Goal: Task Accomplishment & Management: Use online tool/utility

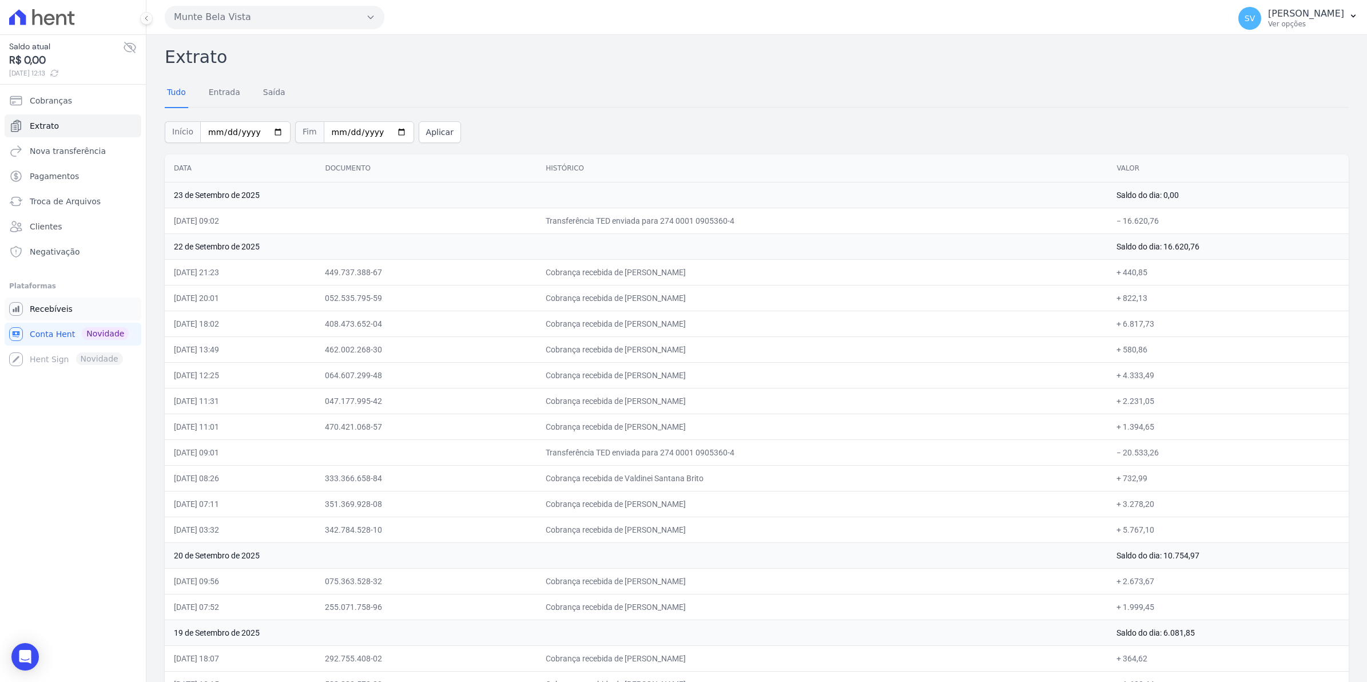
click at [44, 310] on span "Recebíveis" at bounding box center [51, 308] width 43 height 11
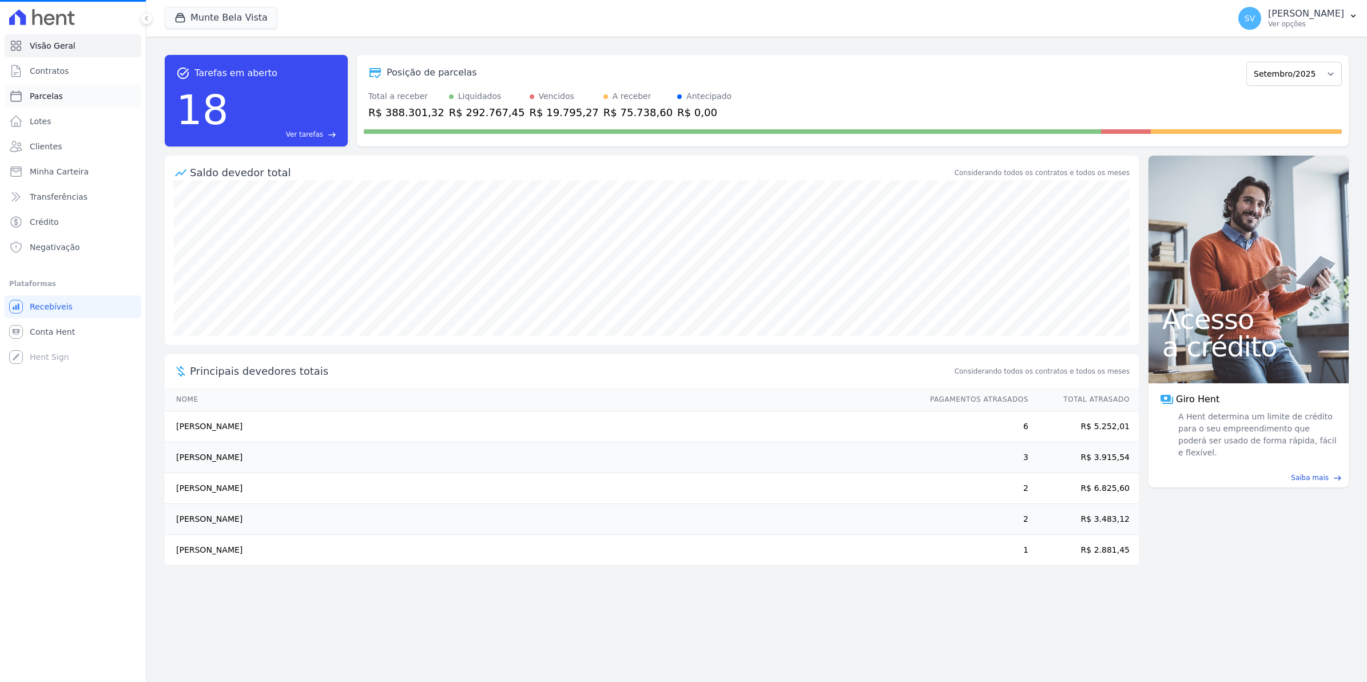
click at [33, 104] on link "Parcelas" at bounding box center [73, 96] width 137 height 23
select select
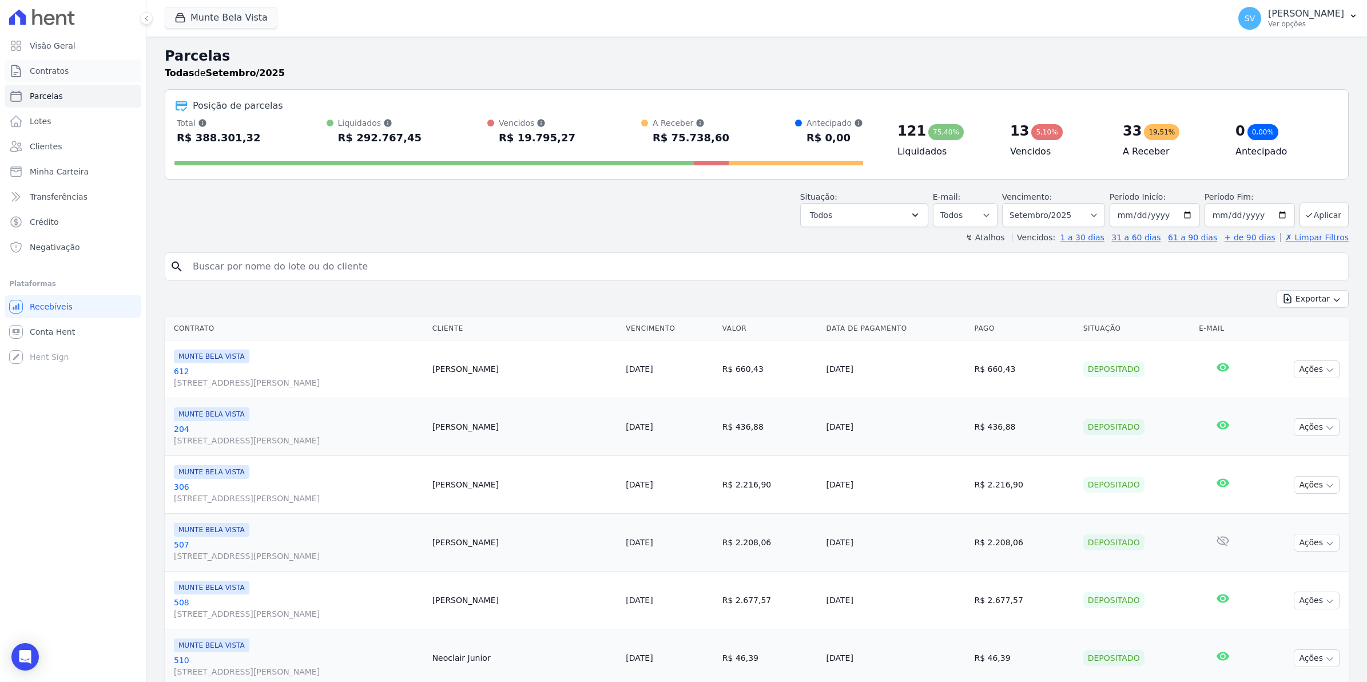
click at [42, 76] on span "Contratos" at bounding box center [49, 70] width 39 height 11
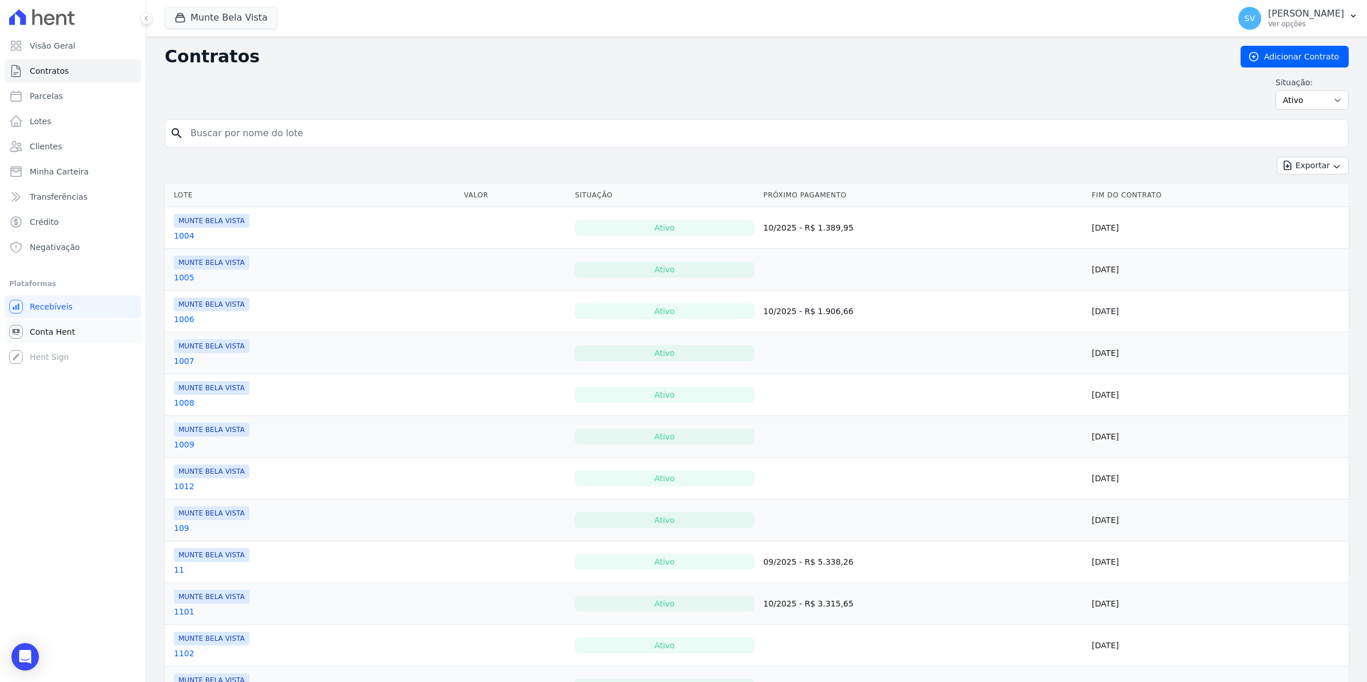
click at [41, 327] on span "Conta Hent" at bounding box center [52, 331] width 45 height 11
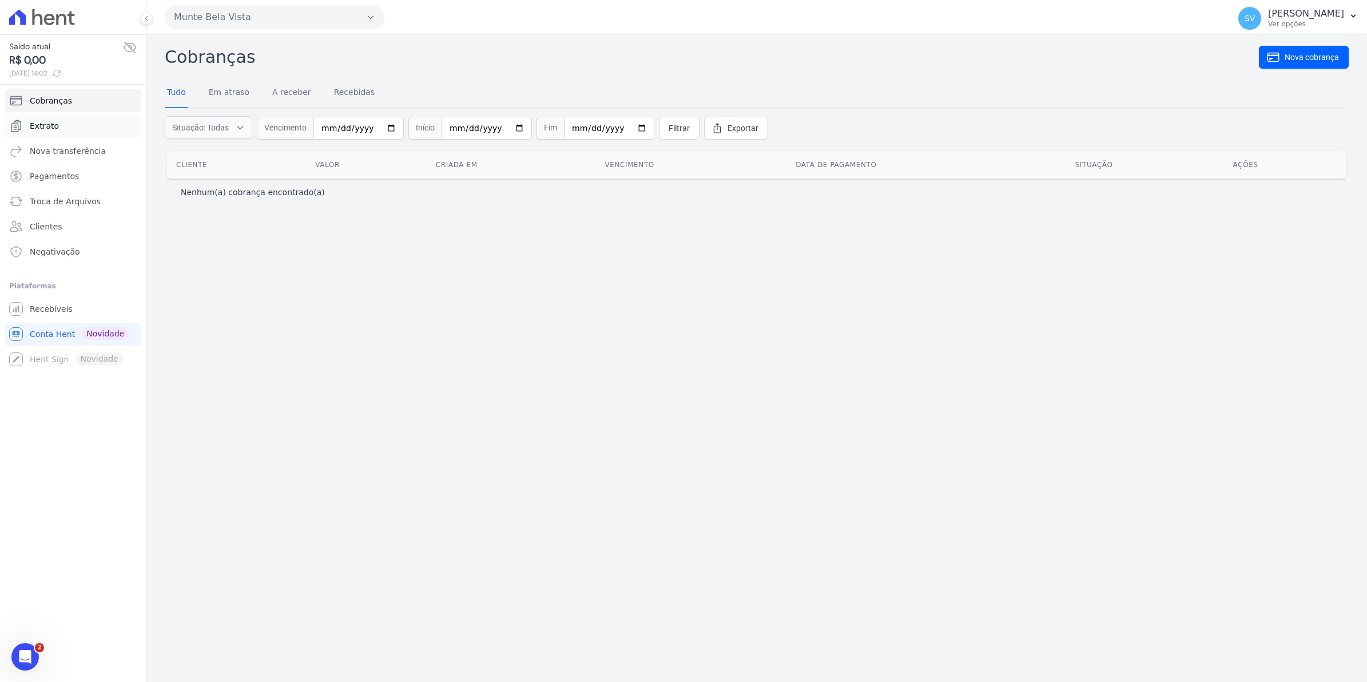
click at [40, 134] on link "Extrato" at bounding box center [73, 125] width 137 height 23
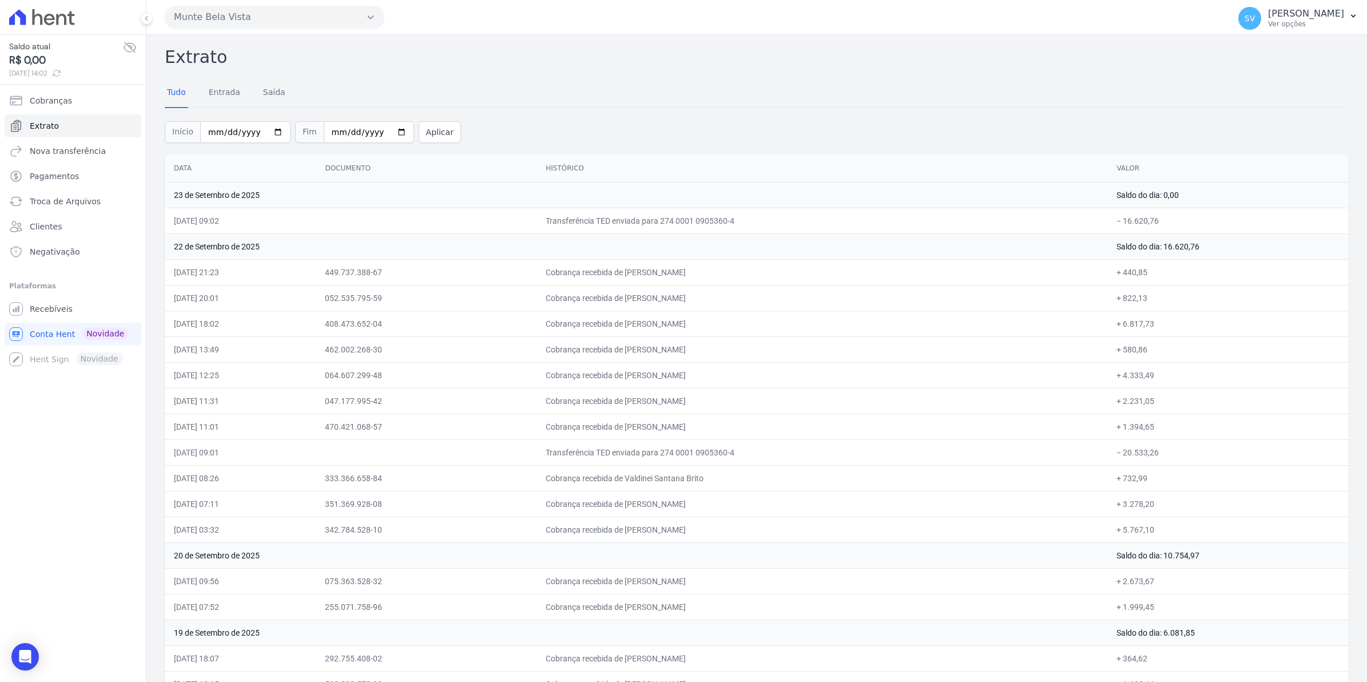
click at [935, 107] on div "Início 2025-09-01 Fim 2025-09-23 Aplicar" at bounding box center [757, 130] width 1184 height 47
click at [57, 312] on span "Recebíveis" at bounding box center [51, 308] width 43 height 11
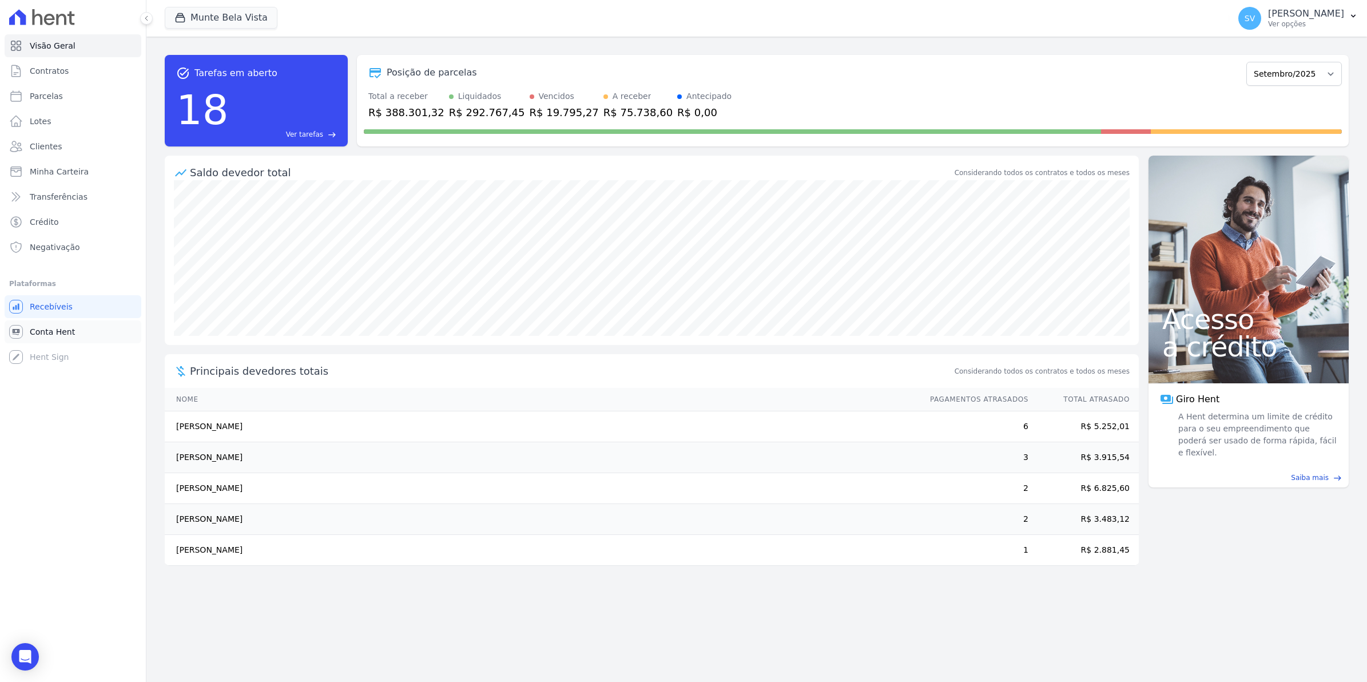
click at [35, 336] on span "Conta Hent" at bounding box center [52, 331] width 45 height 11
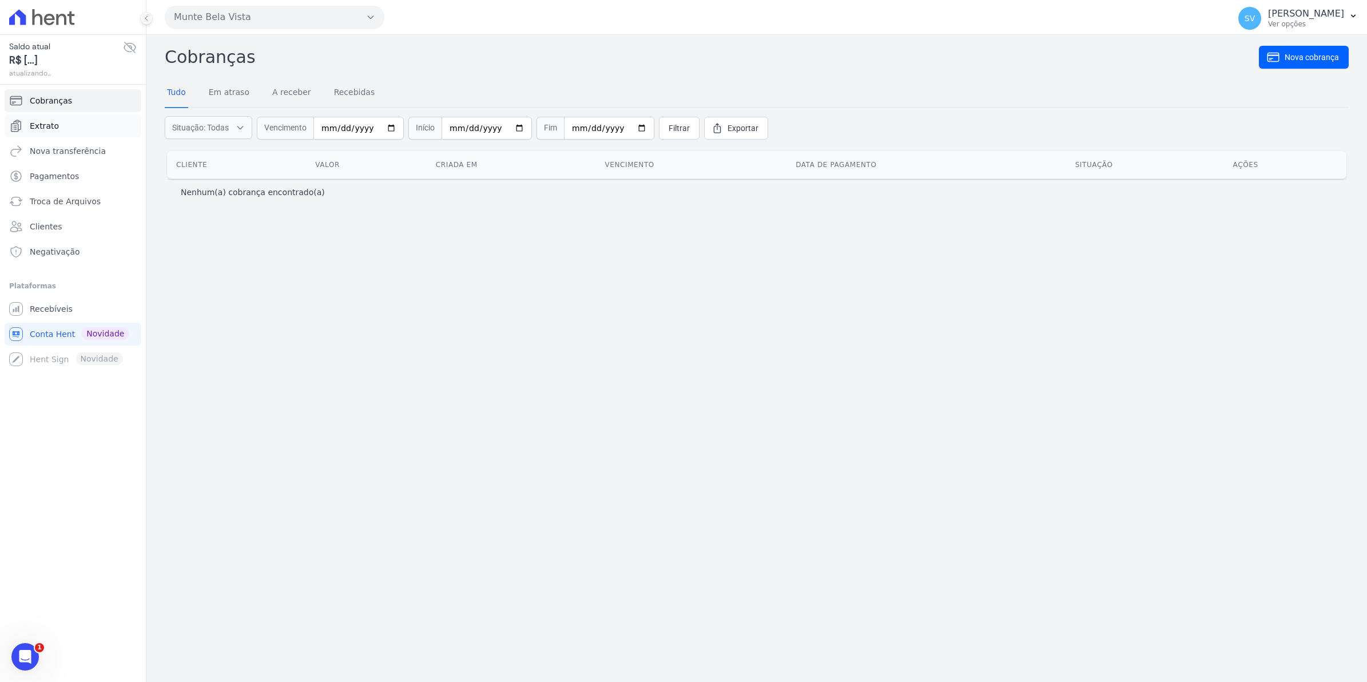
click at [54, 124] on span "Extrato" at bounding box center [44, 125] width 29 height 11
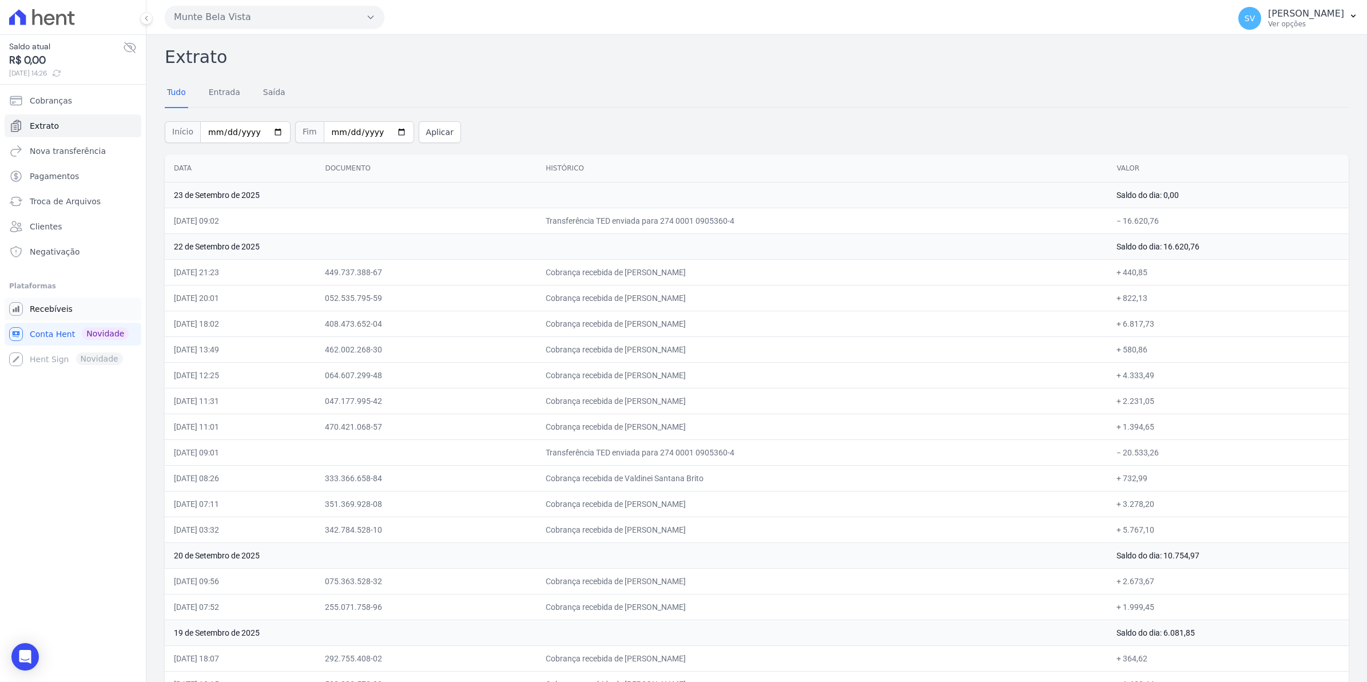
click at [51, 316] on link "Recebíveis" at bounding box center [73, 309] width 137 height 23
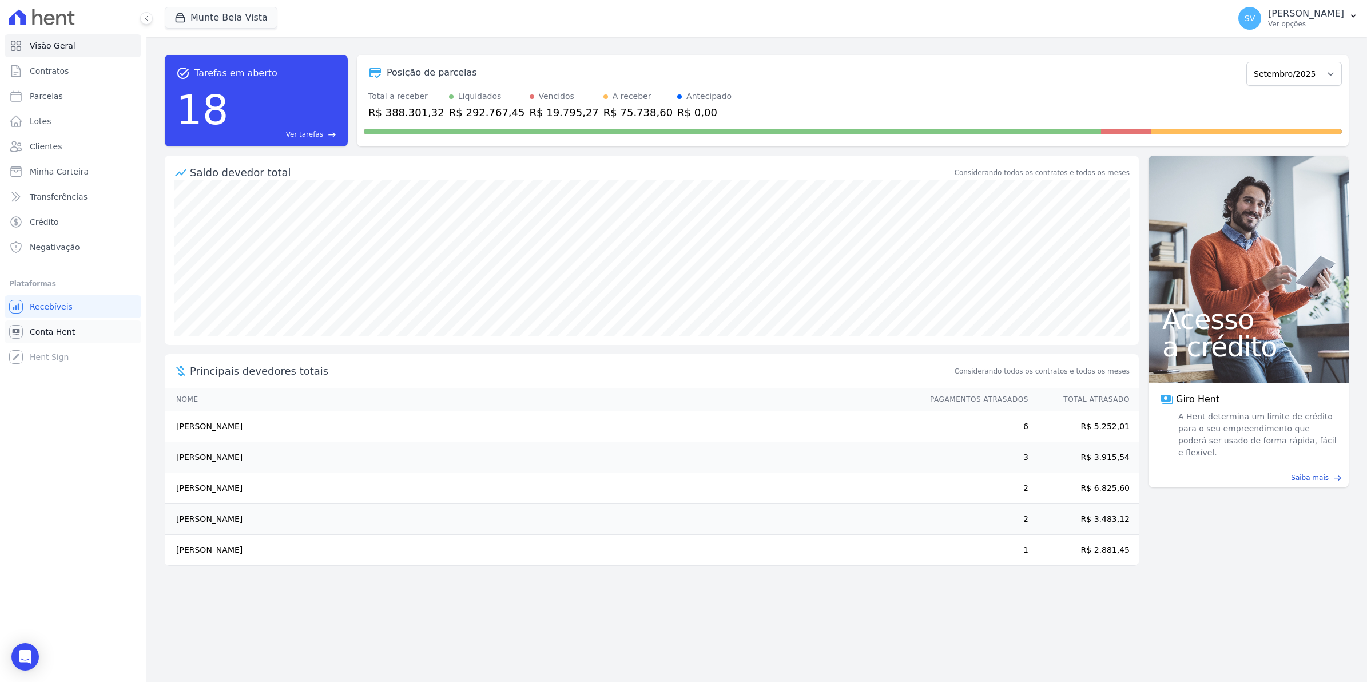
click at [42, 335] on span "Conta Hent" at bounding box center [52, 331] width 45 height 11
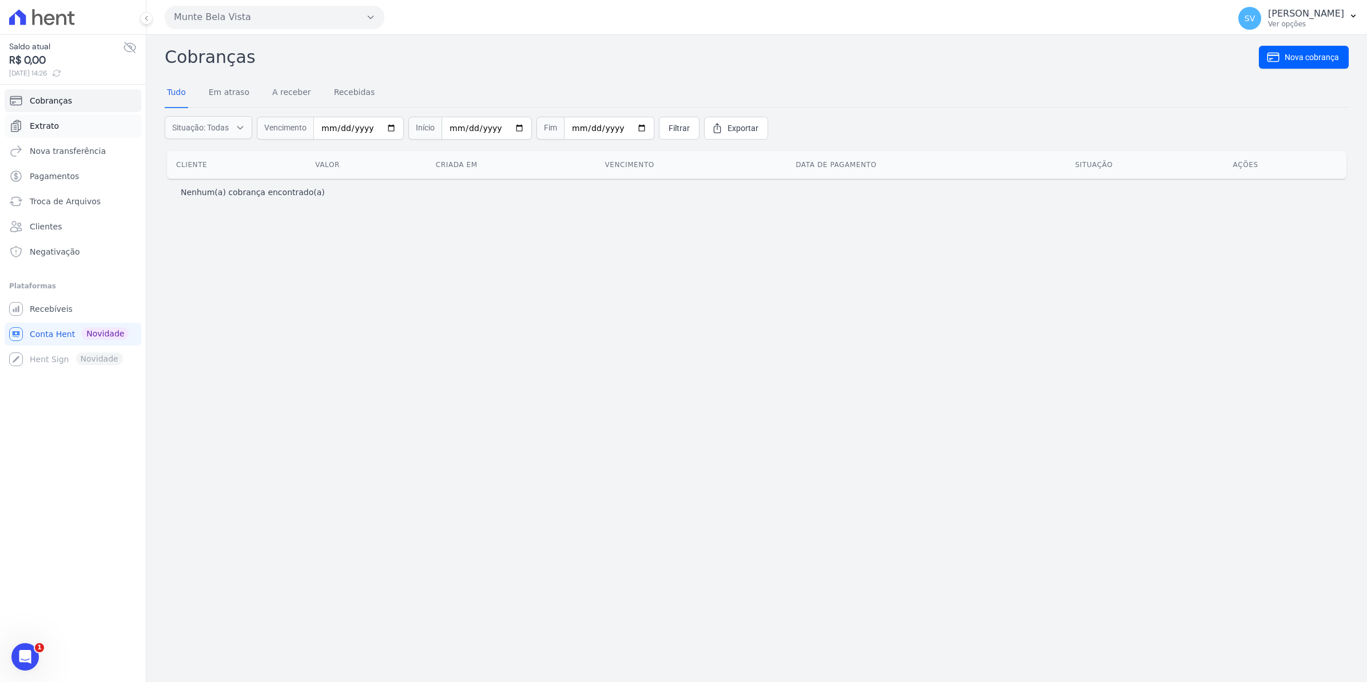
click at [51, 124] on span "Extrato" at bounding box center [44, 125] width 29 height 11
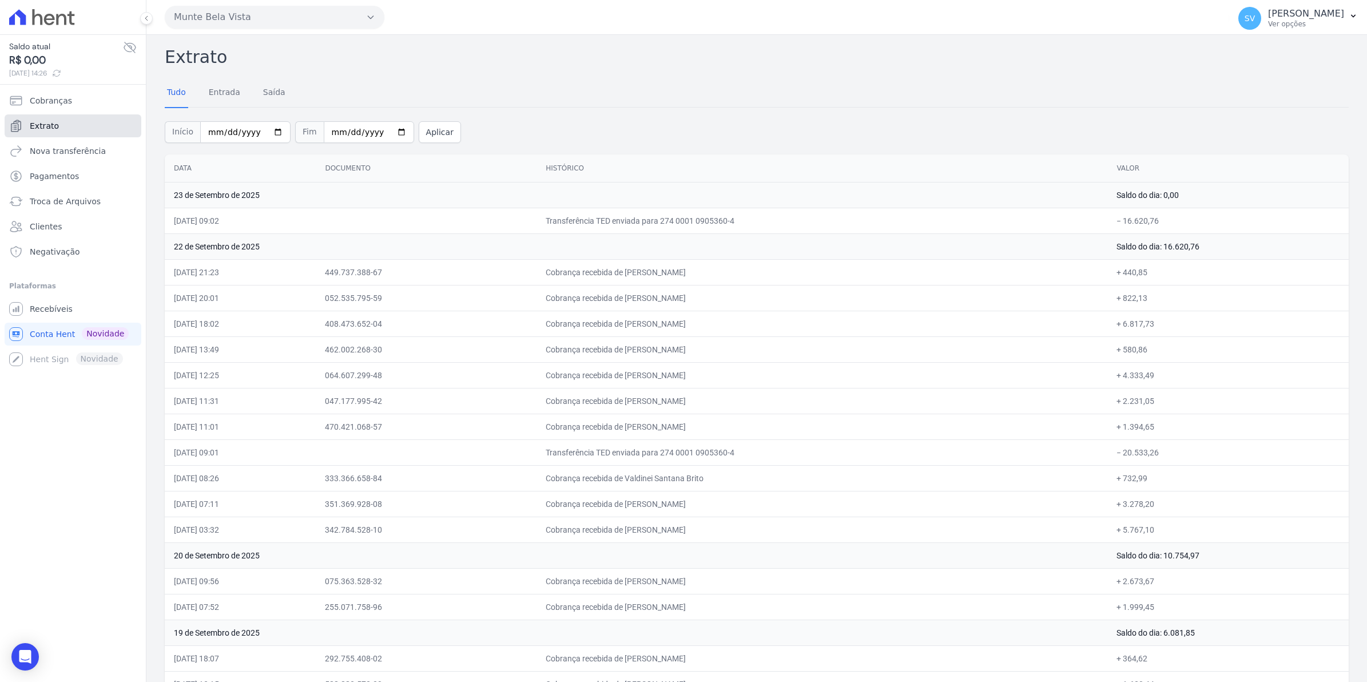
click at [59, 133] on link "Extrato" at bounding box center [73, 125] width 137 height 23
click at [55, 310] on span "Recebíveis" at bounding box center [51, 308] width 43 height 11
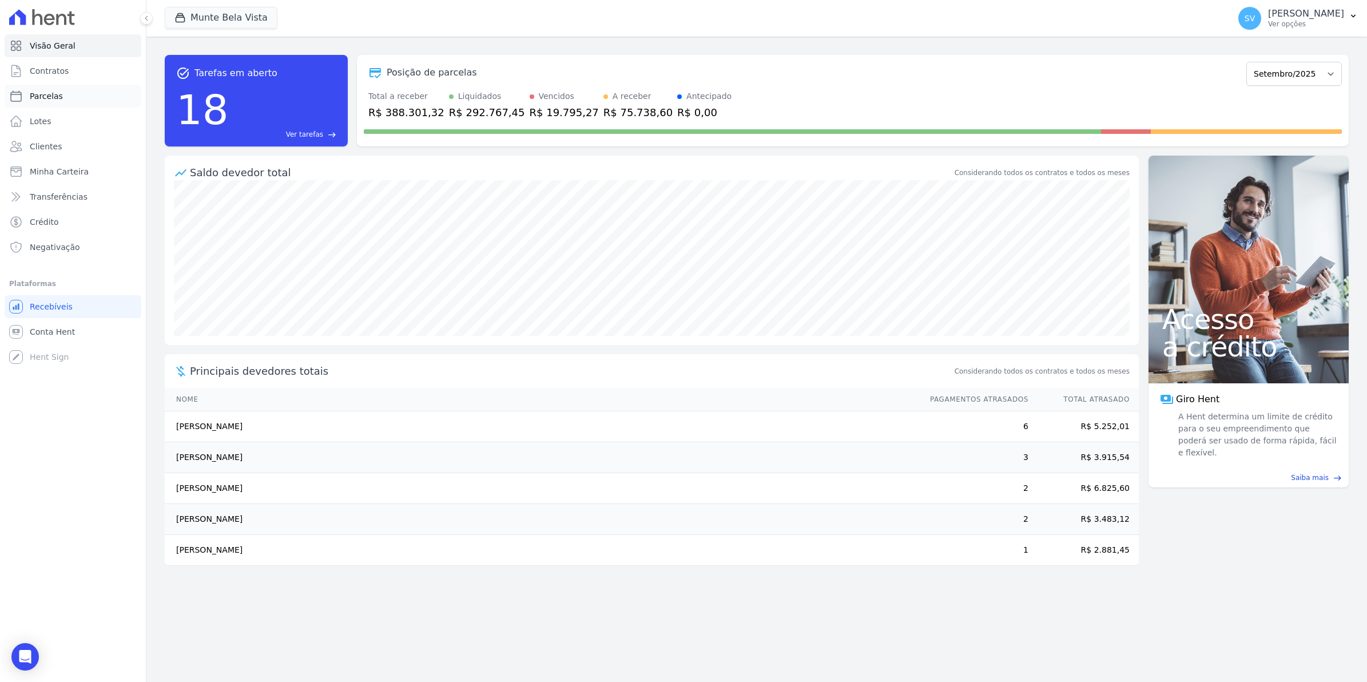
click at [47, 98] on span "Parcelas" at bounding box center [46, 95] width 33 height 11
select select
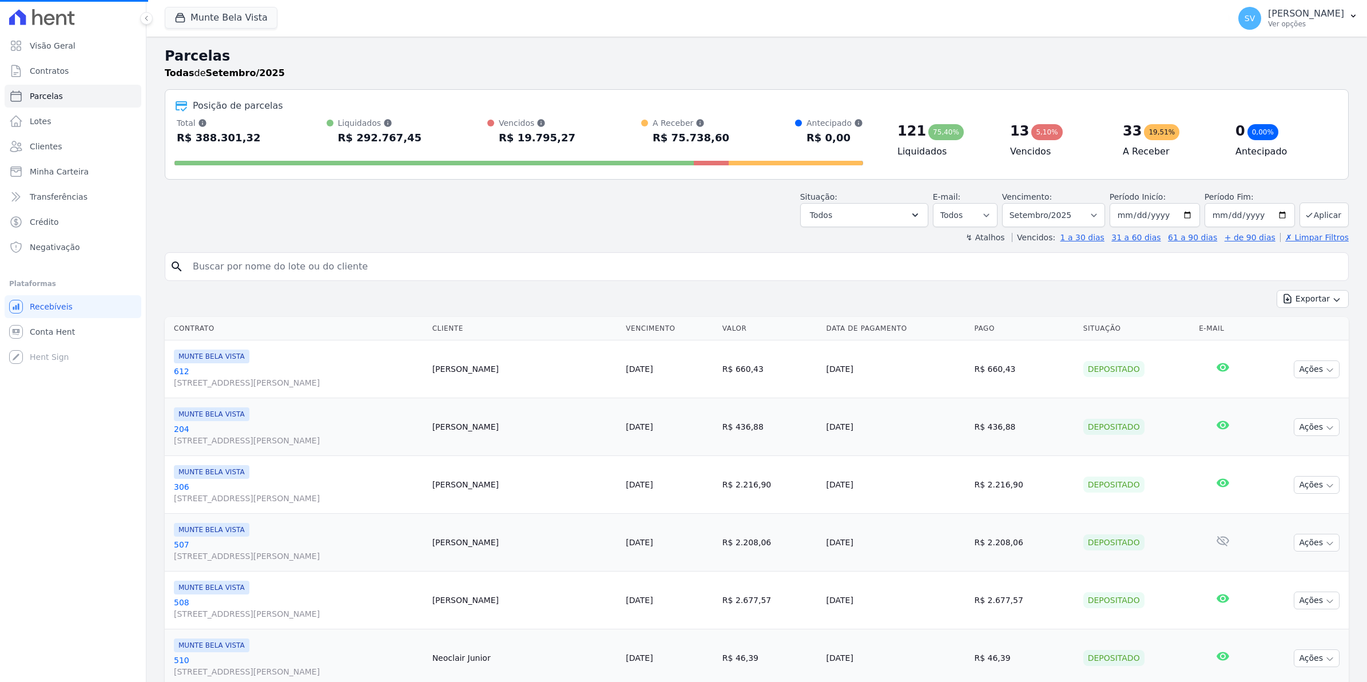
click at [268, 267] on input "search" at bounding box center [765, 266] width 1158 height 23
select select
click at [281, 265] on input "search" at bounding box center [765, 266] width 1158 height 23
type input "cosme"
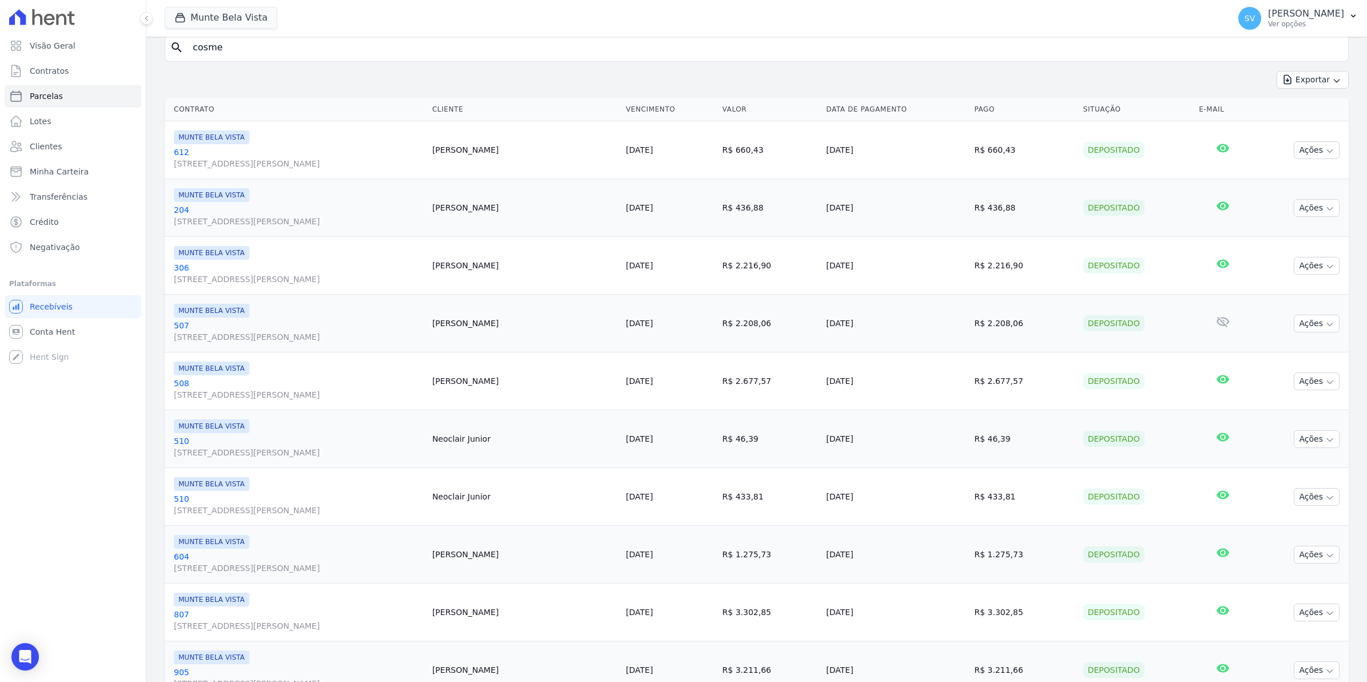
scroll to position [143, 0]
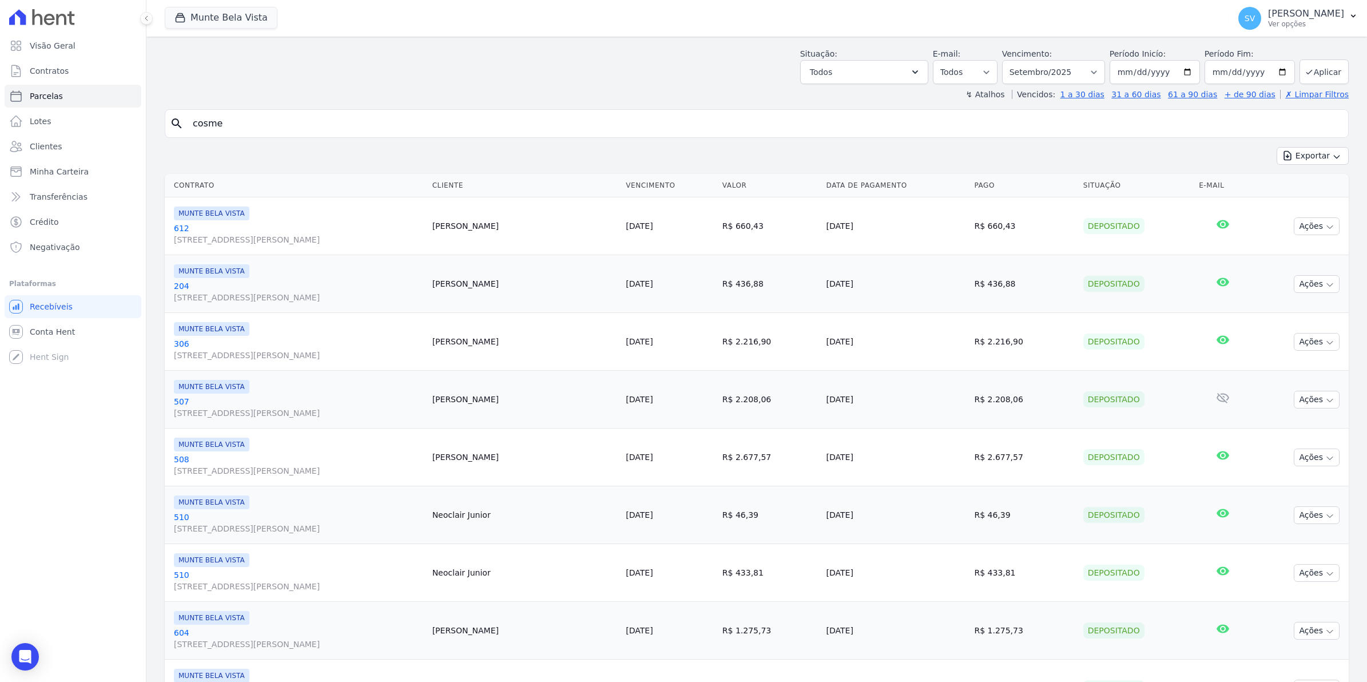
click at [1277, 147] on button "Exportar" at bounding box center [1313, 156] width 72 height 18
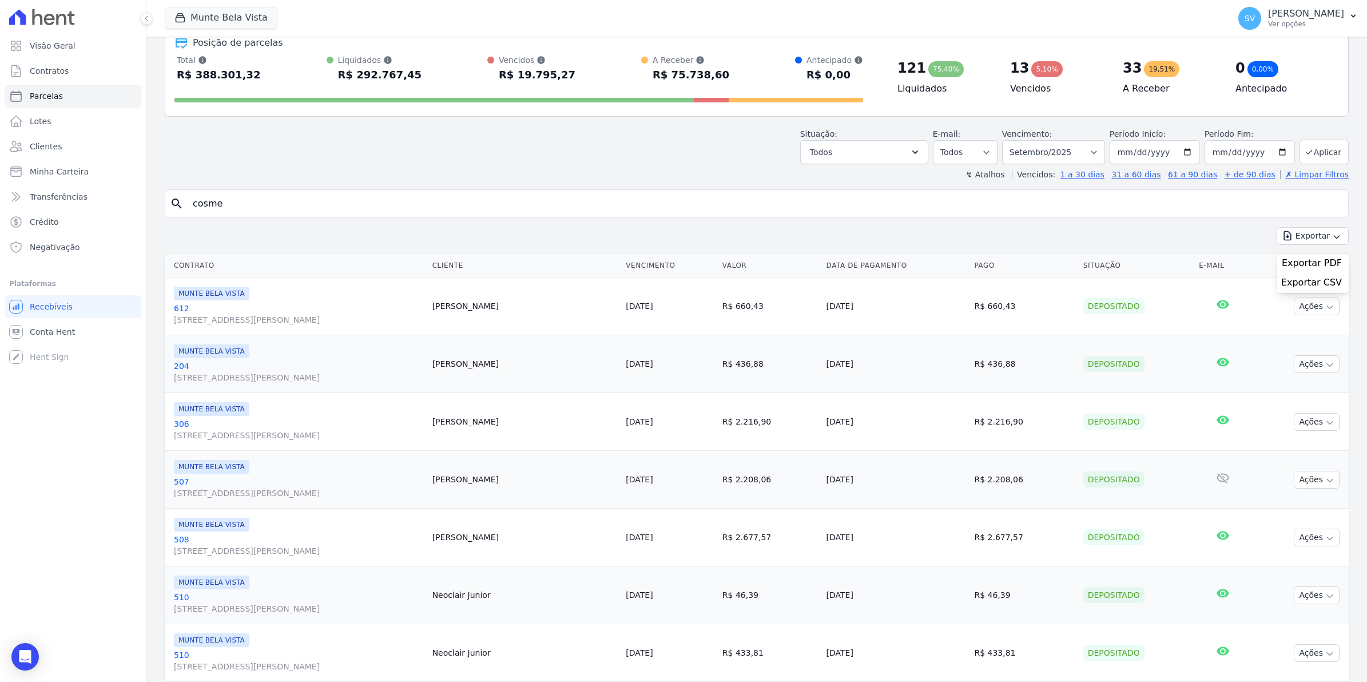
scroll to position [0, 0]
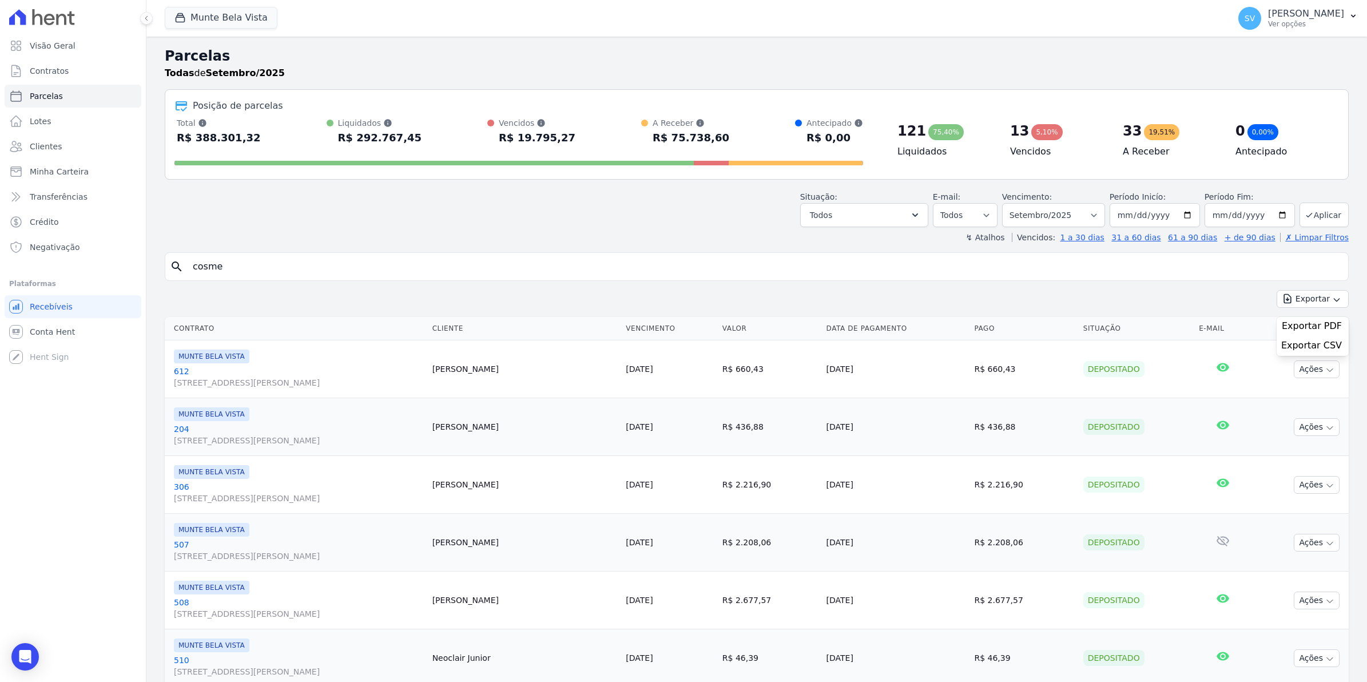
click at [244, 272] on input "cosme" at bounding box center [765, 266] width 1158 height 23
type input "COSME"
select select
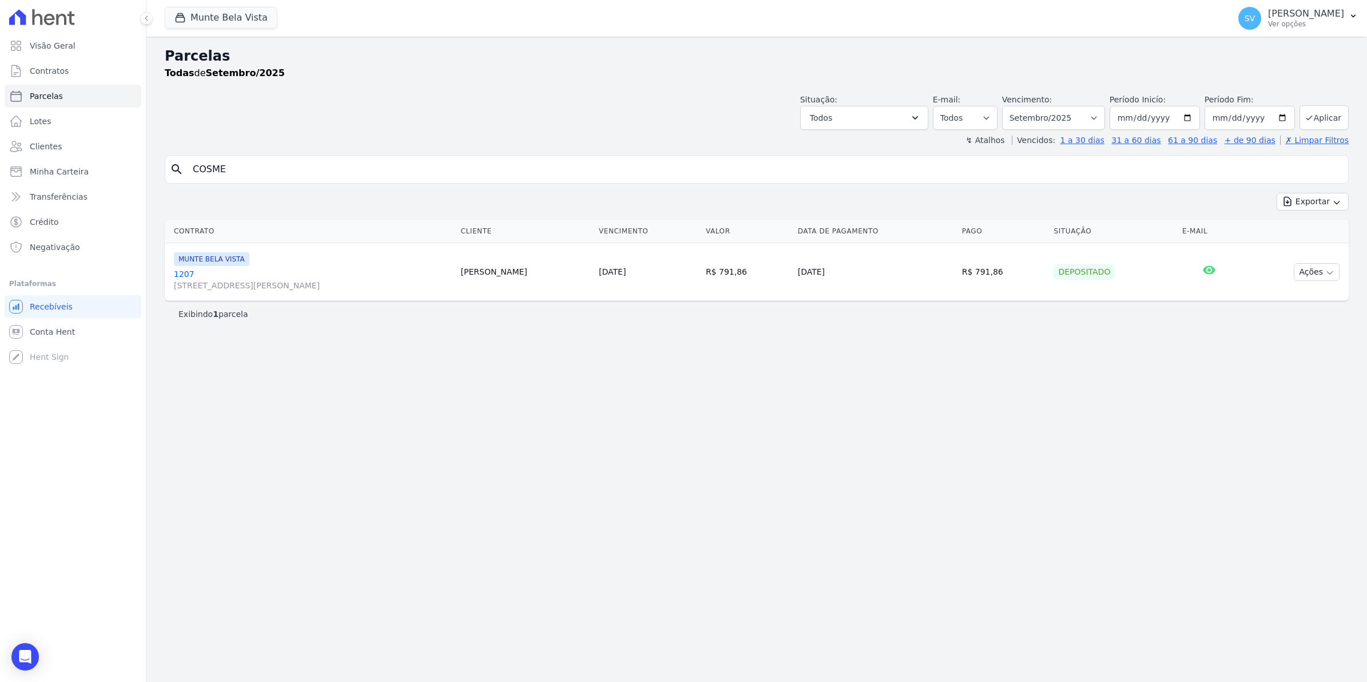
click at [179, 272] on link "1207 Avenida Brigadeiro Faria Lima, 1306, 4 andar, Pinheiros" at bounding box center [313, 279] width 278 height 23
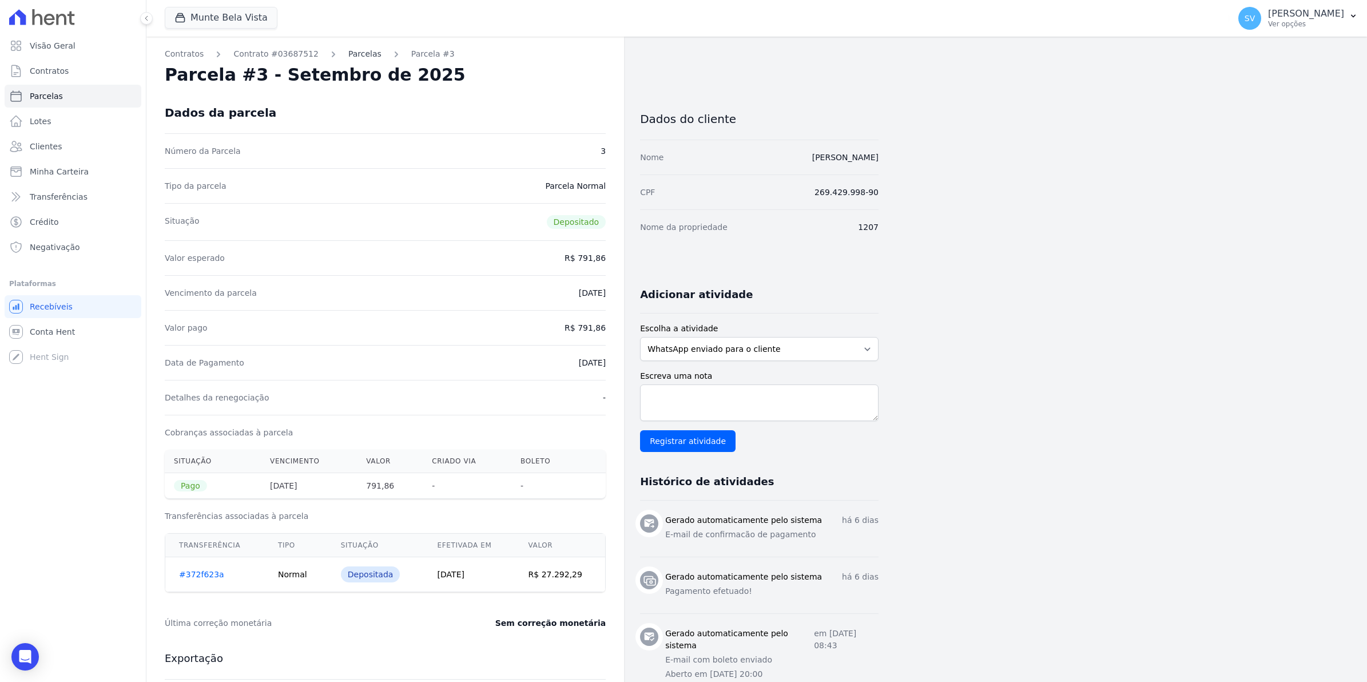
click at [348, 55] on link "Parcelas" at bounding box center [364, 54] width 33 height 12
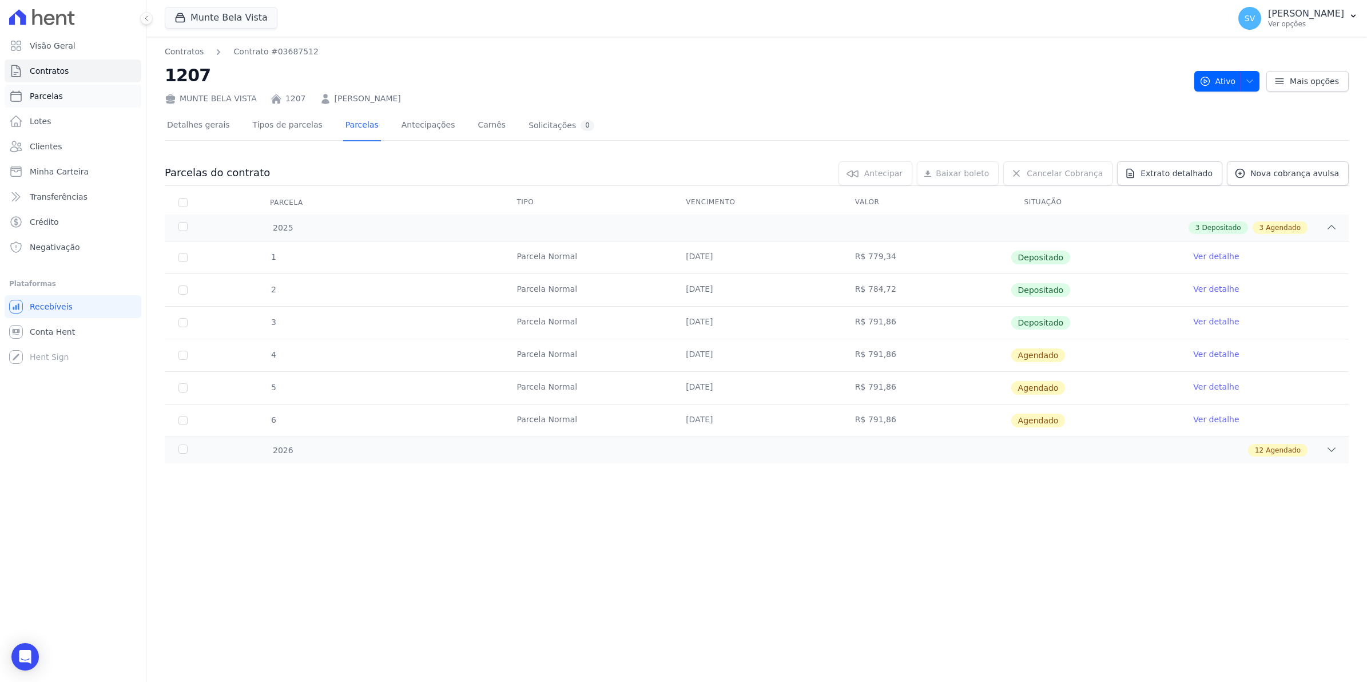
click at [49, 96] on span "Parcelas" at bounding box center [46, 95] width 33 height 11
select select
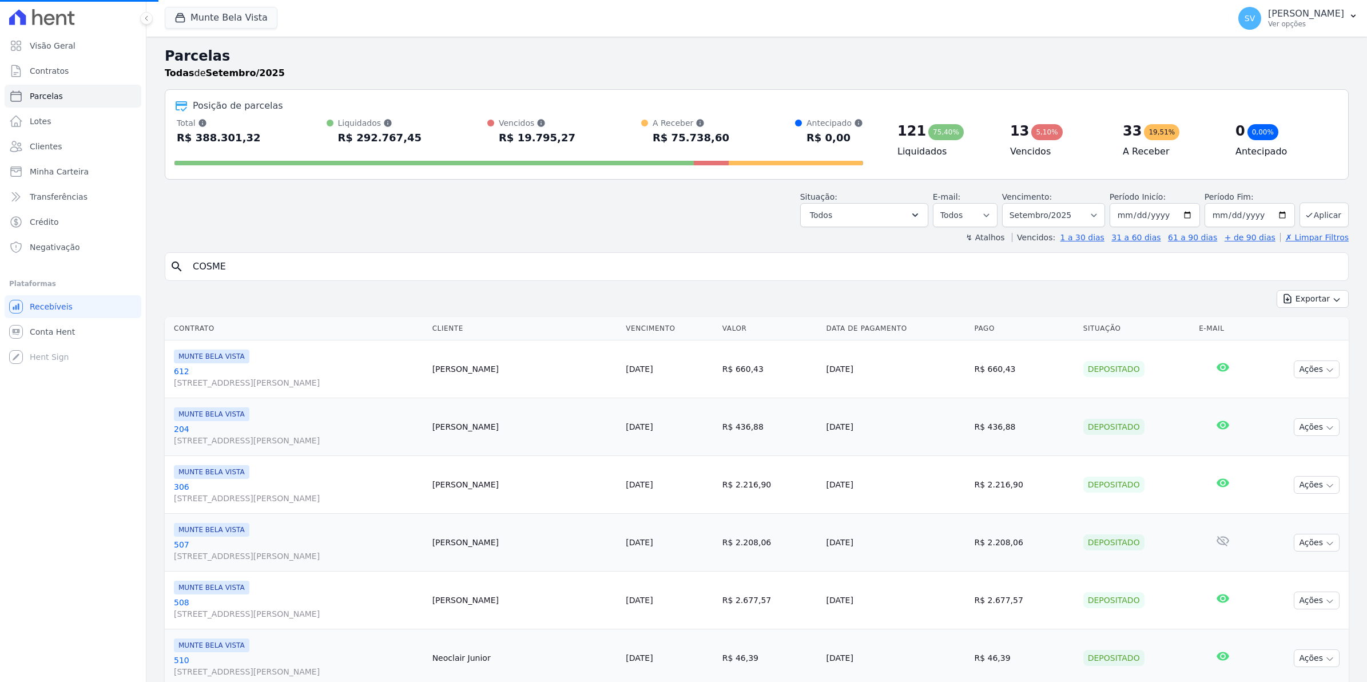
select select
click at [256, 261] on input "search" at bounding box center [765, 266] width 1158 height 23
type input "COSME"
select select
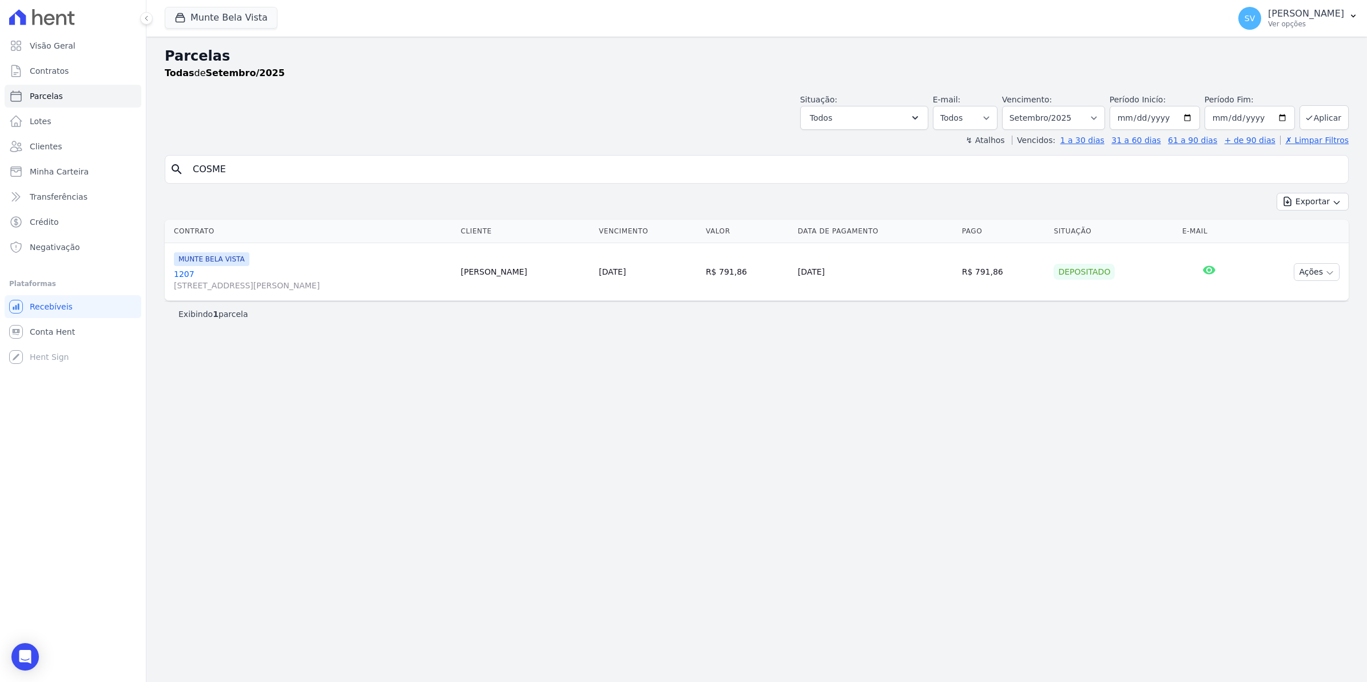
click at [187, 273] on link "1207 Avenida Brigadeiro Faria Lima, 1306, 4 andar, Pinheiros" at bounding box center [313, 279] width 278 height 23
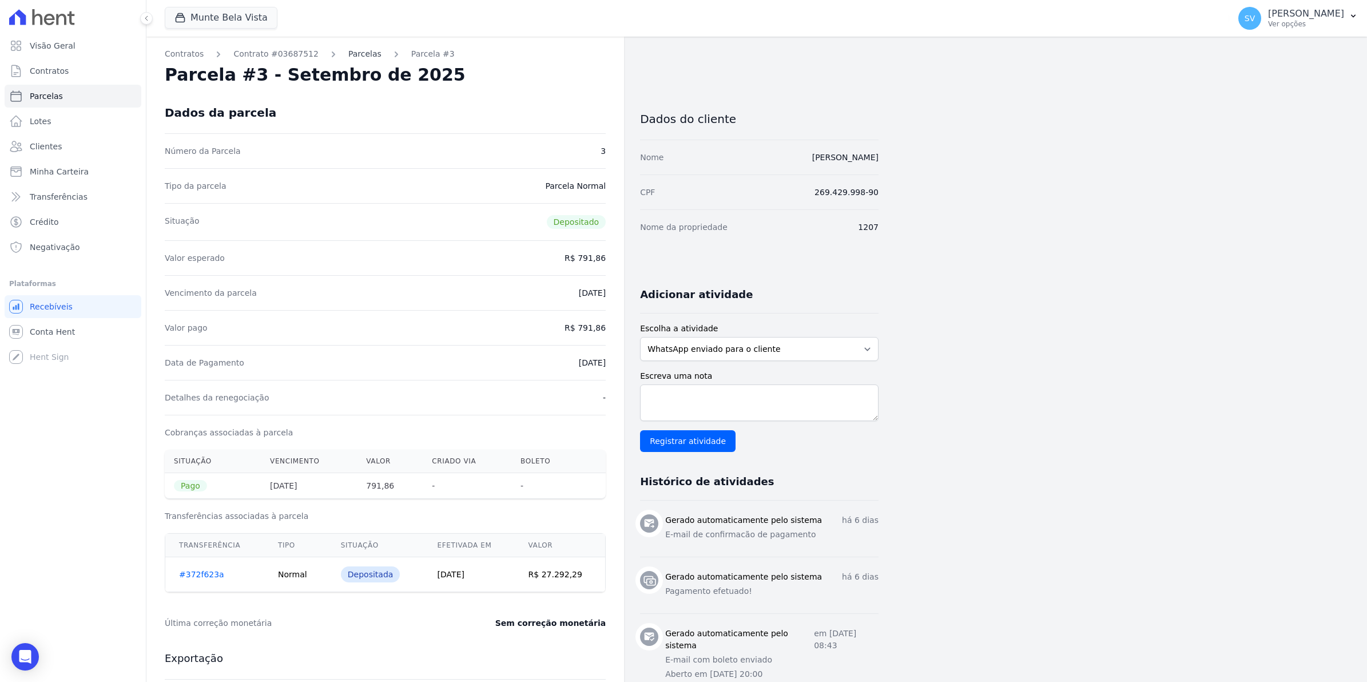
click at [348, 57] on link "Parcelas" at bounding box center [364, 54] width 33 height 12
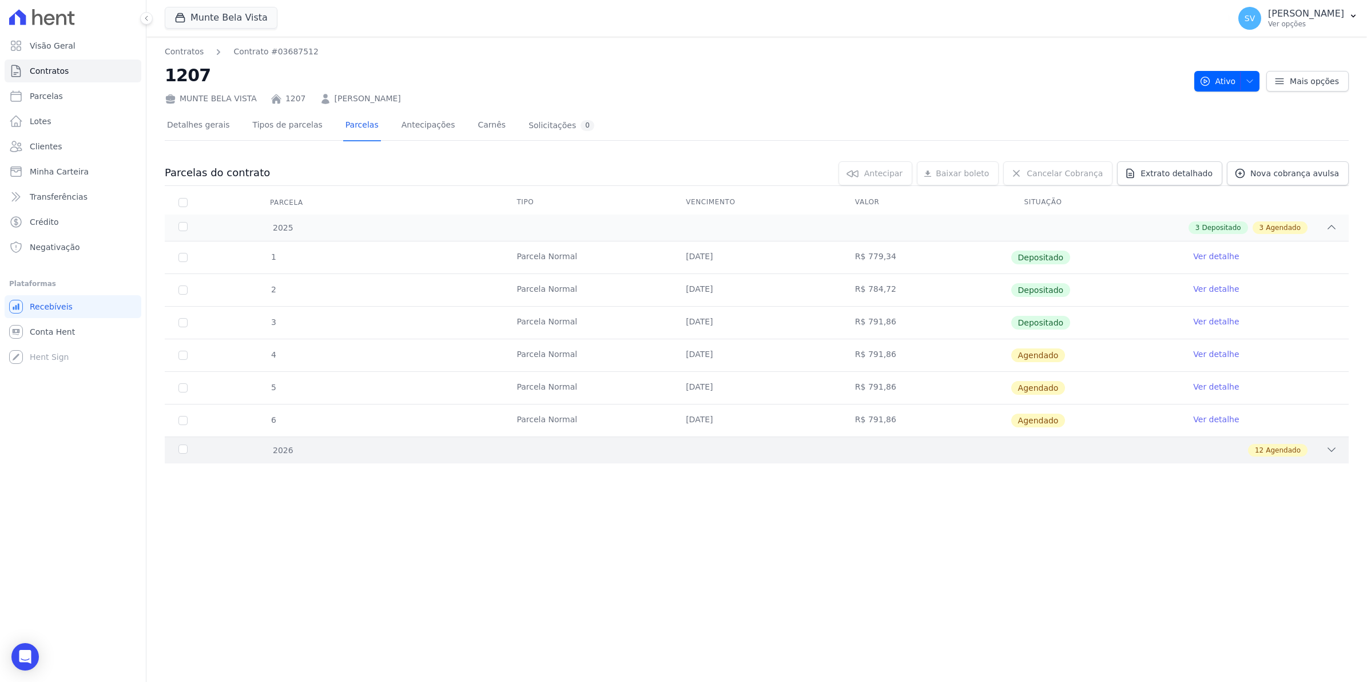
click at [1335, 450] on icon at bounding box center [1331, 449] width 11 height 11
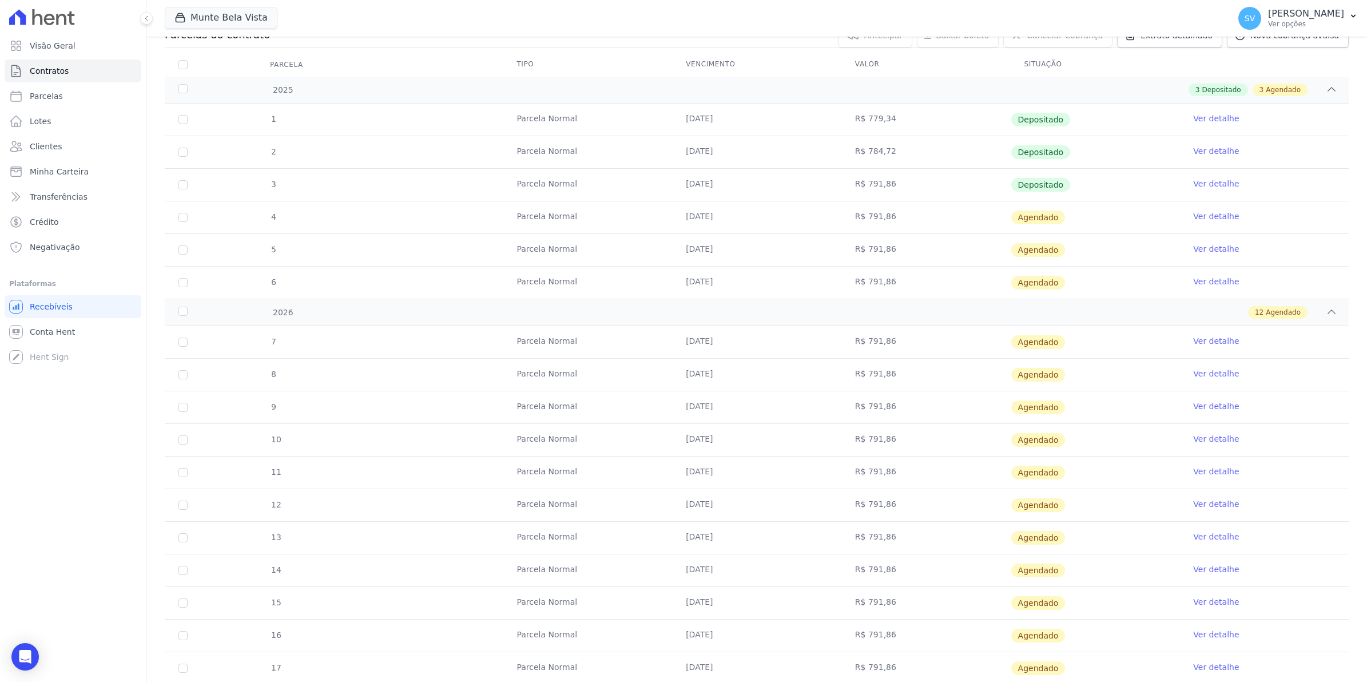
scroll to position [66, 0]
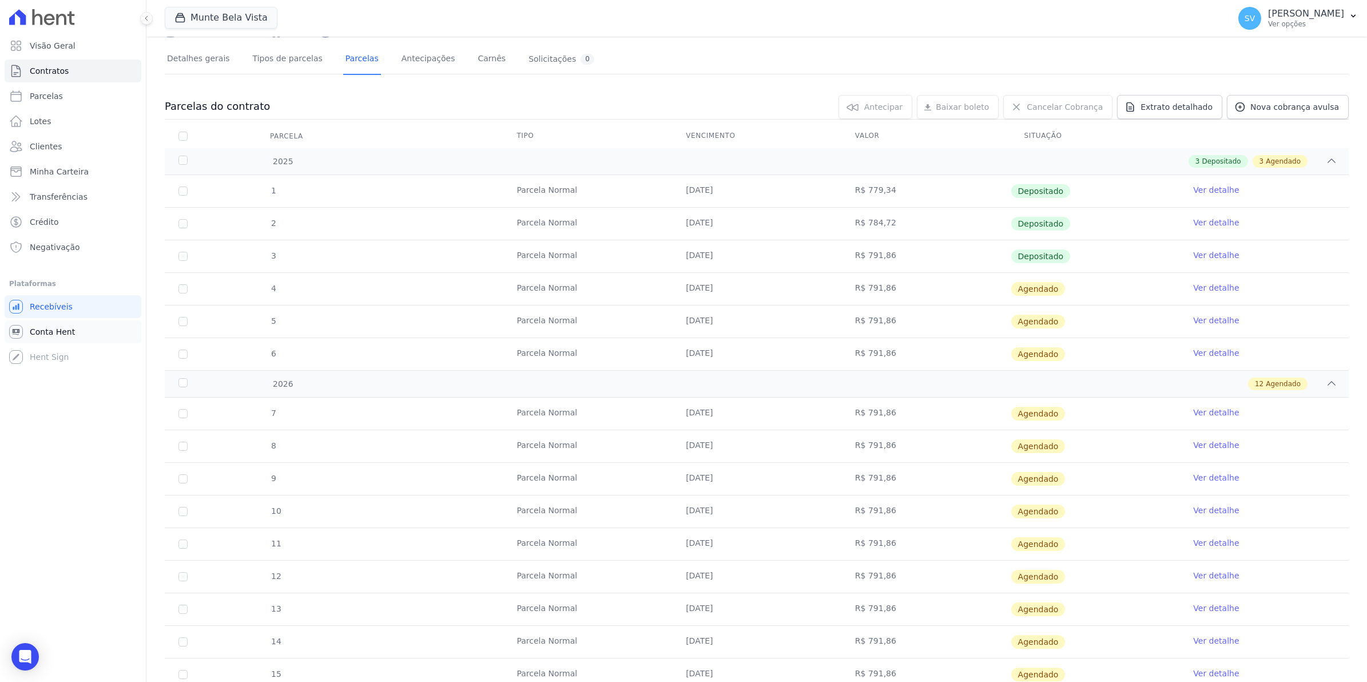
click at [47, 332] on span "Conta Hent" at bounding box center [52, 331] width 45 height 11
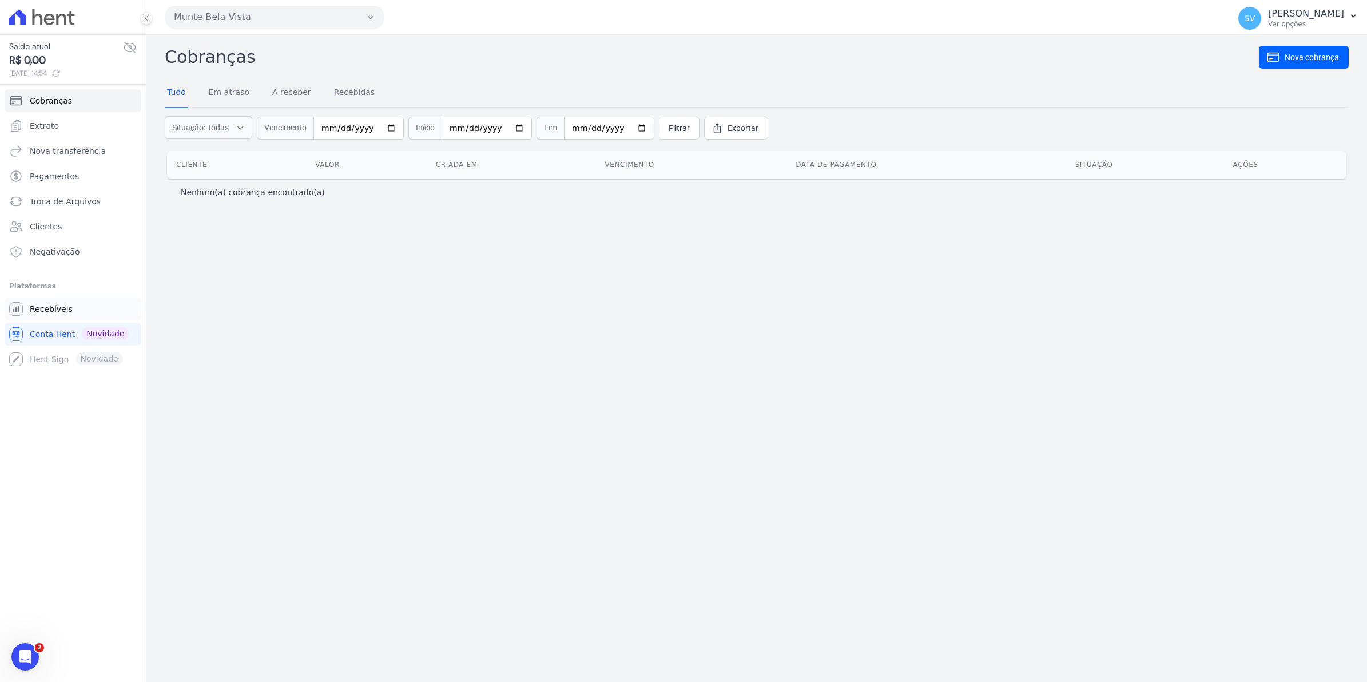
click at [51, 314] on span "Recebíveis" at bounding box center [51, 308] width 43 height 11
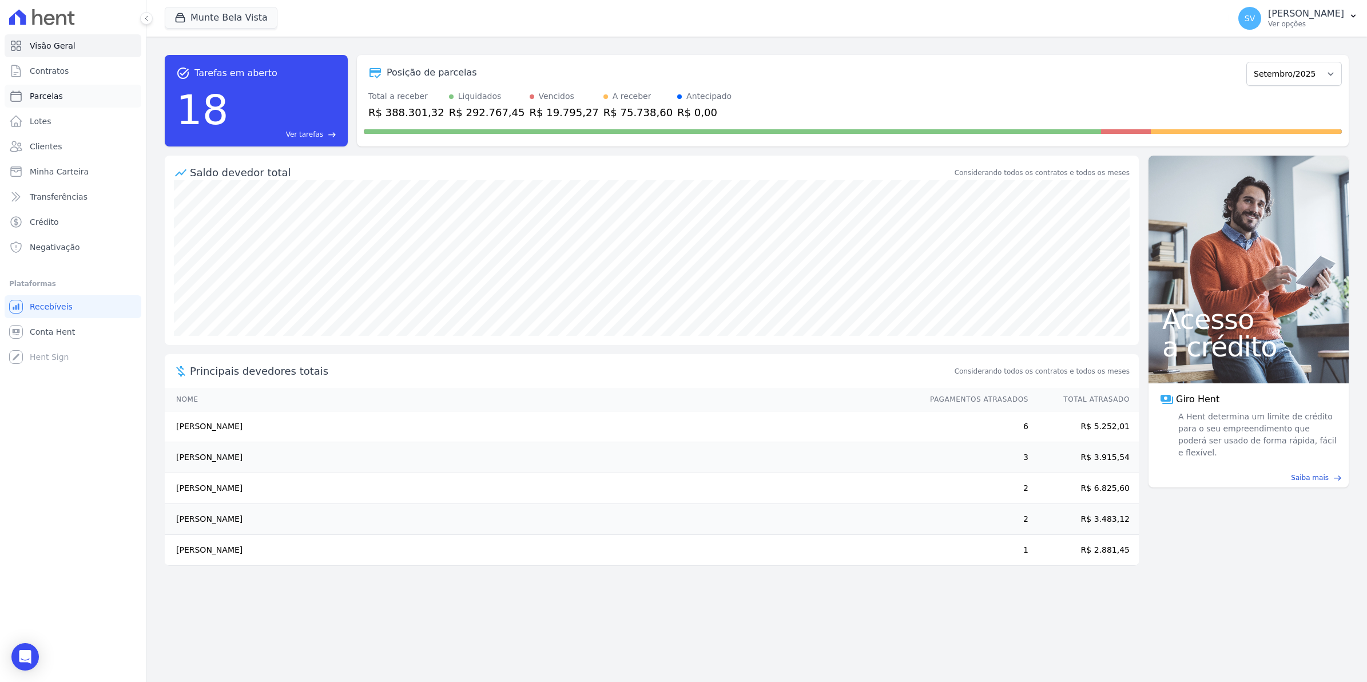
click at [55, 96] on span "Parcelas" at bounding box center [46, 95] width 33 height 11
select select
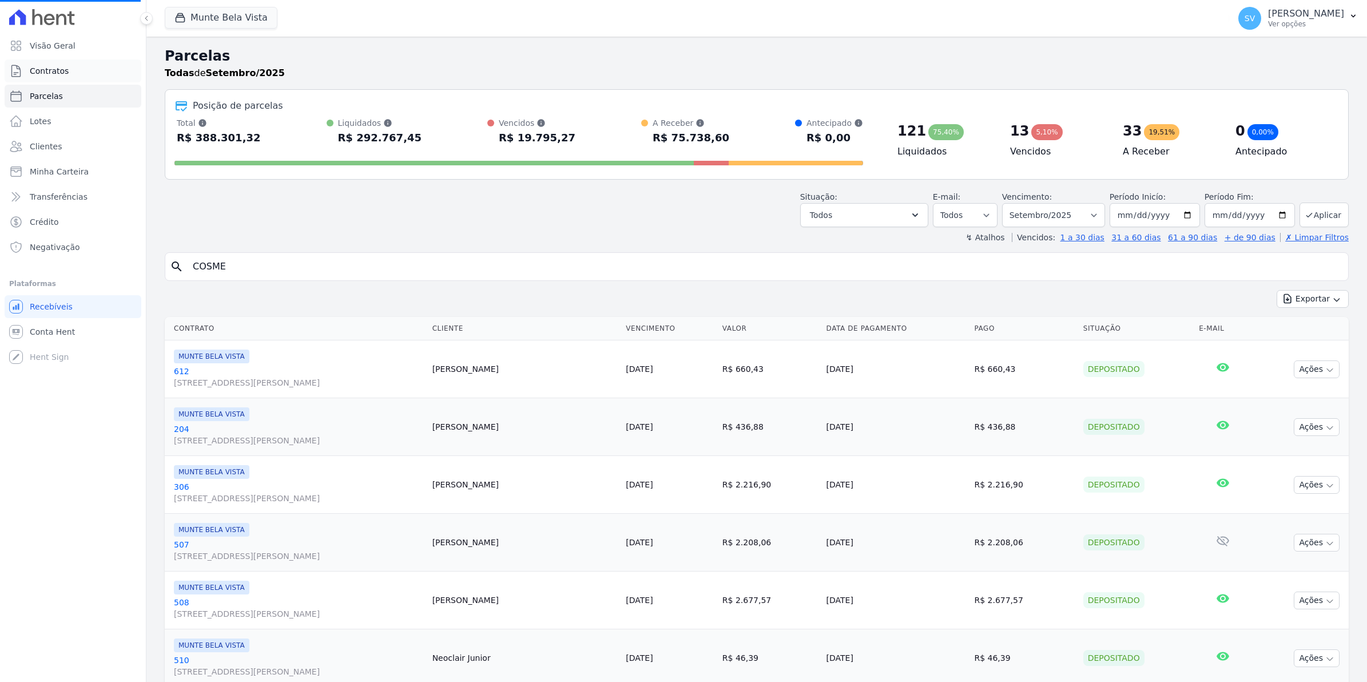
select select
click at [69, 68] on link "Contratos" at bounding box center [73, 71] width 137 height 23
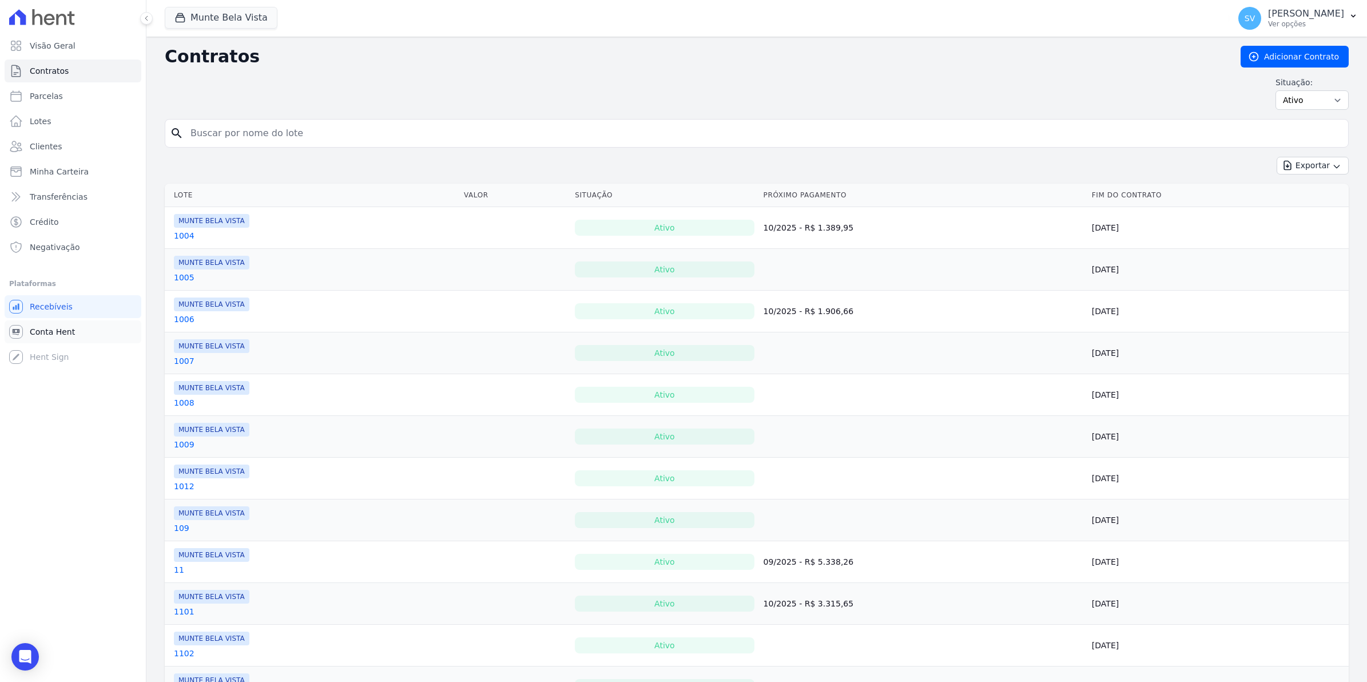
click at [35, 330] on span "Conta Hent" at bounding box center [52, 331] width 45 height 11
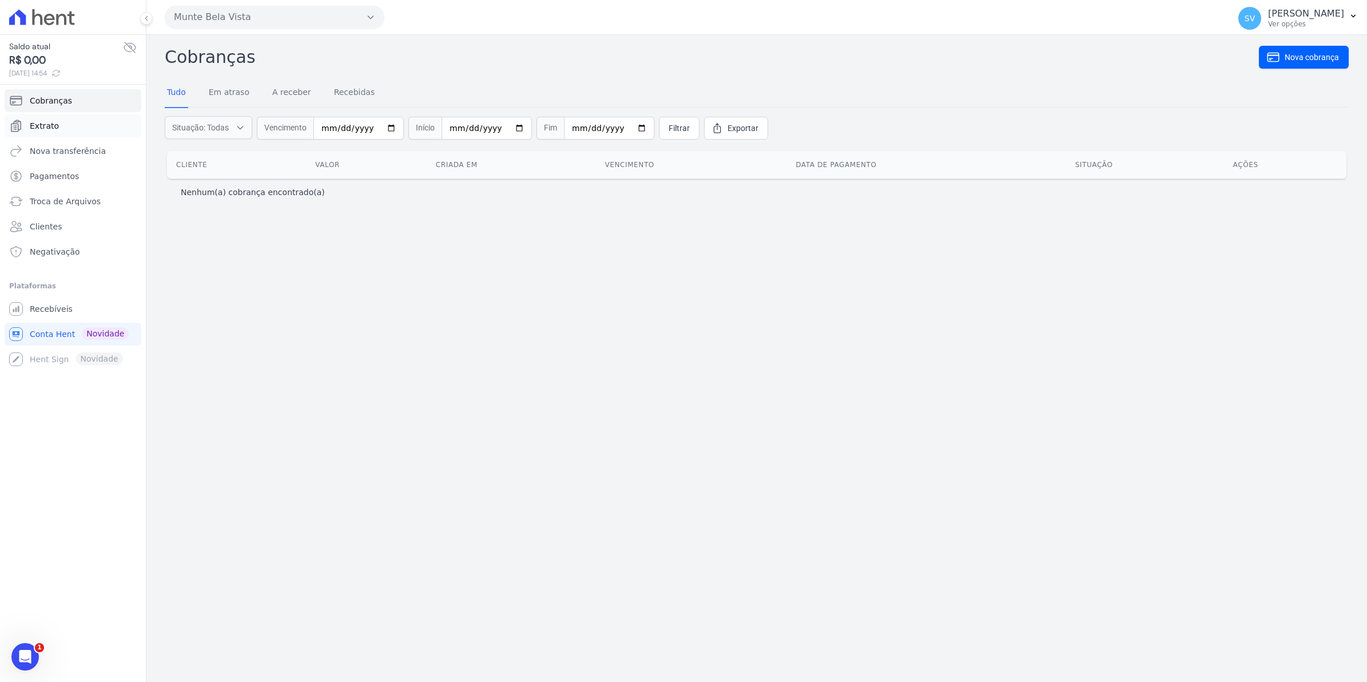
click at [35, 125] on span "Extrato" at bounding box center [44, 125] width 29 height 11
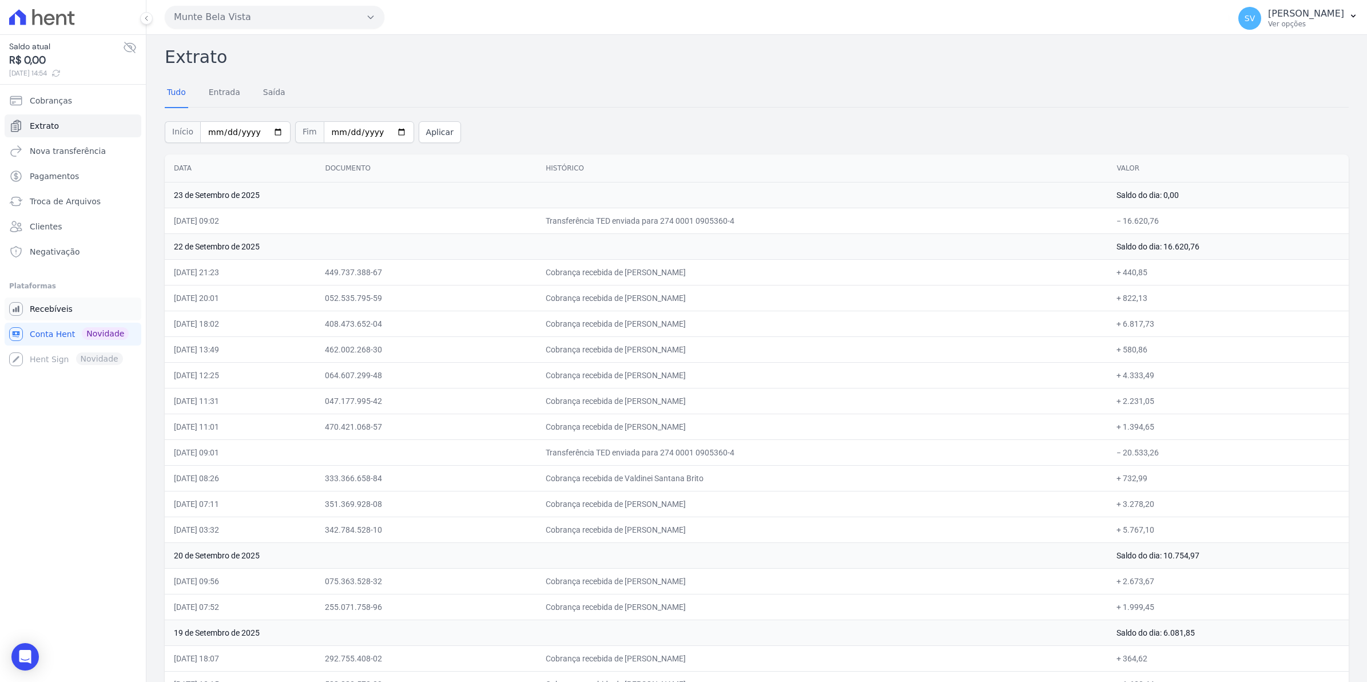
click at [41, 307] on span "Recebíveis" at bounding box center [51, 308] width 43 height 11
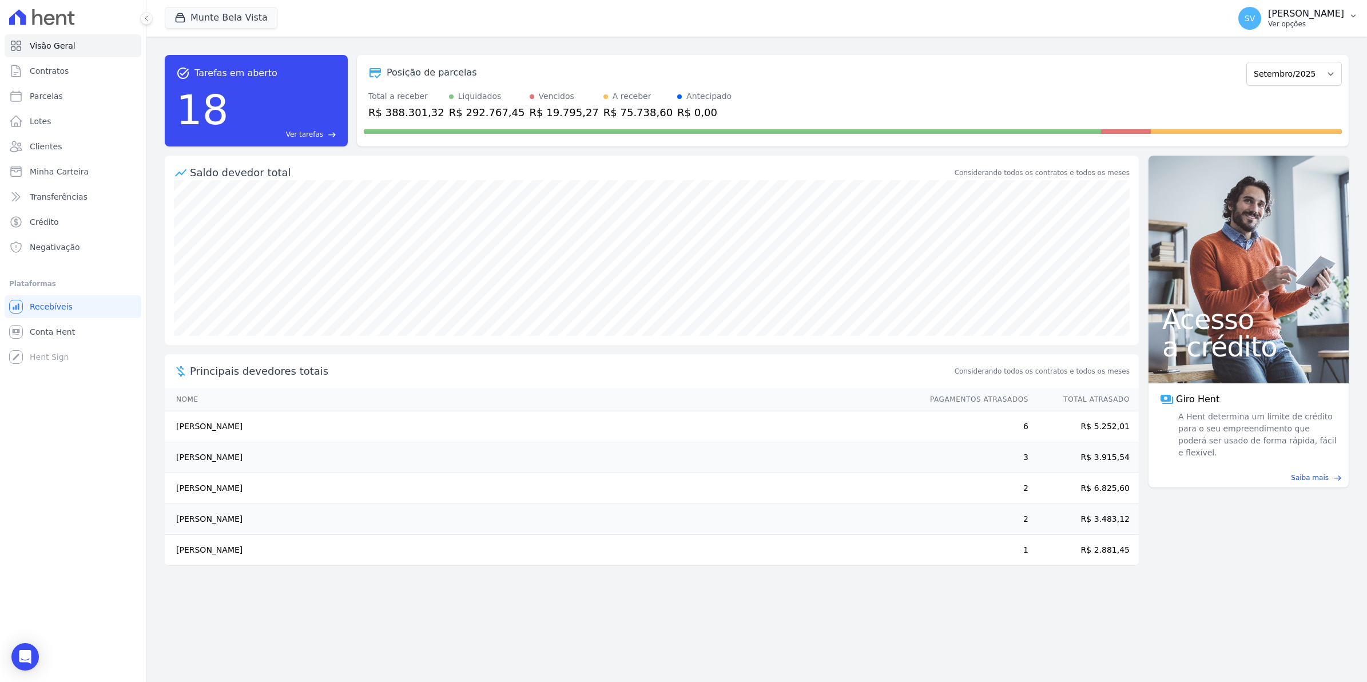
click at [1262, 15] on span "SV" at bounding box center [1250, 18] width 23 height 23
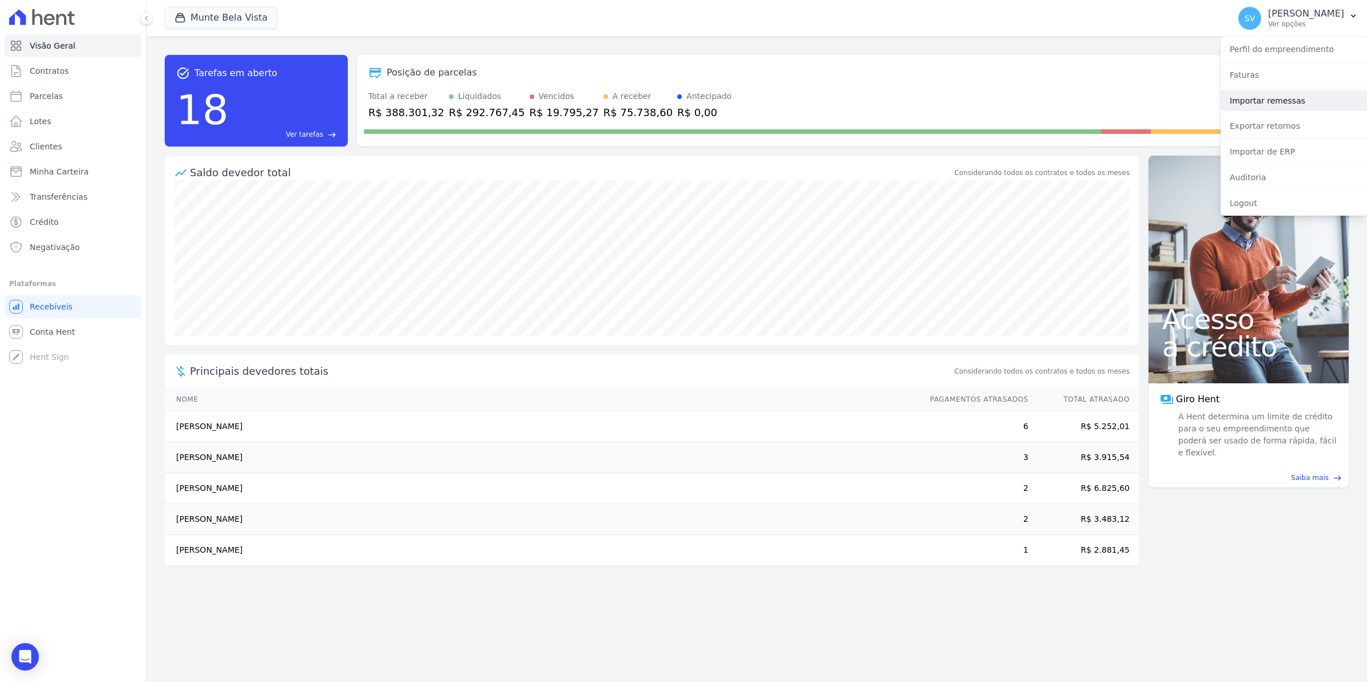
click at [1269, 110] on link "Importar remessas" at bounding box center [1294, 100] width 146 height 21
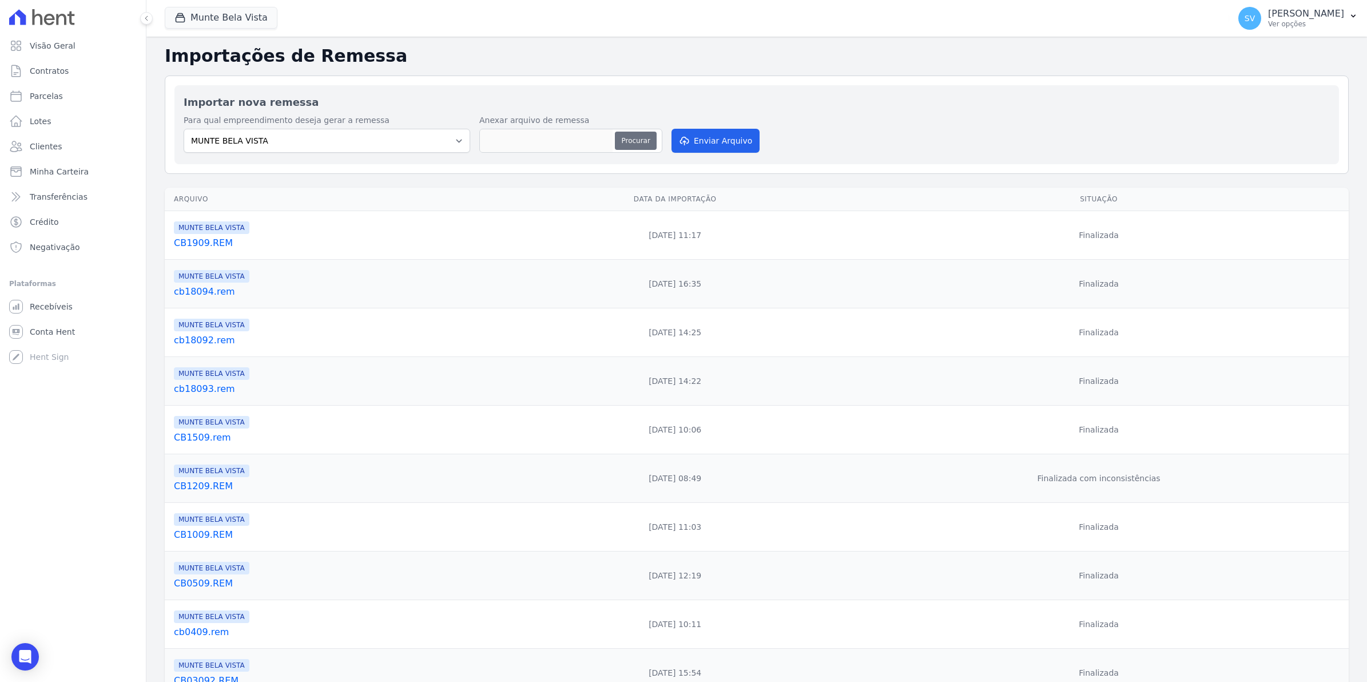
click at [630, 142] on button "Procurar" at bounding box center [635, 141] width 41 height 18
type input "CB23092.REM"
click at [702, 137] on button "Enviar Arquivo" at bounding box center [716, 141] width 88 height 24
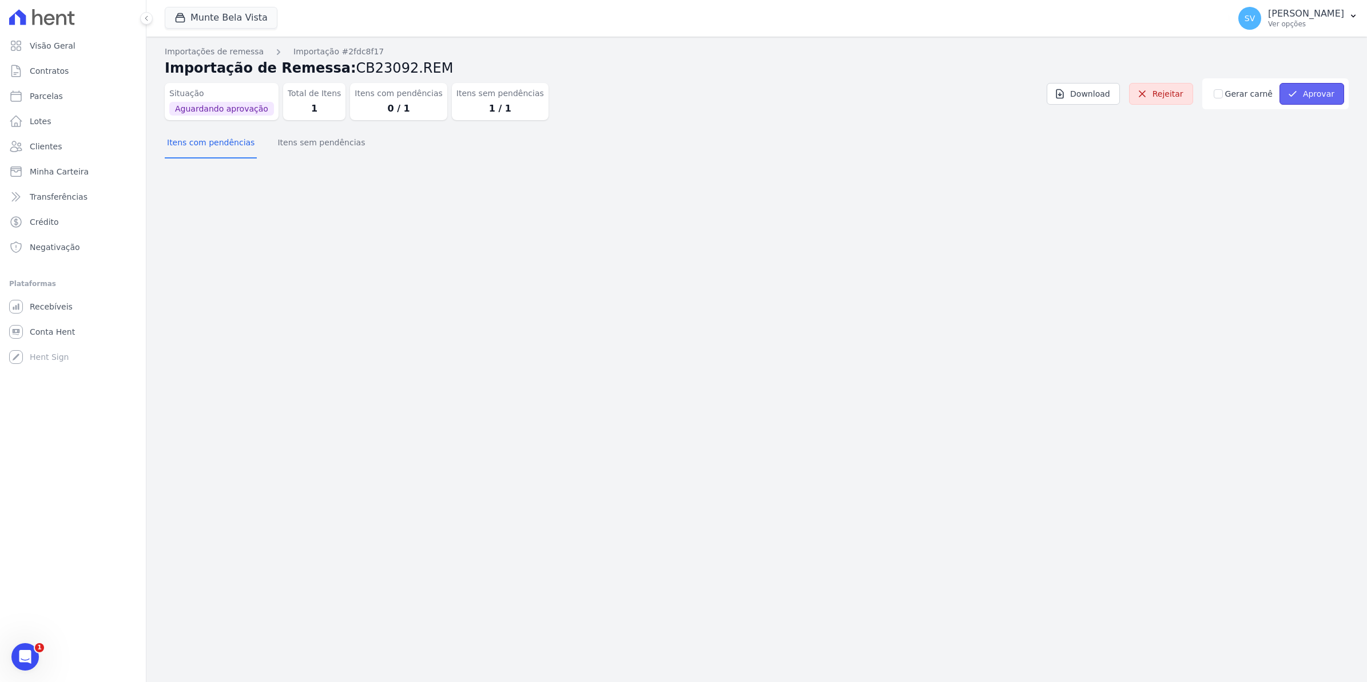
click at [1320, 97] on button "Aprovar" at bounding box center [1312, 94] width 65 height 22
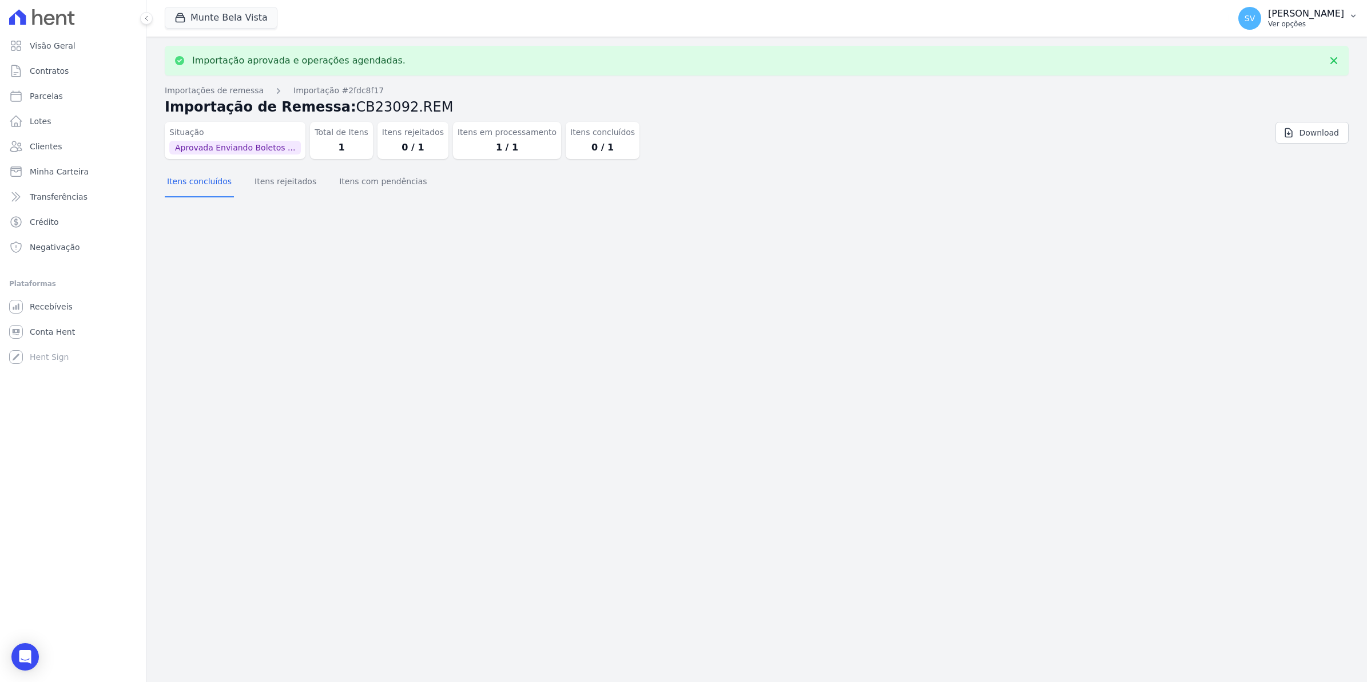
click at [1262, 23] on span "SV" at bounding box center [1250, 18] width 23 height 23
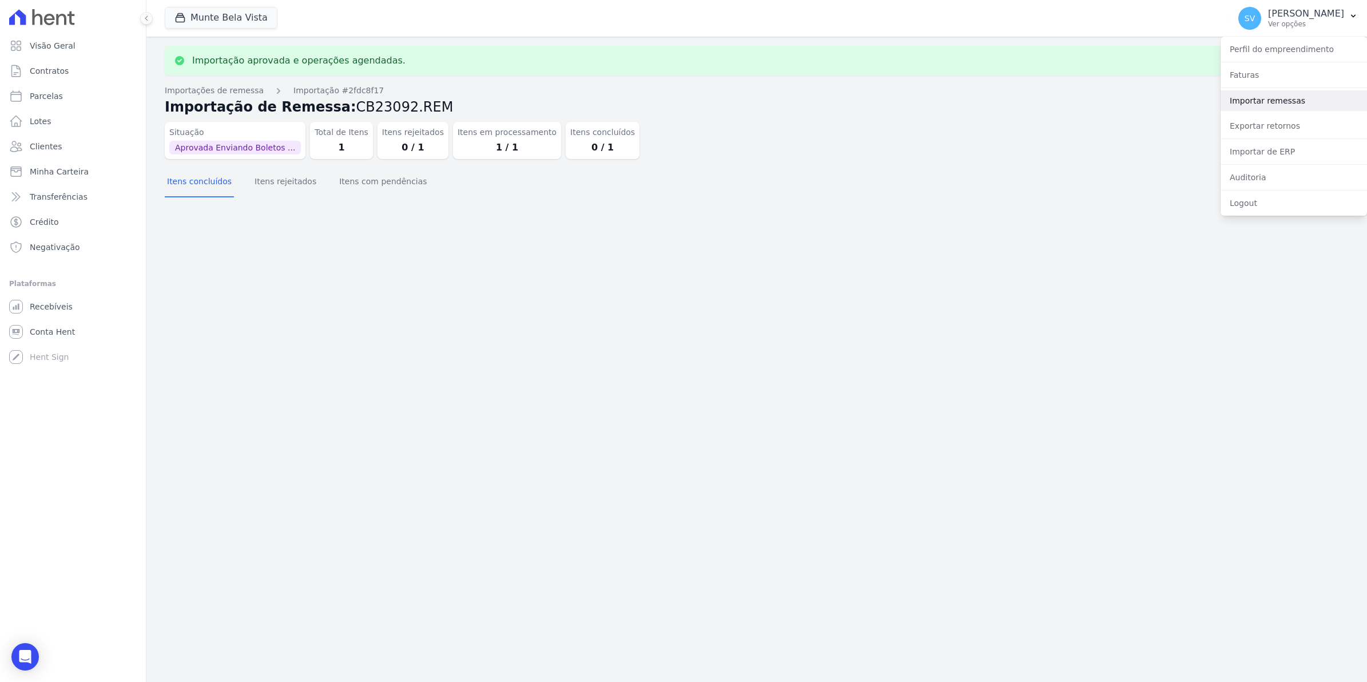
click at [1266, 105] on link "Importar remessas" at bounding box center [1294, 100] width 146 height 21
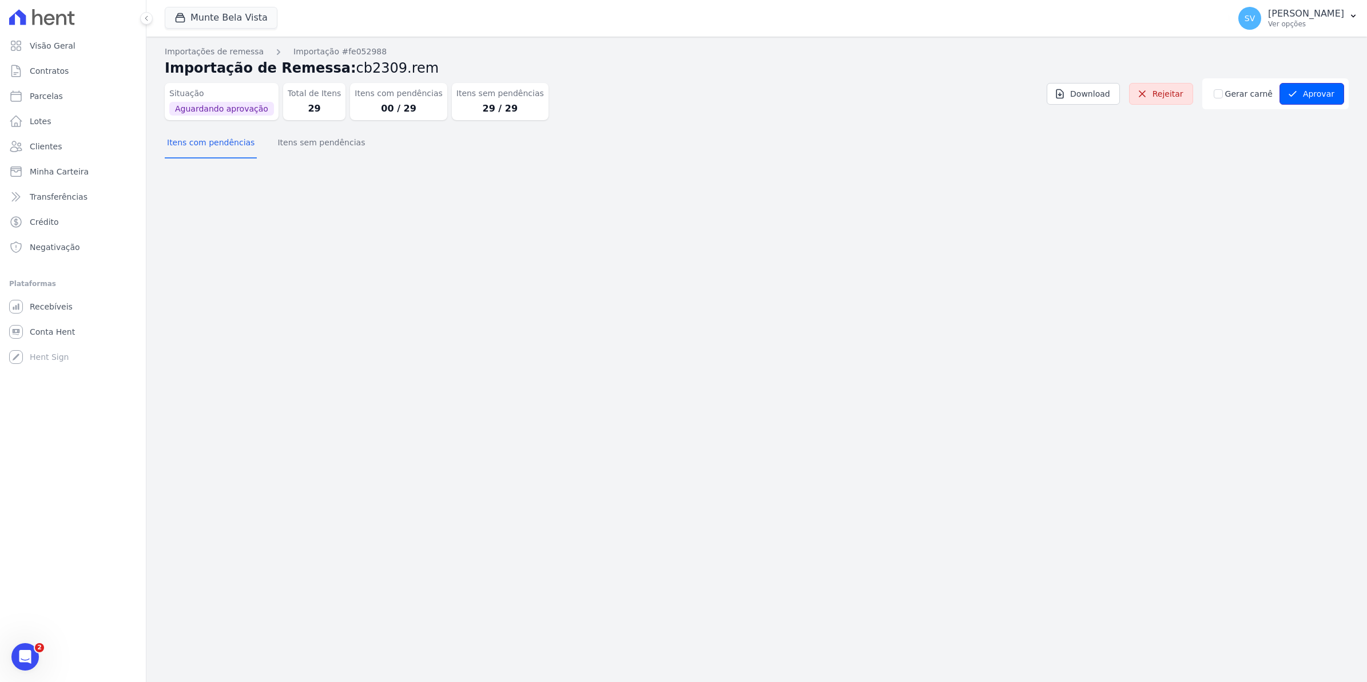
drag, startPoint x: 1318, startPoint y: 102, endPoint x: 1312, endPoint y: 105, distance: 6.4
click at [1316, 103] on button "Aprovar" at bounding box center [1312, 94] width 65 height 22
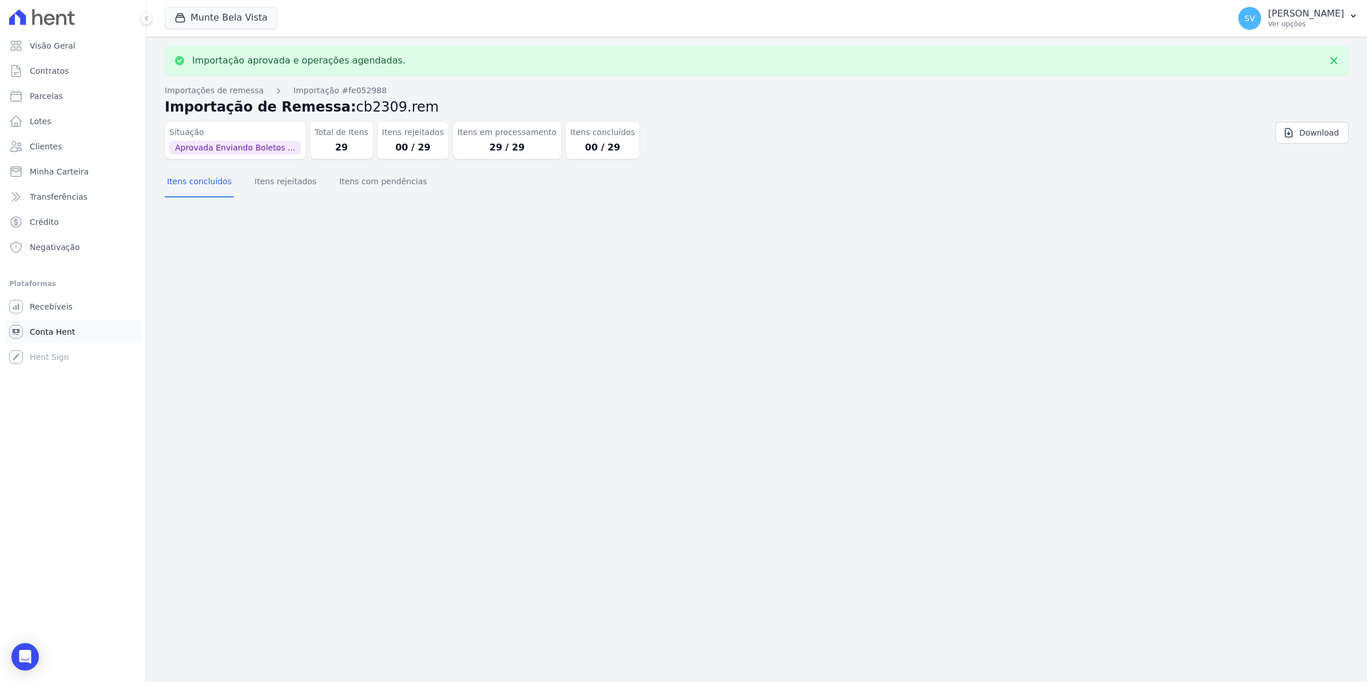
click at [50, 332] on span "Conta Hent" at bounding box center [52, 331] width 45 height 11
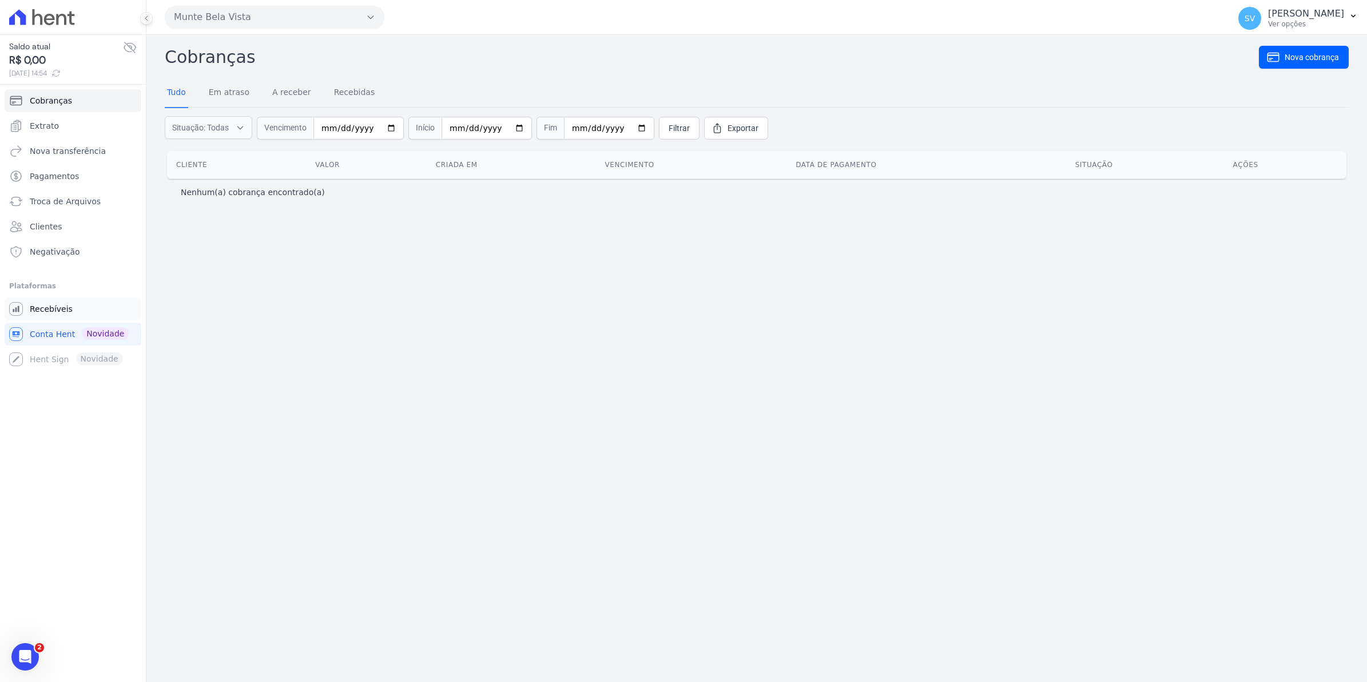
drag, startPoint x: 61, startPoint y: 305, endPoint x: 69, endPoint y: 305, distance: 8.0
click at [61, 305] on span "Recebíveis" at bounding box center [51, 308] width 43 height 11
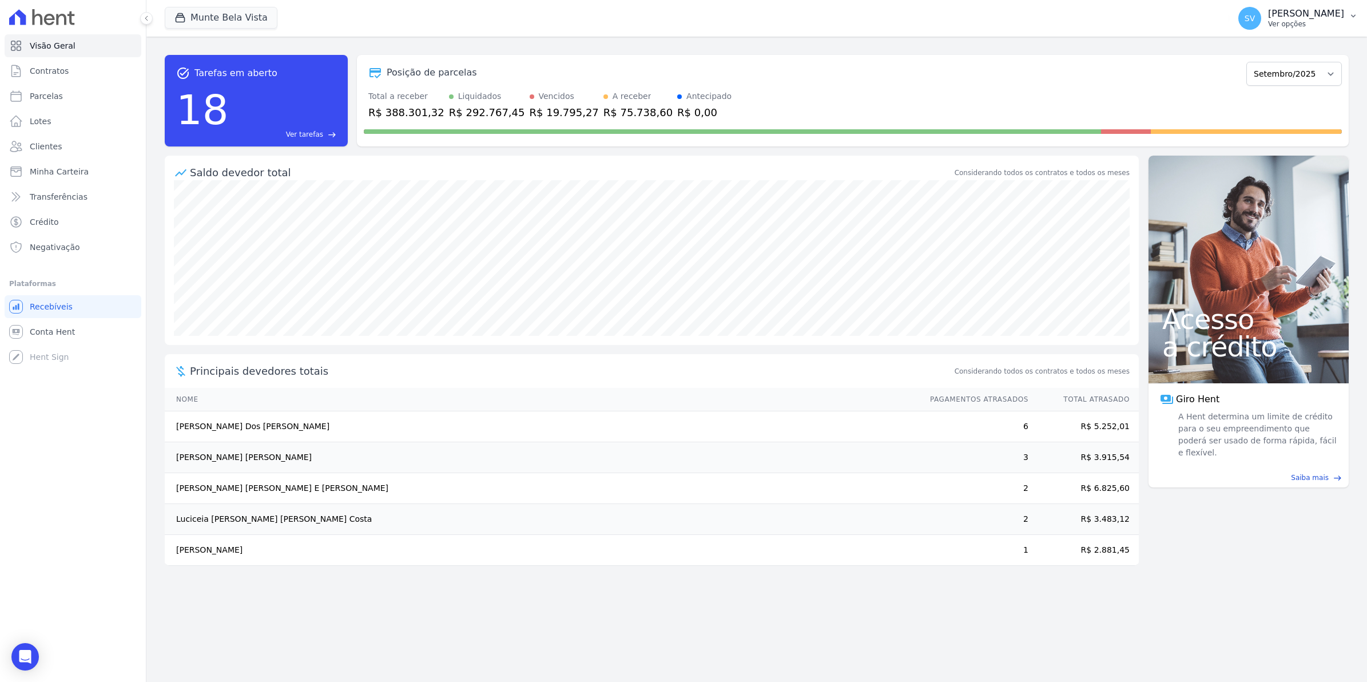
click at [1254, 29] on div "SV Simone Varella Ver opções" at bounding box center [1292, 18] width 106 height 23
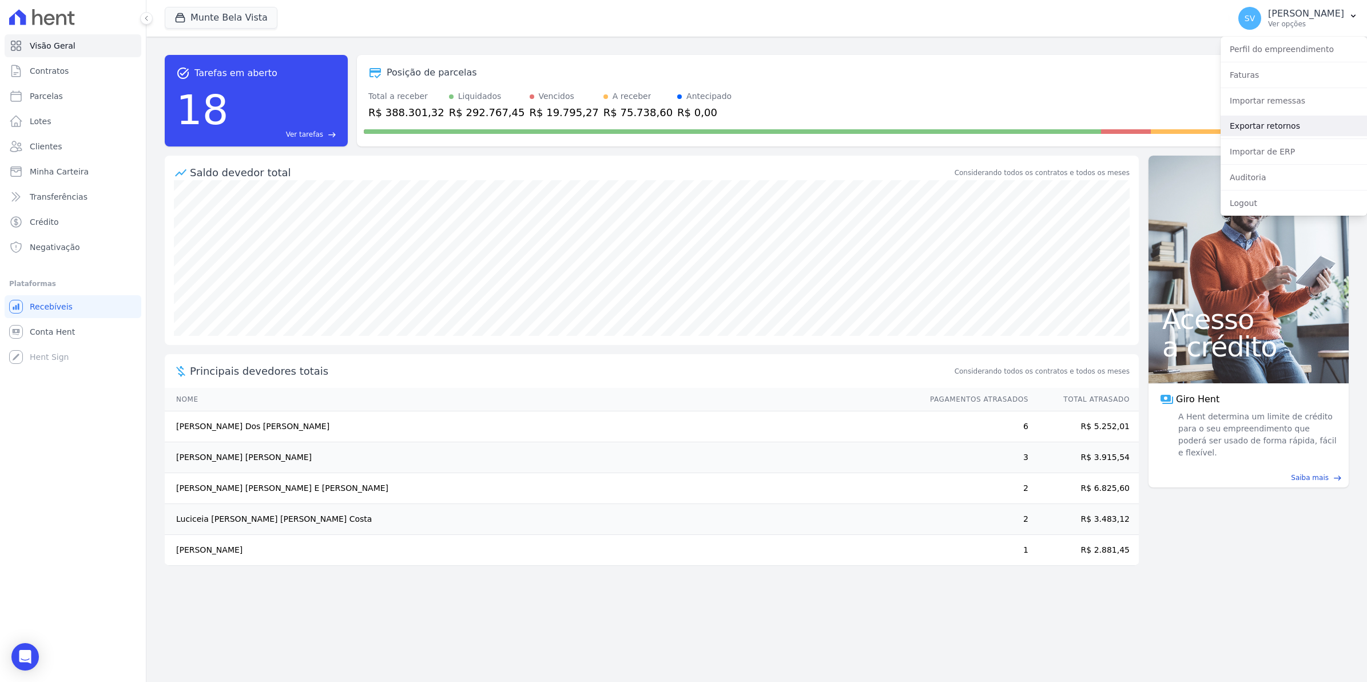
click at [1276, 122] on link "Exportar retornos" at bounding box center [1294, 126] width 146 height 21
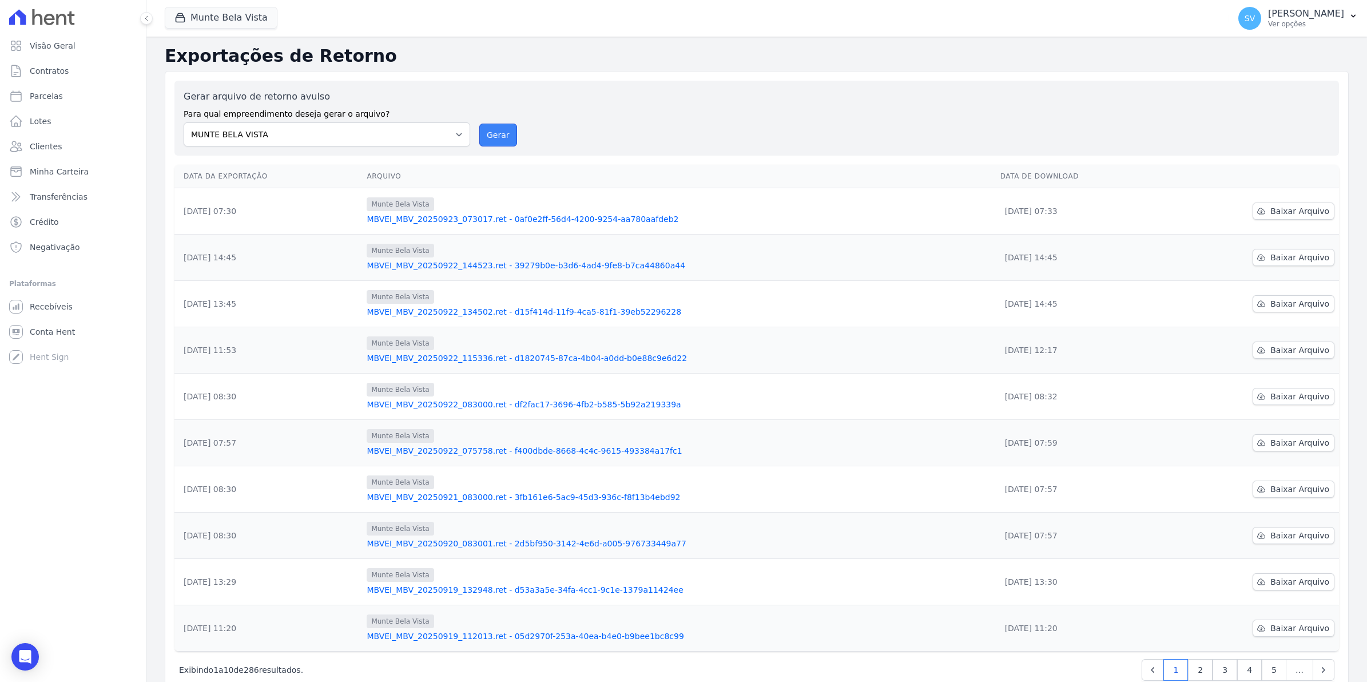
click at [504, 138] on button "Gerar" at bounding box center [498, 135] width 38 height 23
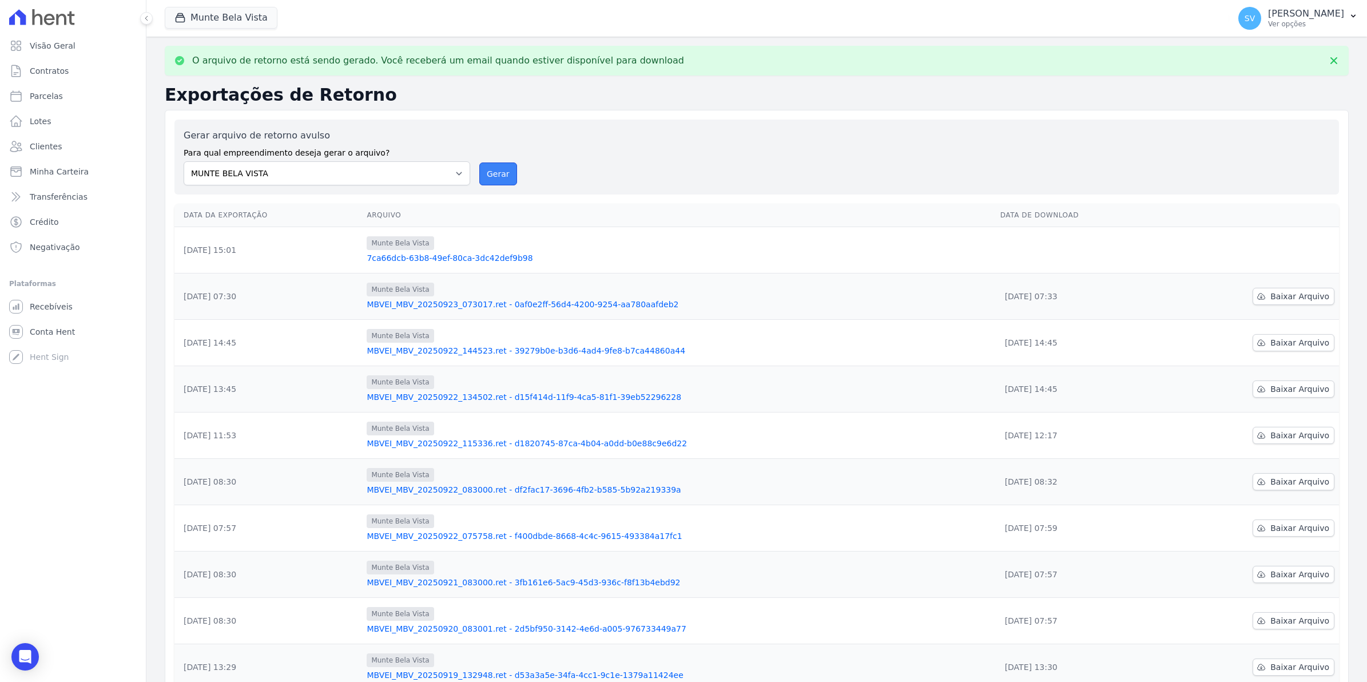
click at [497, 173] on button "Gerar" at bounding box center [498, 173] width 38 height 23
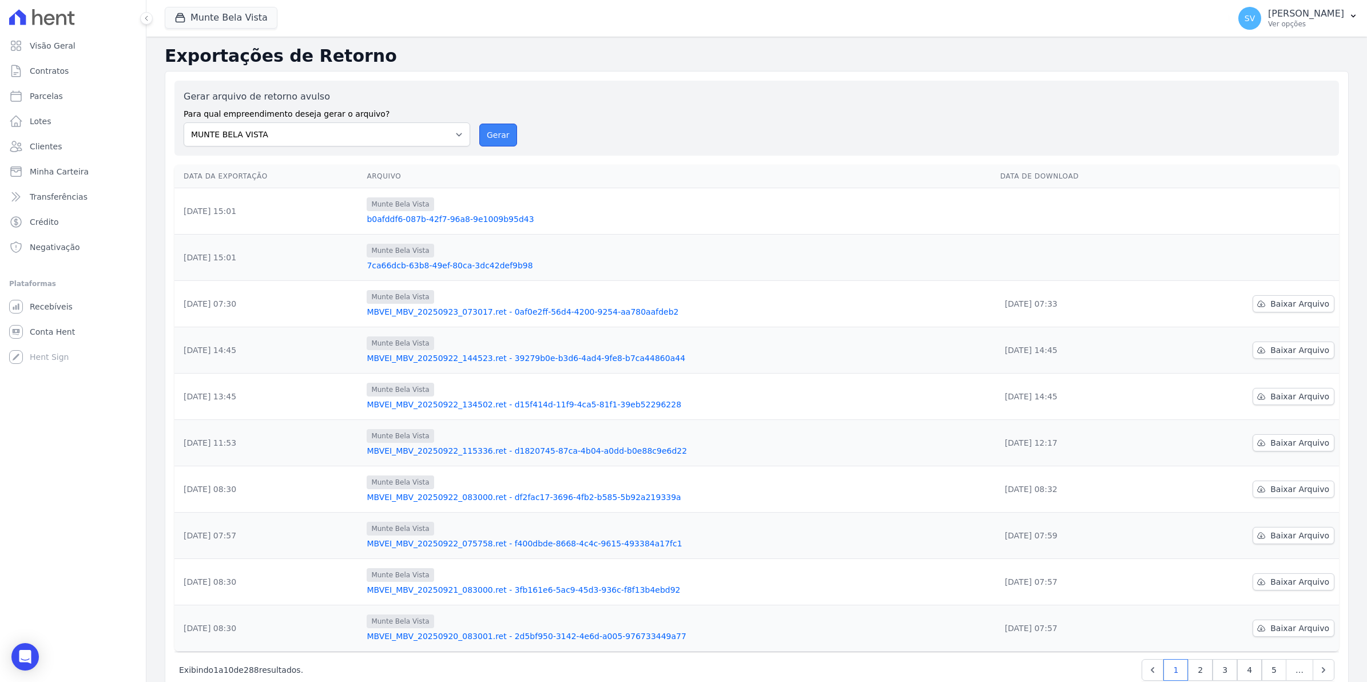
click at [503, 133] on button "Gerar" at bounding box center [498, 135] width 38 height 23
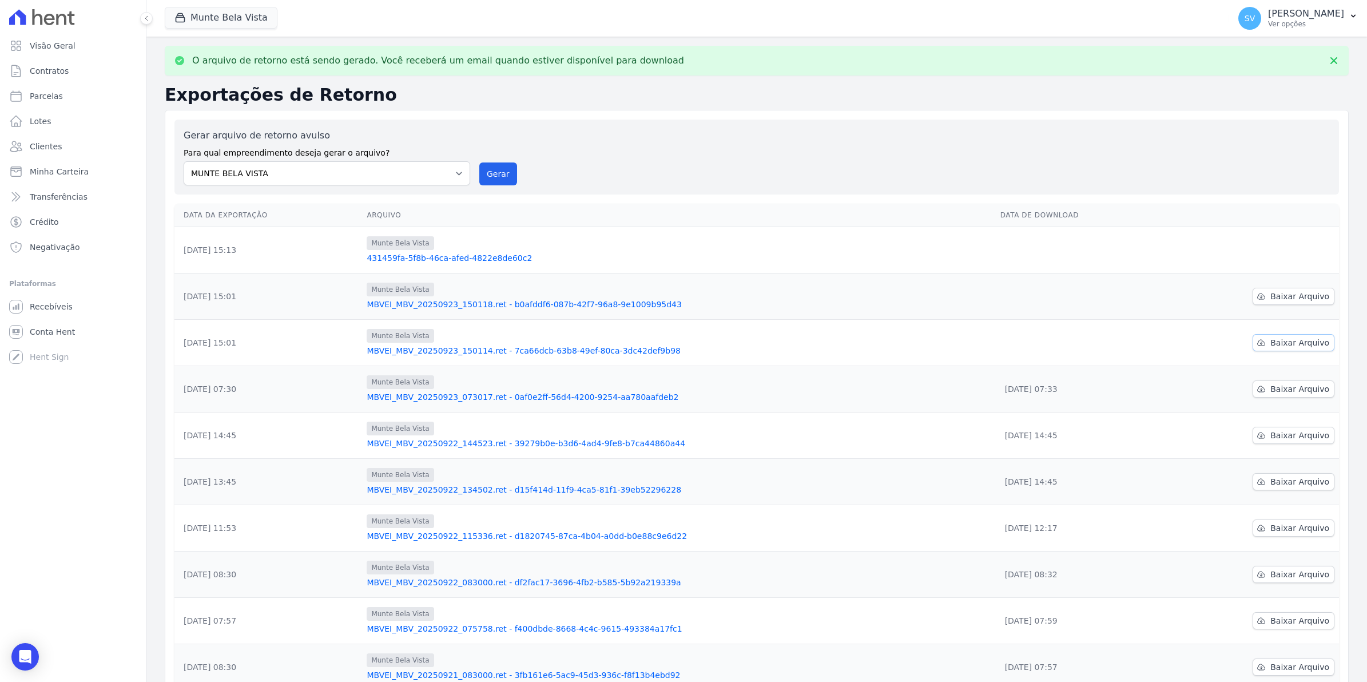
click at [1303, 347] on span "Baixar Arquivo" at bounding box center [1300, 342] width 59 height 11
click at [996, 300] on td at bounding box center [1080, 296] width 169 height 46
click at [1288, 296] on span "Baixar Arquivo" at bounding box center [1300, 296] width 59 height 11
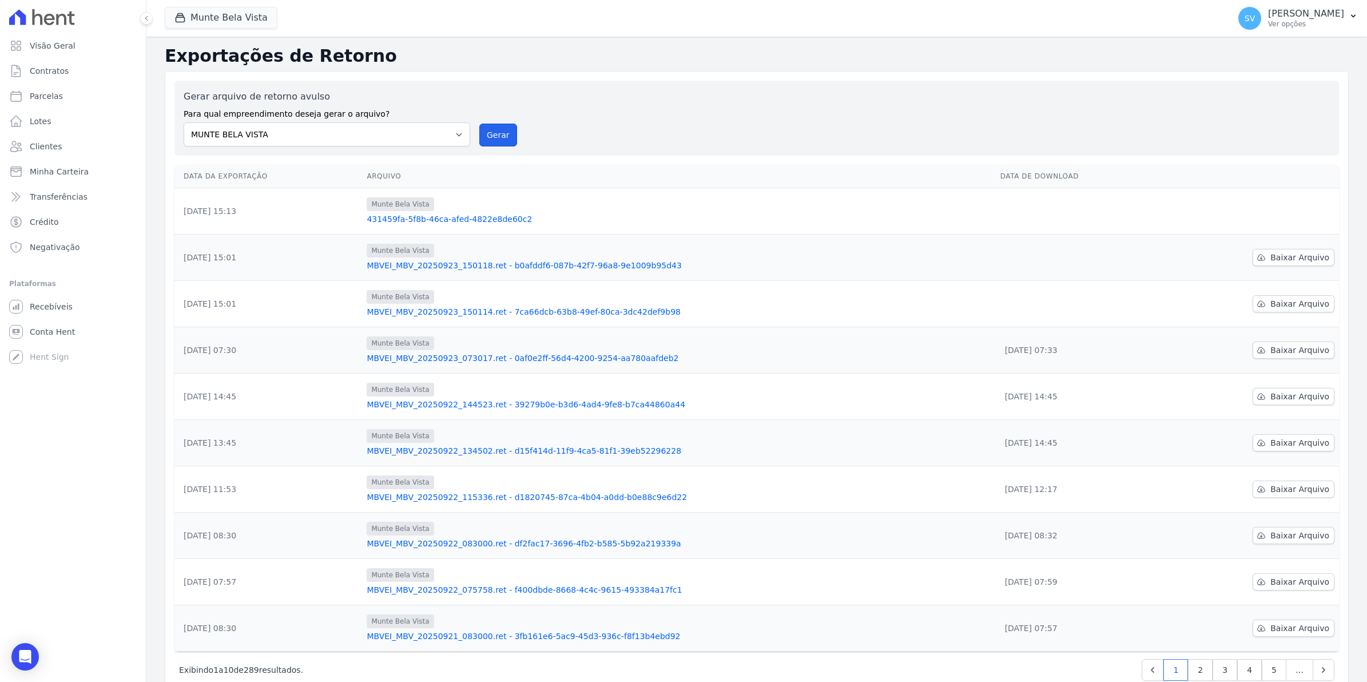
drag, startPoint x: 496, startPoint y: 132, endPoint x: 742, endPoint y: 120, distance: 246.3
click at [496, 132] on button "Gerar" at bounding box center [498, 135] width 38 height 23
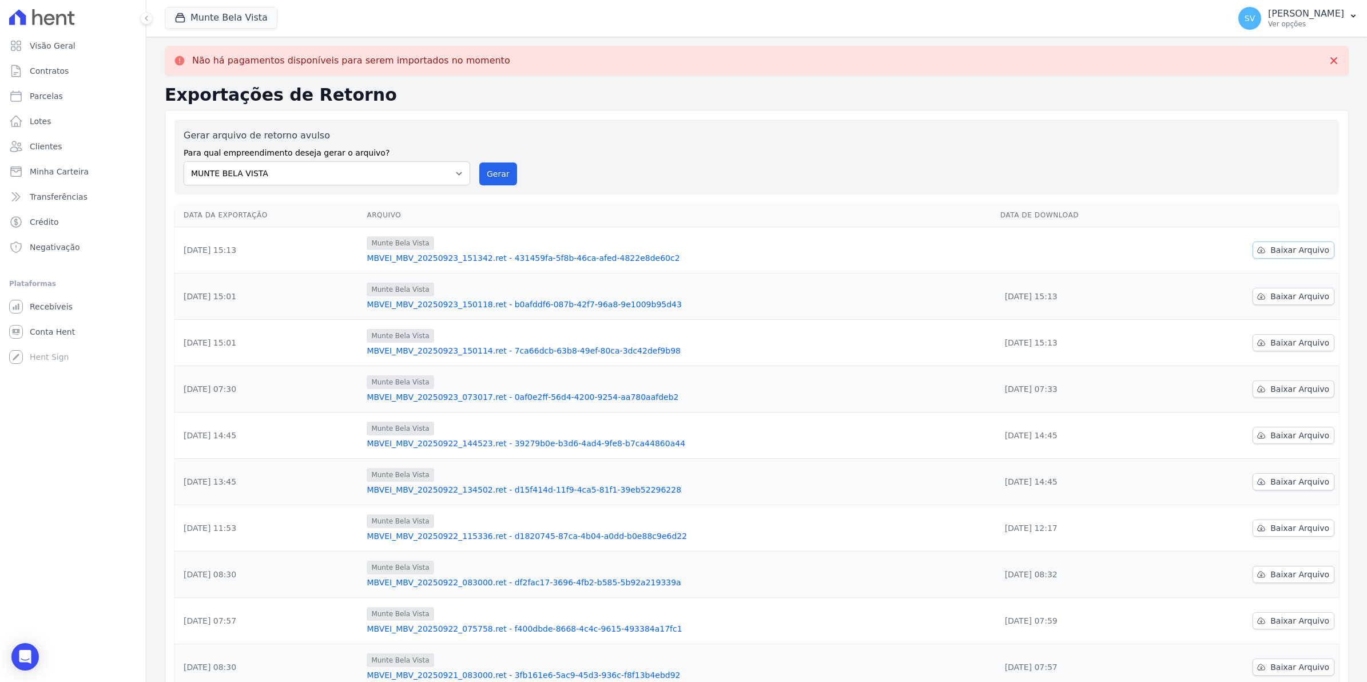
click at [1294, 253] on span "Baixar Arquivo" at bounding box center [1300, 249] width 59 height 11
click at [1286, 251] on span "Baixar Arquivo" at bounding box center [1300, 249] width 59 height 11
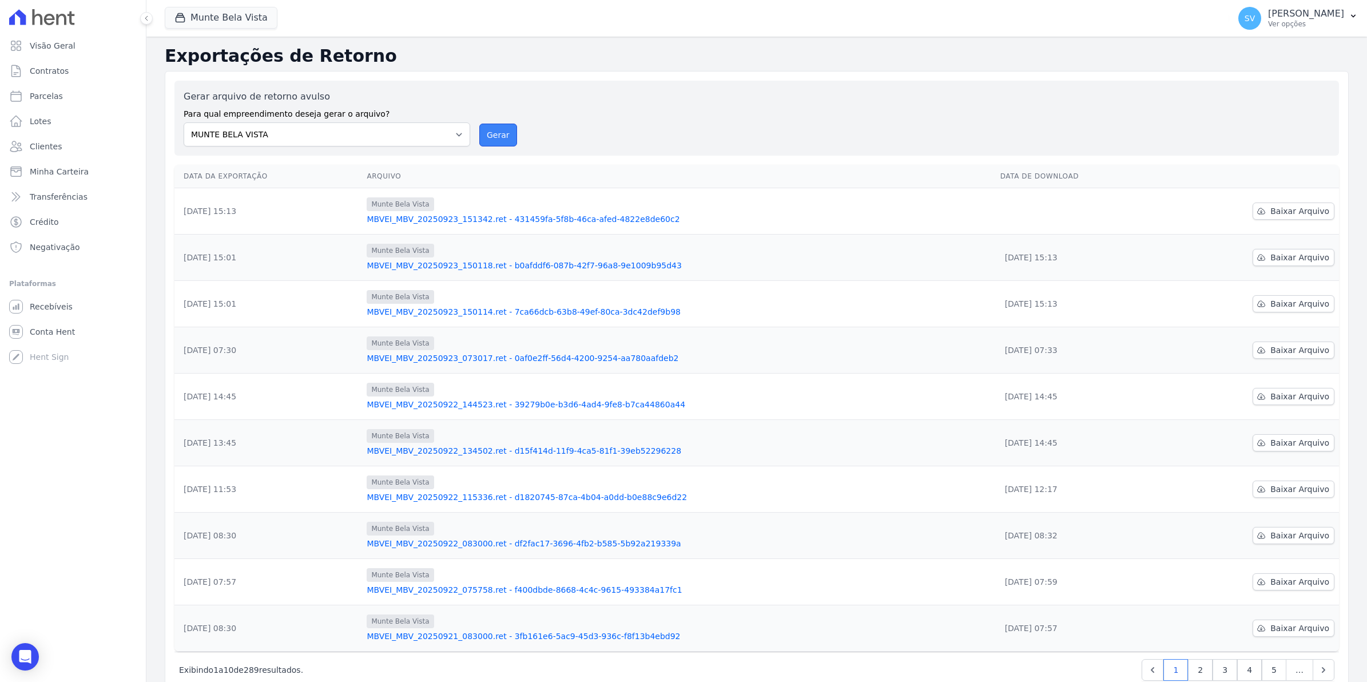
click at [499, 143] on button "Gerar" at bounding box center [498, 135] width 38 height 23
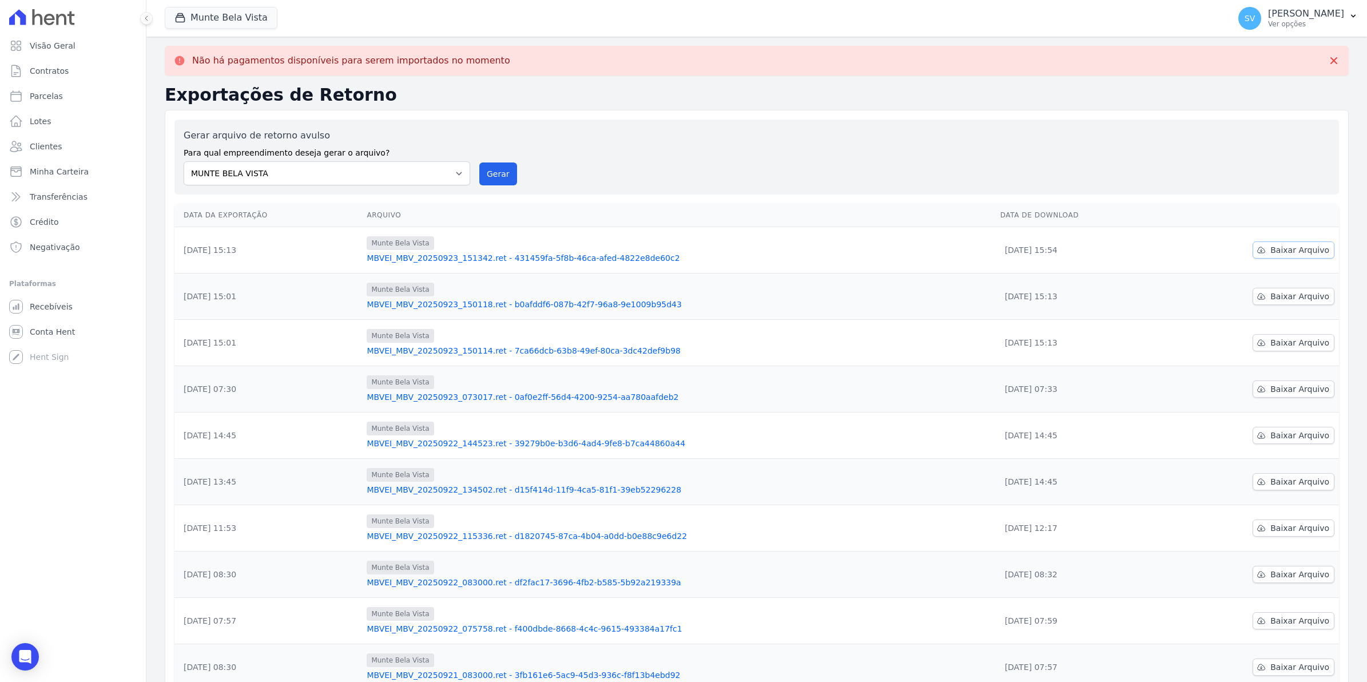
click at [1257, 253] on icon at bounding box center [1261, 249] width 9 height 9
click at [1282, 252] on span "Baixar Arquivo" at bounding box center [1300, 249] width 59 height 11
click at [1279, 298] on span "Baixar Arquivo" at bounding box center [1300, 296] width 59 height 11
click at [791, 336] on tbody "23/09/2025, 15:13 Munte Bela Vista MBVEI_MBV_20250923_151342.ret - 431459fa-5f8…" at bounding box center [757, 458] width 1165 height 463
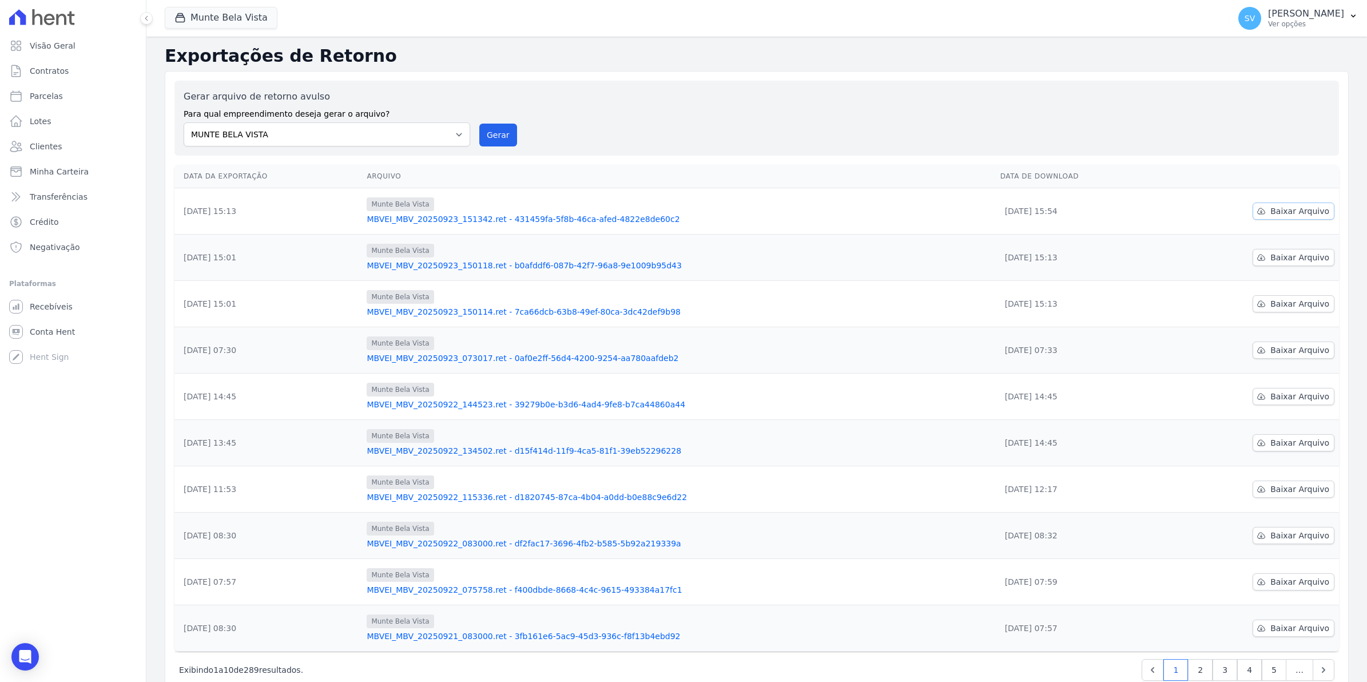
click at [1292, 210] on span "Baixar Arquivo" at bounding box center [1300, 210] width 59 height 11
click at [880, 221] on link "MBVEI_MBV_20250923_151342.ret - 431459fa-5f8b-46ca-afed-4822e8de60c2" at bounding box center [679, 218] width 624 height 11
click at [1290, 259] on span "Baixar Arquivo" at bounding box center [1300, 257] width 59 height 11
click at [1286, 304] on span "Baixar Arquivo" at bounding box center [1300, 303] width 59 height 11
click at [40, 73] on span "Contratos" at bounding box center [49, 70] width 39 height 11
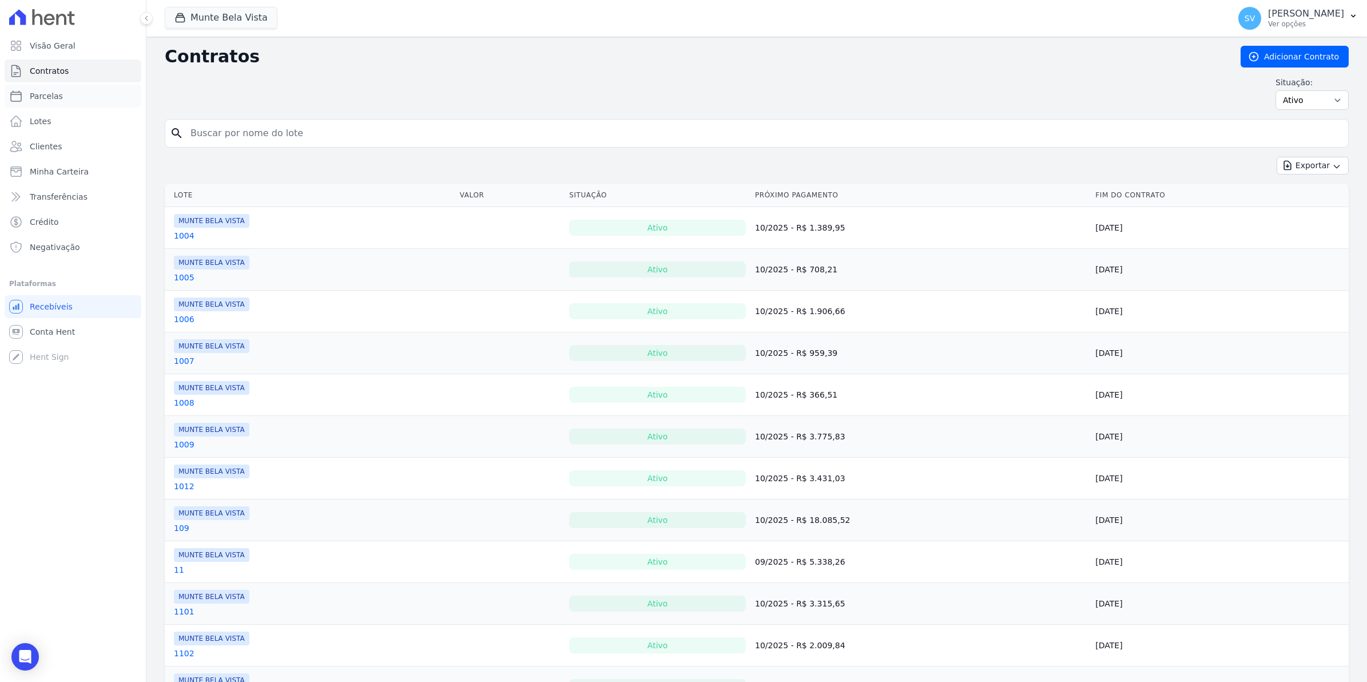
click at [46, 94] on span "Parcelas" at bounding box center [46, 95] width 33 height 11
select select
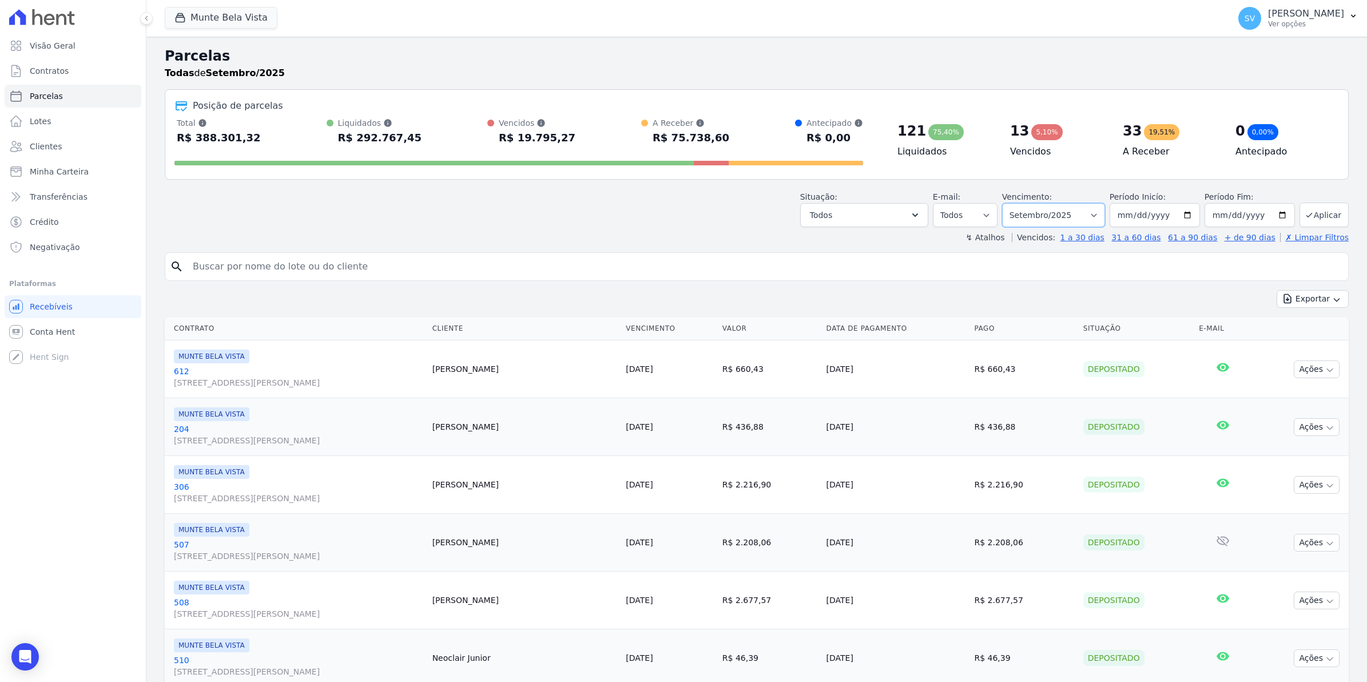
click at [1093, 213] on select "Filtrar por período ──────── Todos os meses Janeiro/2024 Fevereiro/2024 Março/2…" at bounding box center [1053, 215] width 103 height 24
select select "10/2025"
click at [1006, 203] on select "Filtrar por período ──────── Todos os meses Janeiro/2024 Fevereiro/2024 Março/2…" at bounding box center [1053, 215] width 103 height 24
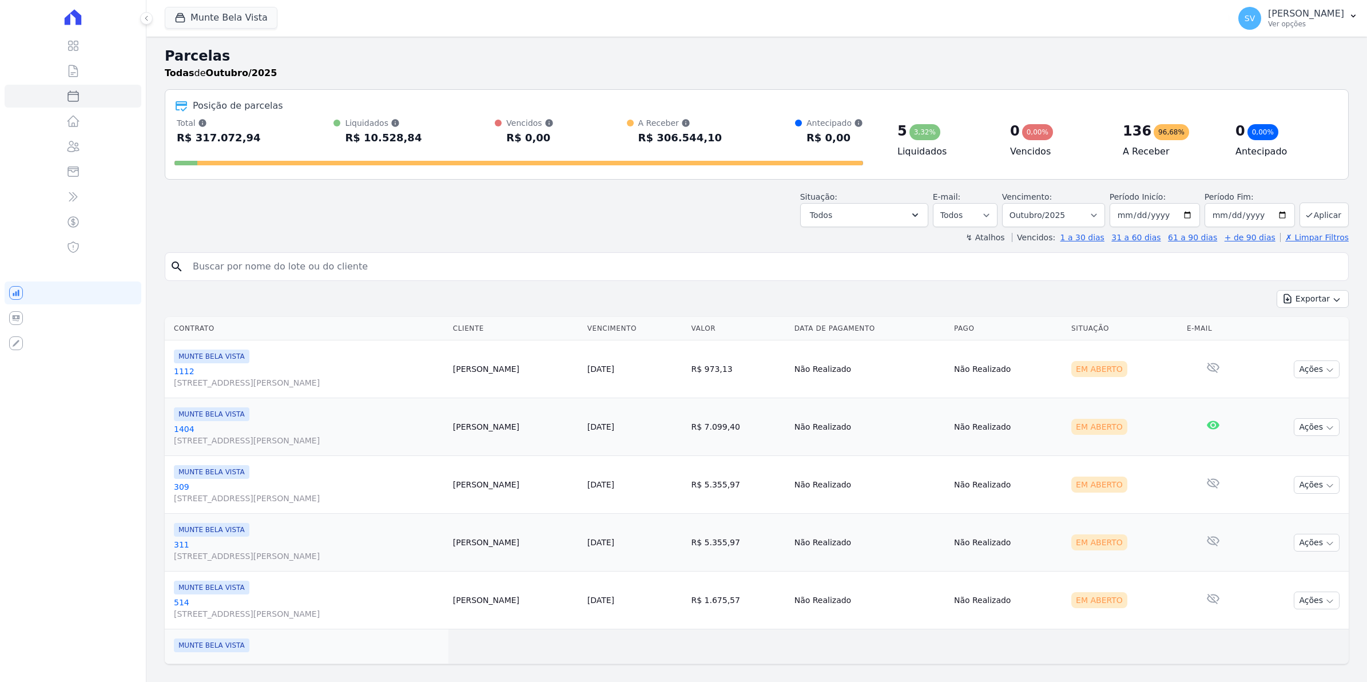
select select
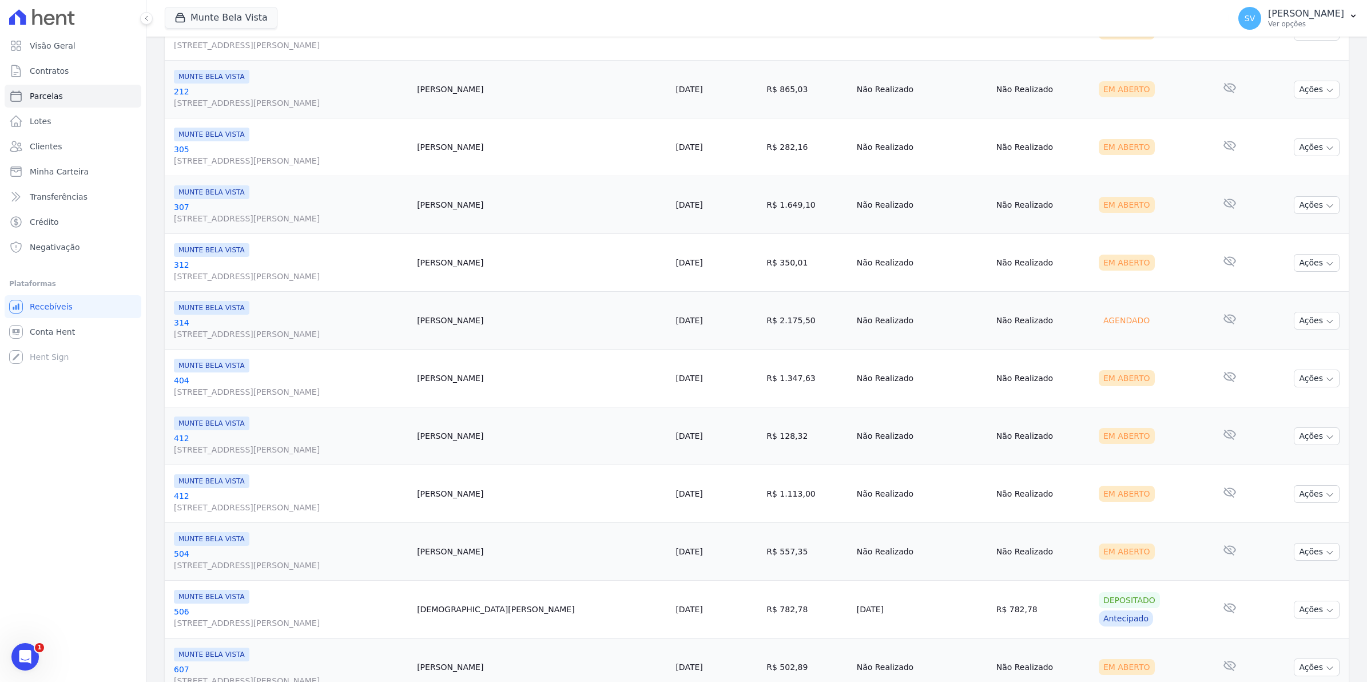
scroll to position [1157, 0]
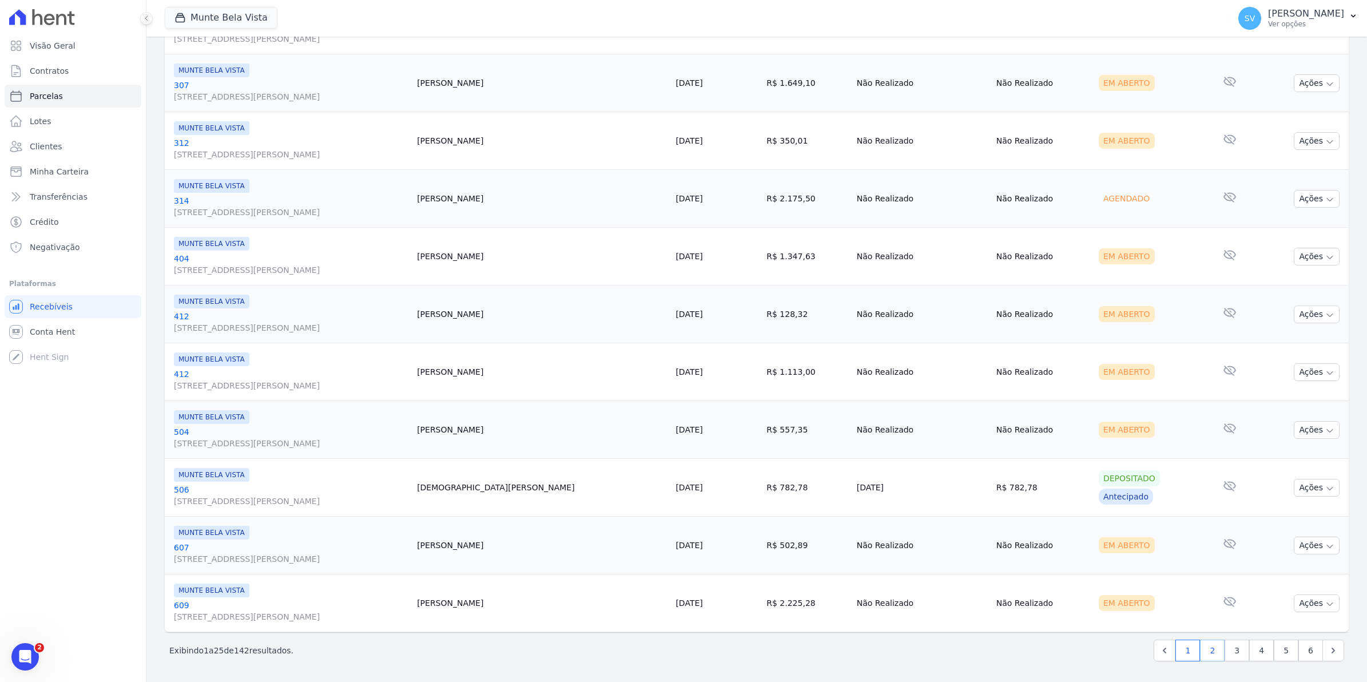
click at [1208, 651] on link "2" at bounding box center [1212, 651] width 25 height 22
select select
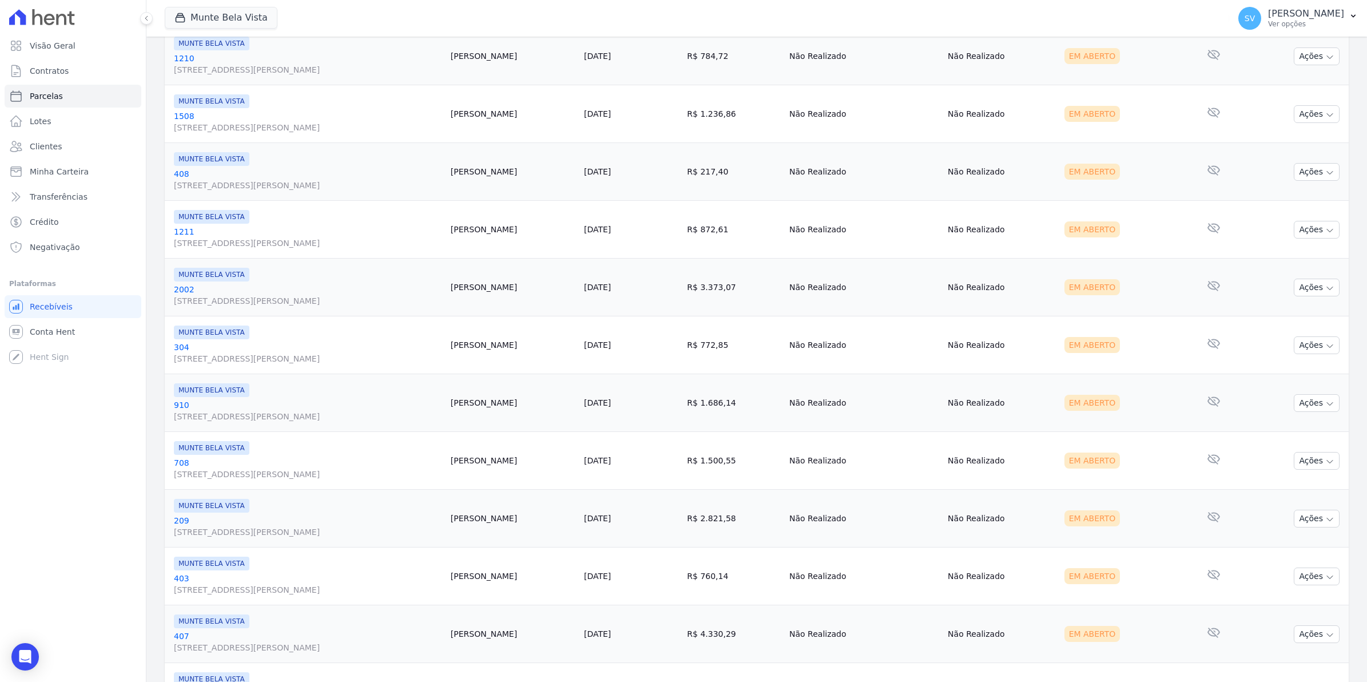
scroll to position [1157, 0]
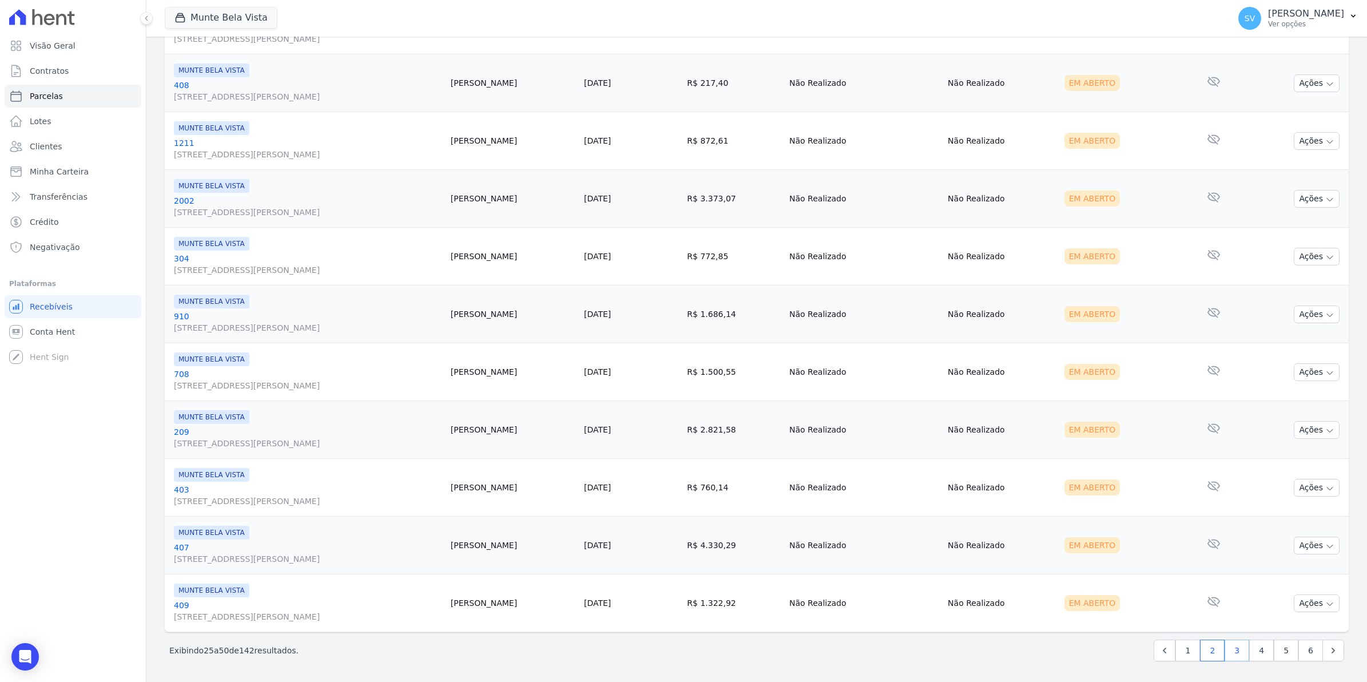
click at [1227, 658] on link "3" at bounding box center [1237, 651] width 25 height 22
select select
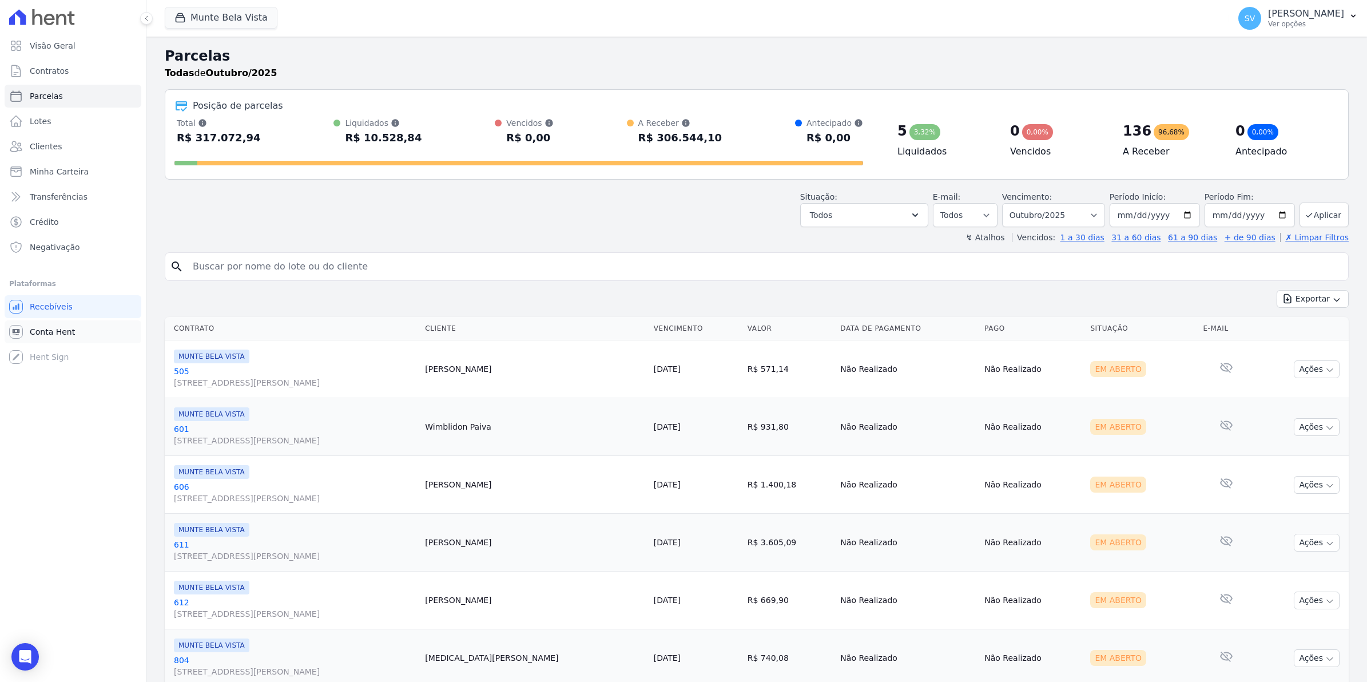
click at [38, 332] on span "Conta Hent" at bounding box center [52, 331] width 45 height 11
click at [44, 93] on span "Parcelas" at bounding box center [46, 95] width 33 height 11
select select
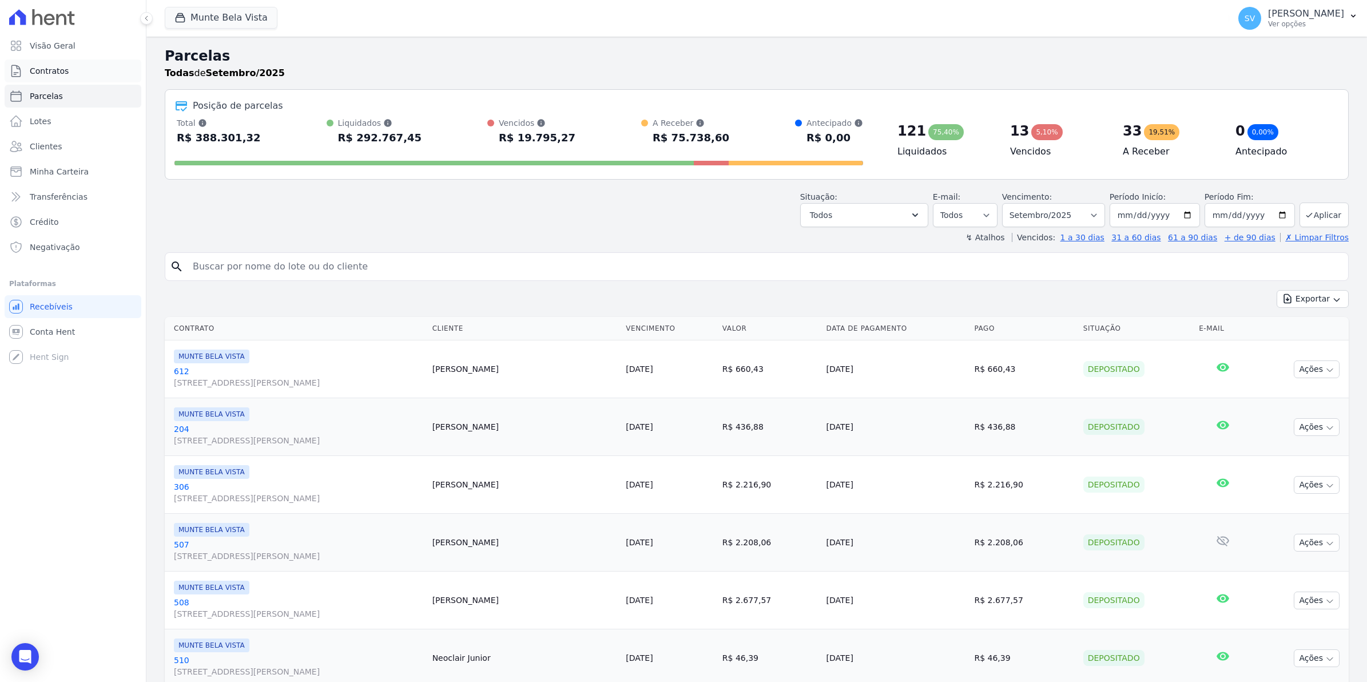
click at [53, 74] on span "Contratos" at bounding box center [49, 70] width 39 height 11
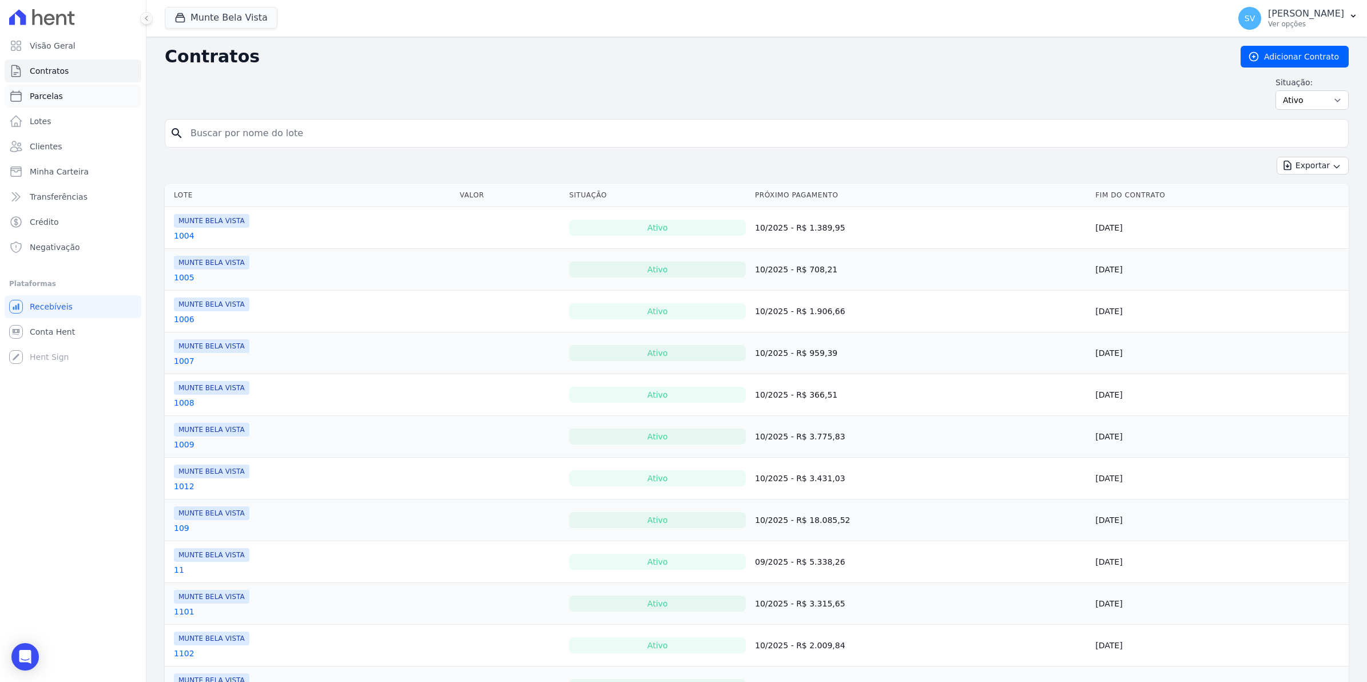
click at [53, 102] on link "Parcelas" at bounding box center [73, 96] width 137 height 23
select select
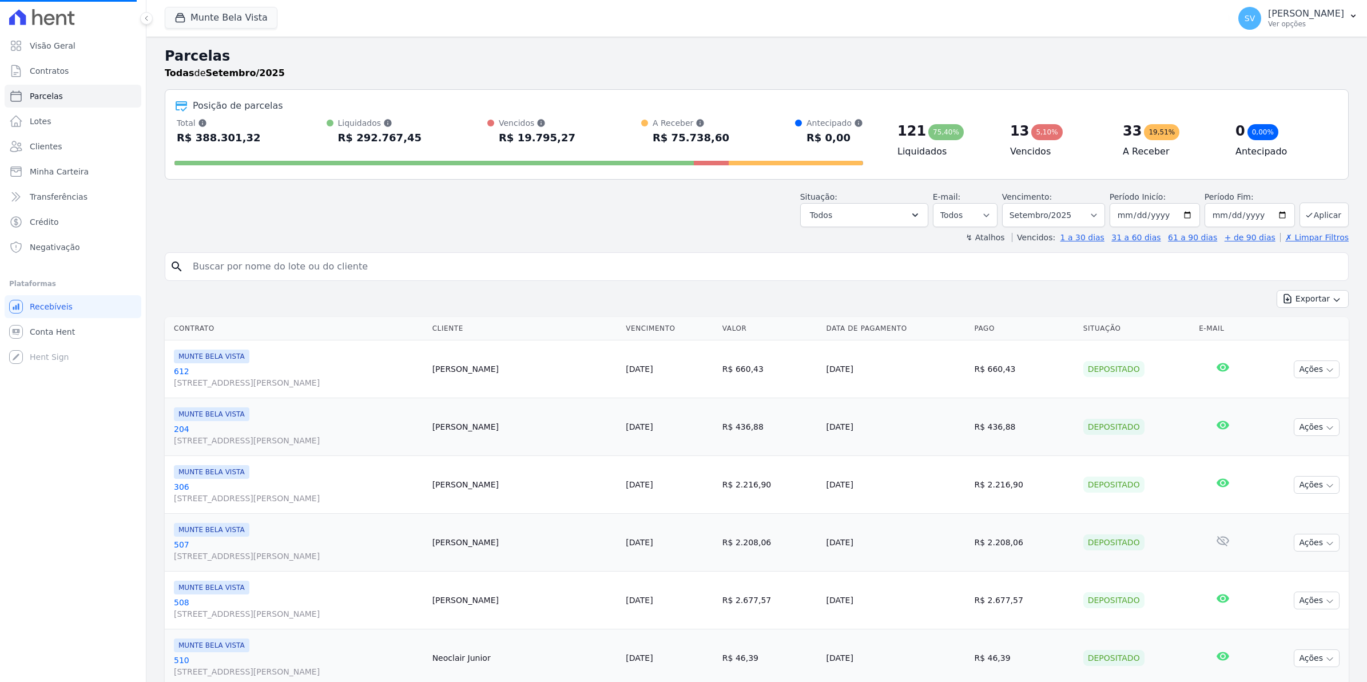
select select
click at [30, 330] on span "Conta Hent" at bounding box center [52, 331] width 45 height 11
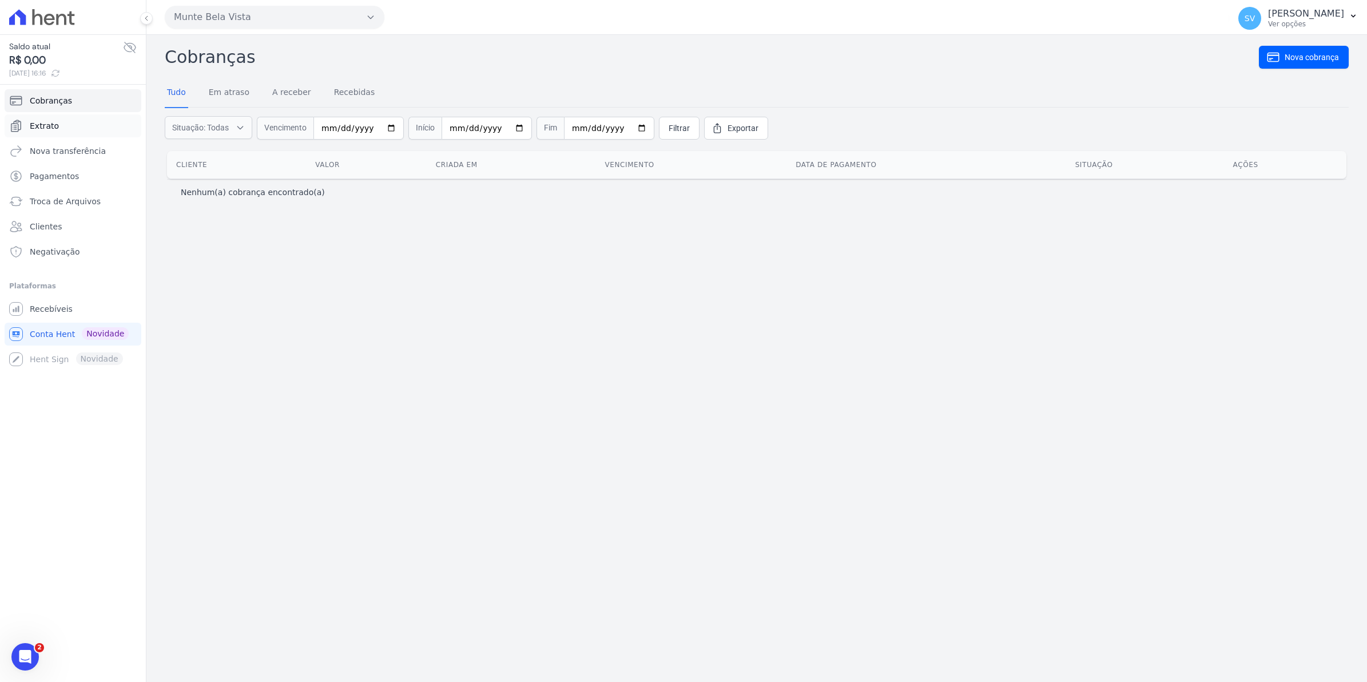
click at [56, 124] on link "Extrato" at bounding box center [73, 125] width 137 height 23
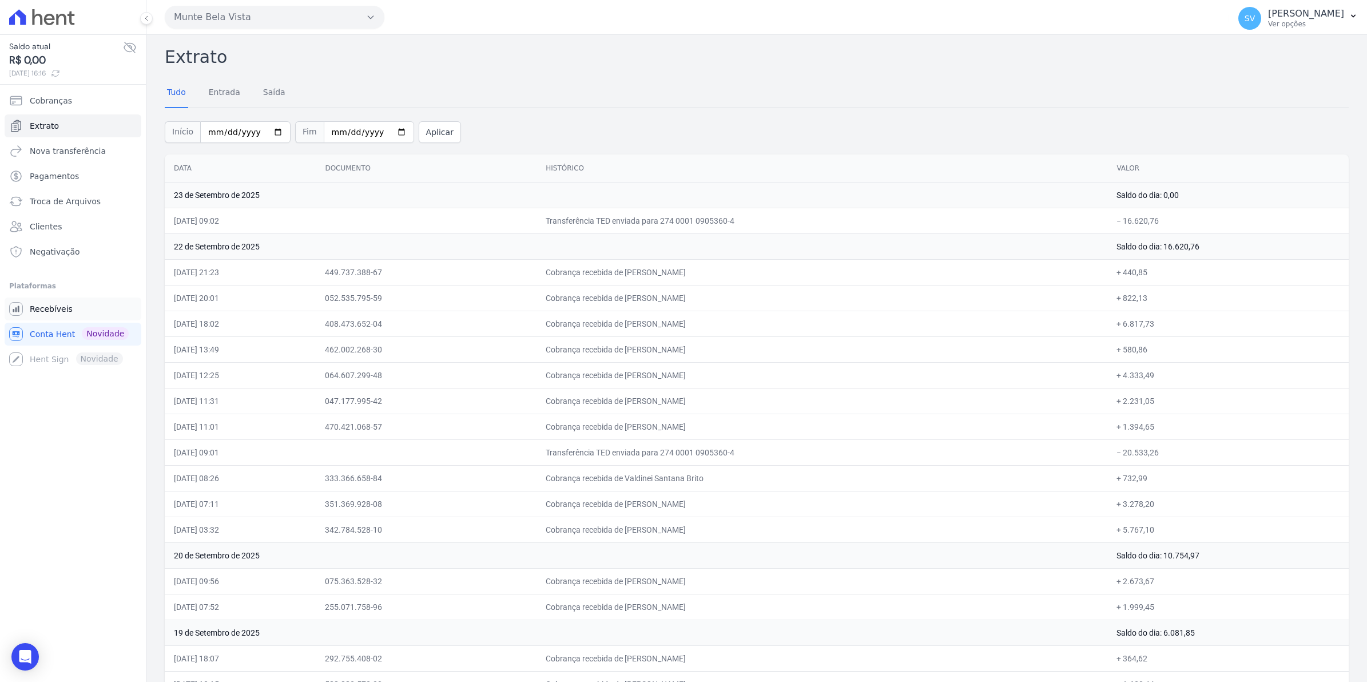
click at [56, 312] on span "Recebíveis" at bounding box center [51, 308] width 43 height 11
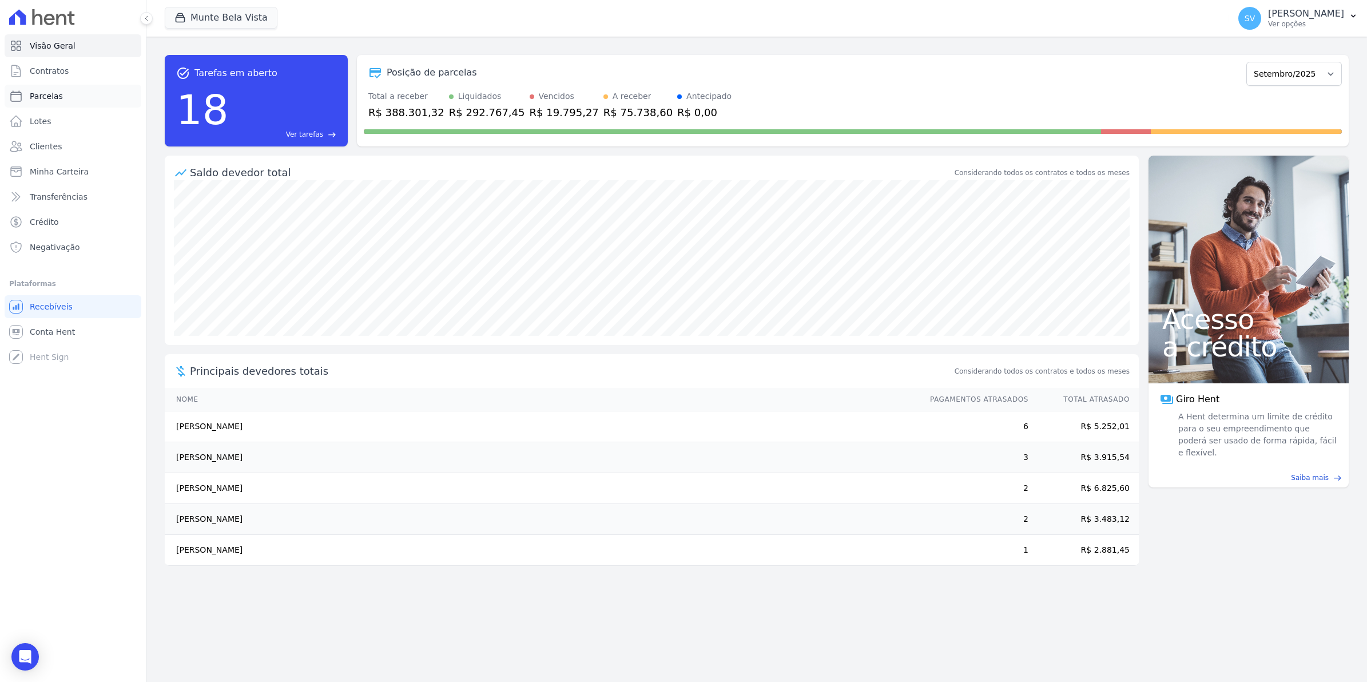
click at [43, 94] on span "Parcelas" at bounding box center [46, 95] width 33 height 11
select select
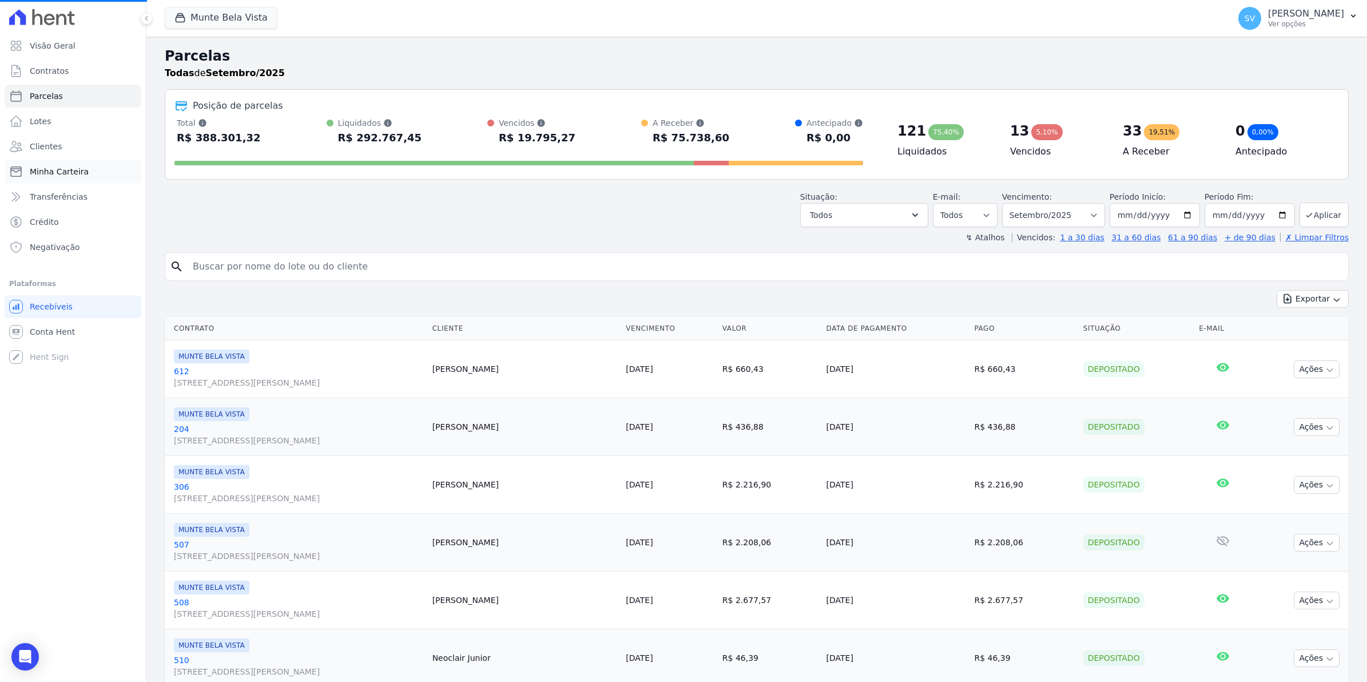
select select
click at [58, 69] on span "Contratos" at bounding box center [49, 70] width 39 height 11
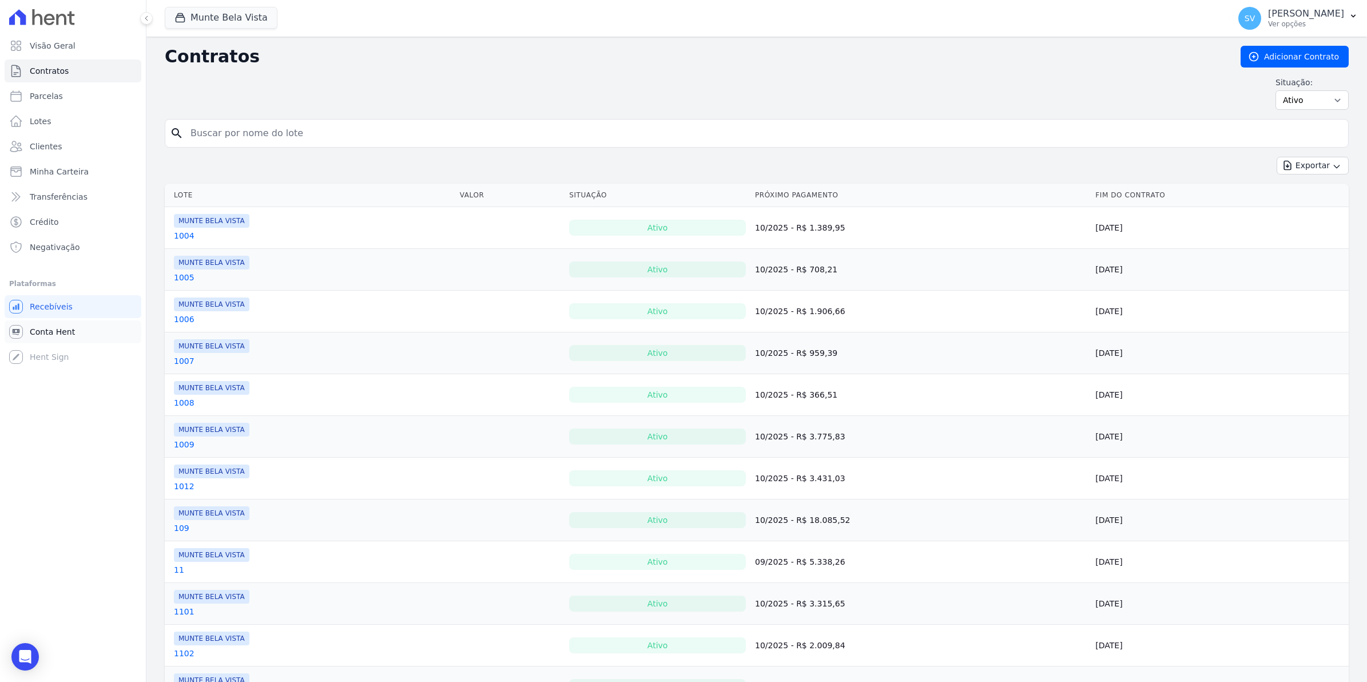
click at [45, 332] on span "Conta Hent" at bounding box center [52, 331] width 45 height 11
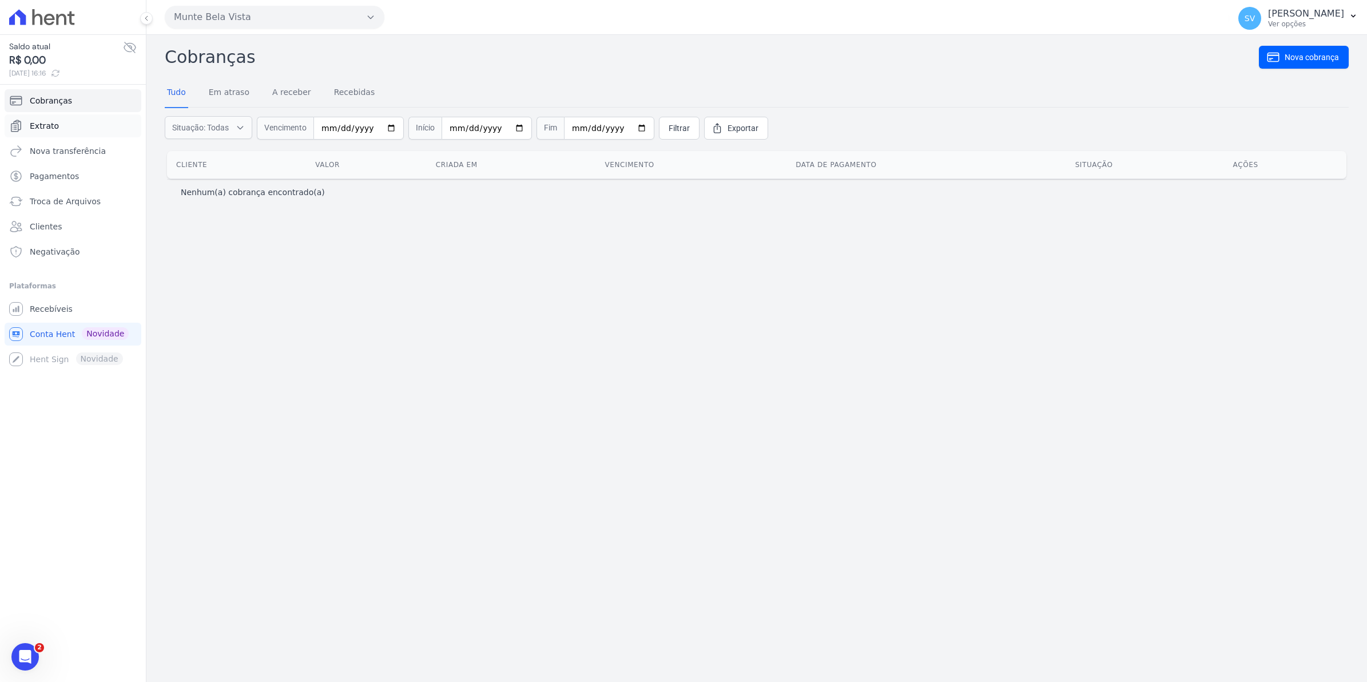
click at [55, 116] on link "Extrato" at bounding box center [73, 125] width 137 height 23
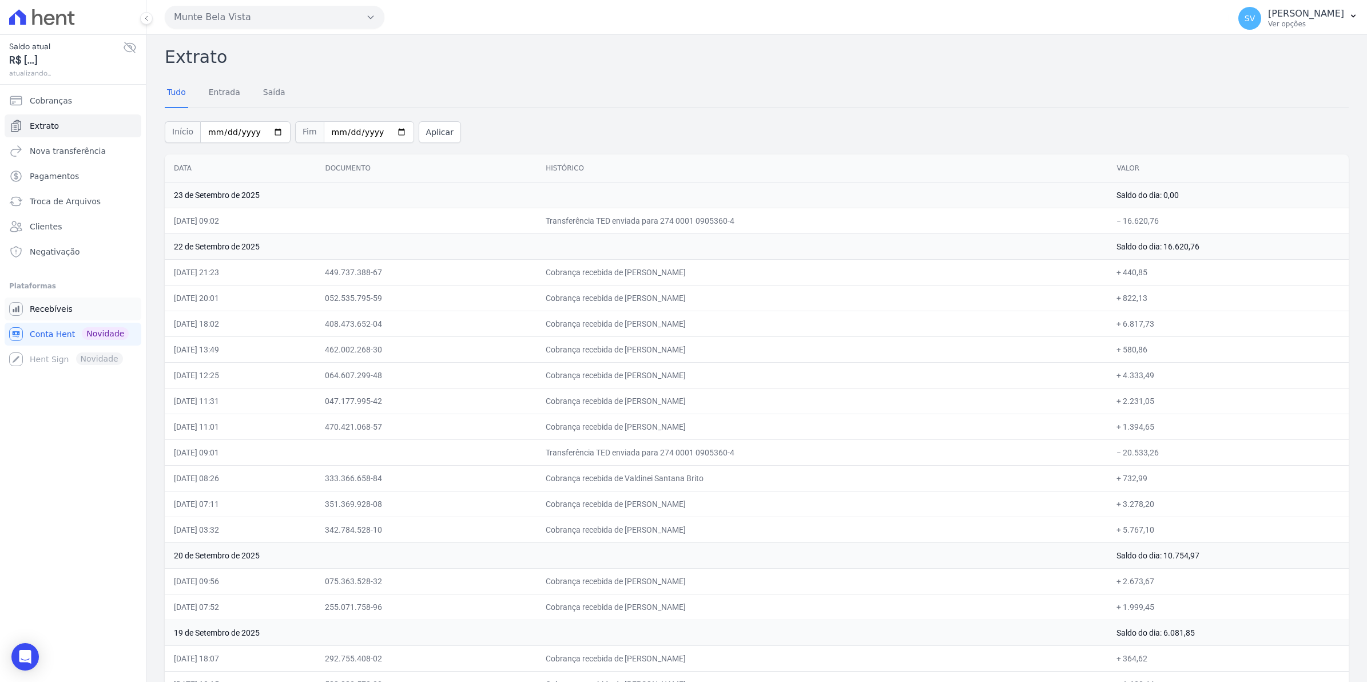
click at [54, 315] on span "Recebíveis" at bounding box center [51, 308] width 43 height 11
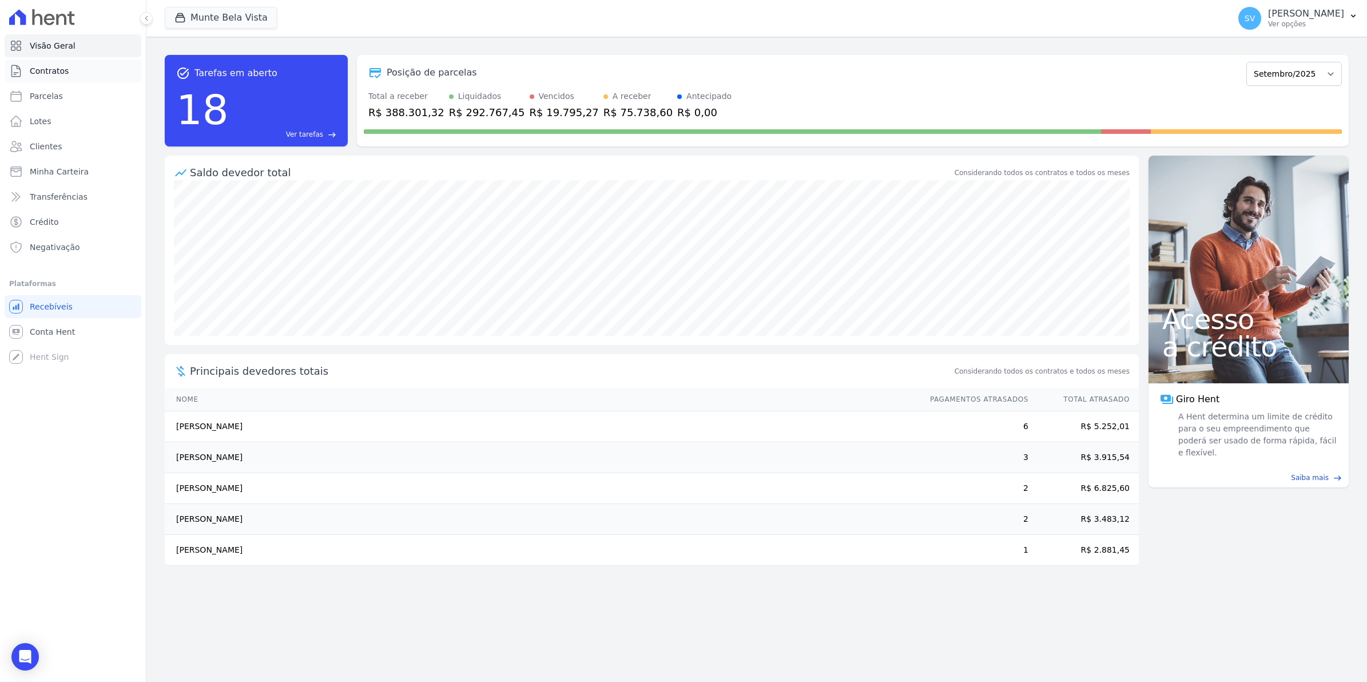
click at [58, 72] on span "Contratos" at bounding box center [49, 70] width 39 height 11
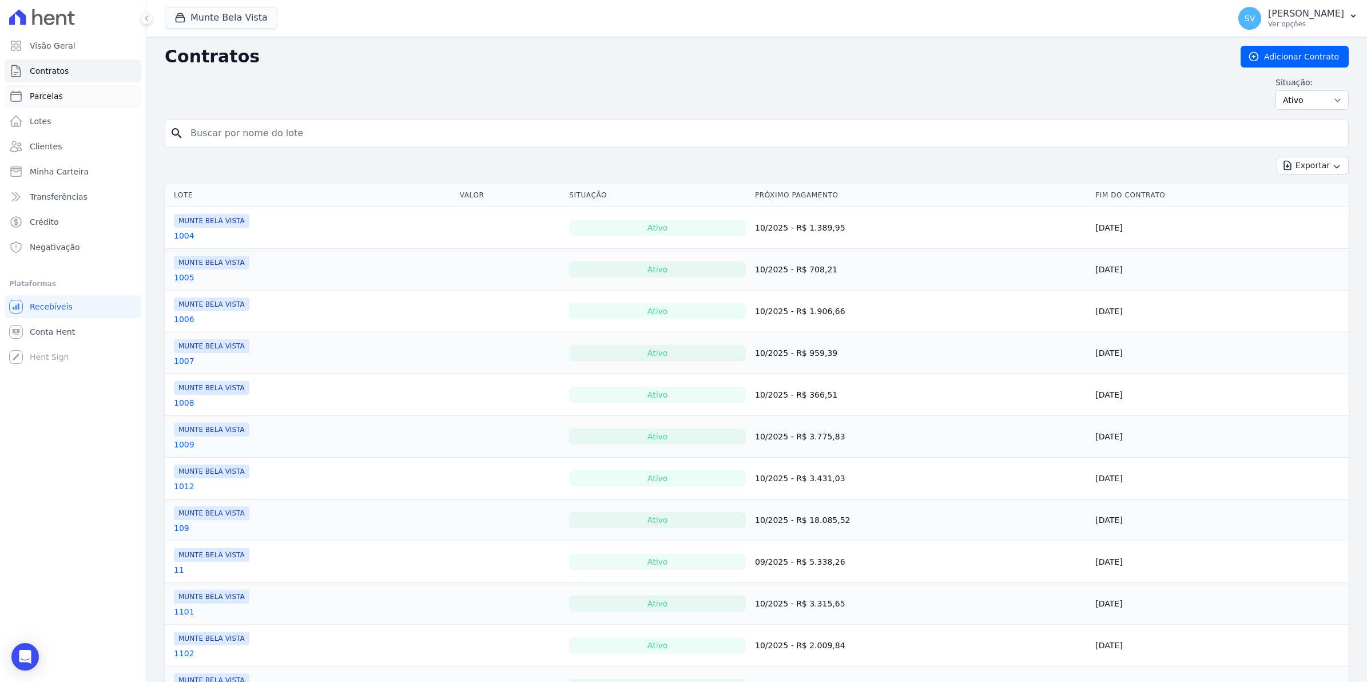
click at [66, 101] on link "Parcelas" at bounding box center [73, 96] width 137 height 23
select select
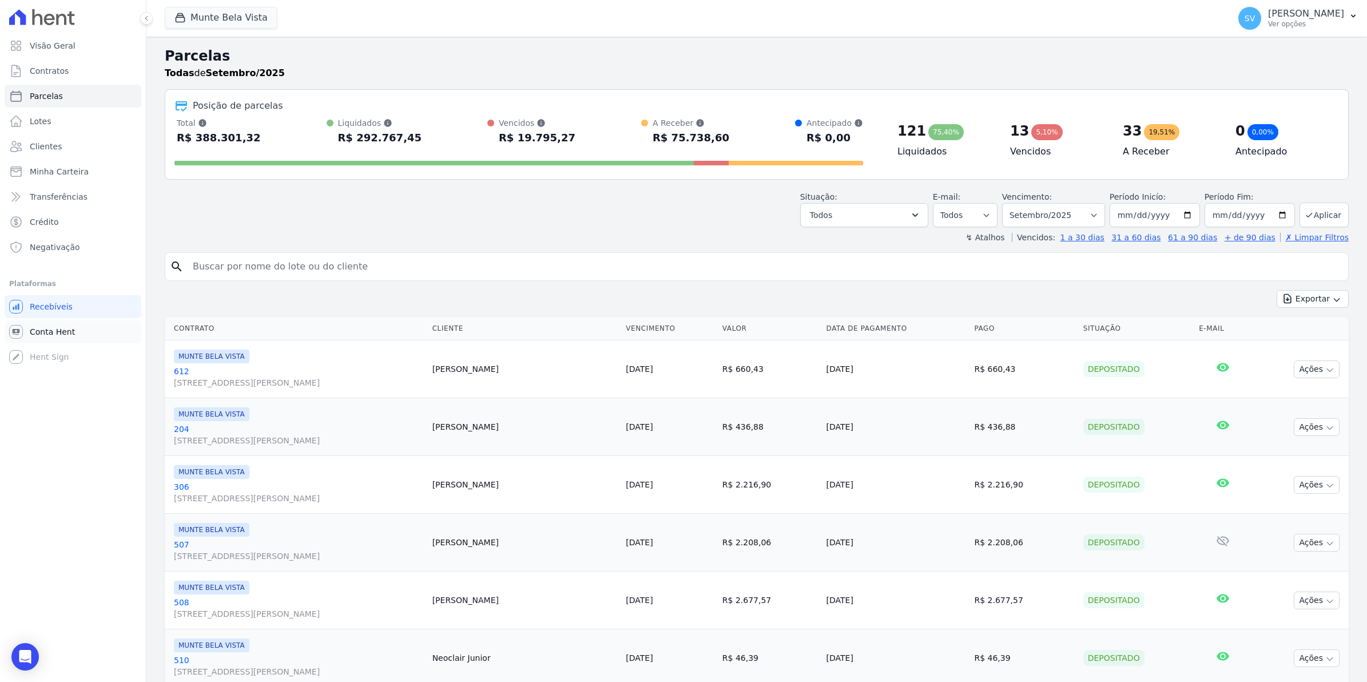
click at [33, 334] on span "Conta Hent" at bounding box center [52, 331] width 45 height 11
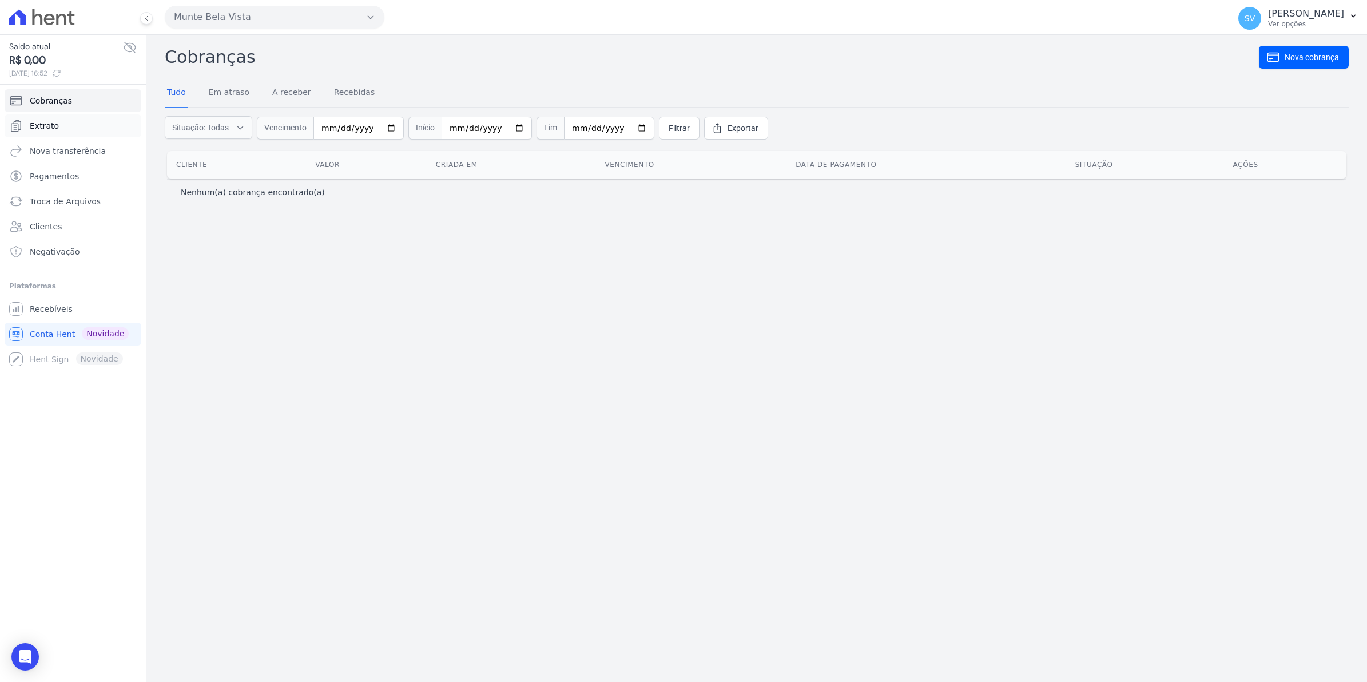
click at [53, 132] on span "Extrato" at bounding box center [44, 125] width 29 height 11
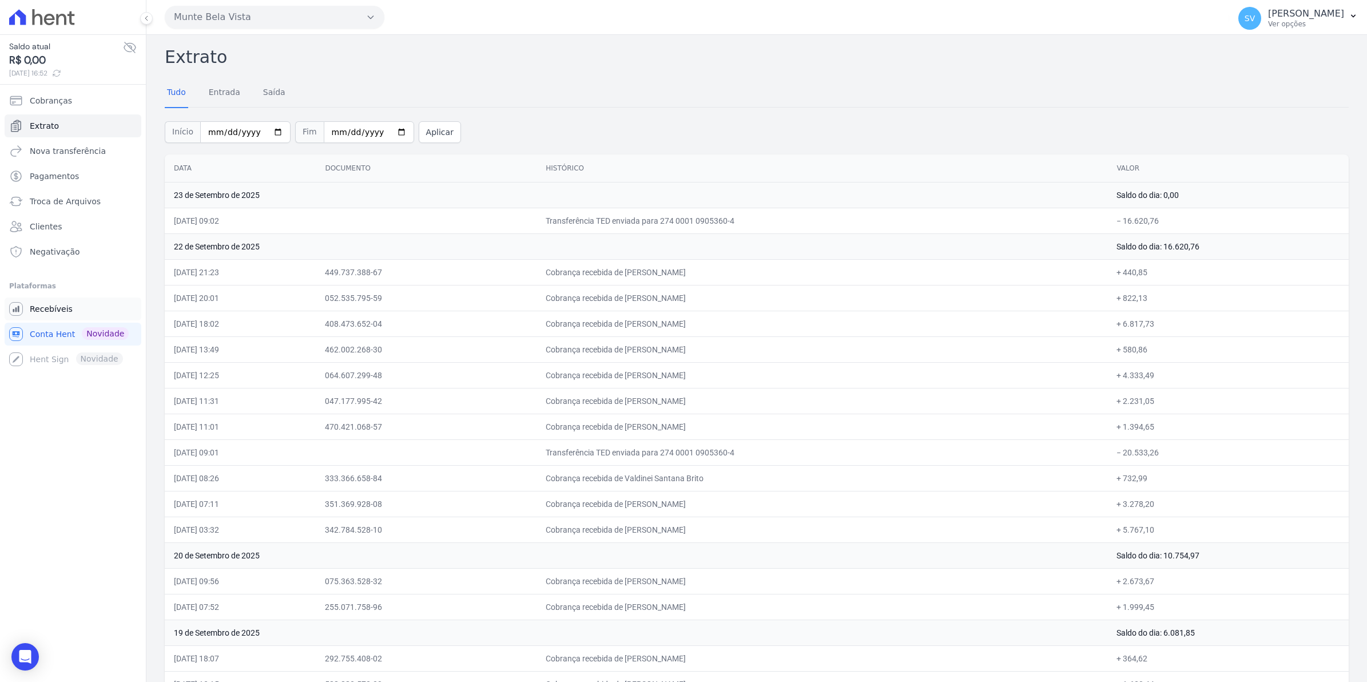
click at [35, 310] on span "Recebíveis" at bounding box center [51, 308] width 43 height 11
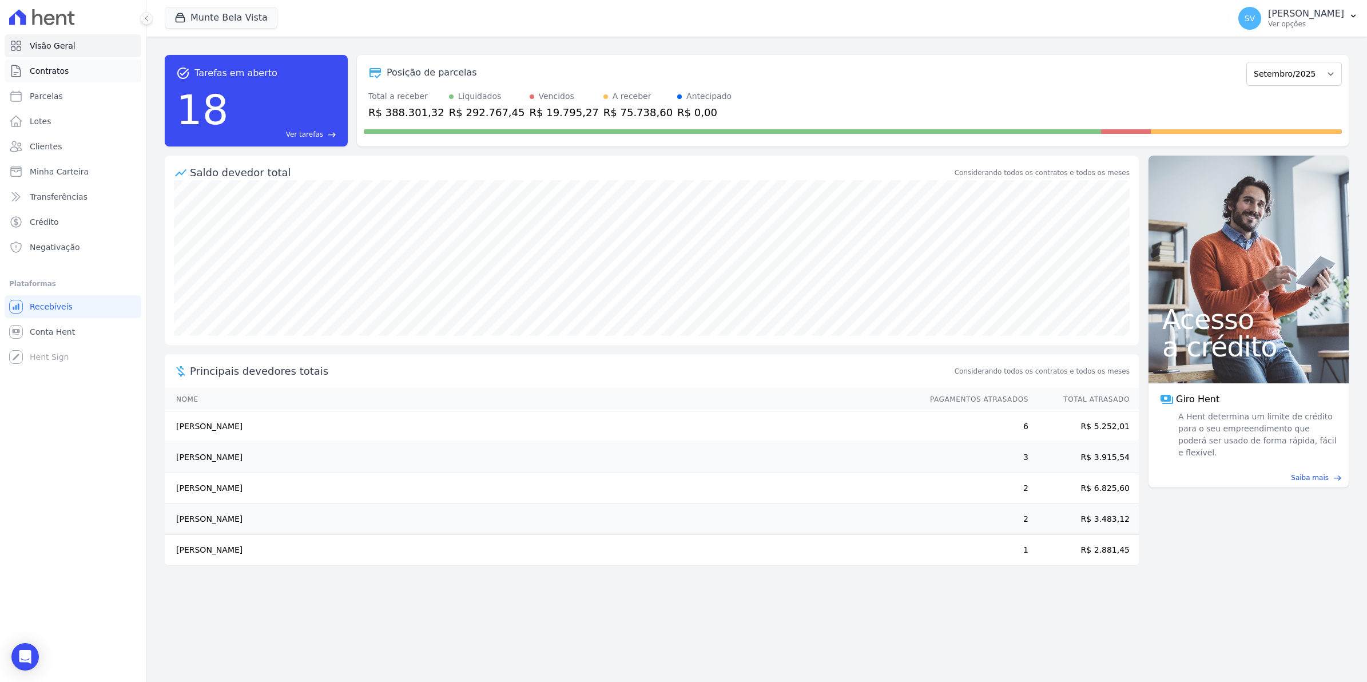
click at [33, 69] on span "Contratos" at bounding box center [49, 70] width 39 height 11
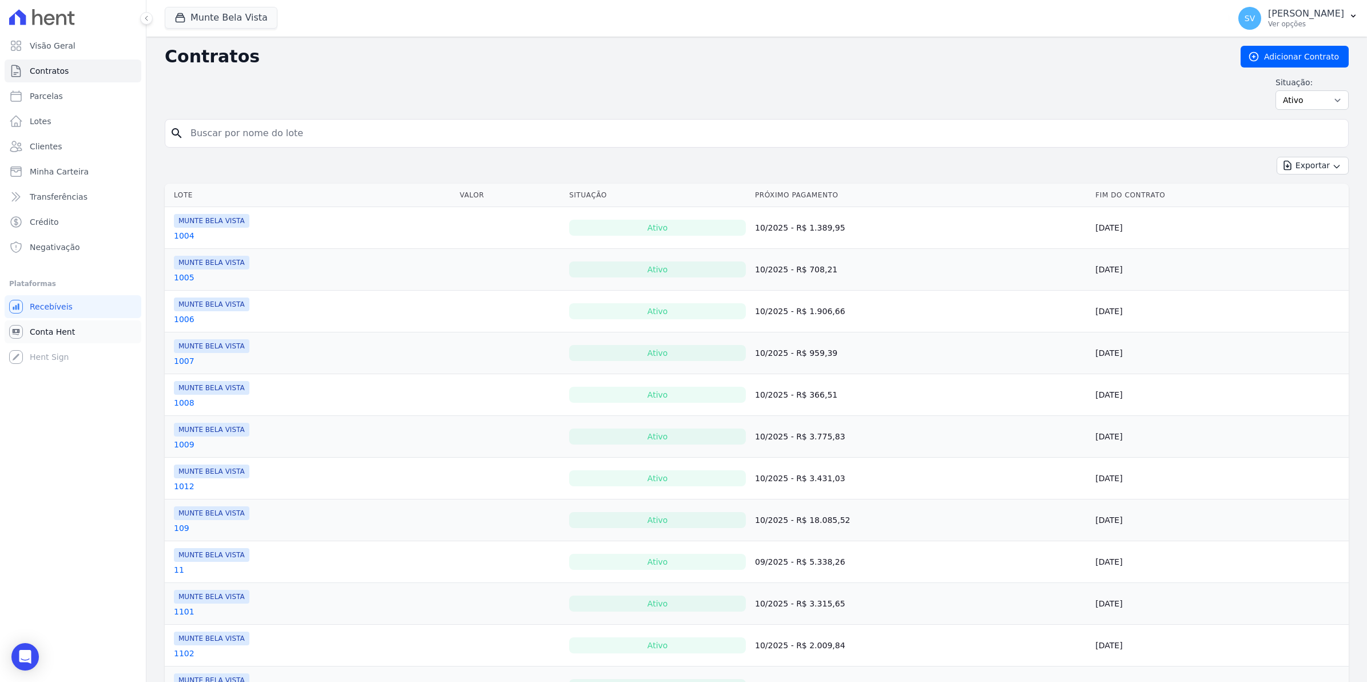
click at [46, 336] on span "Conta Hent" at bounding box center [52, 331] width 45 height 11
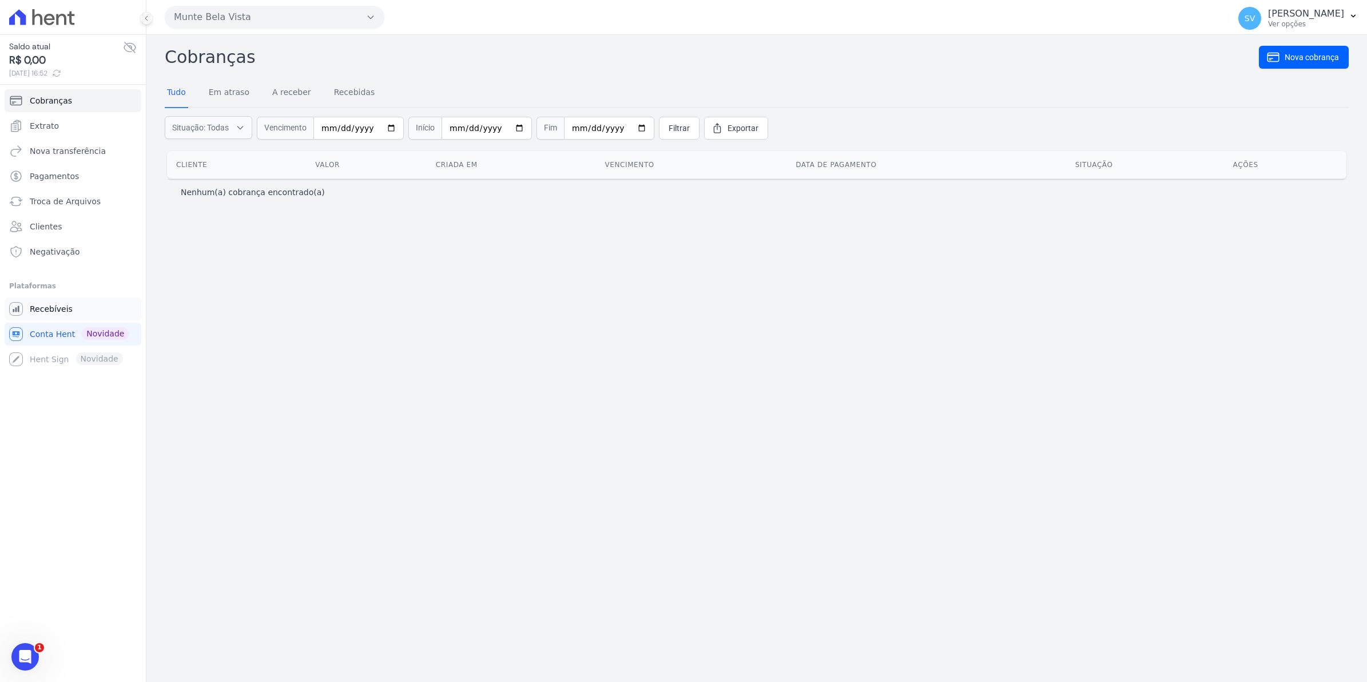
click at [46, 310] on span "Recebíveis" at bounding box center [51, 308] width 43 height 11
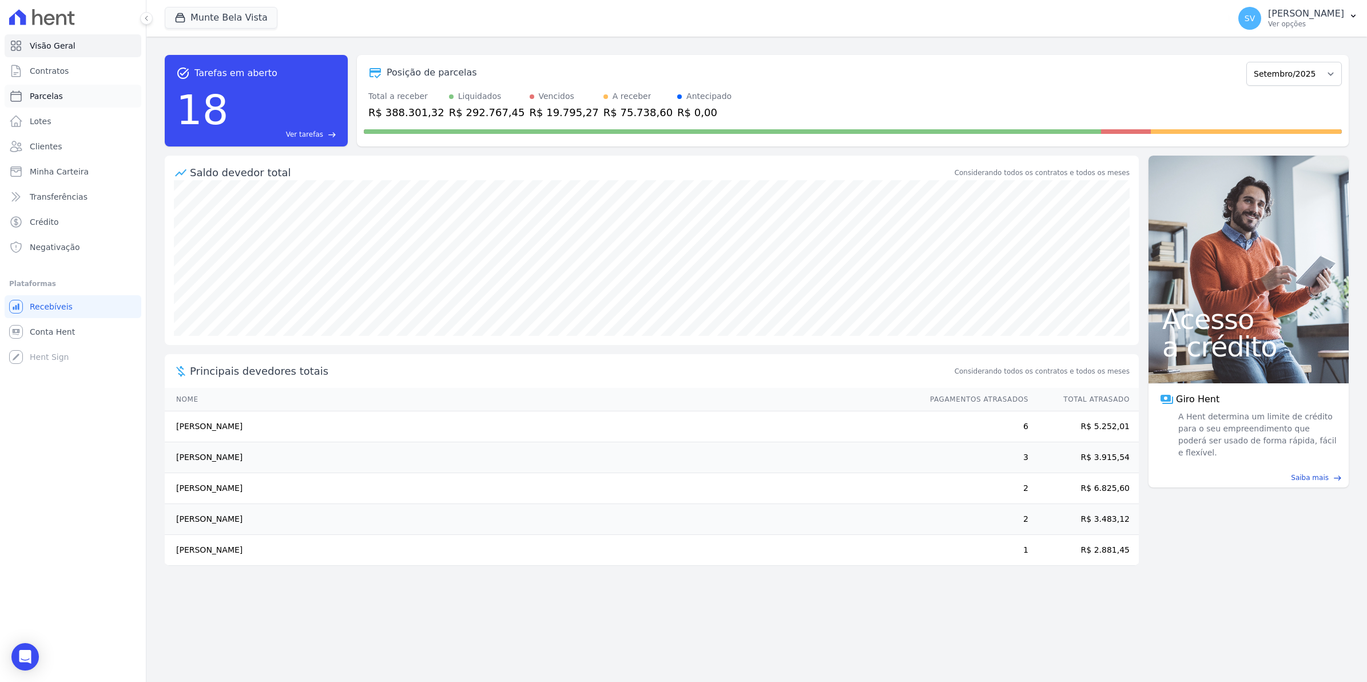
click at [40, 89] on link "Parcelas" at bounding box center [73, 96] width 137 height 23
select select
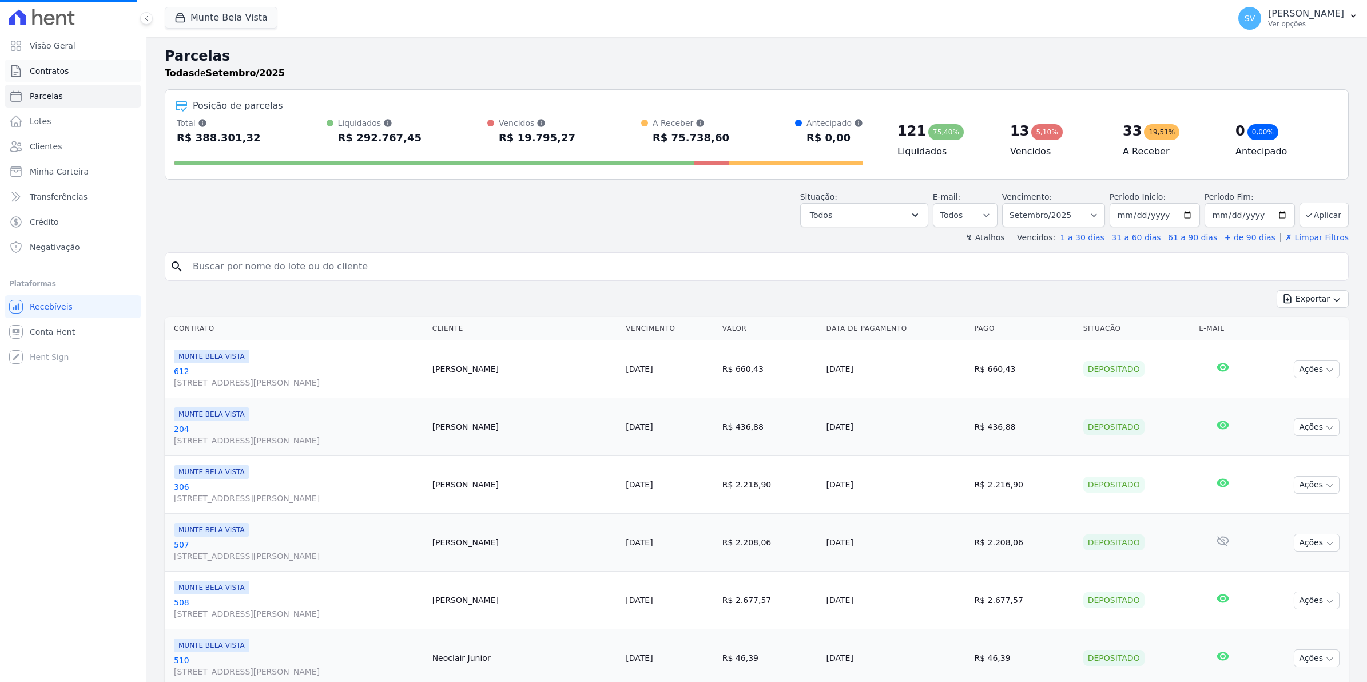
click at [41, 79] on link "Contratos" at bounding box center [73, 71] width 137 height 23
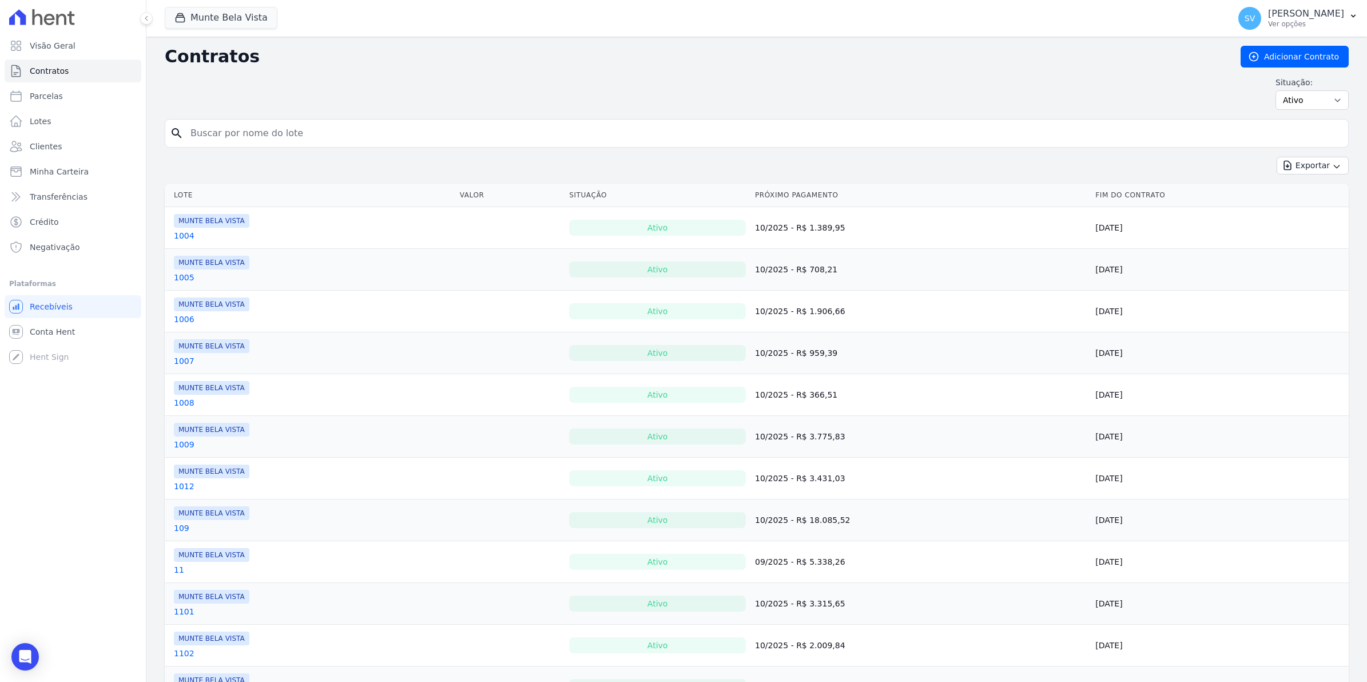
click at [53, 84] on ul "Visão Geral Contratos Parcelas Lotes Clientes Minha Carteira Transferências Cré…" at bounding box center [73, 146] width 137 height 224
click at [58, 96] on span "Parcelas" at bounding box center [46, 95] width 33 height 11
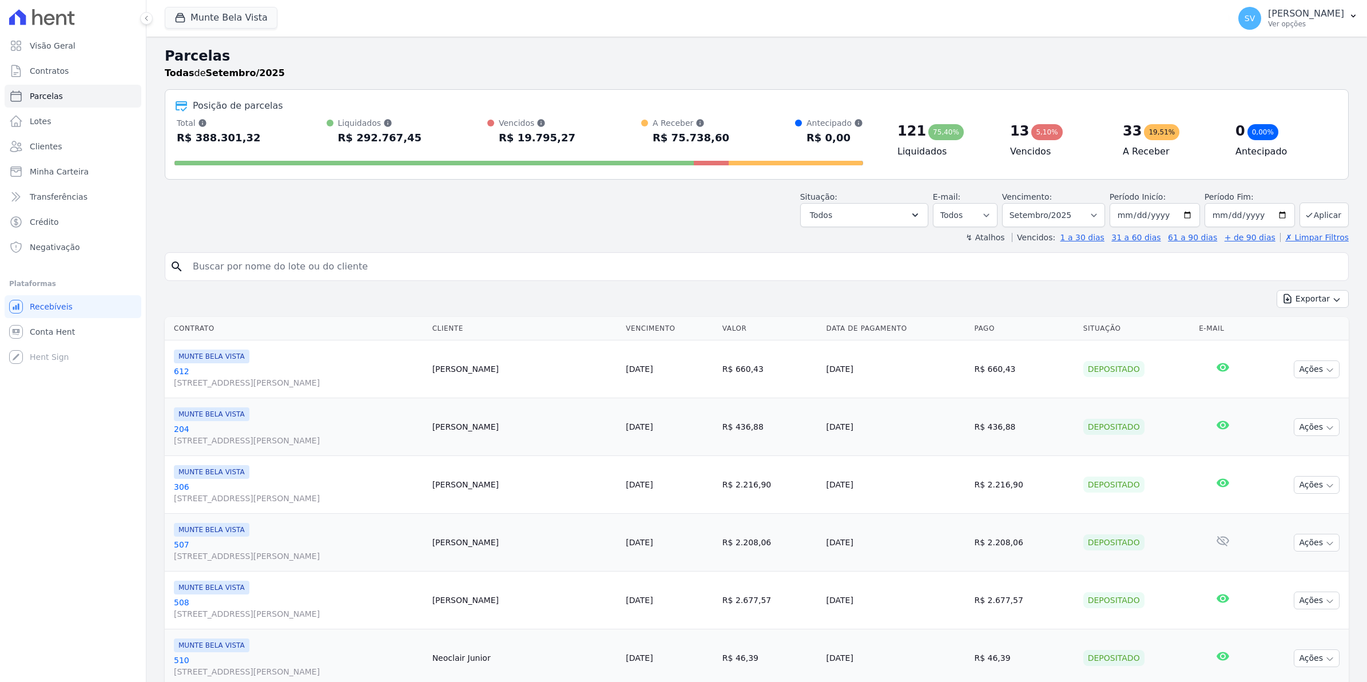
select select
click at [243, 271] on input "search" at bounding box center [765, 266] width 1158 height 23
type input "silmara"
select select
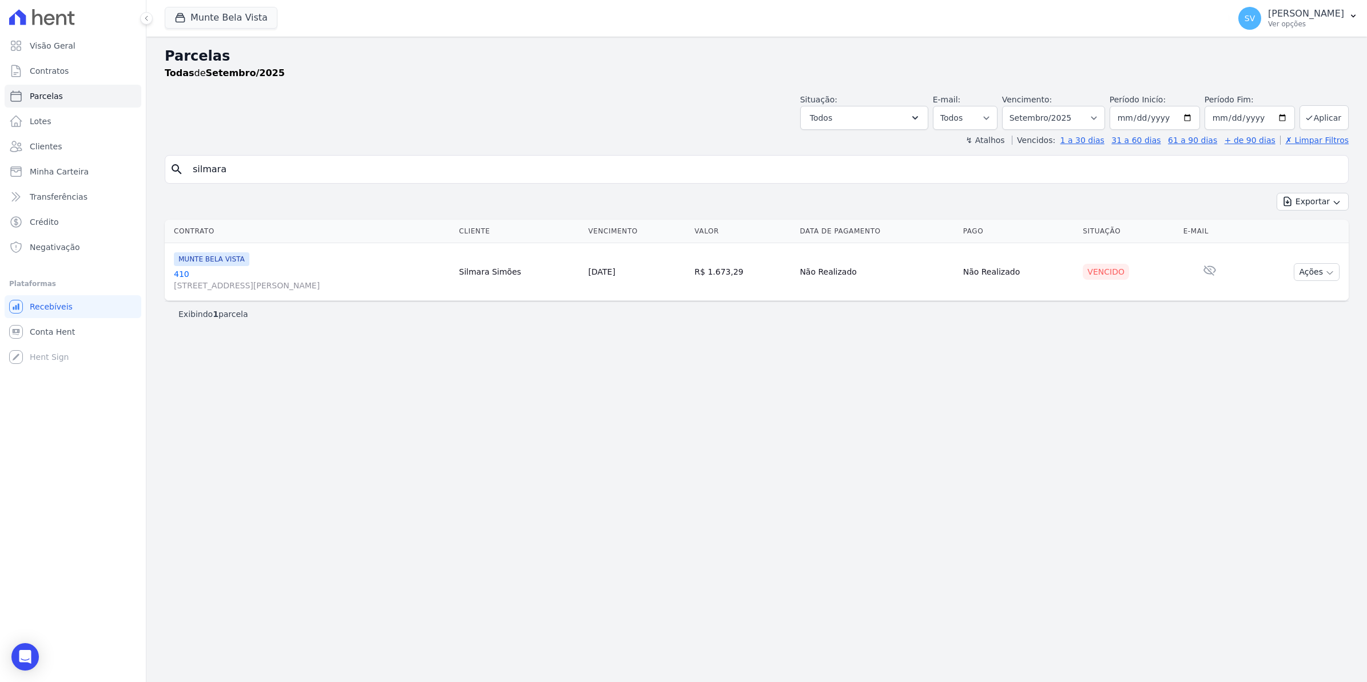
click at [176, 275] on link "[GEOGRAPHIC_DATA][STREET_ADDRESS][PERSON_NAME][GEOGRAPHIC_DATA]" at bounding box center [312, 279] width 276 height 23
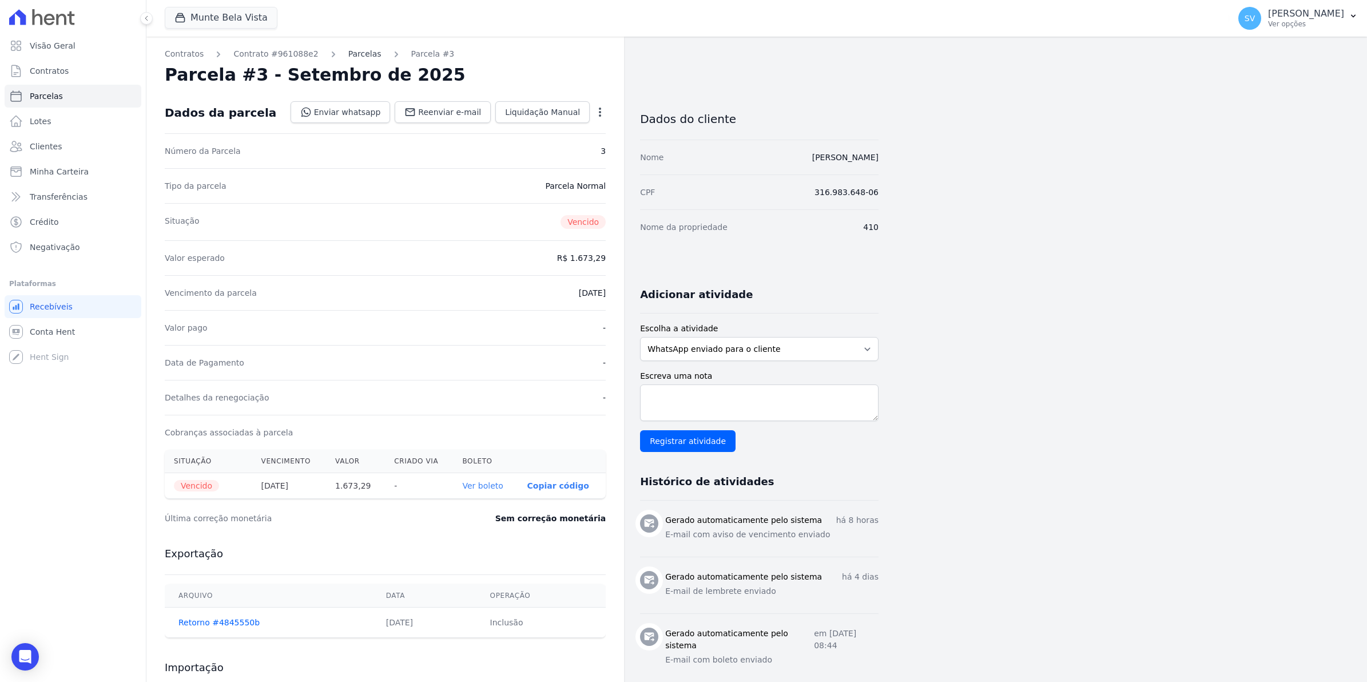
click at [348, 55] on link "Parcelas" at bounding box center [364, 54] width 33 height 12
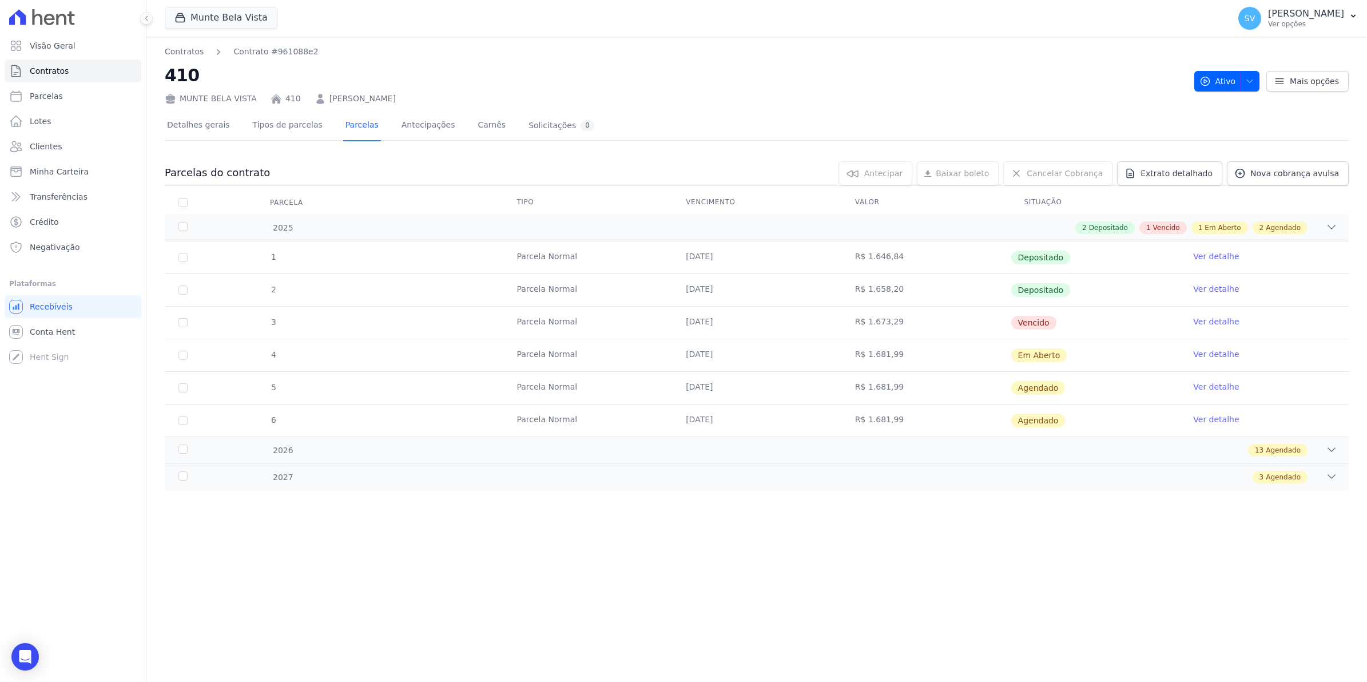
click at [1208, 358] on link "Ver detalhe" at bounding box center [1216, 353] width 46 height 11
click at [1220, 324] on link "Ver detalhe" at bounding box center [1216, 321] width 46 height 11
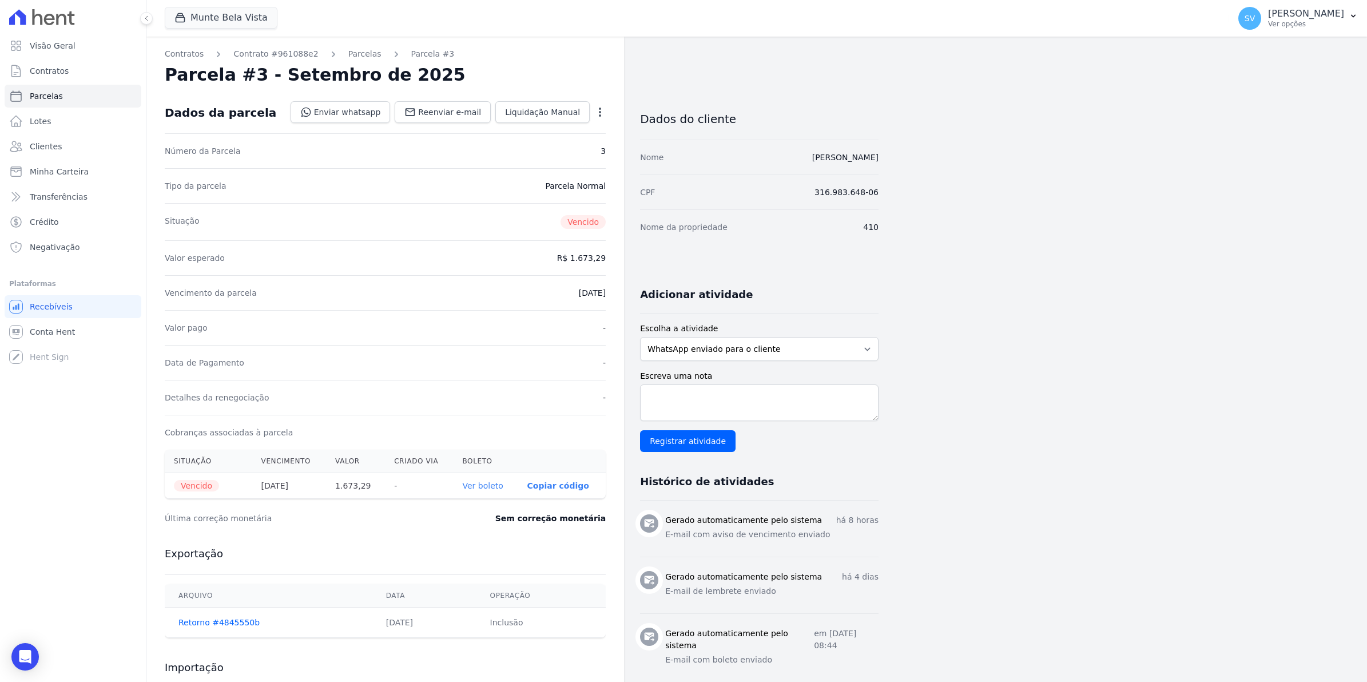
click at [598, 108] on icon "button" at bounding box center [599, 111] width 11 height 11
click at [596, 110] on icon "button" at bounding box center [599, 111] width 11 height 11
click at [594, 112] on icon "button" at bounding box center [599, 111] width 11 height 11
click at [600, 115] on icon "button" at bounding box center [600, 112] width 2 height 9
click at [596, 112] on icon "button" at bounding box center [599, 111] width 11 height 11
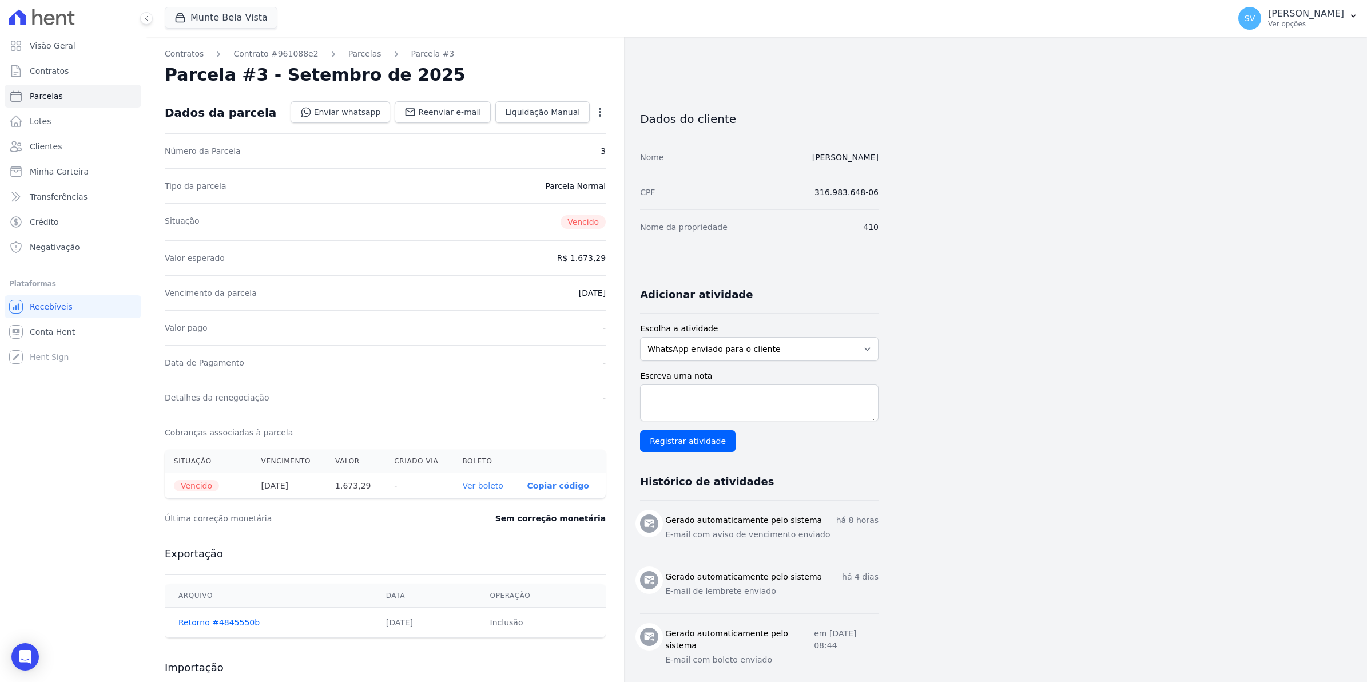
click at [598, 113] on icon "button" at bounding box center [599, 111] width 11 height 11
click at [50, 70] on span "Contratos" at bounding box center [49, 70] width 39 height 11
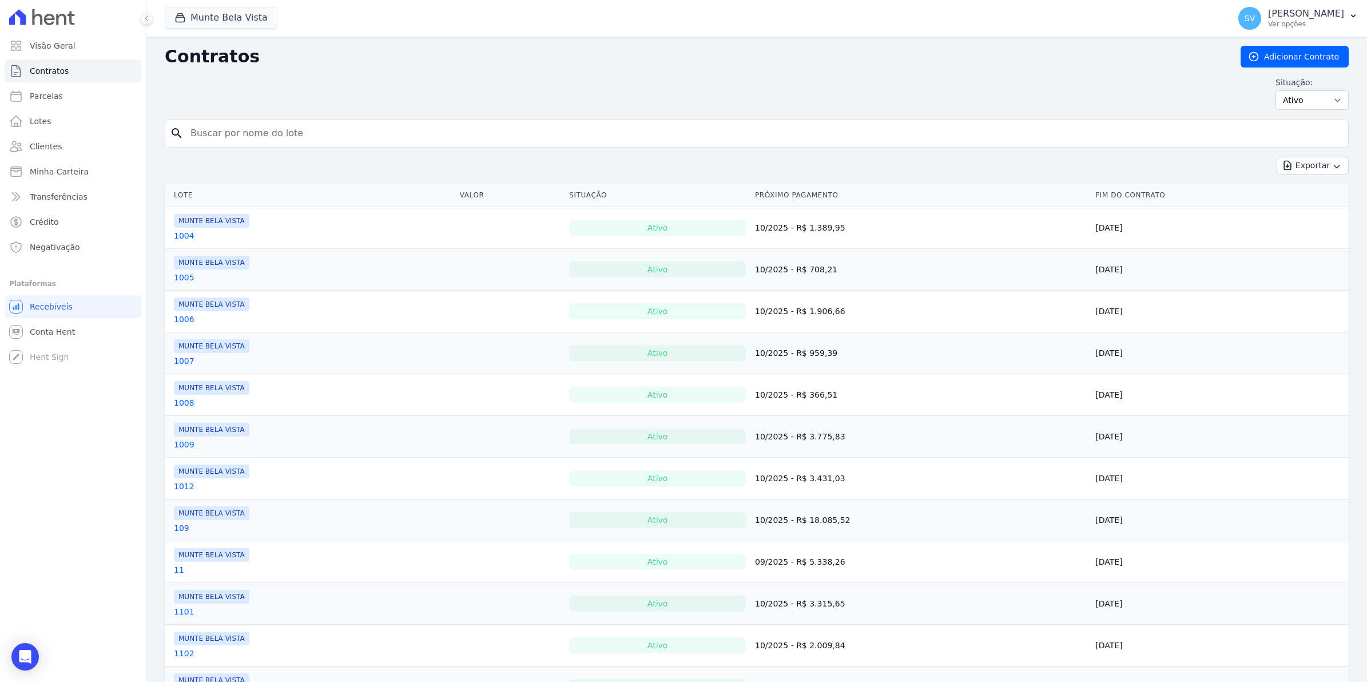
click at [201, 128] on input "search" at bounding box center [764, 133] width 1160 height 23
type input "silmara"
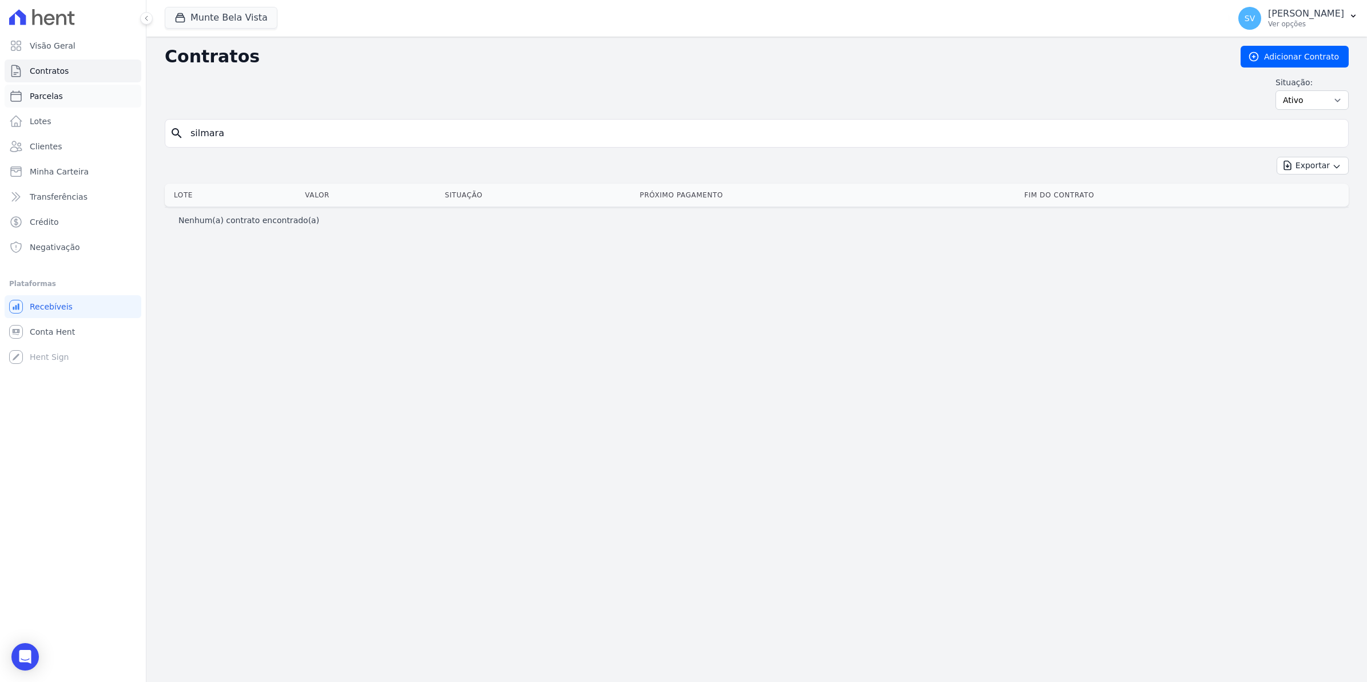
click at [35, 94] on span "Parcelas" at bounding box center [46, 95] width 33 height 11
select select
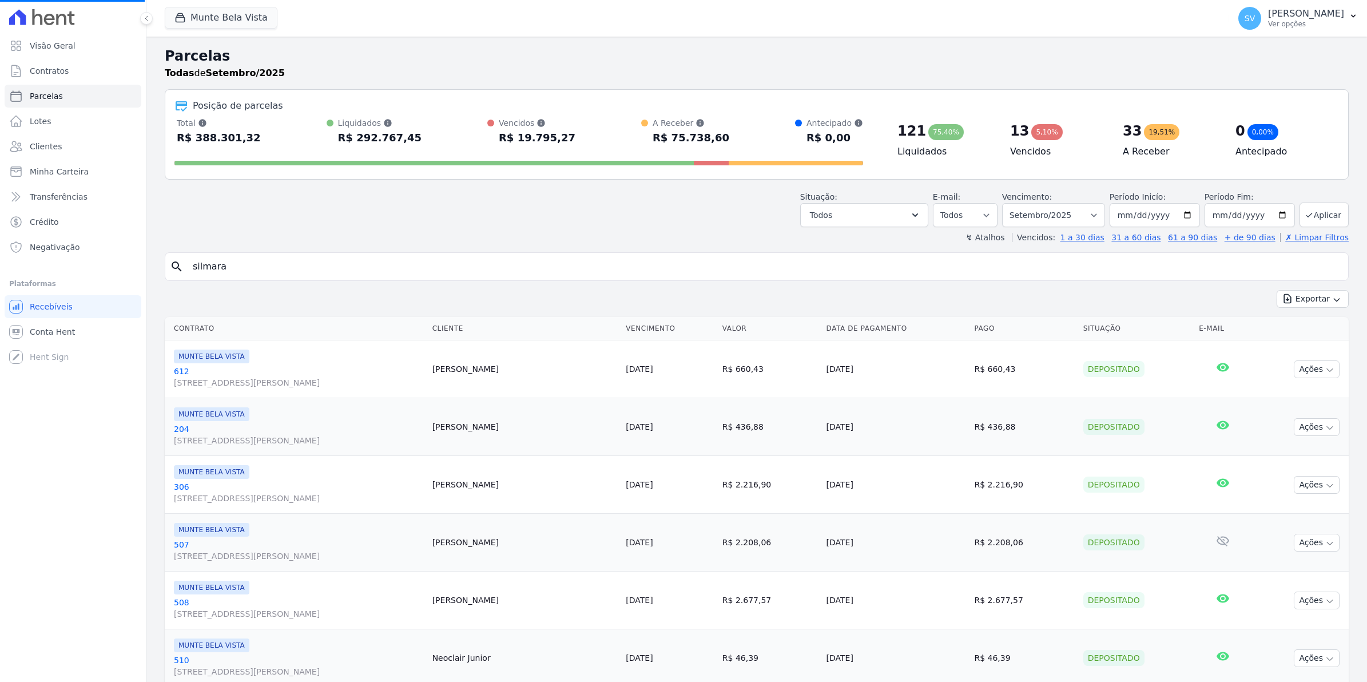
click at [242, 277] on input "silmara" at bounding box center [765, 266] width 1158 height 23
select select
click at [247, 268] on input "search" at bounding box center [765, 266] width 1158 height 23
type input "SILMARA"
select select
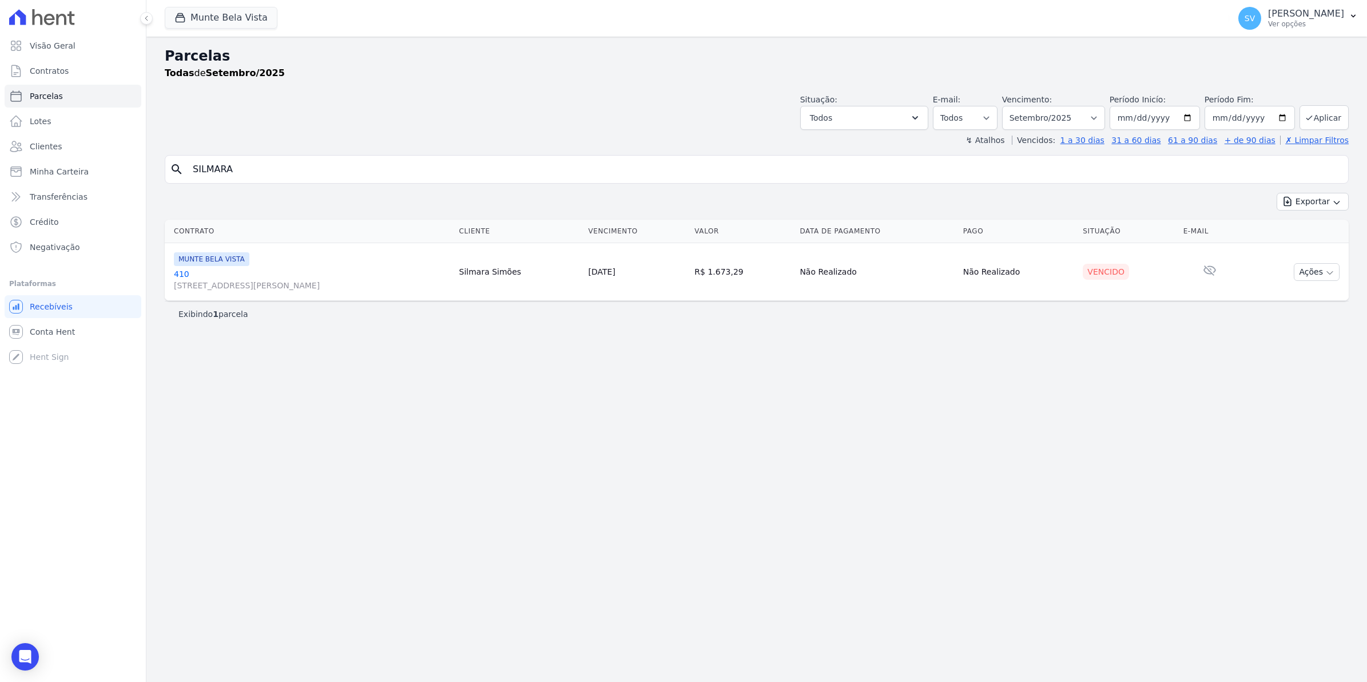
click at [179, 276] on link "[GEOGRAPHIC_DATA][STREET_ADDRESS][PERSON_NAME][GEOGRAPHIC_DATA]" at bounding box center [312, 279] width 276 height 23
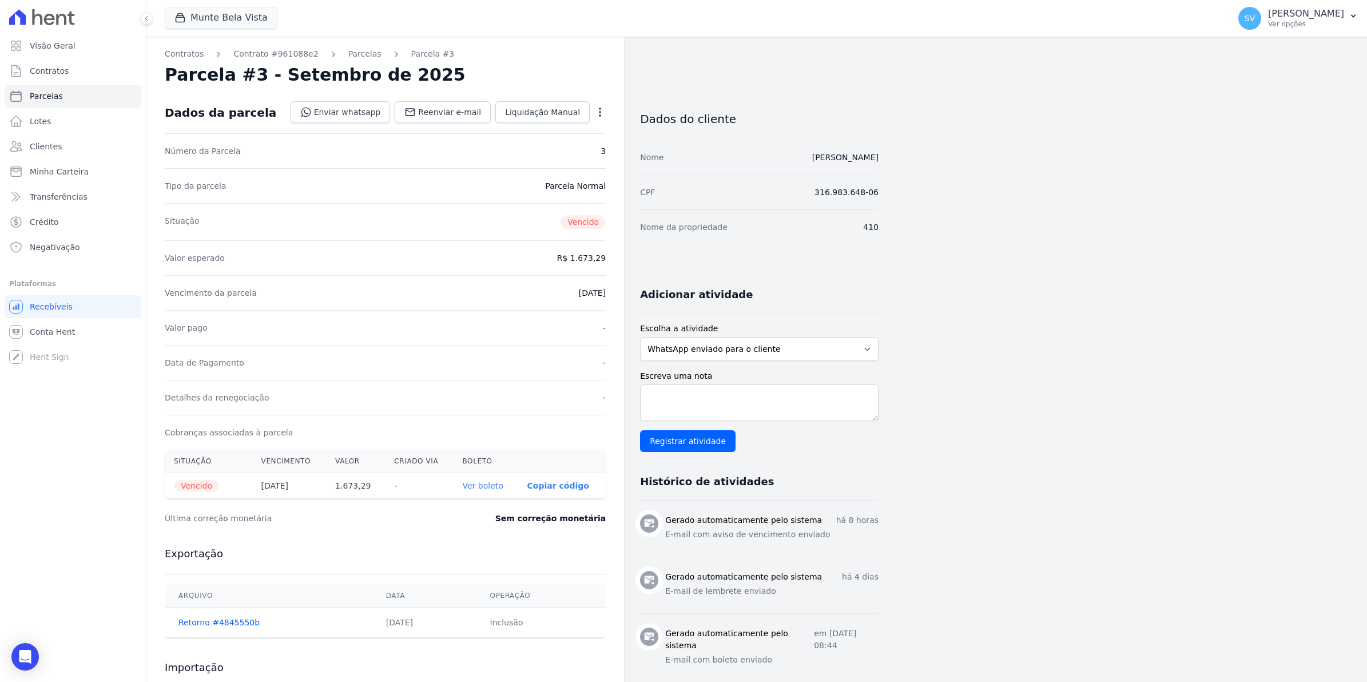
click at [599, 110] on icon "button" at bounding box center [599, 111] width 11 height 11
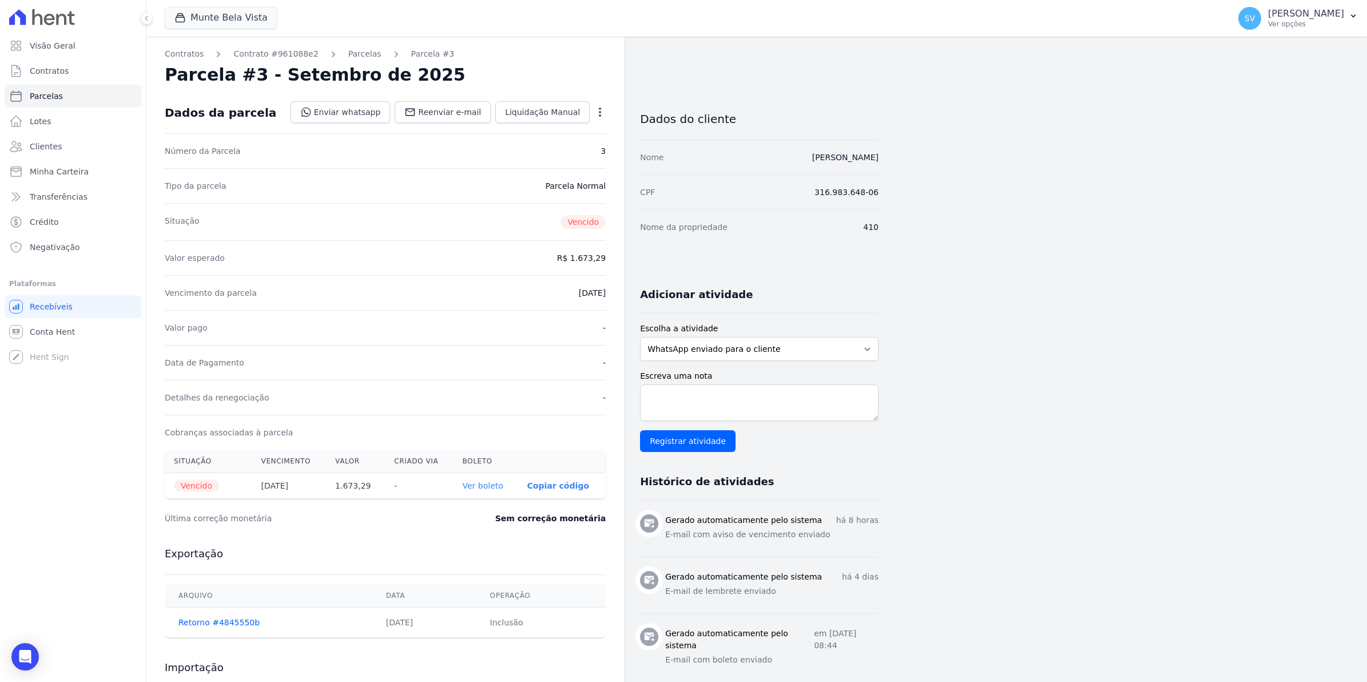
click at [599, 110] on icon "button" at bounding box center [599, 111] width 11 height 11
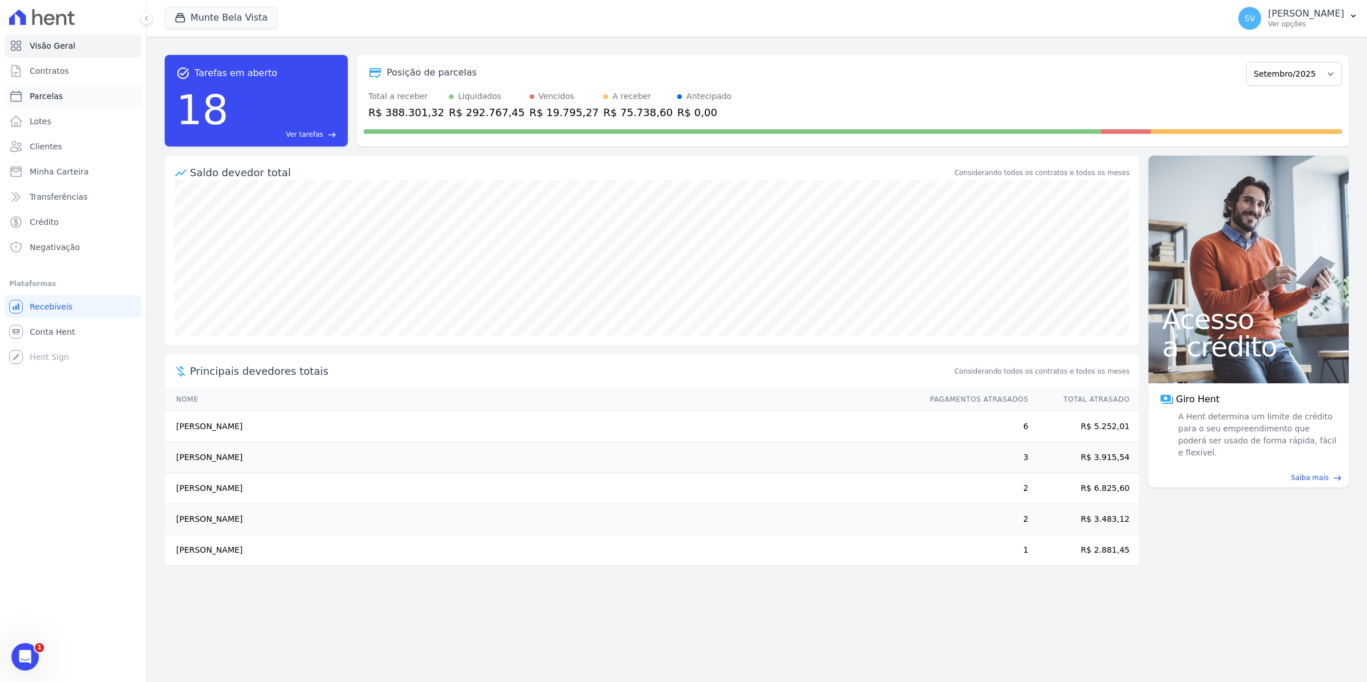
click at [47, 99] on span "Parcelas" at bounding box center [46, 95] width 33 height 11
select select
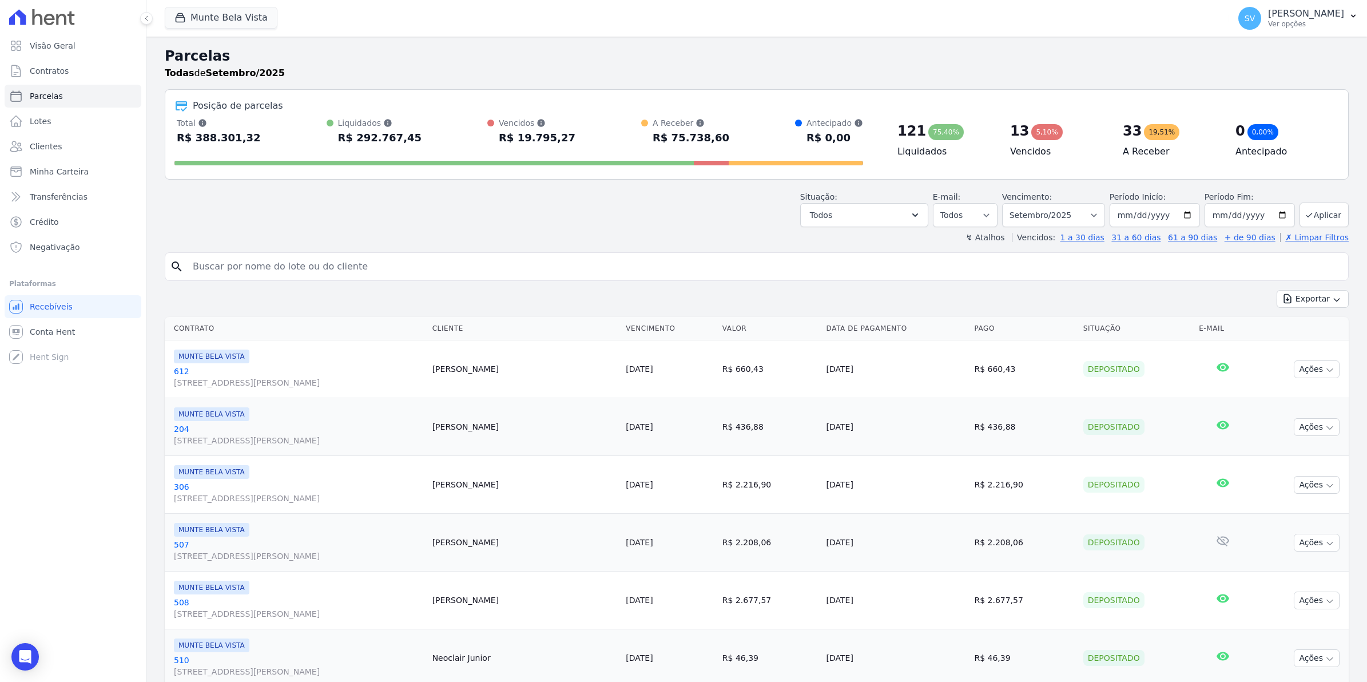
click at [270, 266] on input "search" at bounding box center [765, 266] width 1158 height 23
type input "SILMARA"
select select
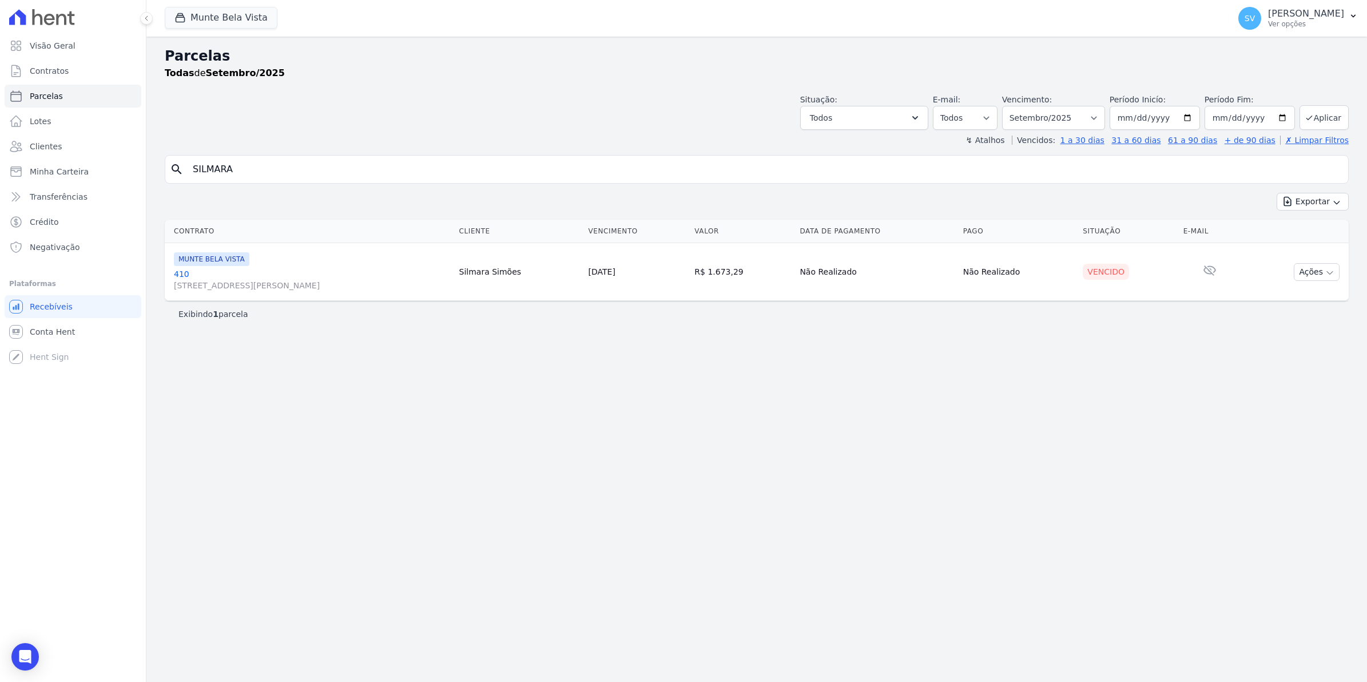
click at [178, 275] on link "[GEOGRAPHIC_DATA][STREET_ADDRESS][PERSON_NAME][GEOGRAPHIC_DATA]" at bounding box center [312, 279] width 276 height 23
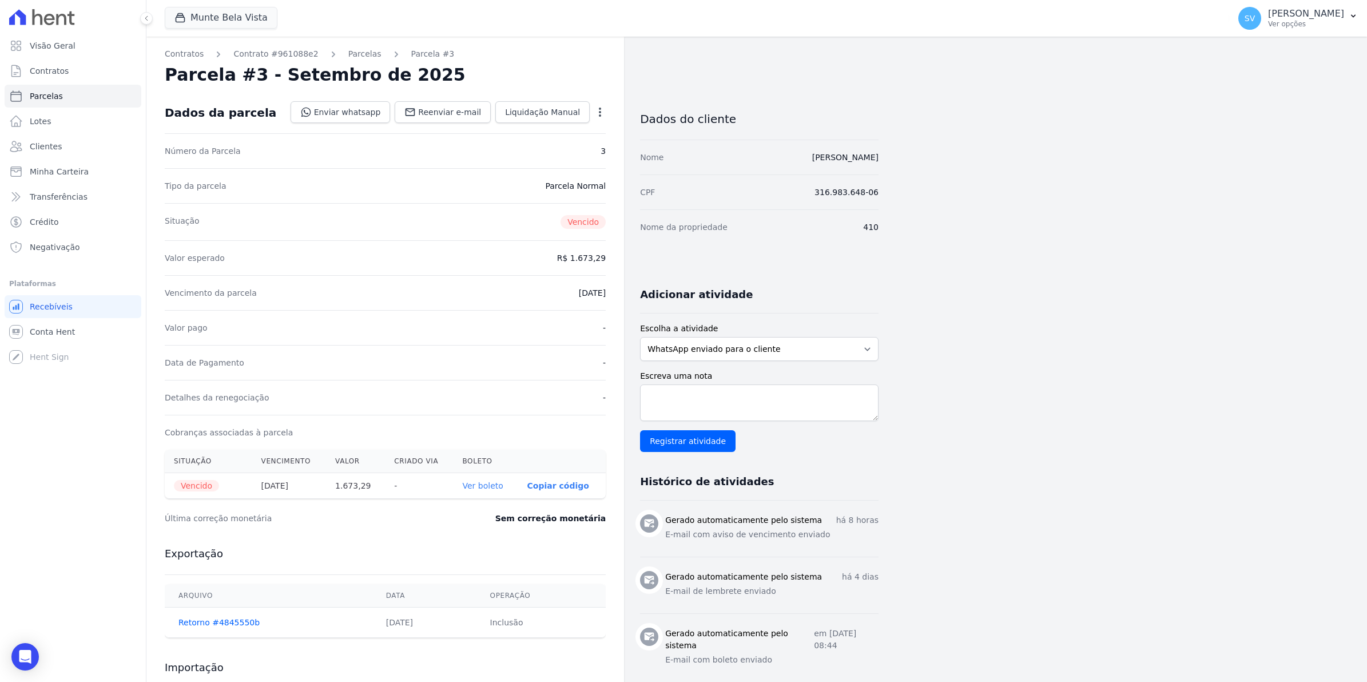
click at [598, 112] on icon "button" at bounding box center [599, 111] width 11 height 11
click at [538, 130] on link "Alterar" at bounding box center [551, 127] width 101 height 21
click at [533, 293] on input "[DATE]" at bounding box center [560, 292] width 90 height 24
type input "[DATE]"
click at [596, 104] on link "Salvar" at bounding box center [583, 112] width 45 height 22
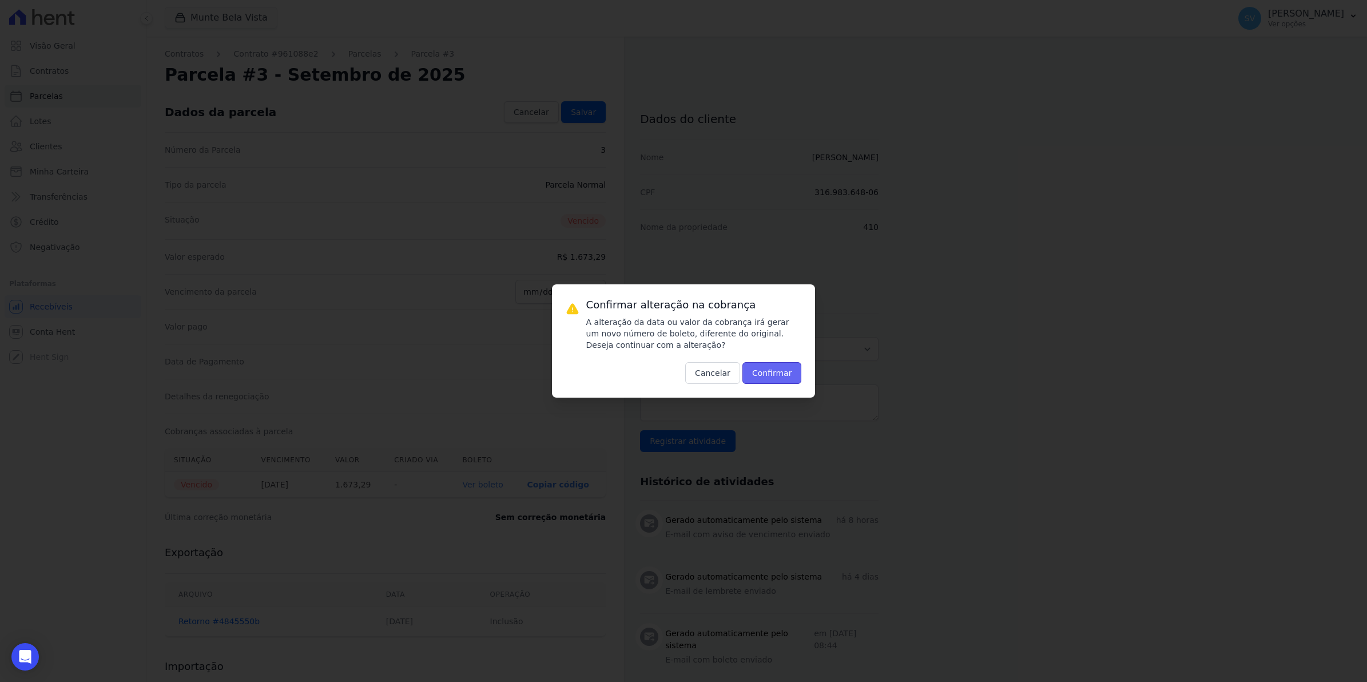
click at [766, 376] on button "Confirmar" at bounding box center [773, 373] width 60 height 22
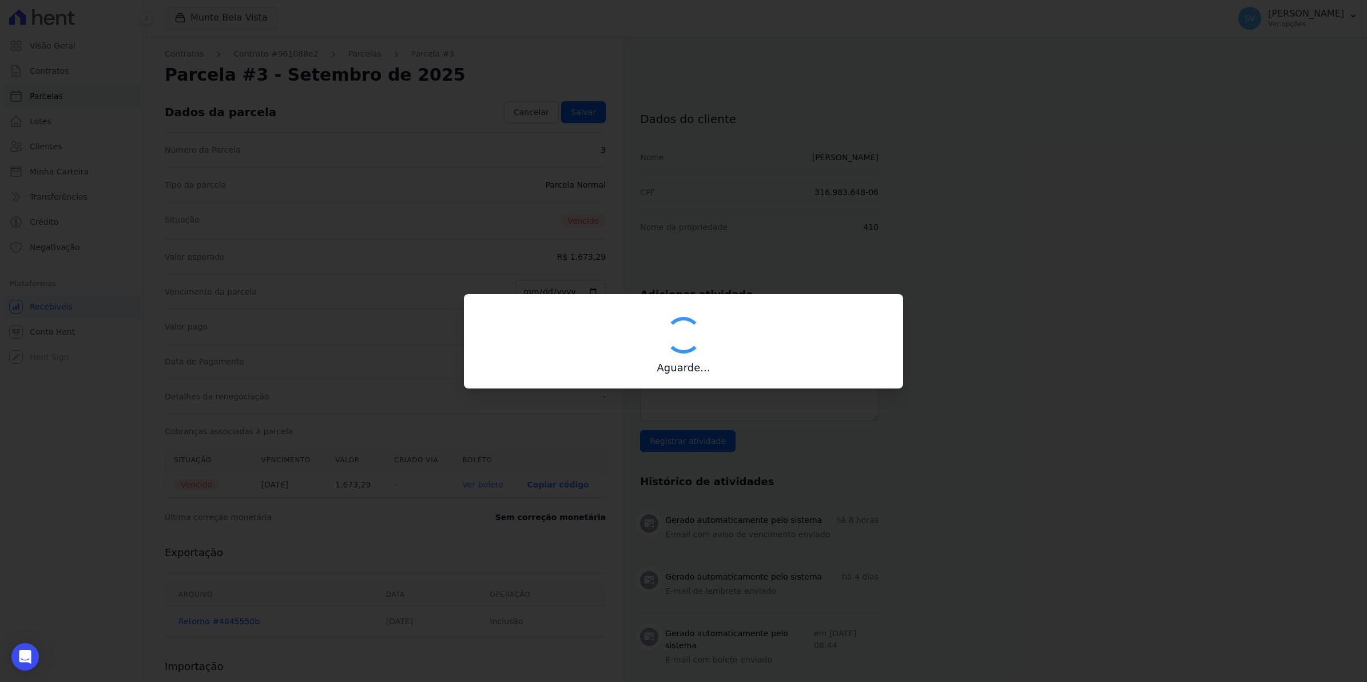
type input "00190000090335103300000656709177912100000167329"
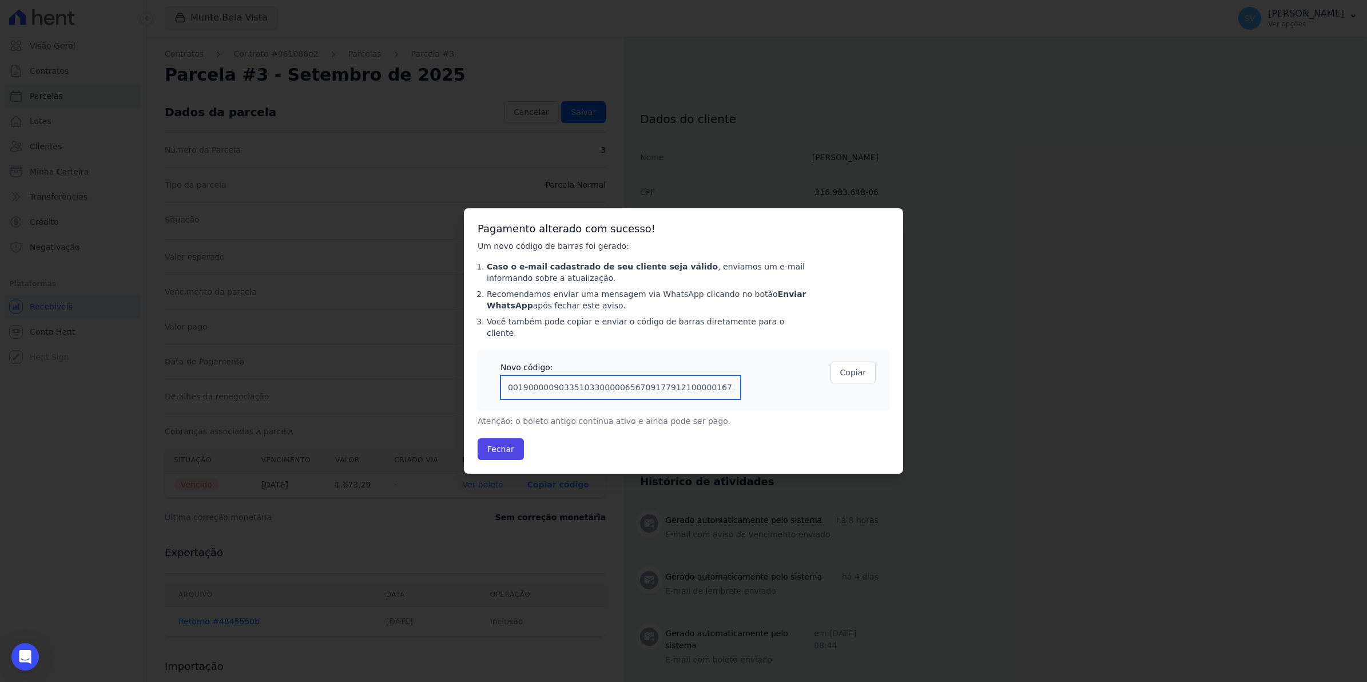
drag, startPoint x: 730, startPoint y: 390, endPoint x: -3, endPoint y: 445, distance: 735.0
click at [0, 0] on html "Visão Geral Contratos [GEOGRAPHIC_DATA] Lotes Clientes Minha Carteira Transferê…" at bounding box center [683, 0] width 1367 height 0
click at [492, 444] on button "Fechar" at bounding box center [501, 449] width 46 height 22
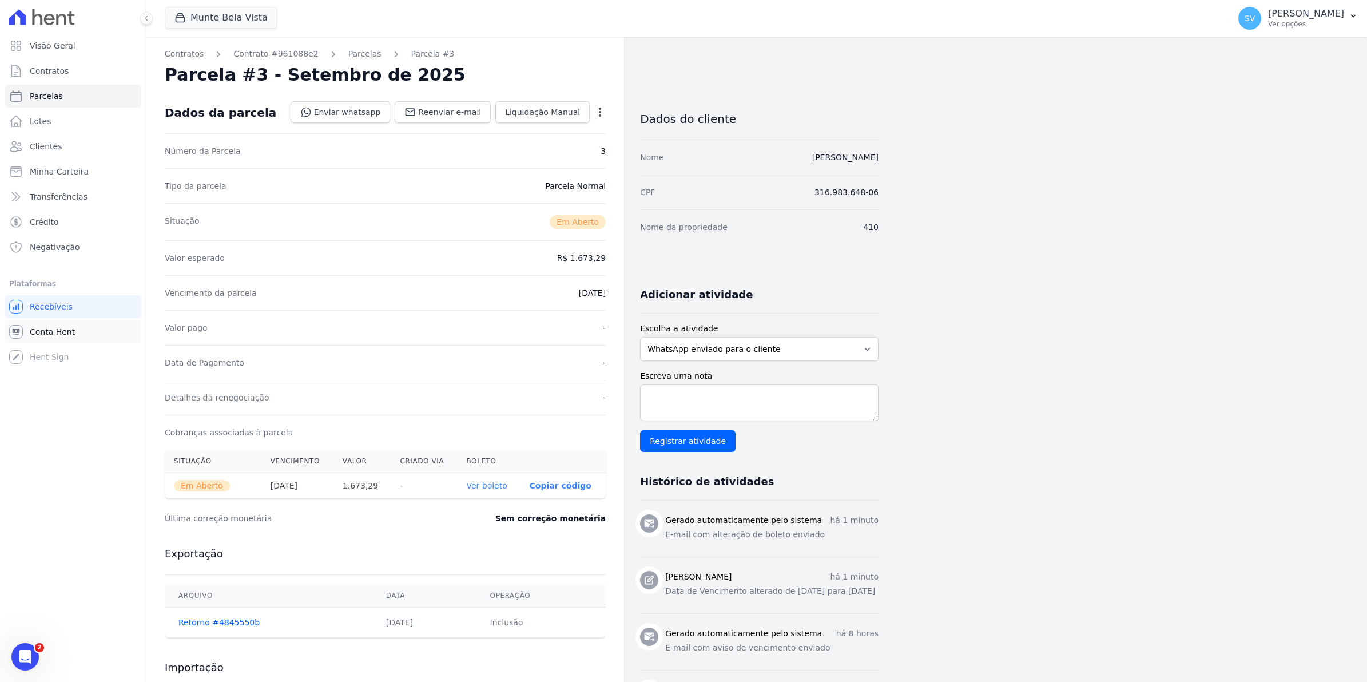
click at [44, 342] on link "Conta Hent" at bounding box center [73, 331] width 137 height 23
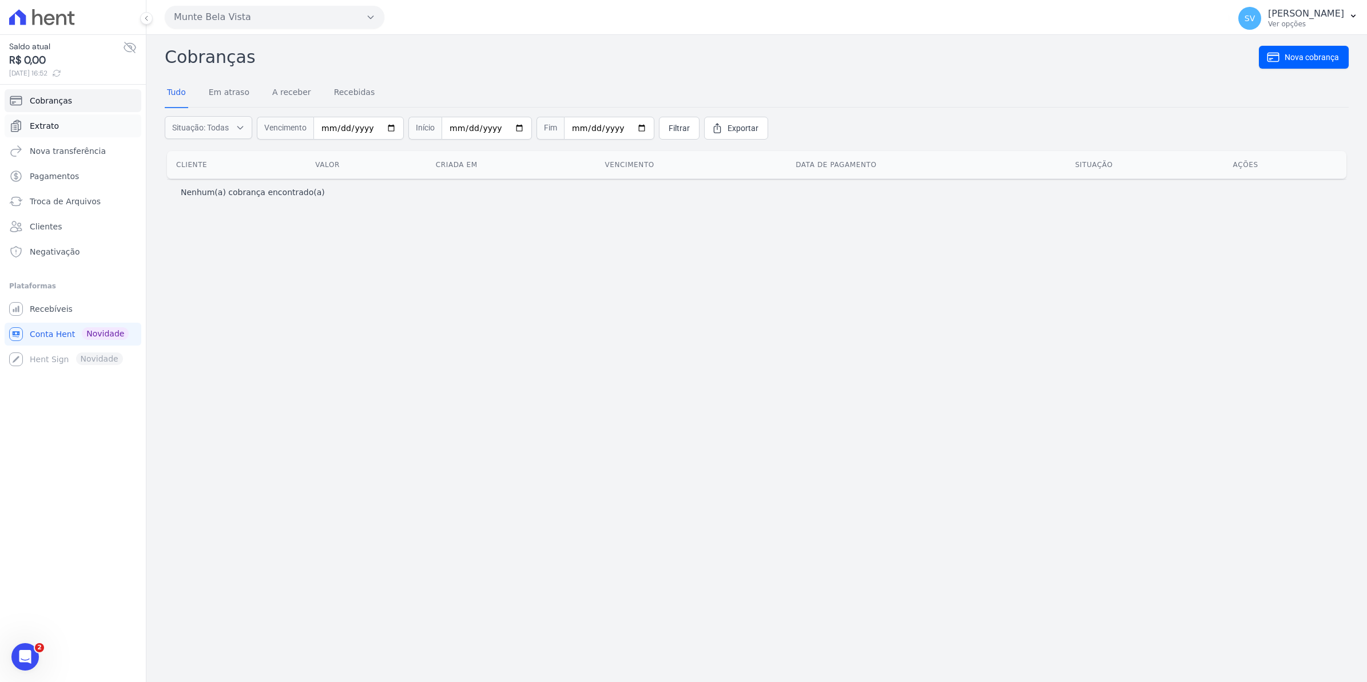
click at [53, 130] on span "Extrato" at bounding box center [44, 125] width 29 height 11
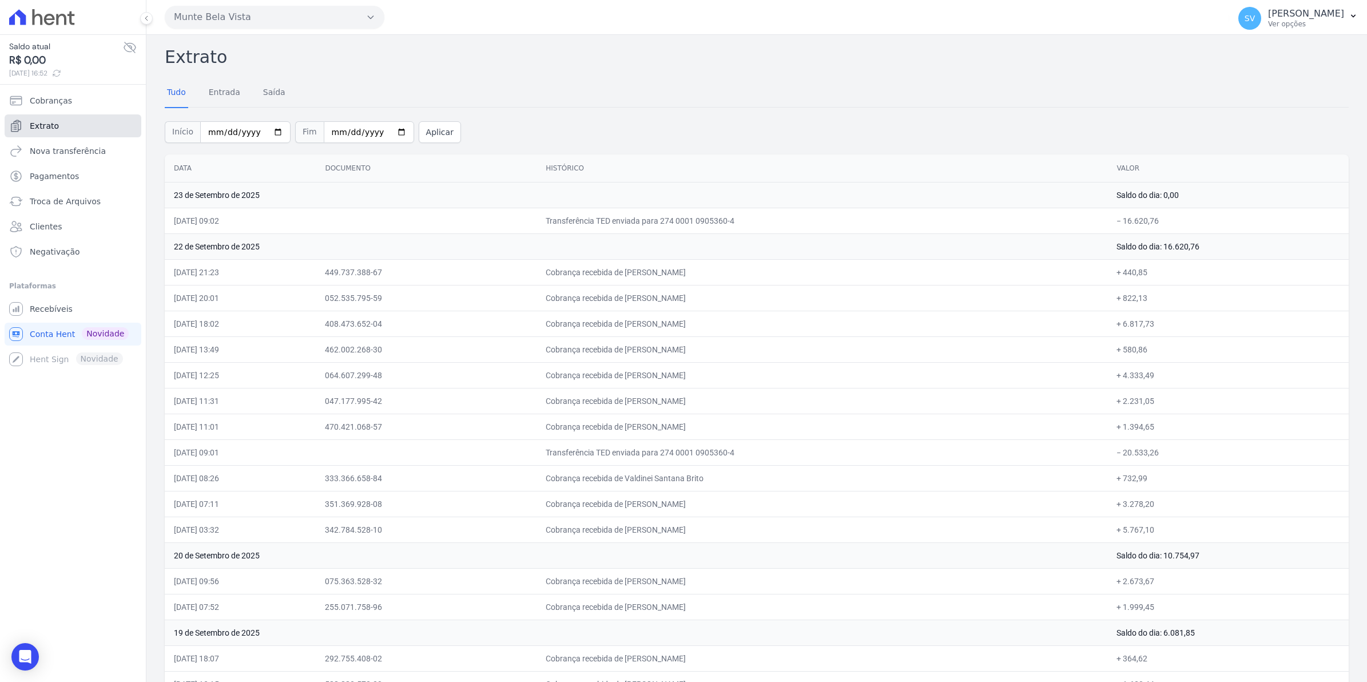
click at [43, 123] on span "Extrato" at bounding box center [44, 125] width 29 height 11
click at [46, 315] on span "Recebíveis" at bounding box center [51, 308] width 43 height 11
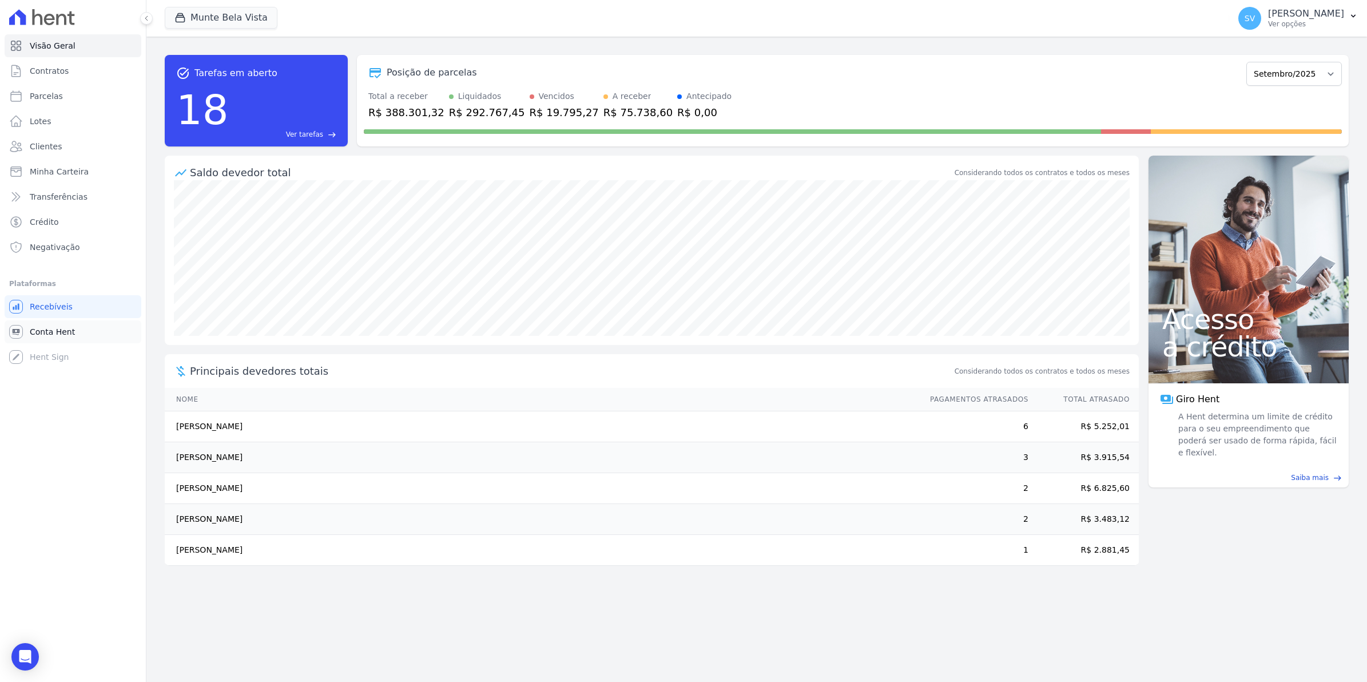
click at [36, 338] on link "Conta Hent" at bounding box center [73, 331] width 137 height 23
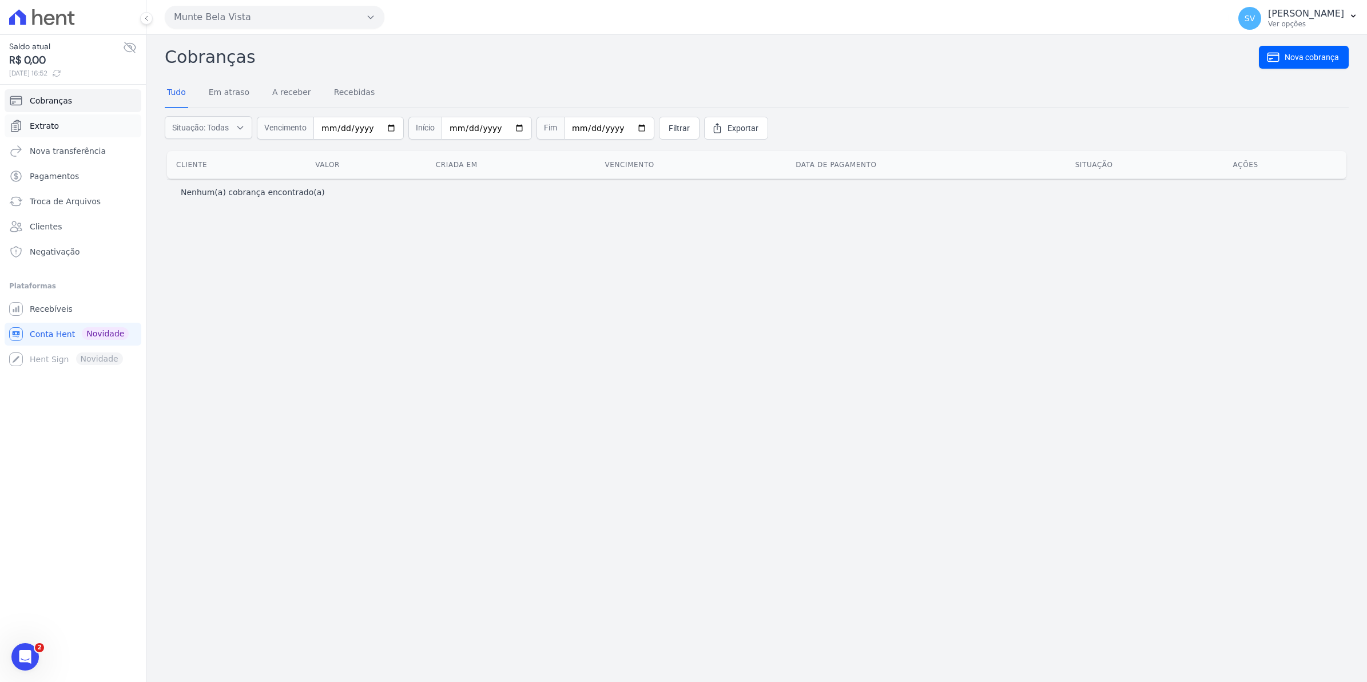
click at [39, 126] on span "Extrato" at bounding box center [44, 125] width 29 height 11
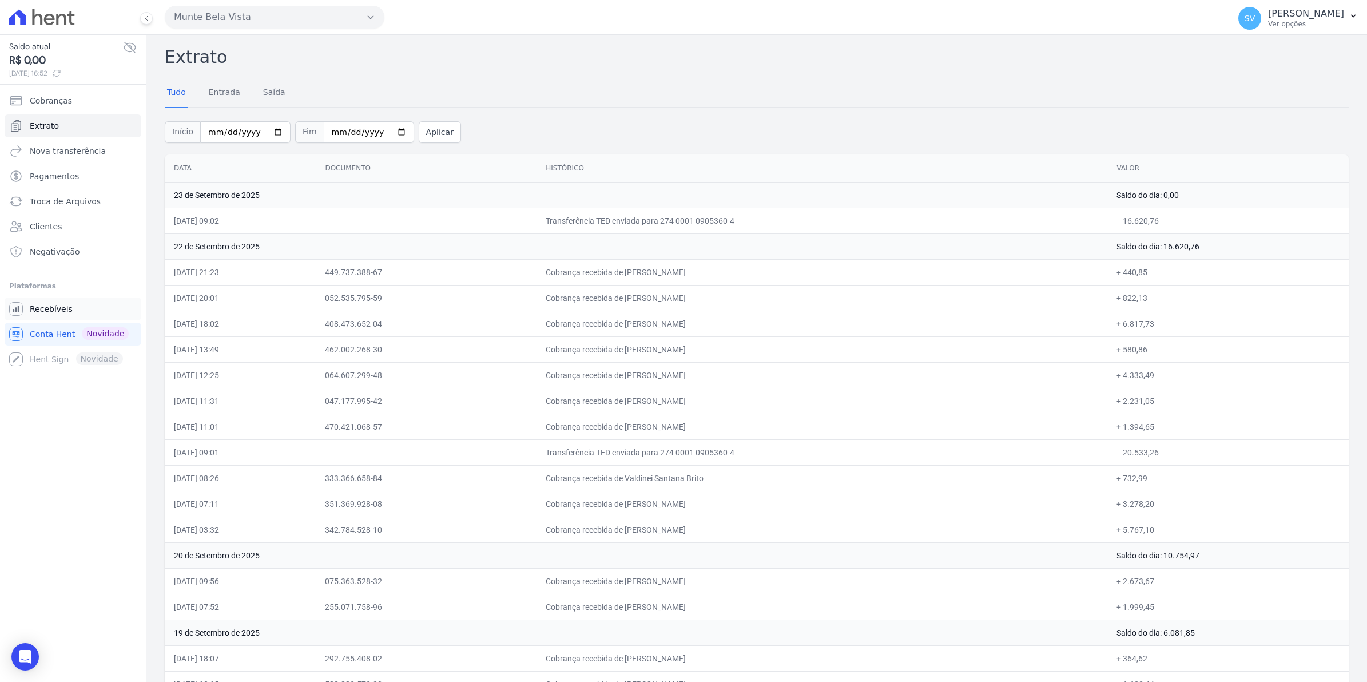
click at [49, 307] on span "Recebíveis" at bounding box center [51, 308] width 43 height 11
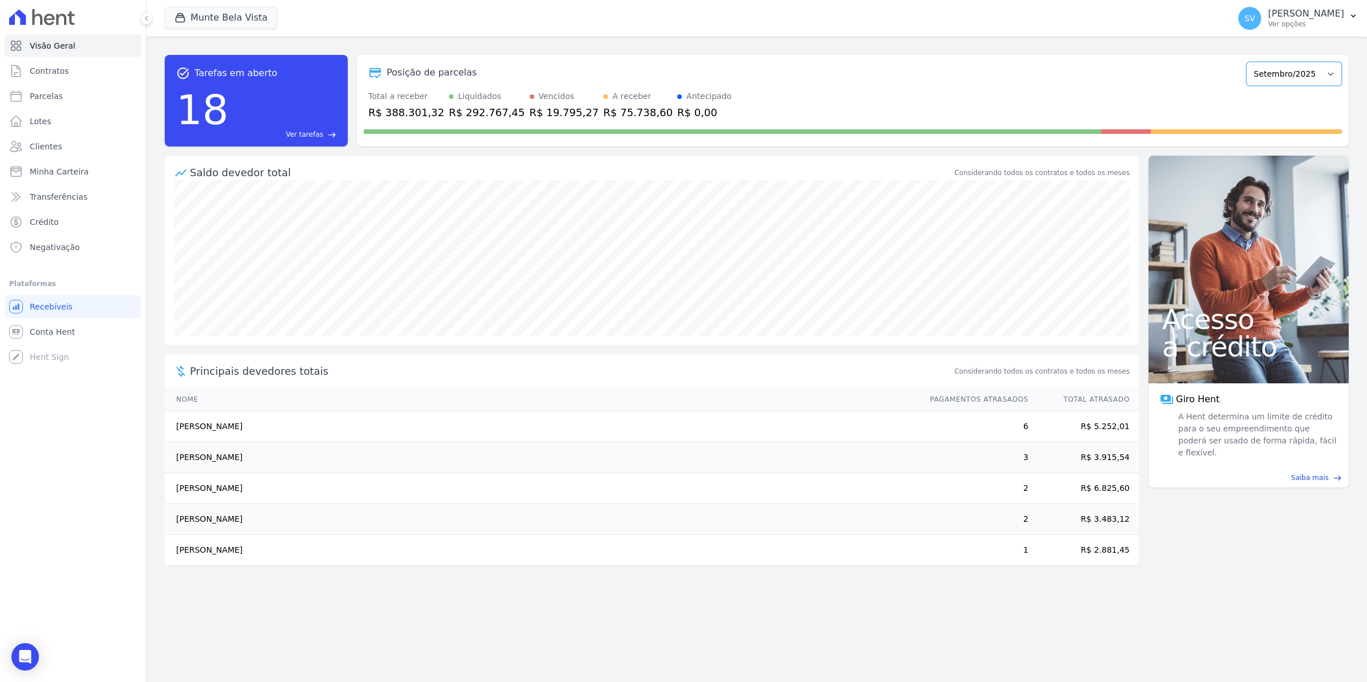
click at [1292, 72] on select "Janeiro/2024 Fevereiro/2024 Março/2024 Abril/2024 Maio/2024 Junho/2024 Julho/20…" at bounding box center [1295, 74] width 96 height 24
click at [1255, 18] on span "SV" at bounding box center [1250, 18] width 10 height 8
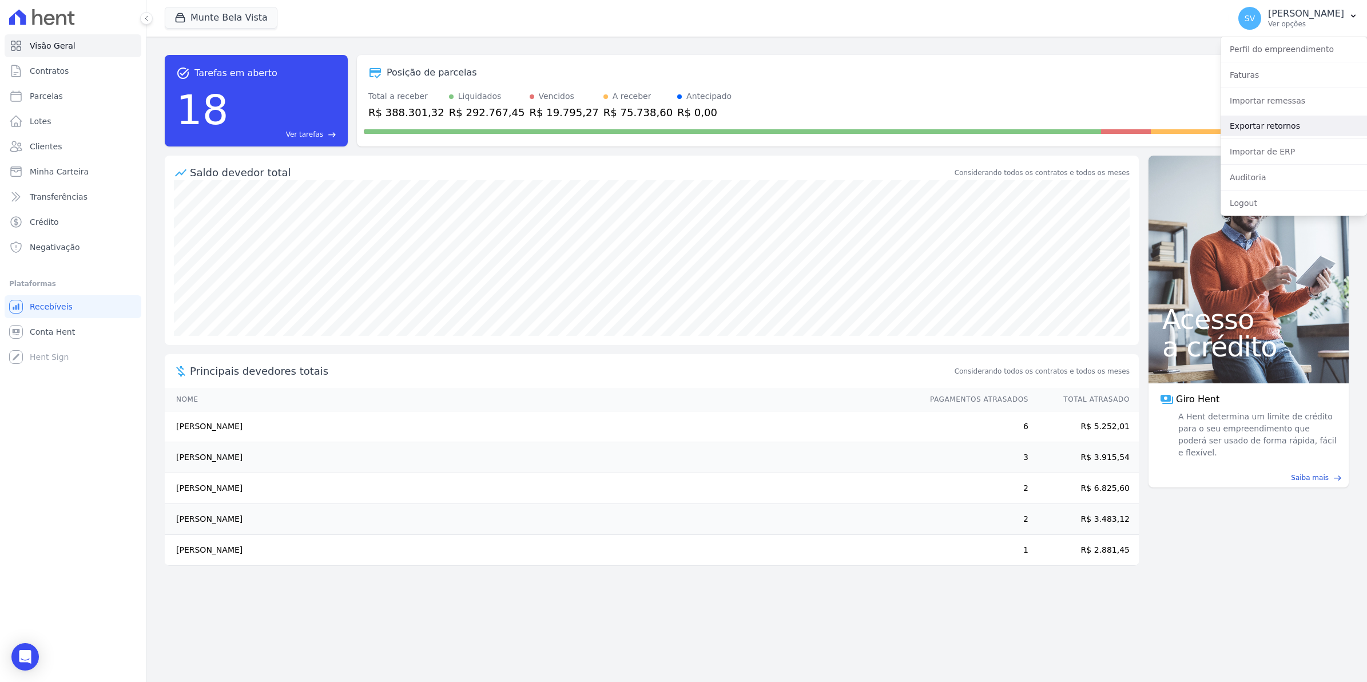
click at [1273, 126] on link "Exportar retornos" at bounding box center [1294, 126] width 146 height 21
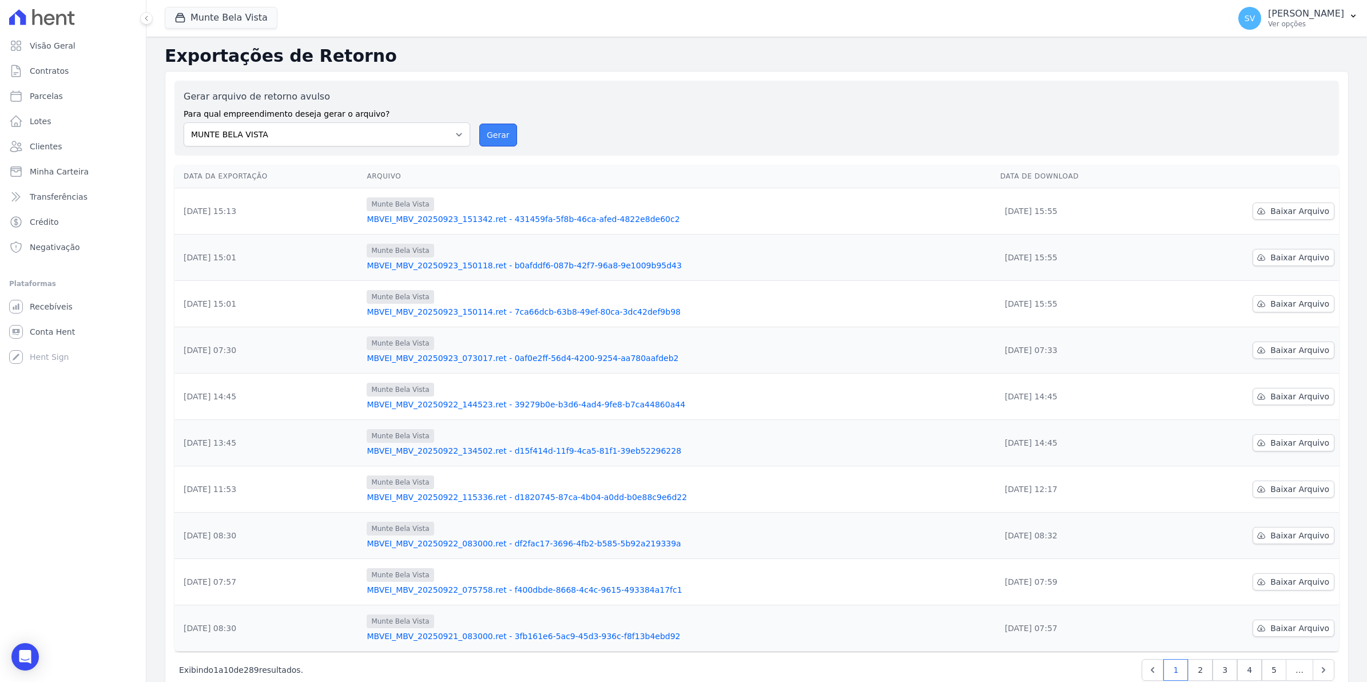
click at [490, 134] on button "Gerar" at bounding box center [498, 135] width 38 height 23
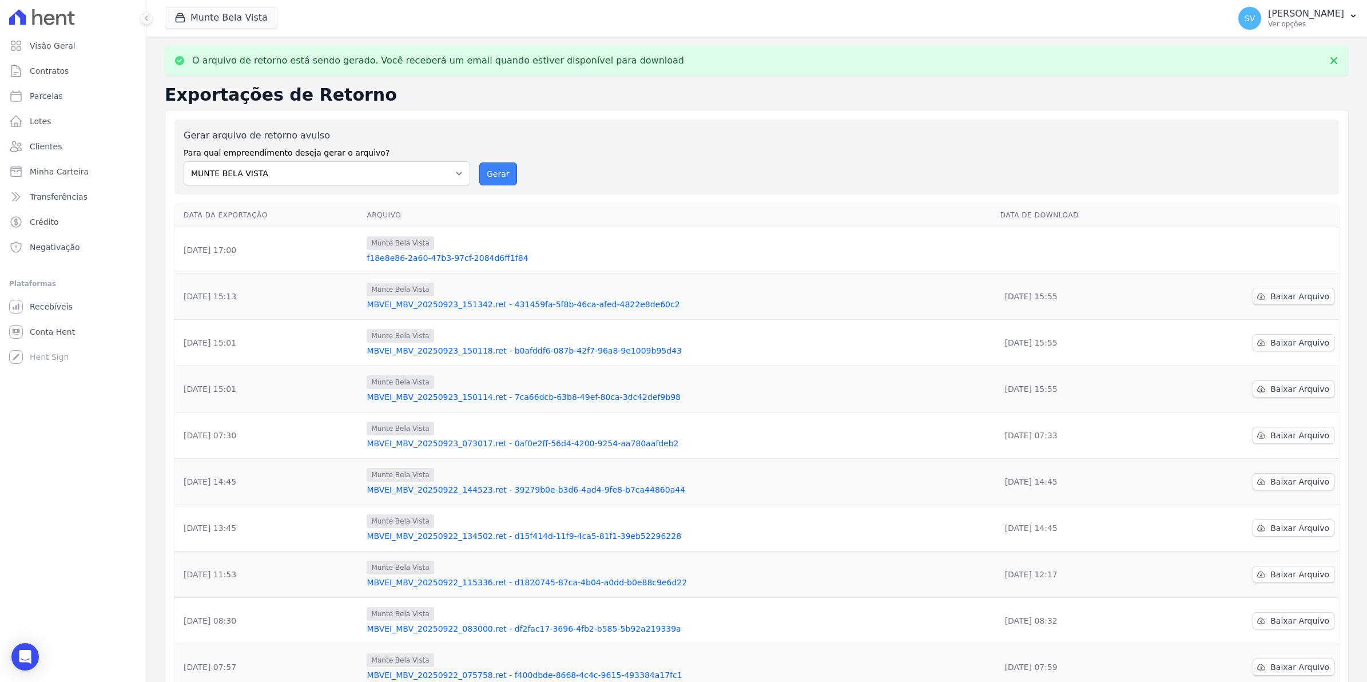
click at [496, 172] on button "Gerar" at bounding box center [498, 173] width 38 height 23
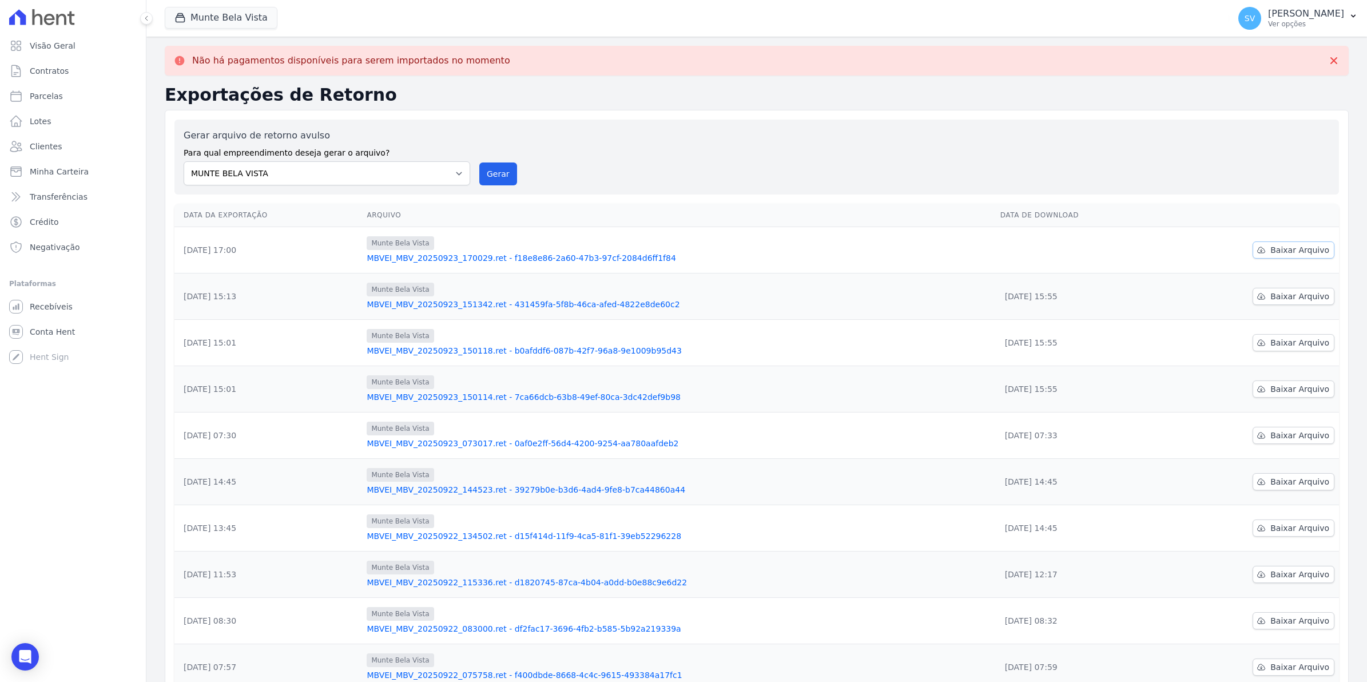
click at [1280, 249] on span "Baixar Arquivo" at bounding box center [1300, 249] width 59 height 11
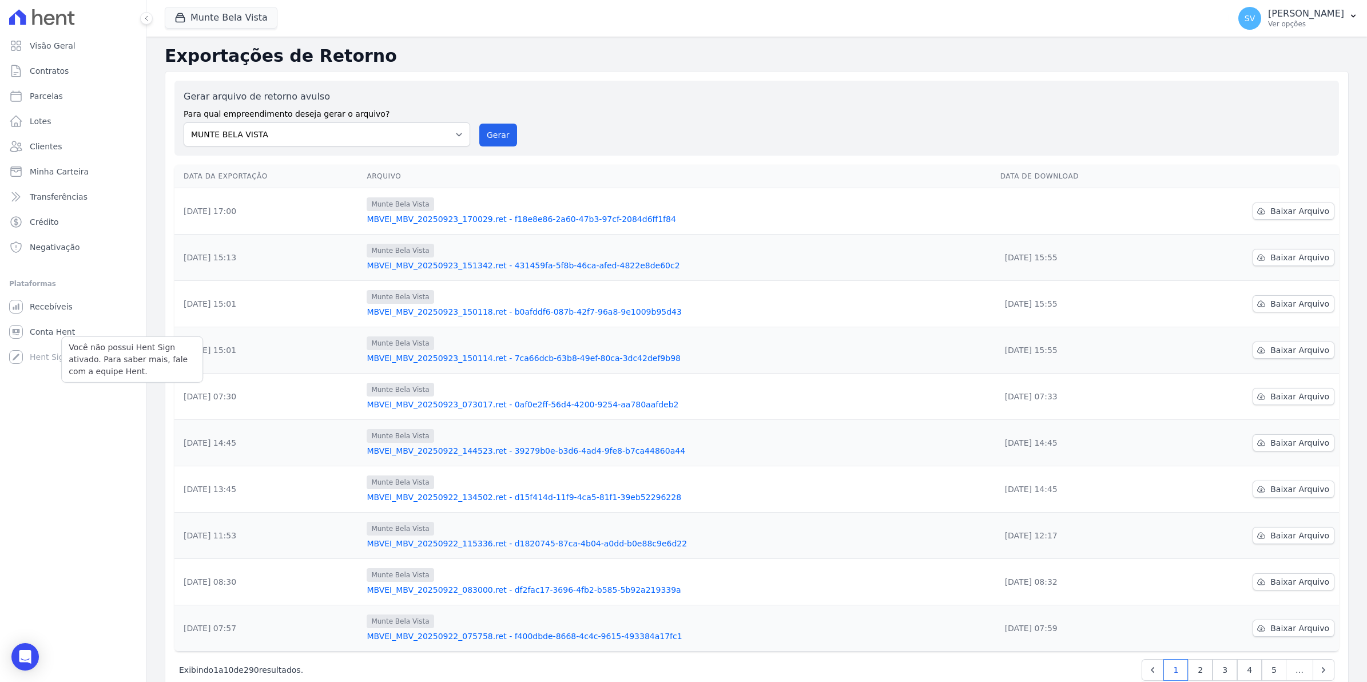
click at [66, 338] on div "Você não possui Hent Sign ativado. Para saber mais, fale com a equipe Hent." at bounding box center [132, 359] width 142 height 46
click at [64, 329] on span "Conta Hent" at bounding box center [52, 331] width 45 height 11
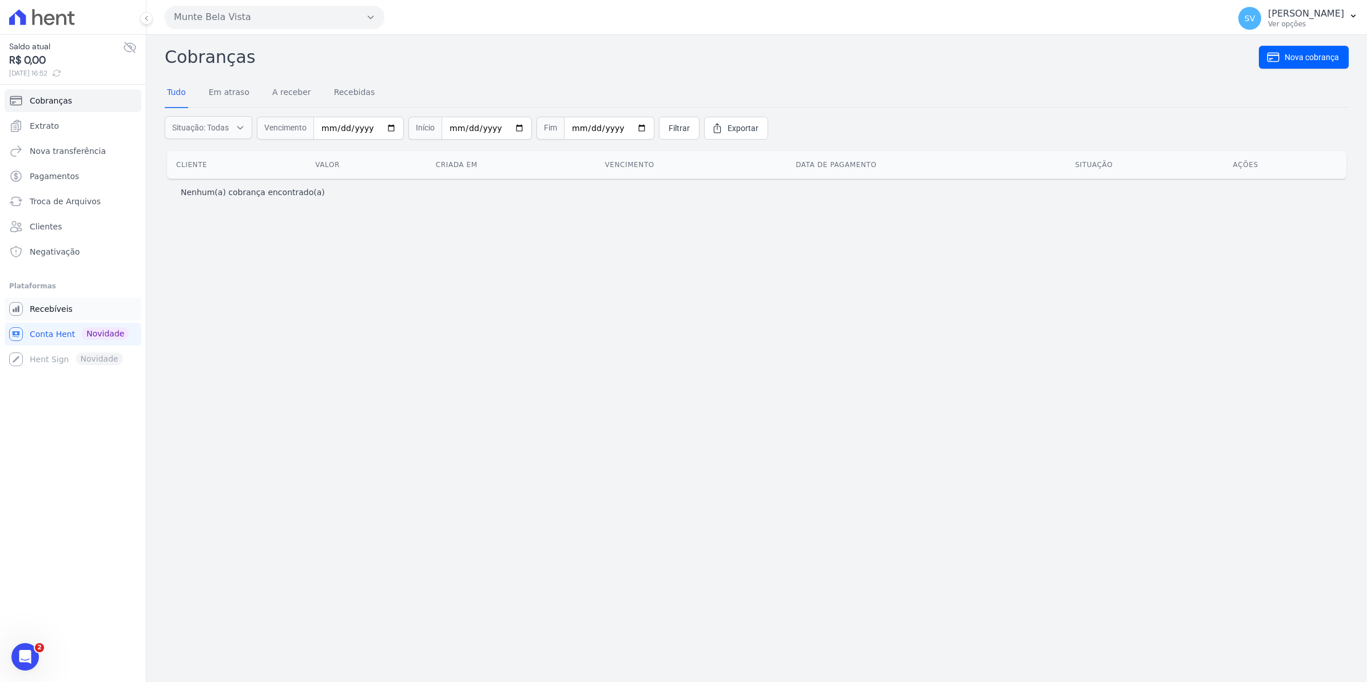
click at [61, 310] on span "Recebíveis" at bounding box center [51, 308] width 43 height 11
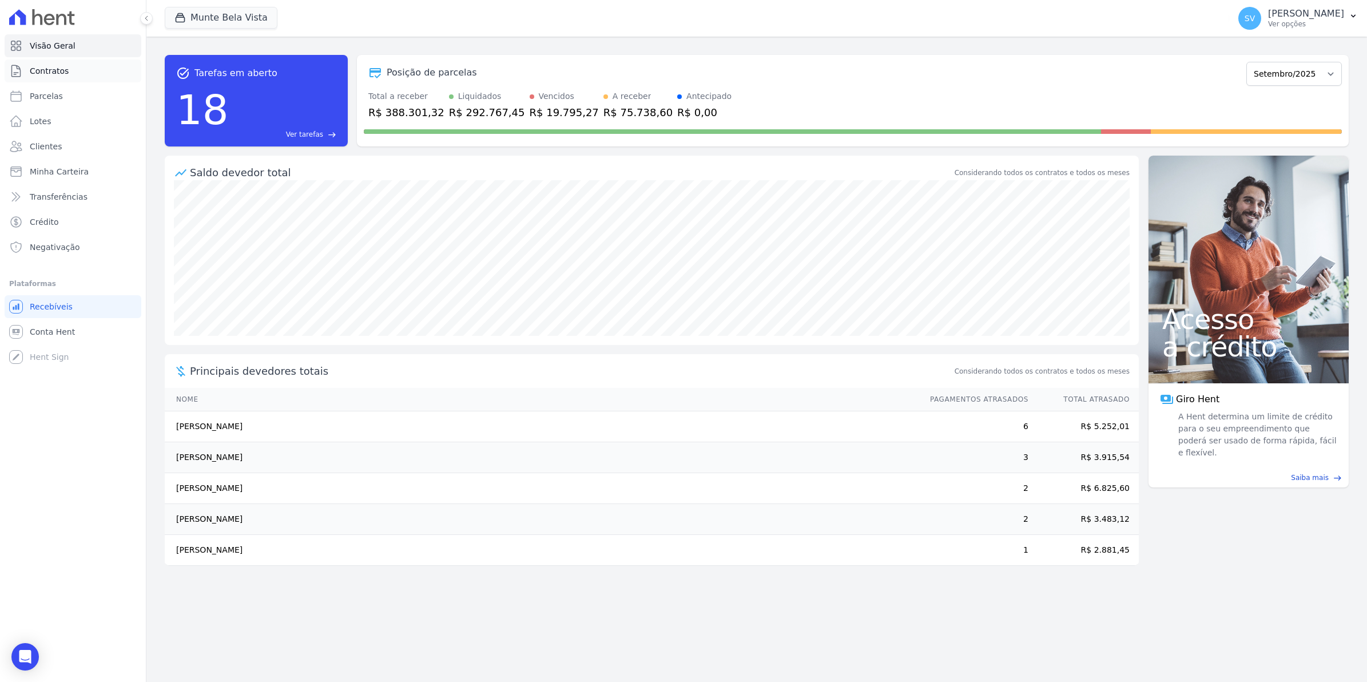
click at [49, 69] on span "Contratos" at bounding box center [49, 70] width 39 height 11
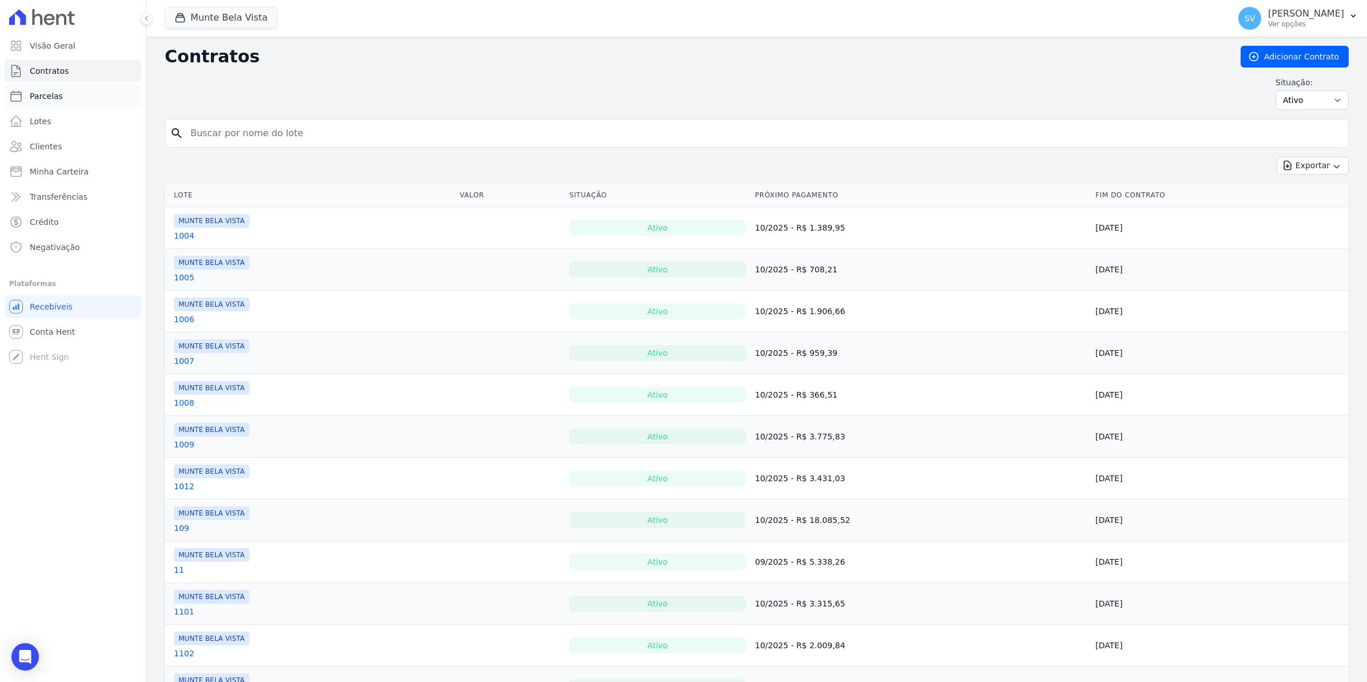
click at [50, 86] on link "Parcelas" at bounding box center [73, 96] width 137 height 23
click at [63, 98] on link "Parcelas" at bounding box center [73, 96] width 137 height 23
select select
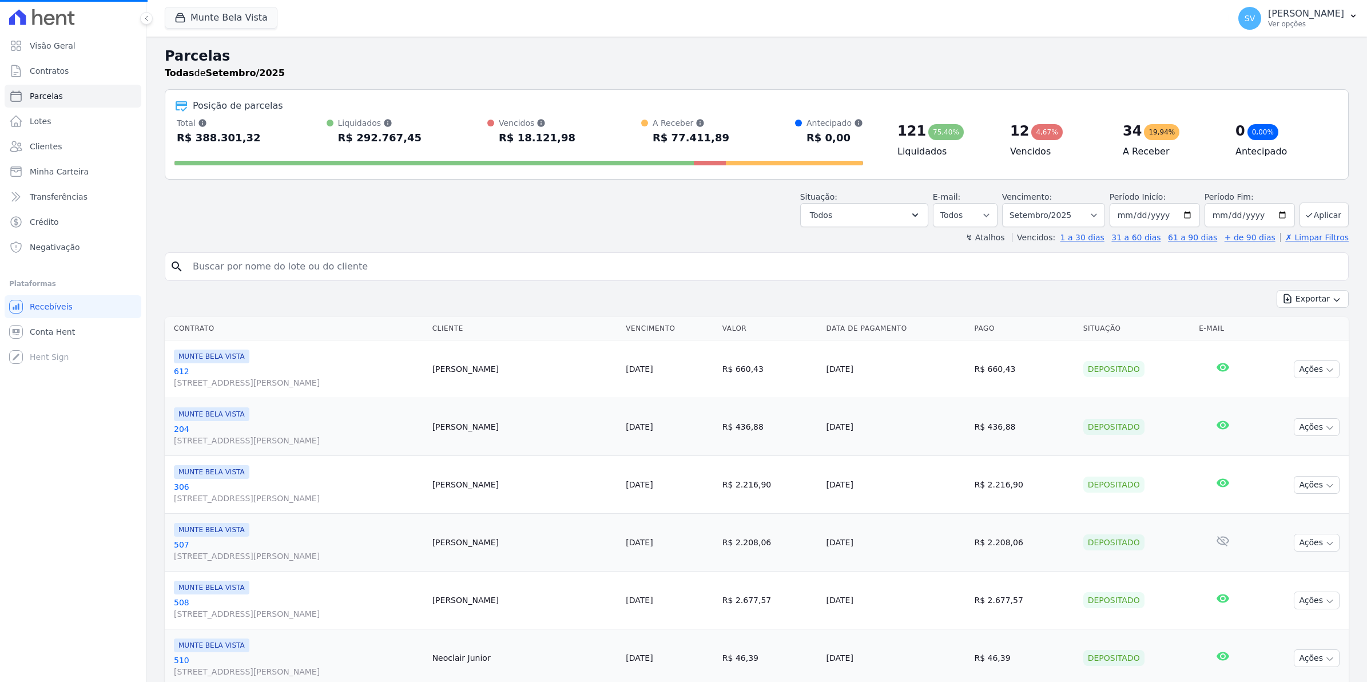
select select
click at [64, 100] on link "Parcelas" at bounding box center [73, 96] width 137 height 23
select select
click at [46, 333] on span "Conta Hent" at bounding box center [52, 331] width 45 height 11
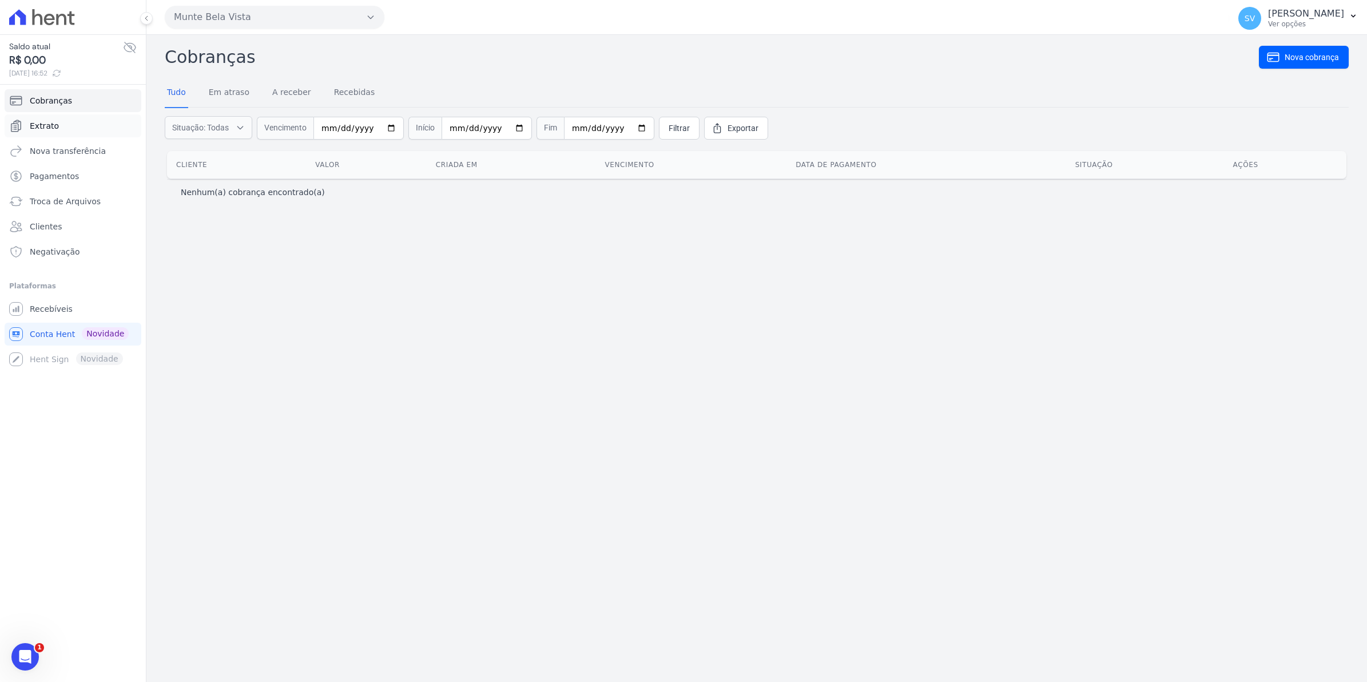
click at [41, 126] on span "Extrato" at bounding box center [44, 125] width 29 height 11
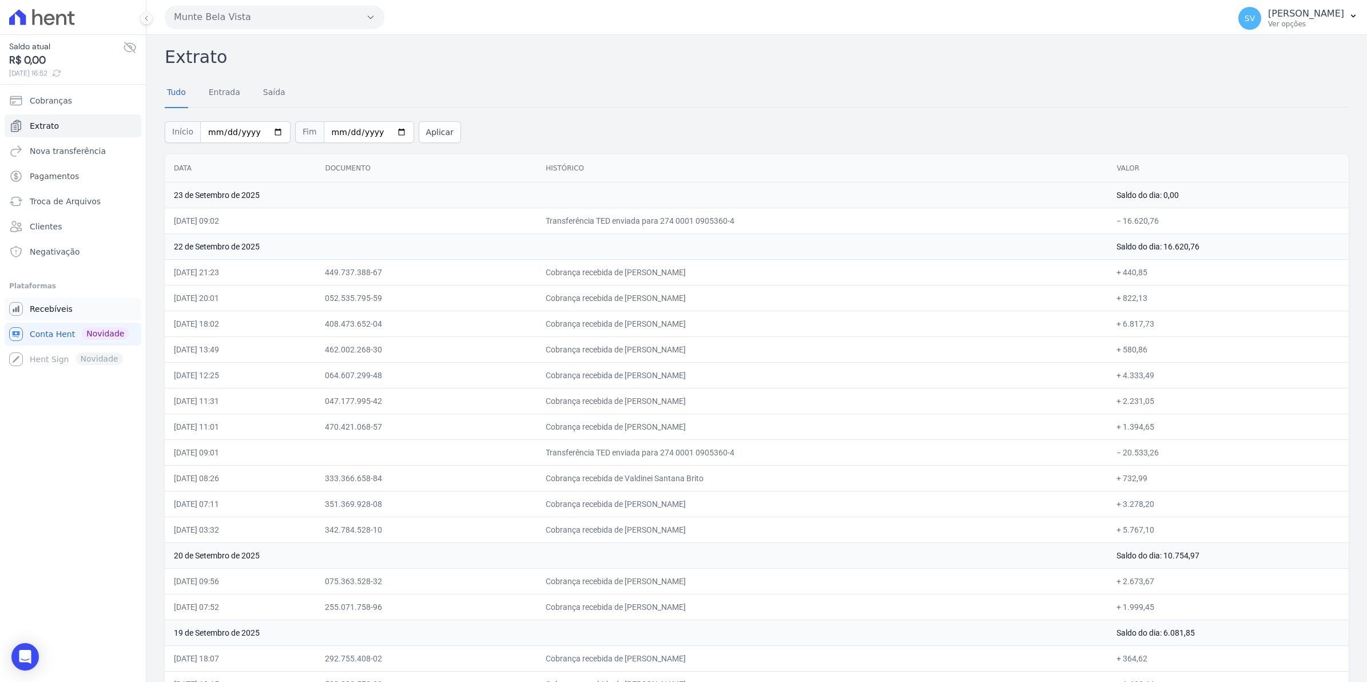
click at [54, 308] on span "Recebíveis" at bounding box center [51, 308] width 43 height 11
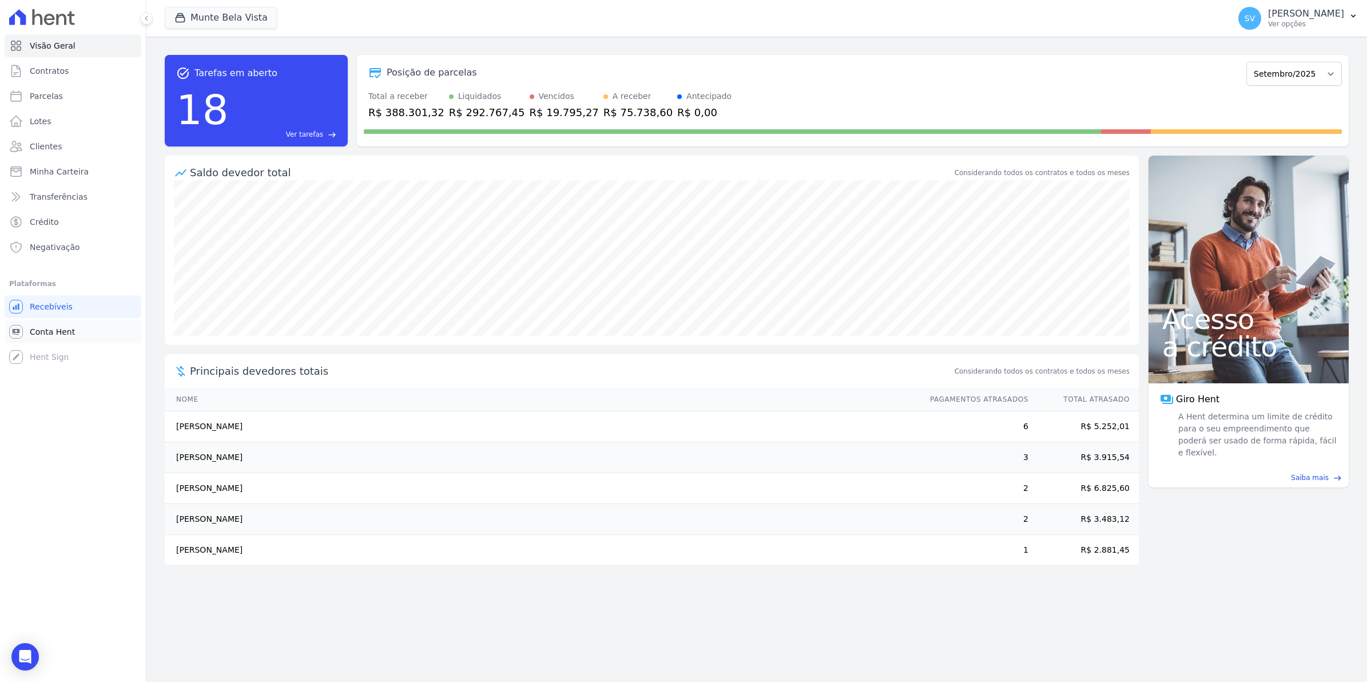
click at [41, 334] on span "Conta Hent" at bounding box center [52, 331] width 45 height 11
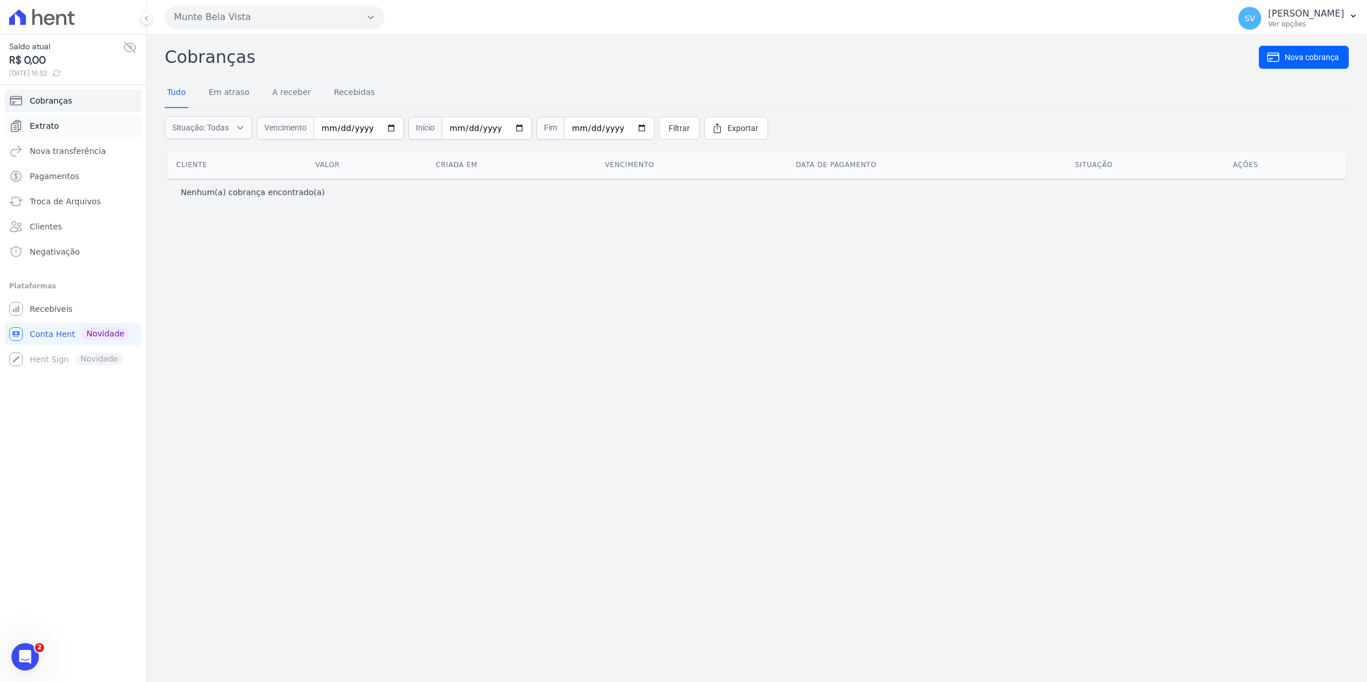
click at [53, 127] on span "Extrato" at bounding box center [44, 125] width 29 height 11
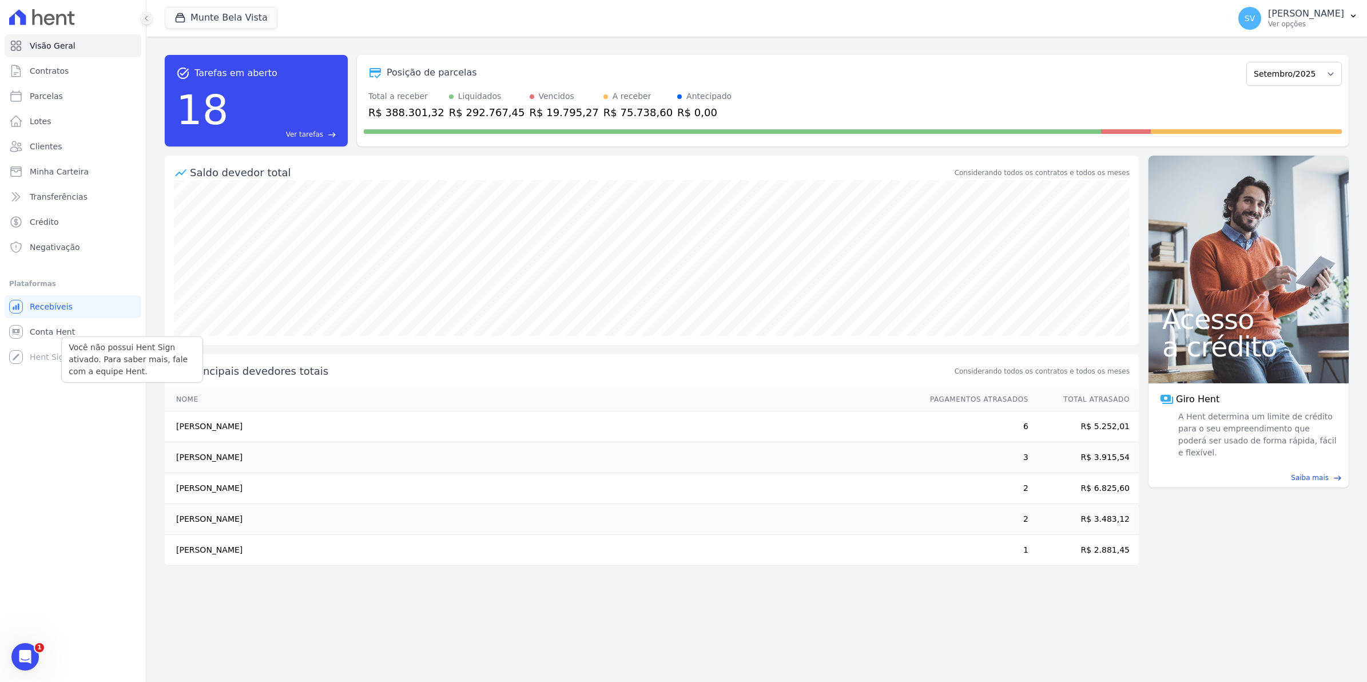
click at [66, 336] on div "Você não possui Hent Sign ativado. Para saber mais, fale com a equipe Hent." at bounding box center [132, 359] width 142 height 46
click at [65, 333] on span "Conta Hent" at bounding box center [52, 331] width 45 height 11
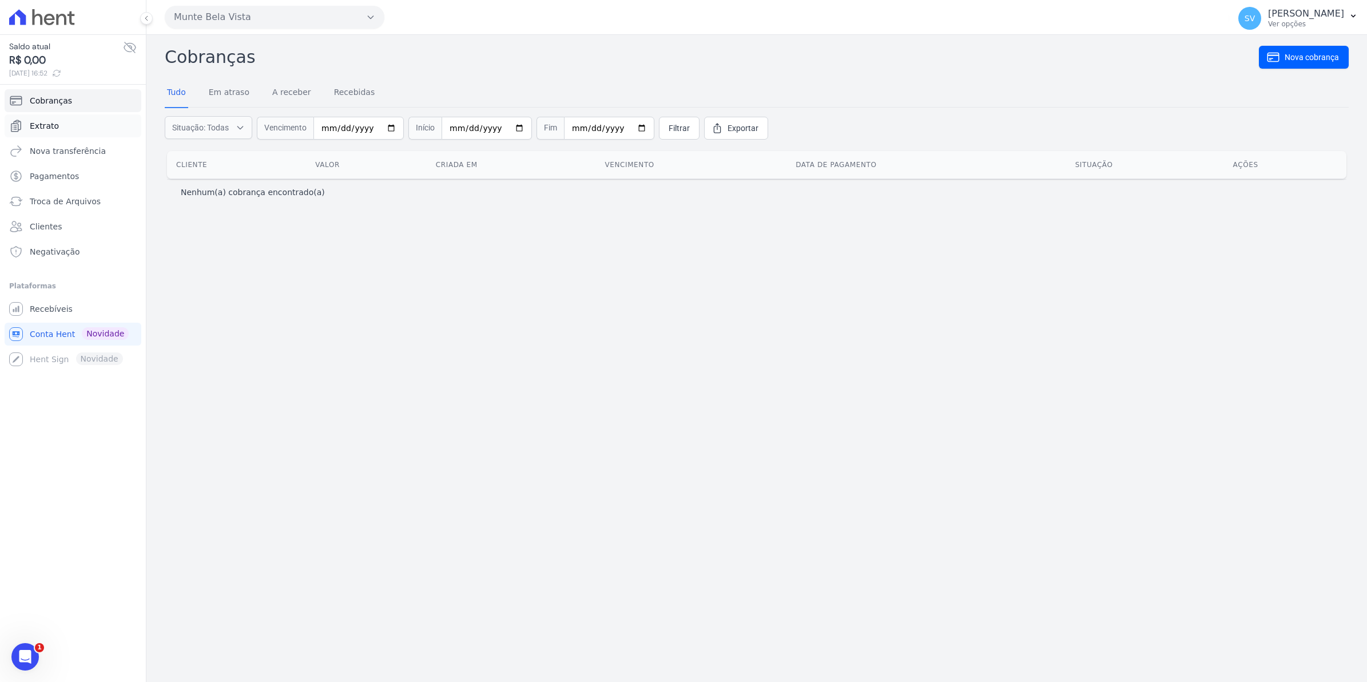
click at [53, 132] on span "Extrato" at bounding box center [44, 125] width 29 height 11
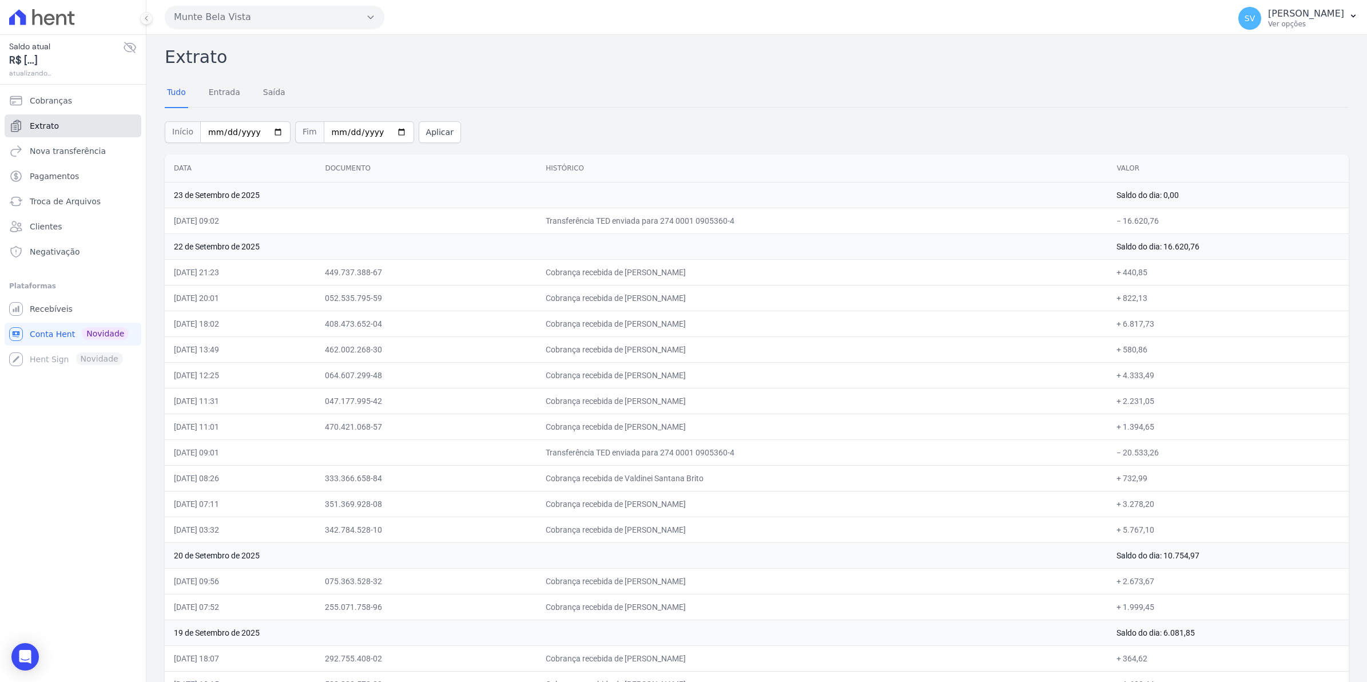
click at [43, 130] on span "Extrato" at bounding box center [44, 125] width 29 height 11
click at [47, 310] on span "Recebíveis" at bounding box center [51, 308] width 43 height 11
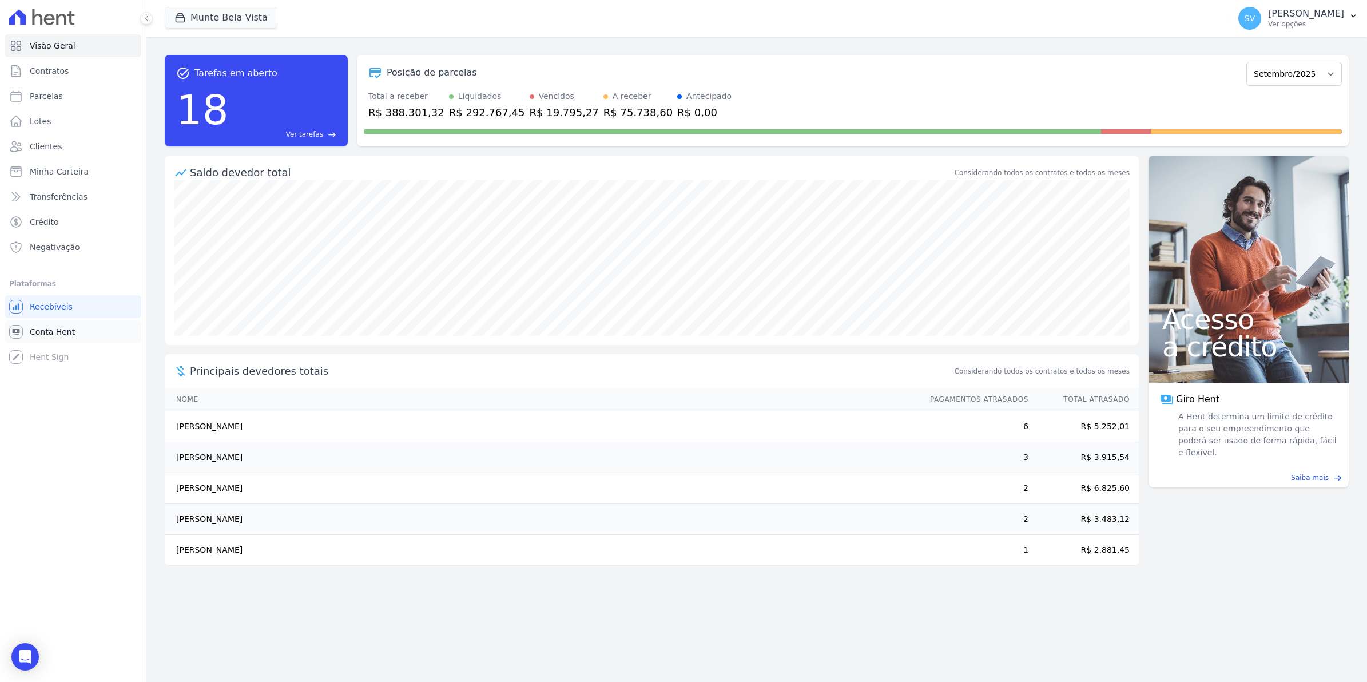
click at [53, 338] on link "Conta Hent" at bounding box center [73, 331] width 137 height 23
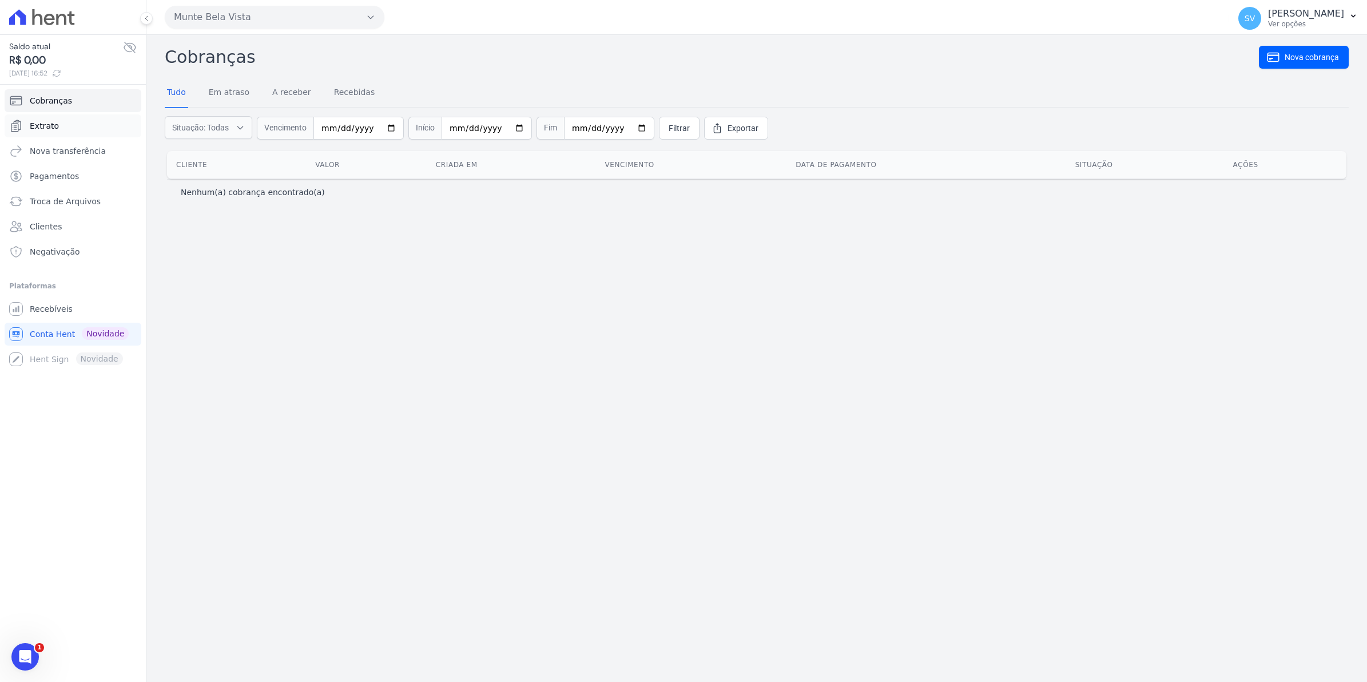
click at [49, 129] on span "Extrato" at bounding box center [44, 125] width 29 height 11
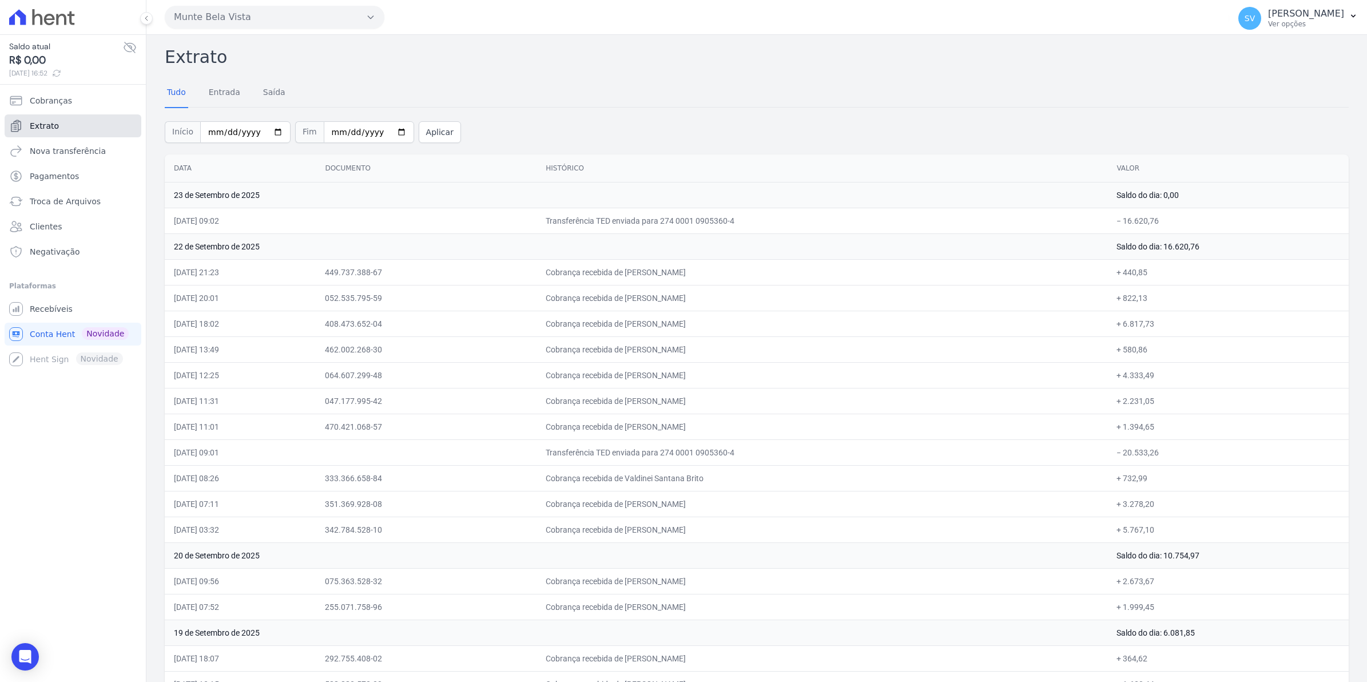
click at [37, 126] on span "Extrato" at bounding box center [44, 125] width 29 height 11
click at [47, 310] on span "Recebíveis" at bounding box center [51, 308] width 43 height 11
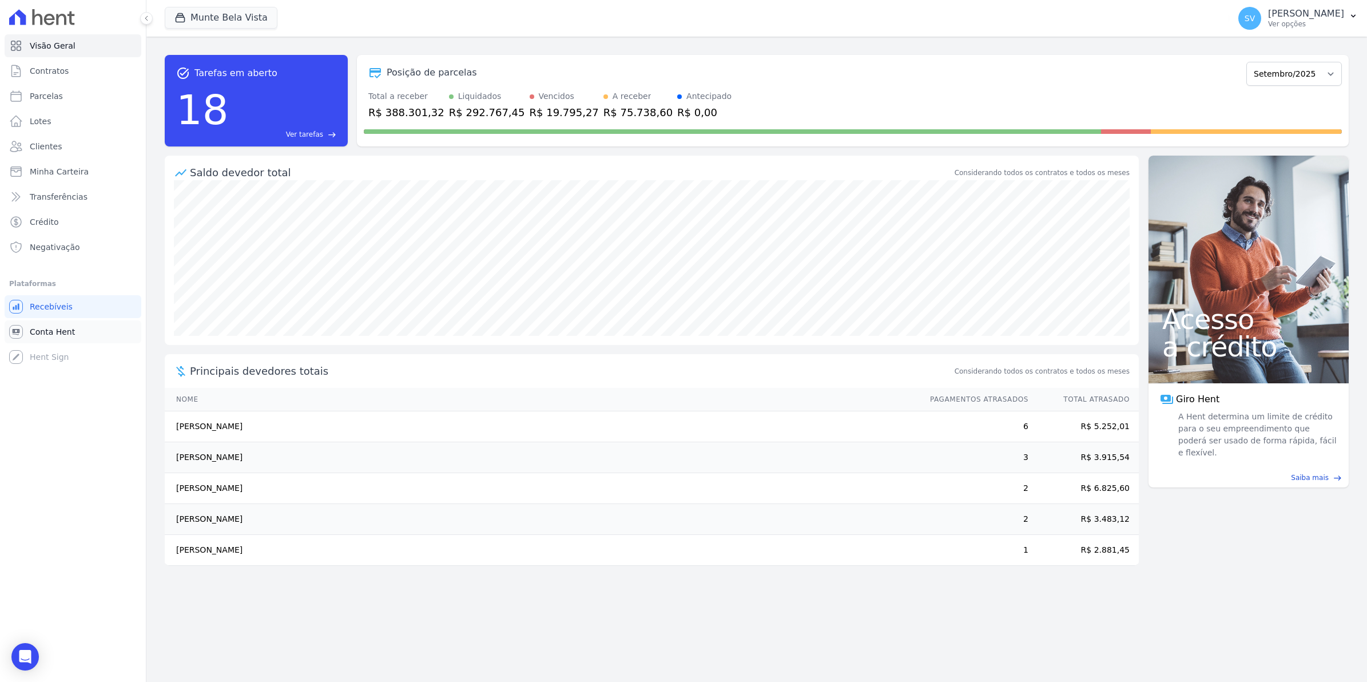
click at [53, 328] on span "Conta Hent" at bounding box center [52, 331] width 45 height 11
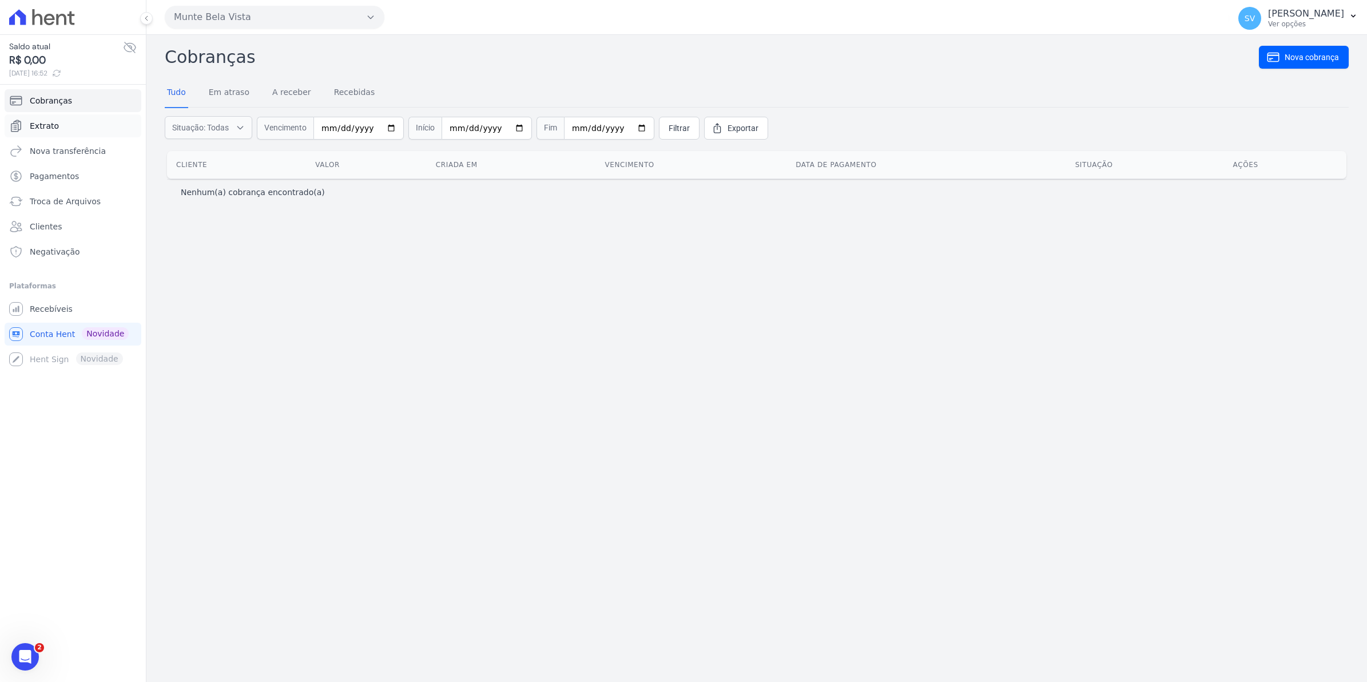
click at [44, 123] on span "Extrato" at bounding box center [44, 125] width 29 height 11
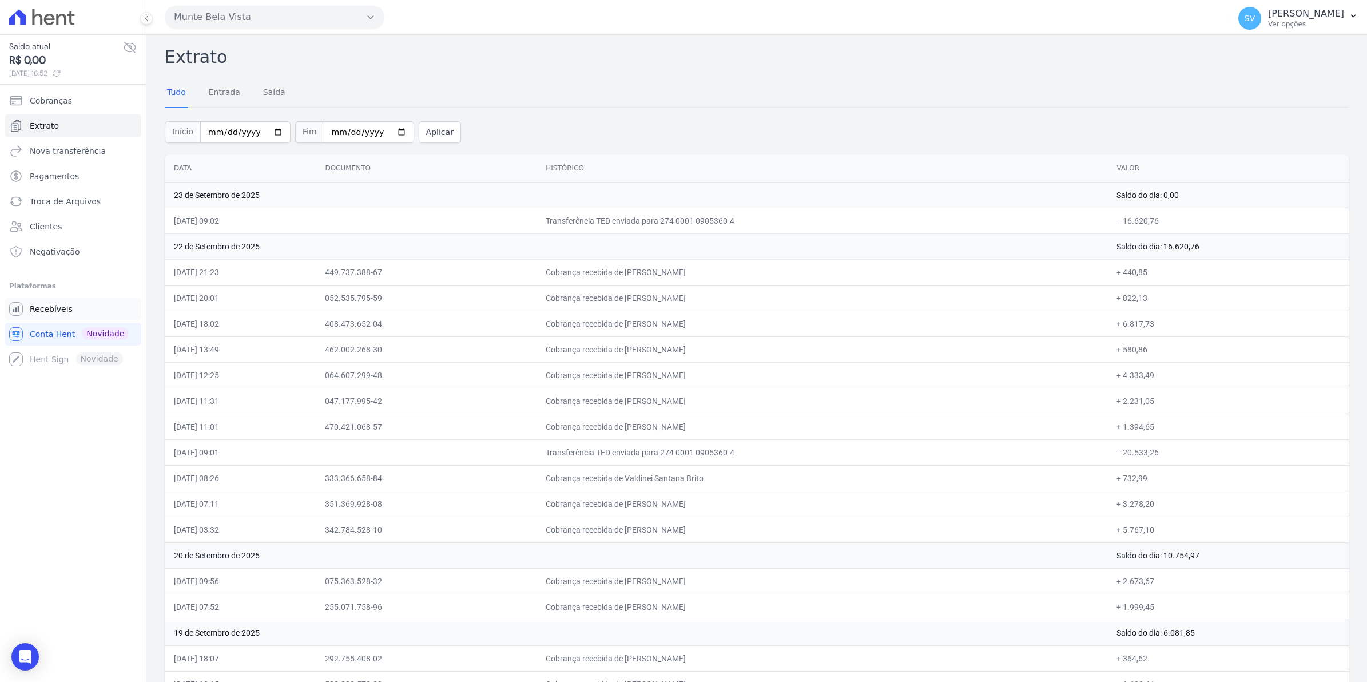
click at [41, 307] on span "Recebíveis" at bounding box center [51, 308] width 43 height 11
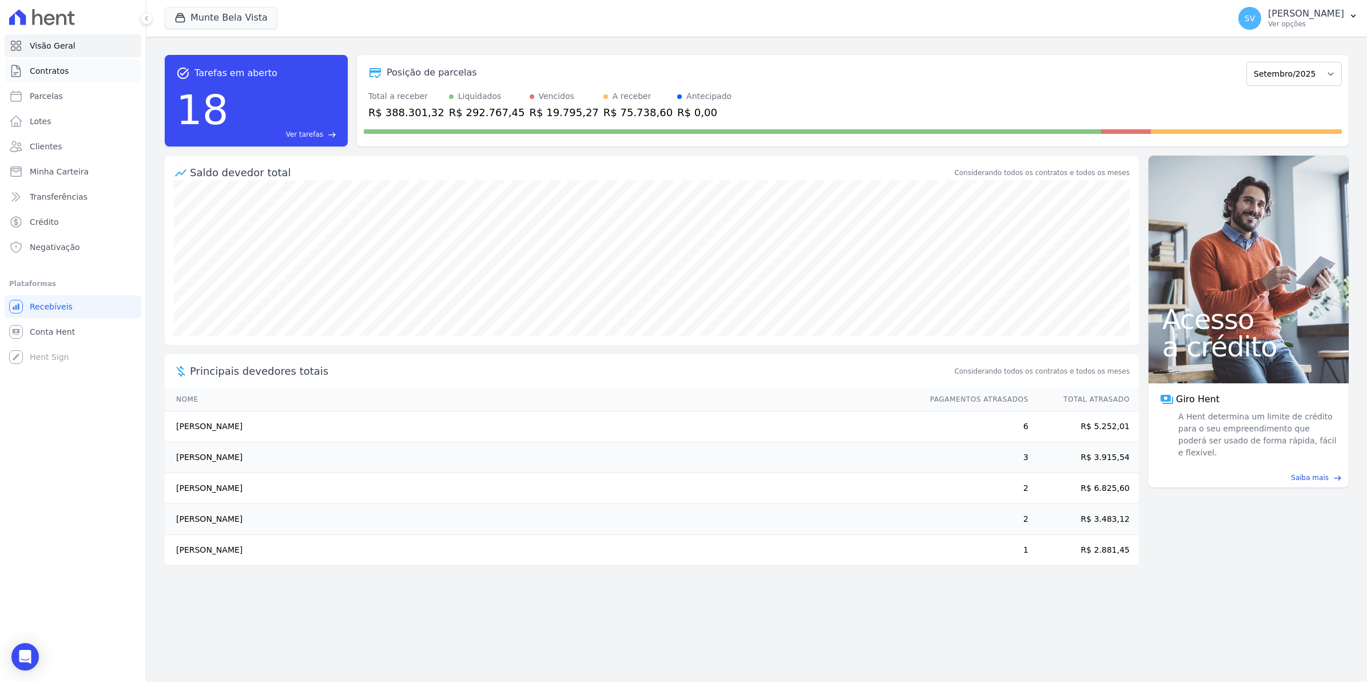
click at [61, 74] on span "Contratos" at bounding box center [49, 70] width 39 height 11
click at [54, 98] on span "Parcelas" at bounding box center [46, 95] width 33 height 11
select select
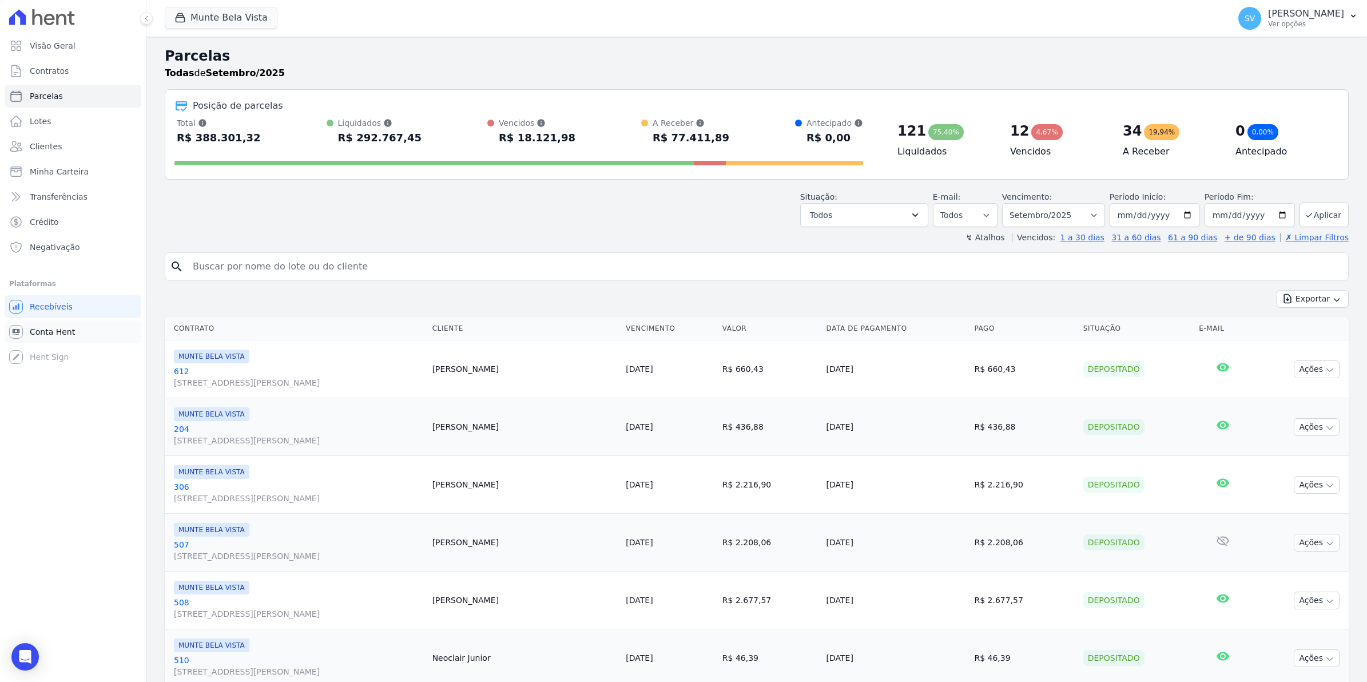
click at [42, 335] on span "Conta Hent" at bounding box center [52, 331] width 45 height 11
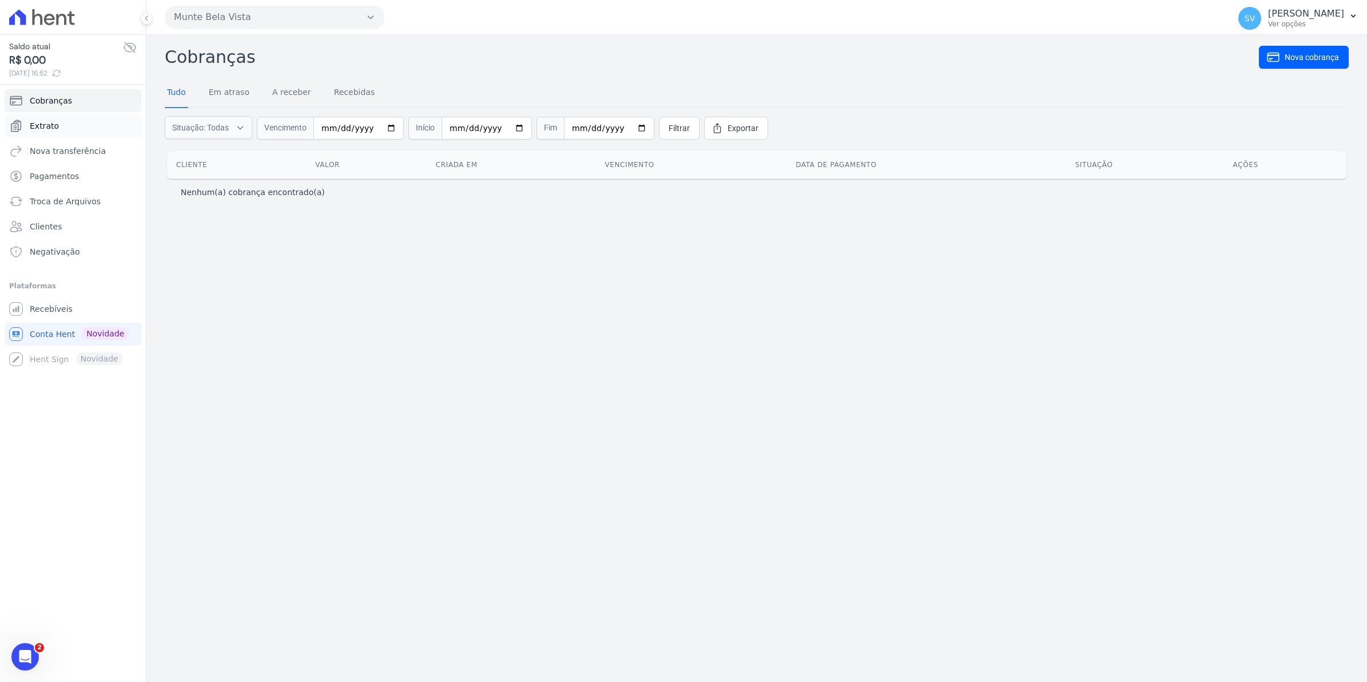
click at [52, 129] on span "Extrato" at bounding box center [44, 125] width 29 height 11
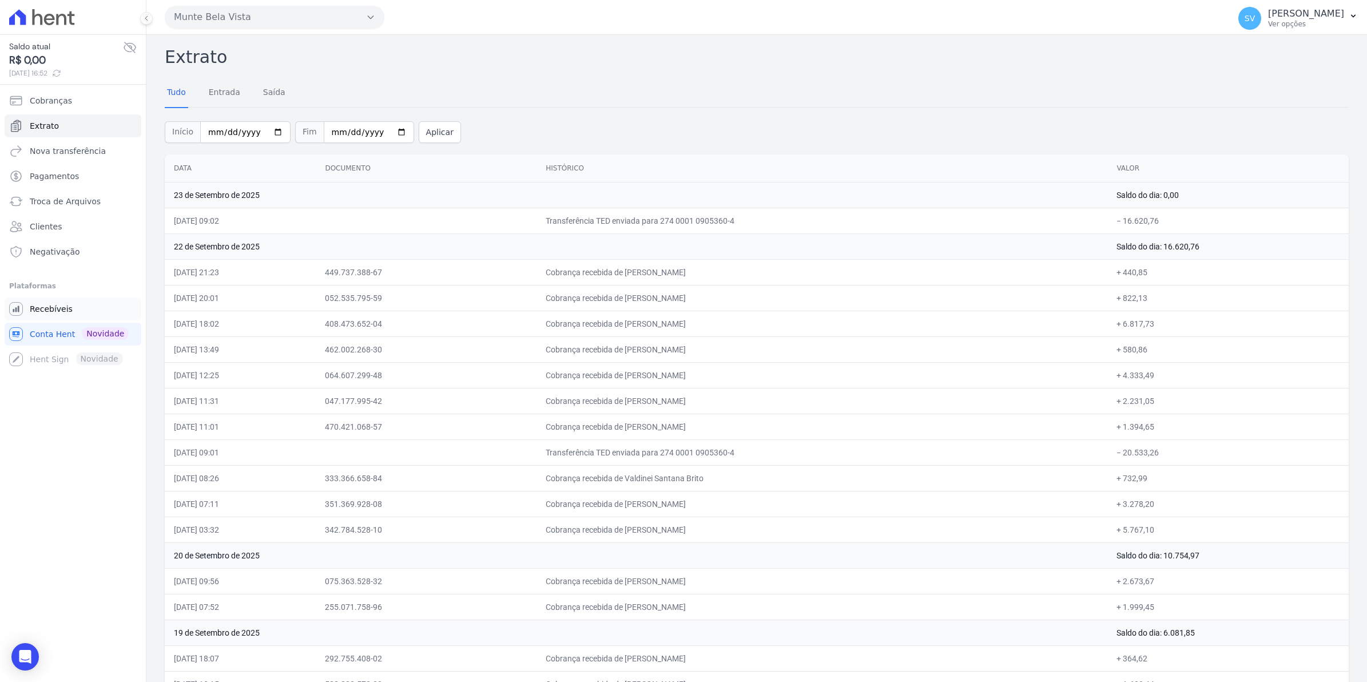
click at [30, 310] on span "Recebíveis" at bounding box center [51, 308] width 43 height 11
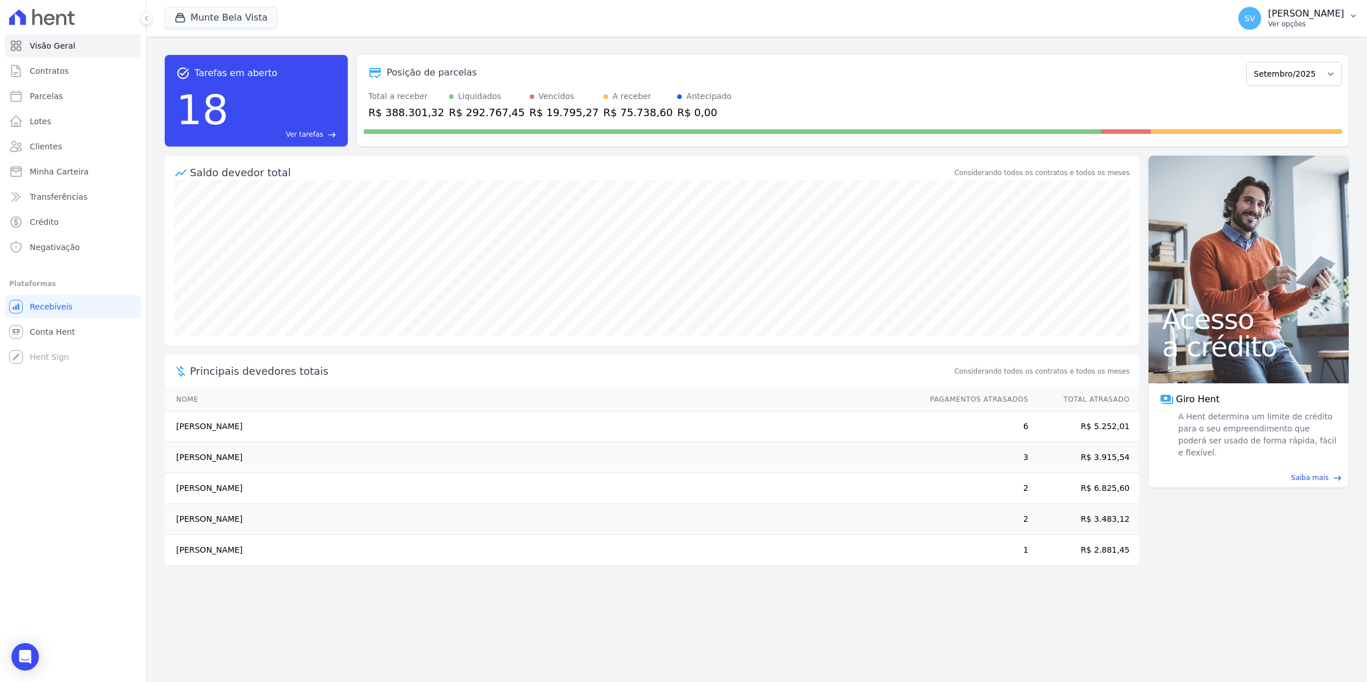
click at [1255, 18] on span "SV" at bounding box center [1250, 18] width 10 height 8
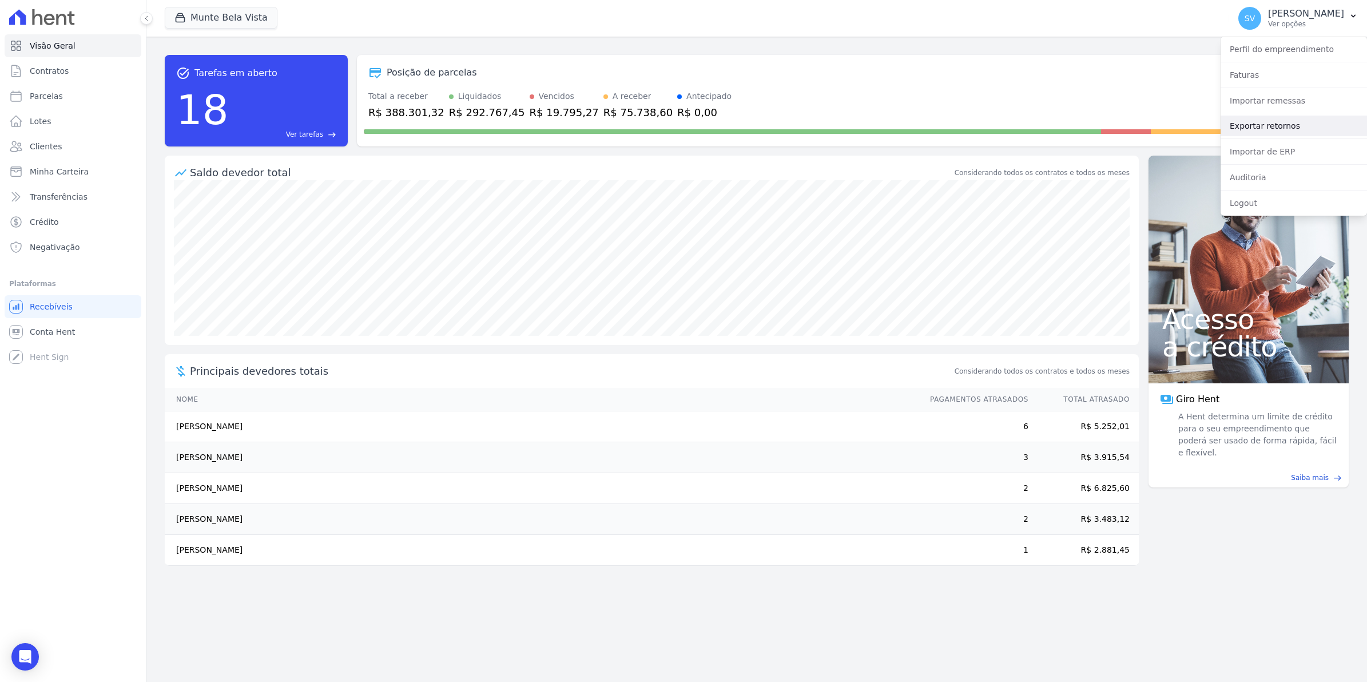
click at [1266, 129] on link "Exportar retornos" at bounding box center [1294, 126] width 146 height 21
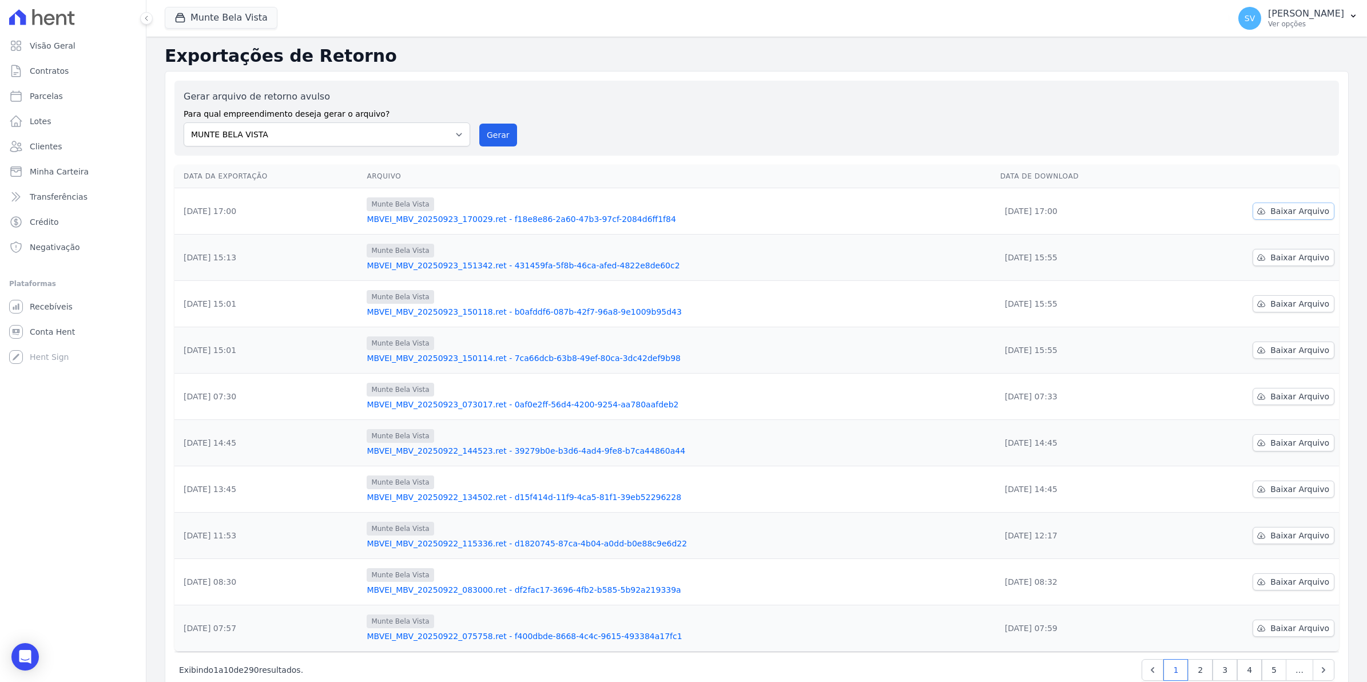
click at [1280, 213] on span "Baixar Arquivo" at bounding box center [1300, 210] width 59 height 11
drag, startPoint x: 497, startPoint y: 132, endPoint x: 734, endPoint y: 117, distance: 237.9
click at [497, 132] on button "Gerar" at bounding box center [498, 135] width 38 height 23
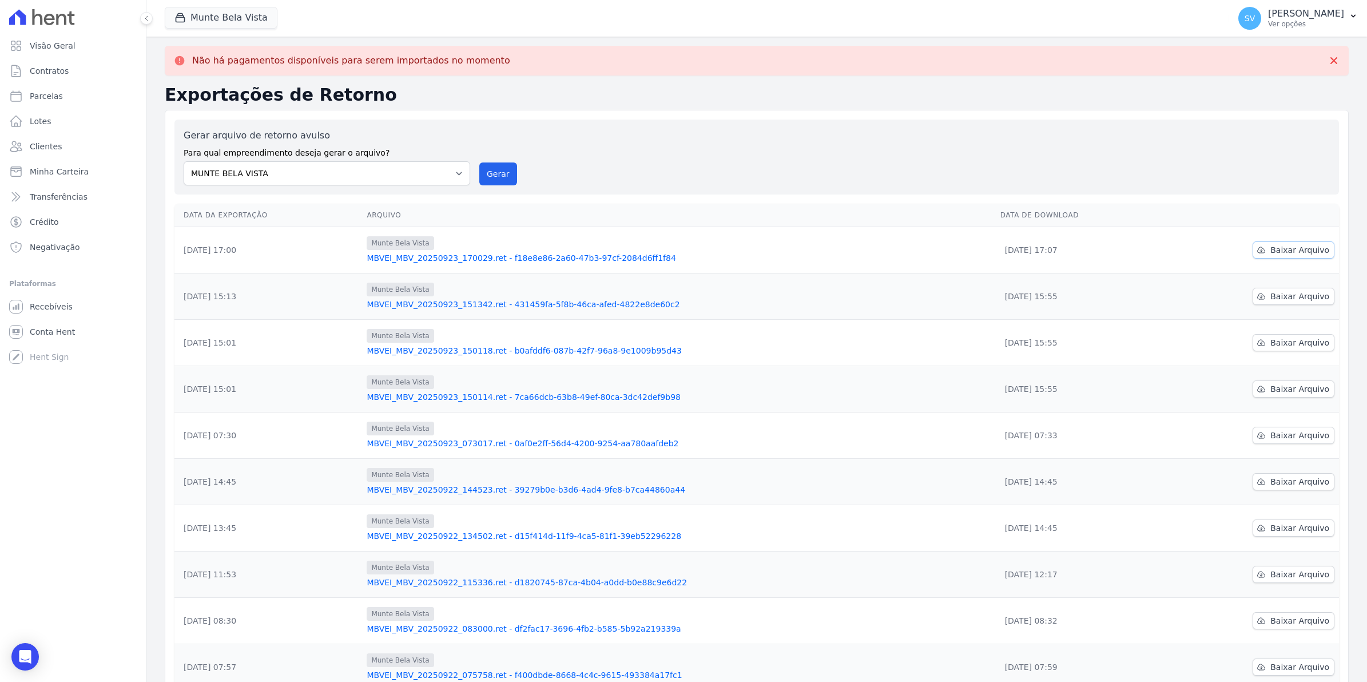
click at [1296, 246] on span "Baixar Arquivo" at bounding box center [1300, 249] width 59 height 11
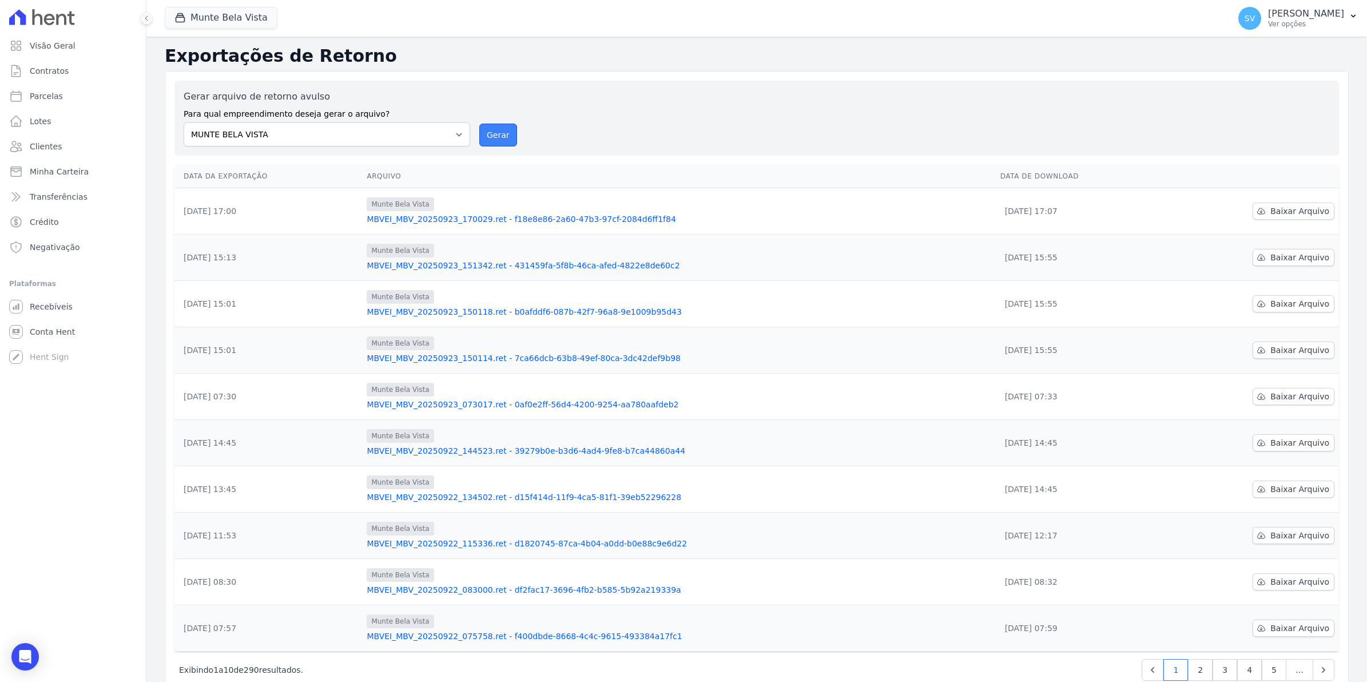
click at [491, 138] on button "Gerar" at bounding box center [498, 135] width 38 height 23
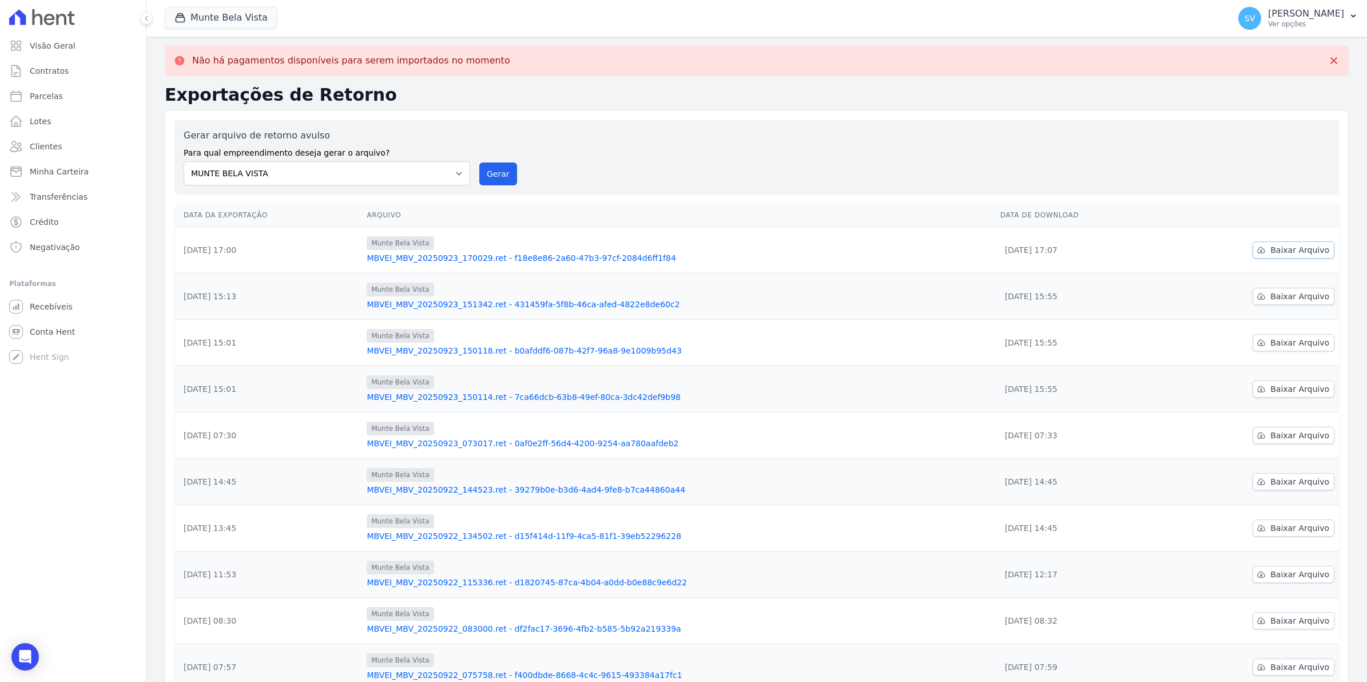
click at [1299, 249] on span "Baixar Arquivo" at bounding box center [1300, 249] width 59 height 11
click at [735, 169] on div "Gerar arquivo de retorno avulso Para qual empreendimento deseja gerar o arquivo…" at bounding box center [757, 157] width 1147 height 57
click at [52, 329] on span "Conta Hent" at bounding box center [52, 331] width 45 height 11
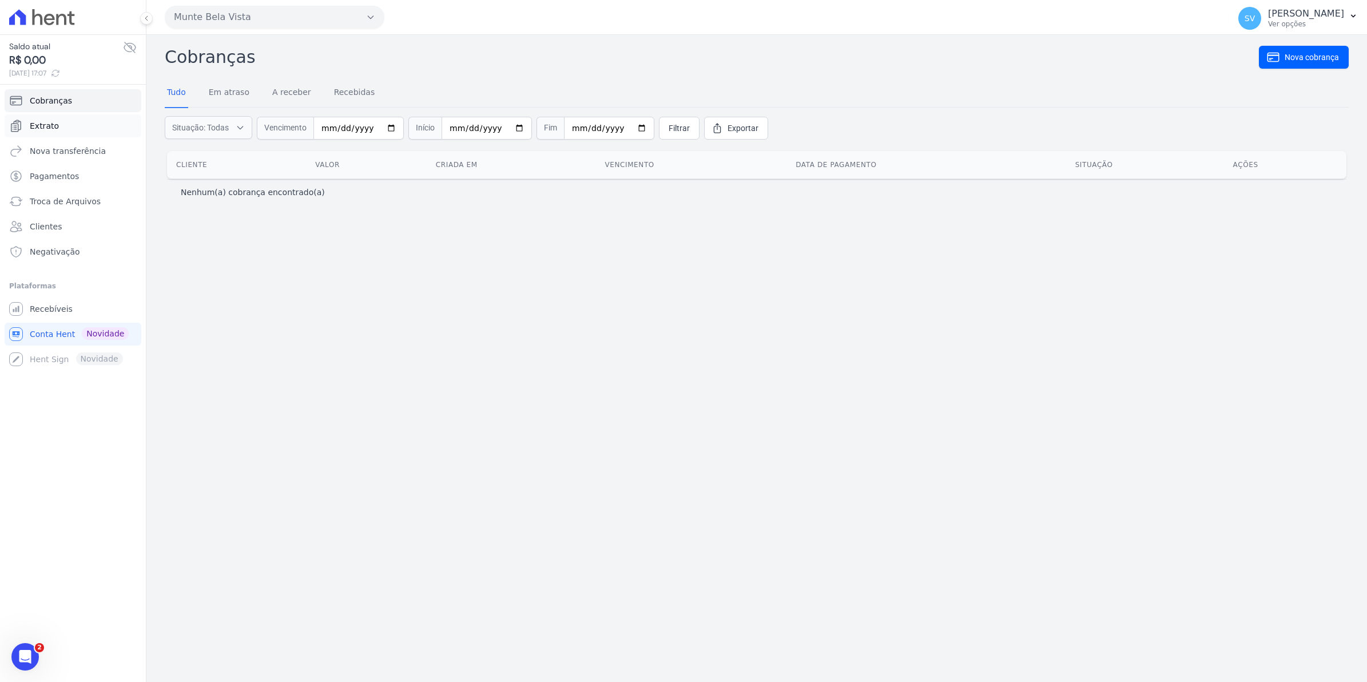
click at [42, 124] on span "Extrato" at bounding box center [44, 125] width 29 height 11
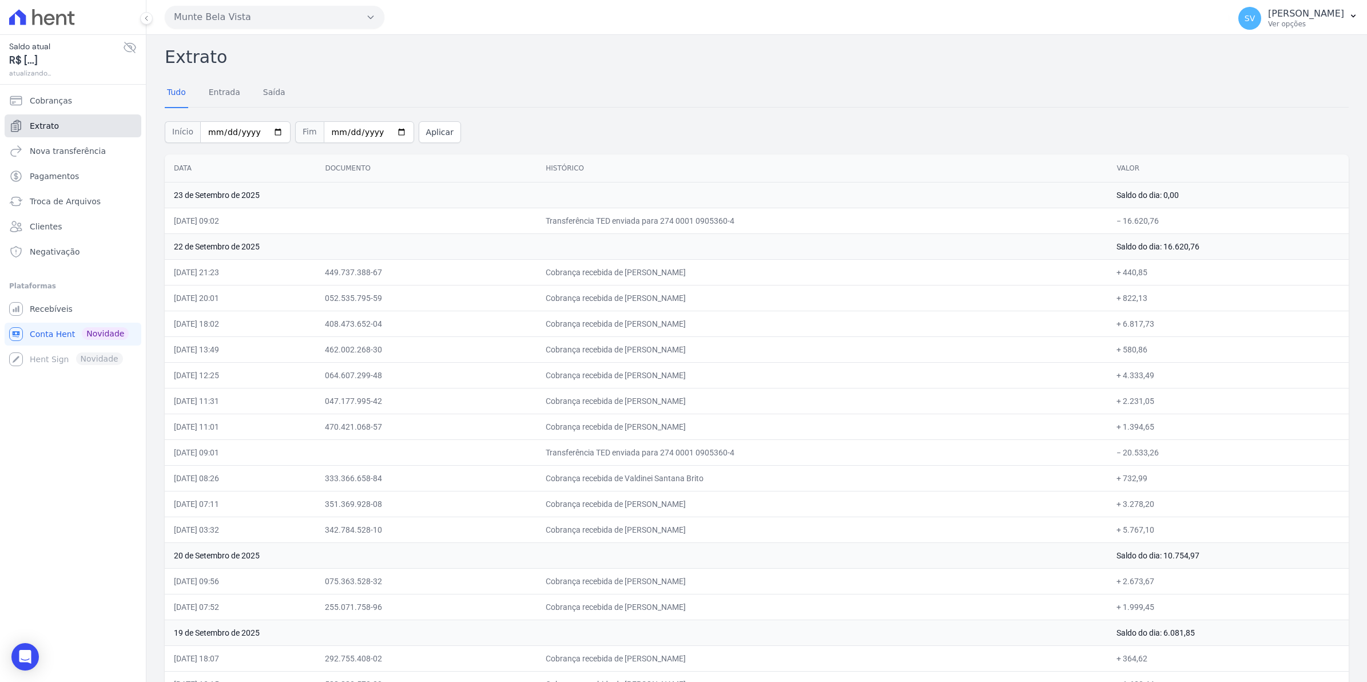
click at [45, 126] on span "Extrato" at bounding box center [44, 125] width 29 height 11
click at [42, 319] on link "Recebíveis" at bounding box center [73, 309] width 137 height 23
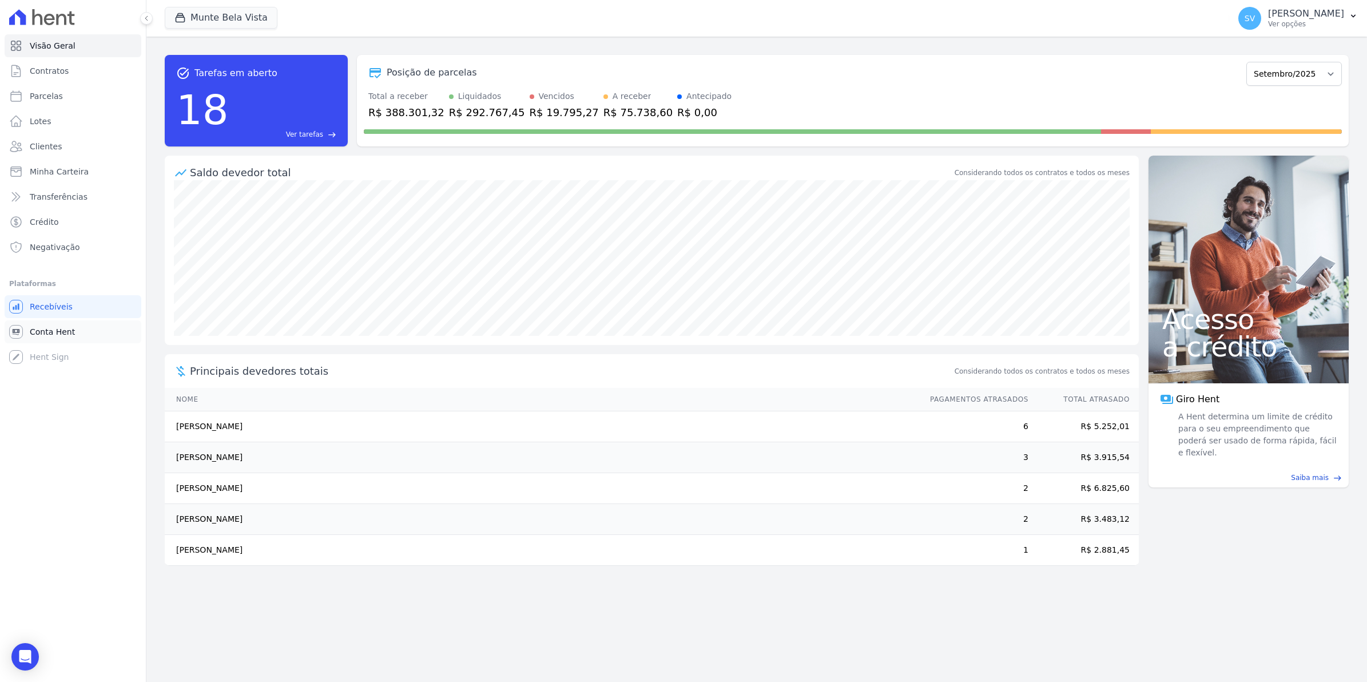
click at [46, 334] on span "Conta Hent" at bounding box center [52, 331] width 45 height 11
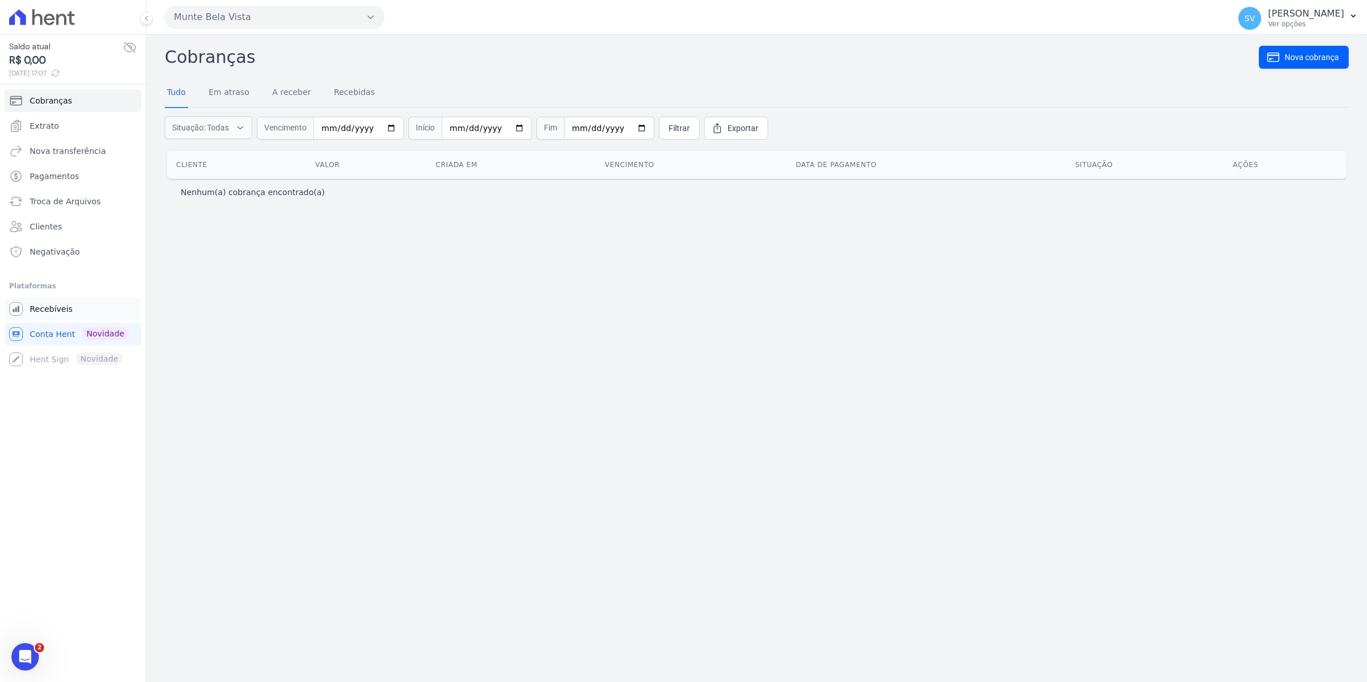
click at [55, 313] on span "Recebíveis" at bounding box center [51, 308] width 43 height 11
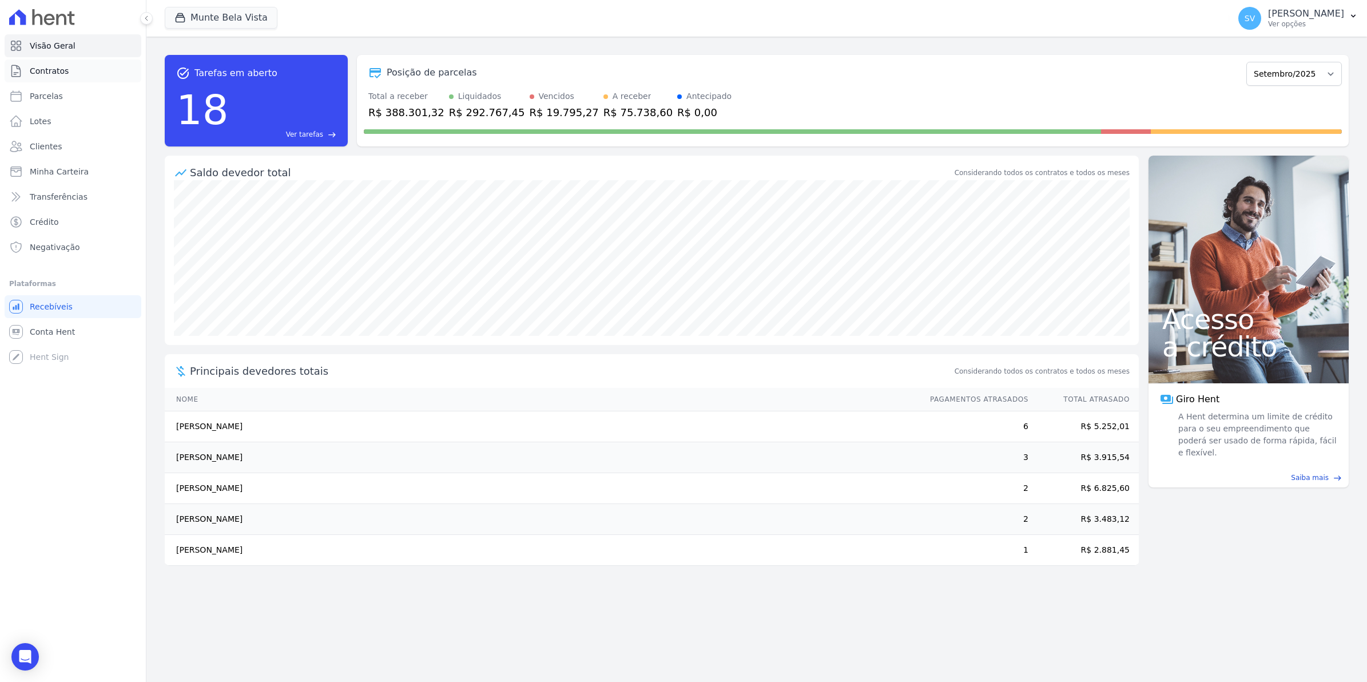
click at [38, 73] on span "Contratos" at bounding box center [49, 70] width 39 height 11
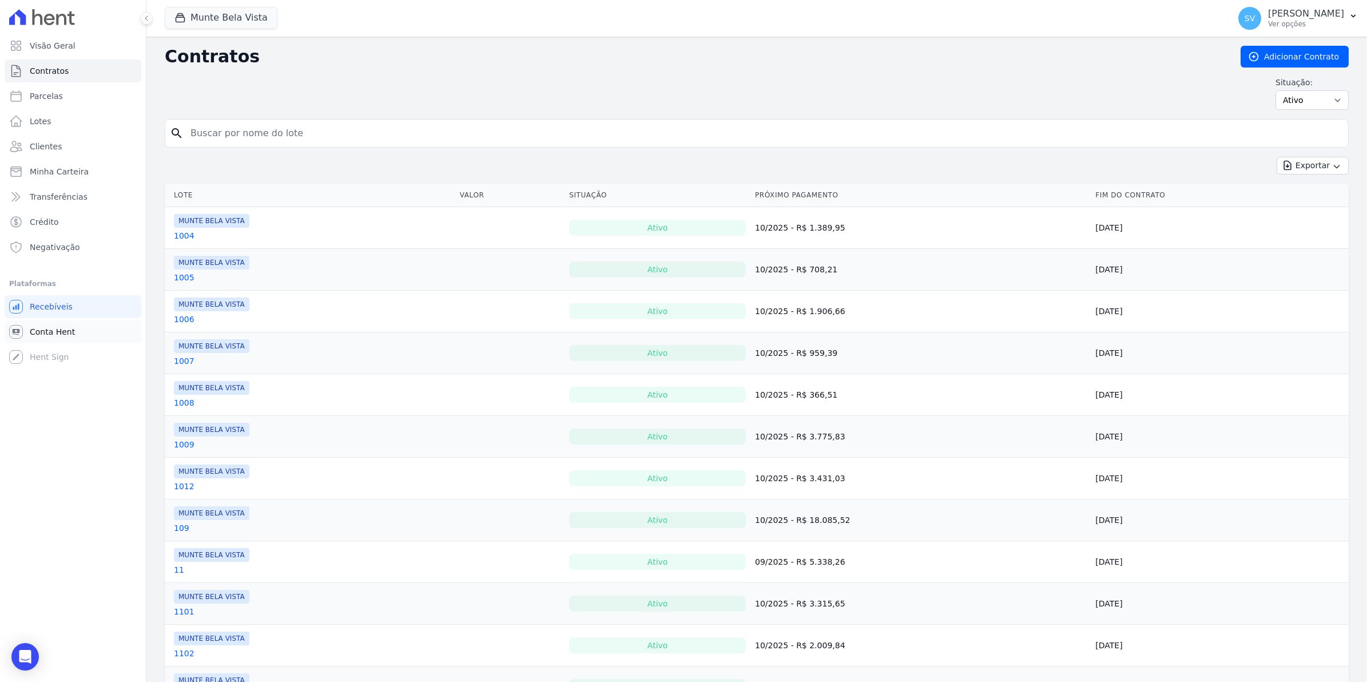
click at [38, 333] on span "Conta Hent" at bounding box center [52, 331] width 45 height 11
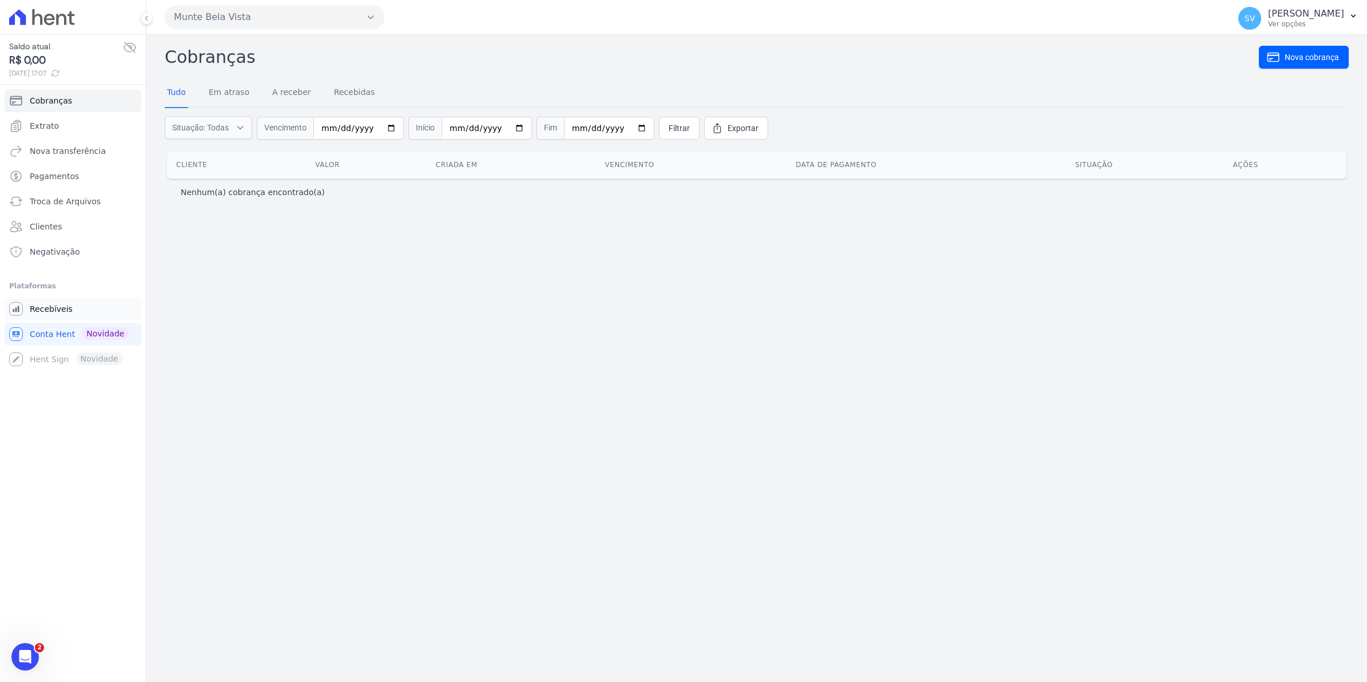
click at [45, 311] on span "Recebíveis" at bounding box center [51, 308] width 43 height 11
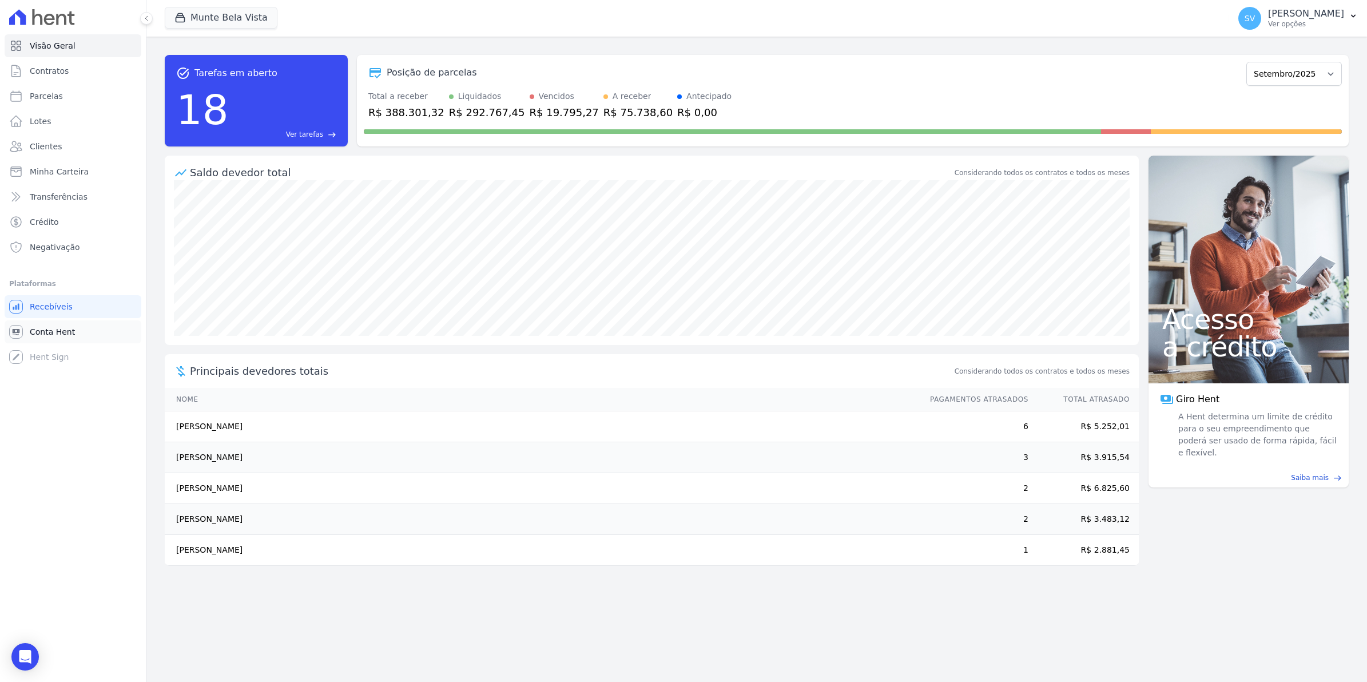
click at [32, 335] on span "Conta Hent" at bounding box center [52, 331] width 45 height 11
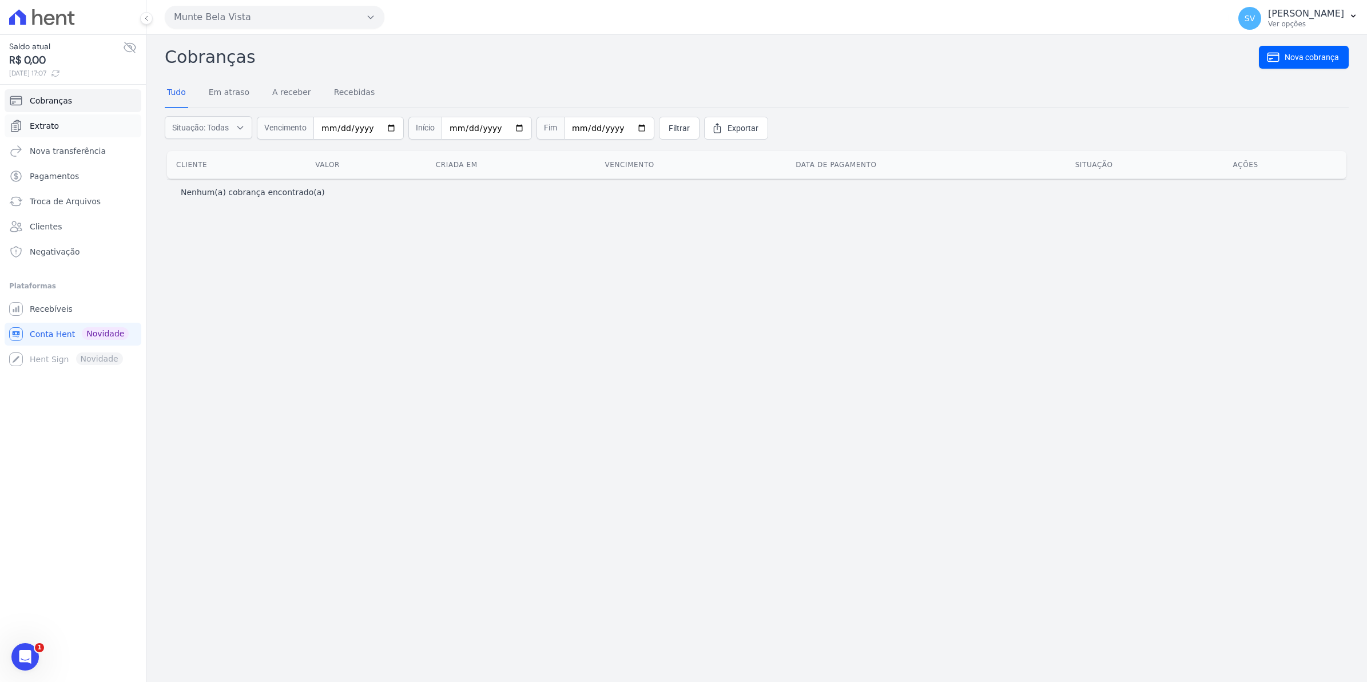
click at [42, 127] on span "Extrato" at bounding box center [44, 125] width 29 height 11
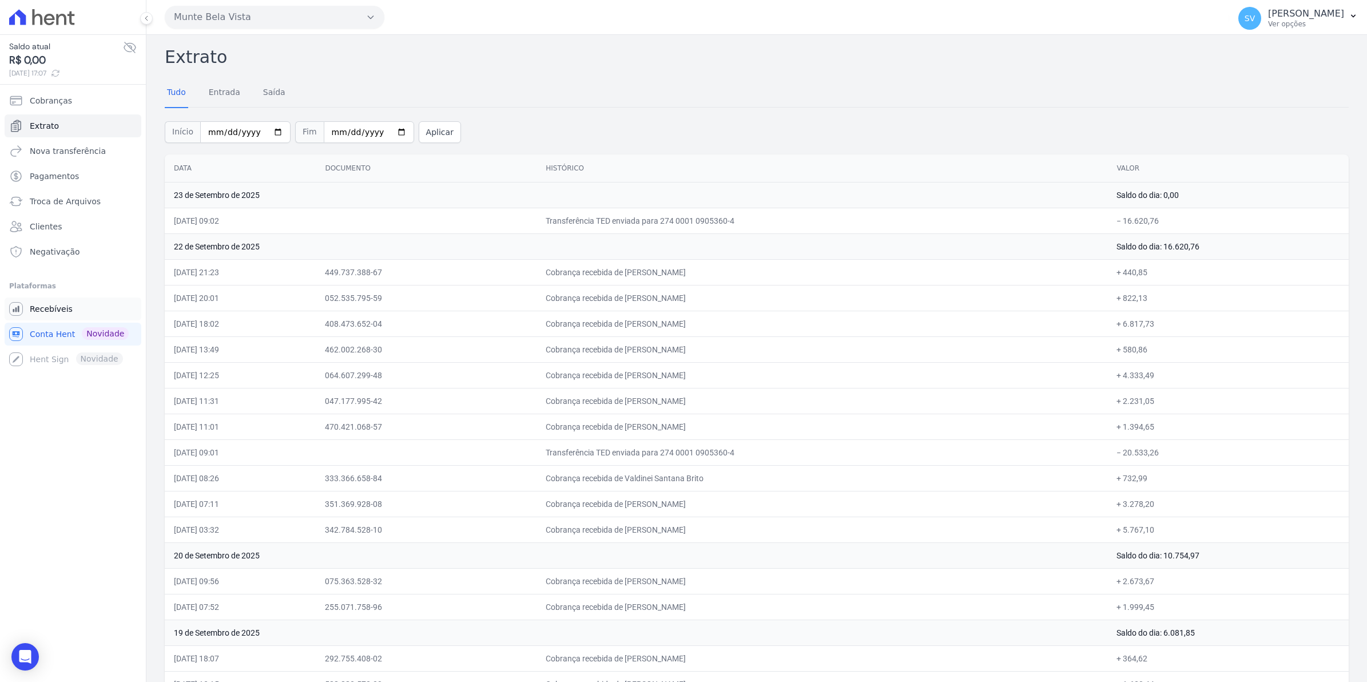
click at [46, 313] on span "Recebíveis" at bounding box center [51, 308] width 43 height 11
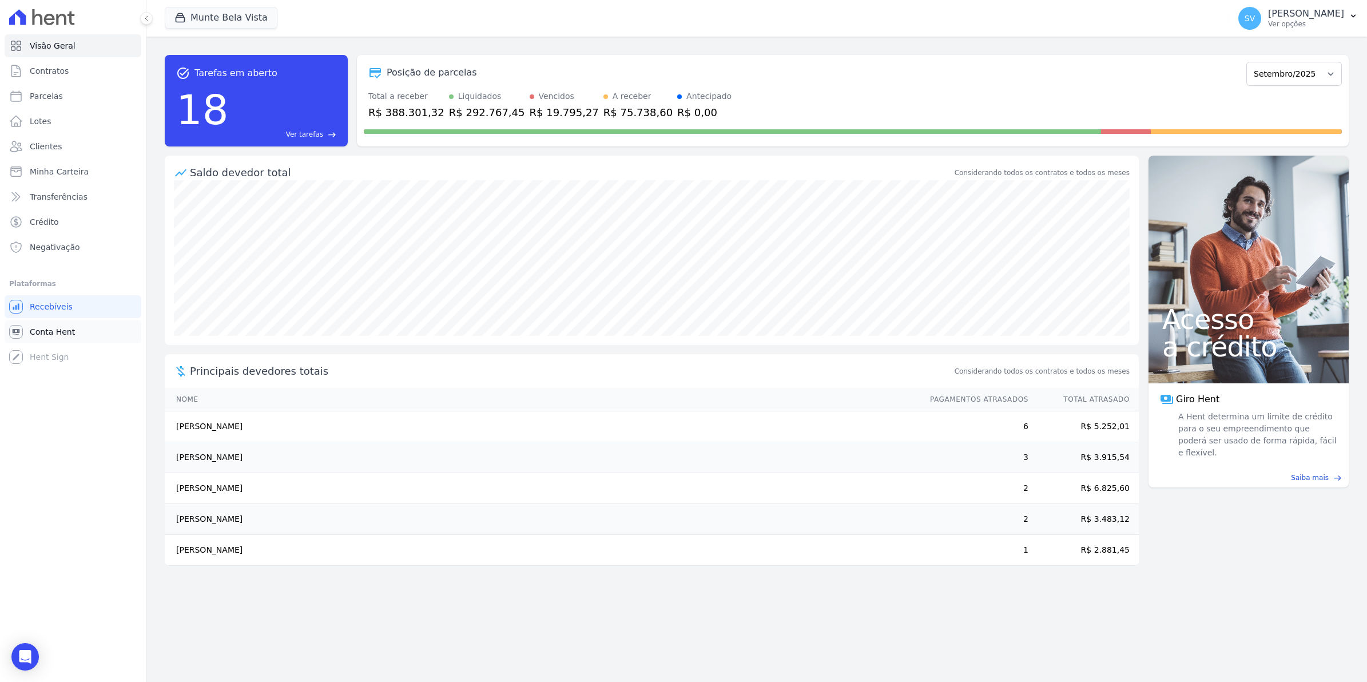
click at [46, 329] on span "Conta Hent" at bounding box center [52, 331] width 45 height 11
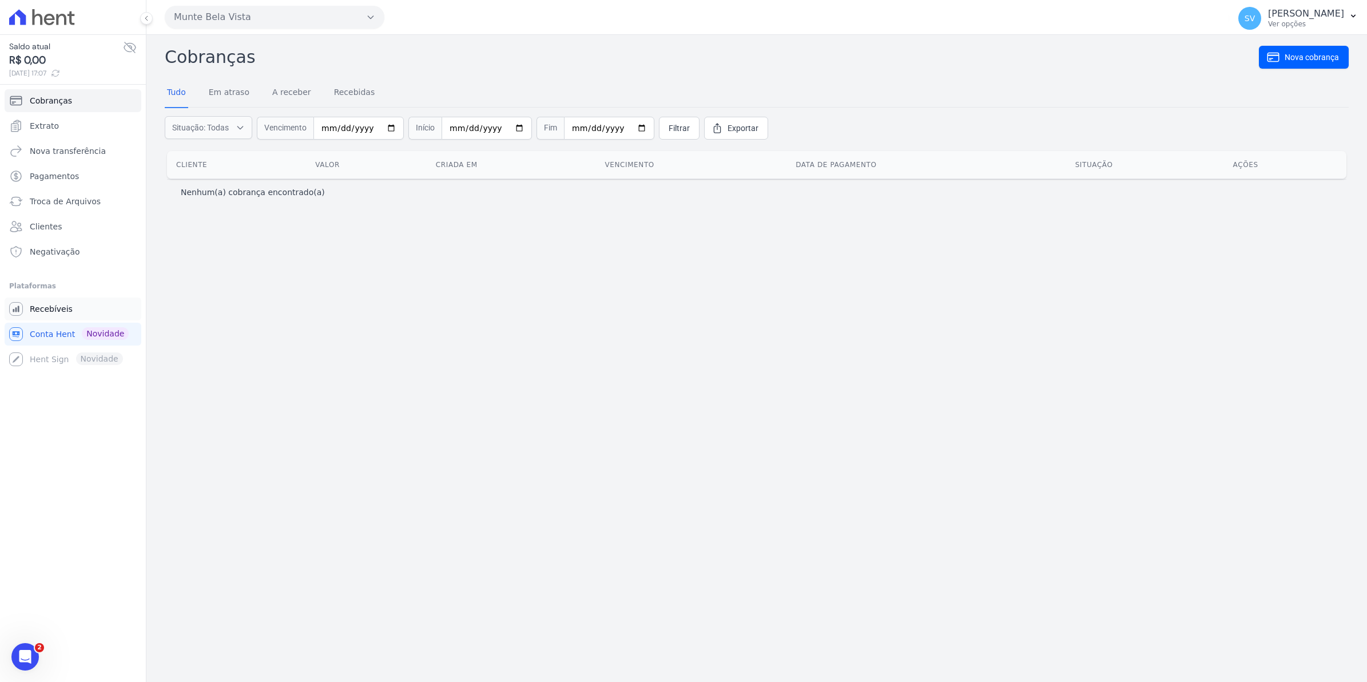
click at [51, 309] on span "Recebíveis" at bounding box center [51, 308] width 43 height 11
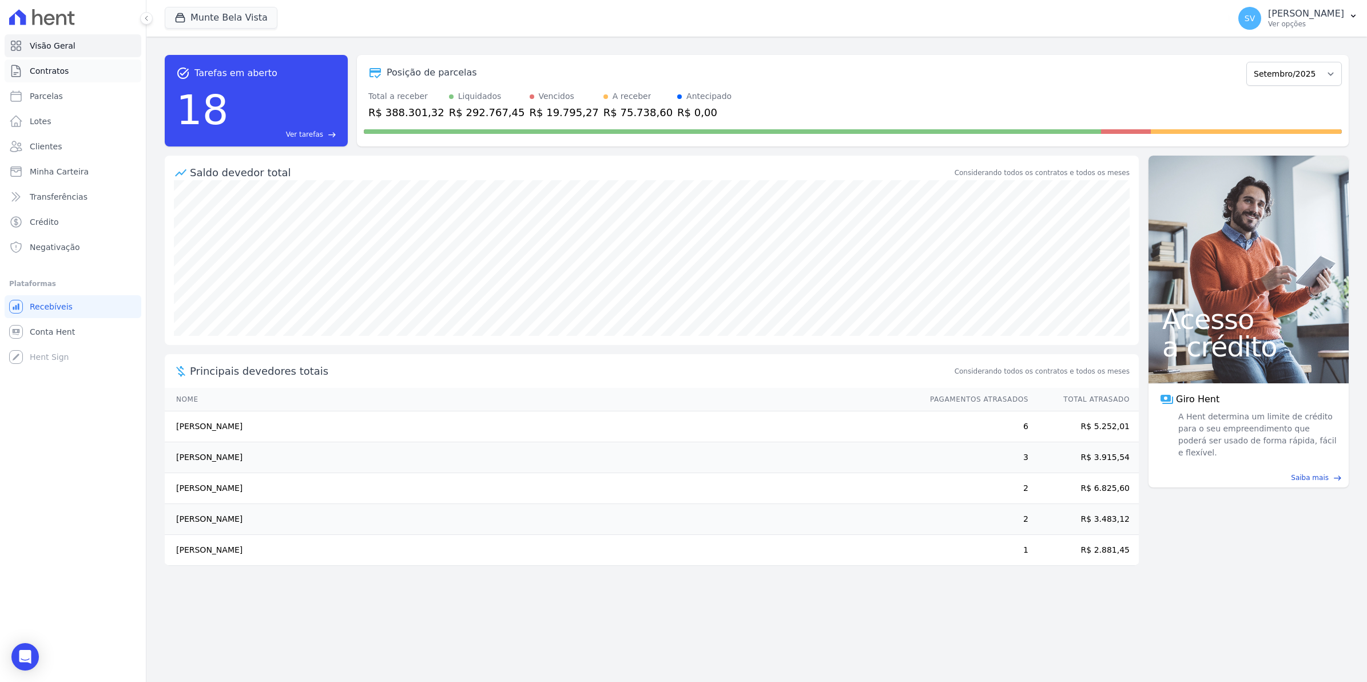
click at [34, 70] on span "Contratos" at bounding box center [49, 70] width 39 height 11
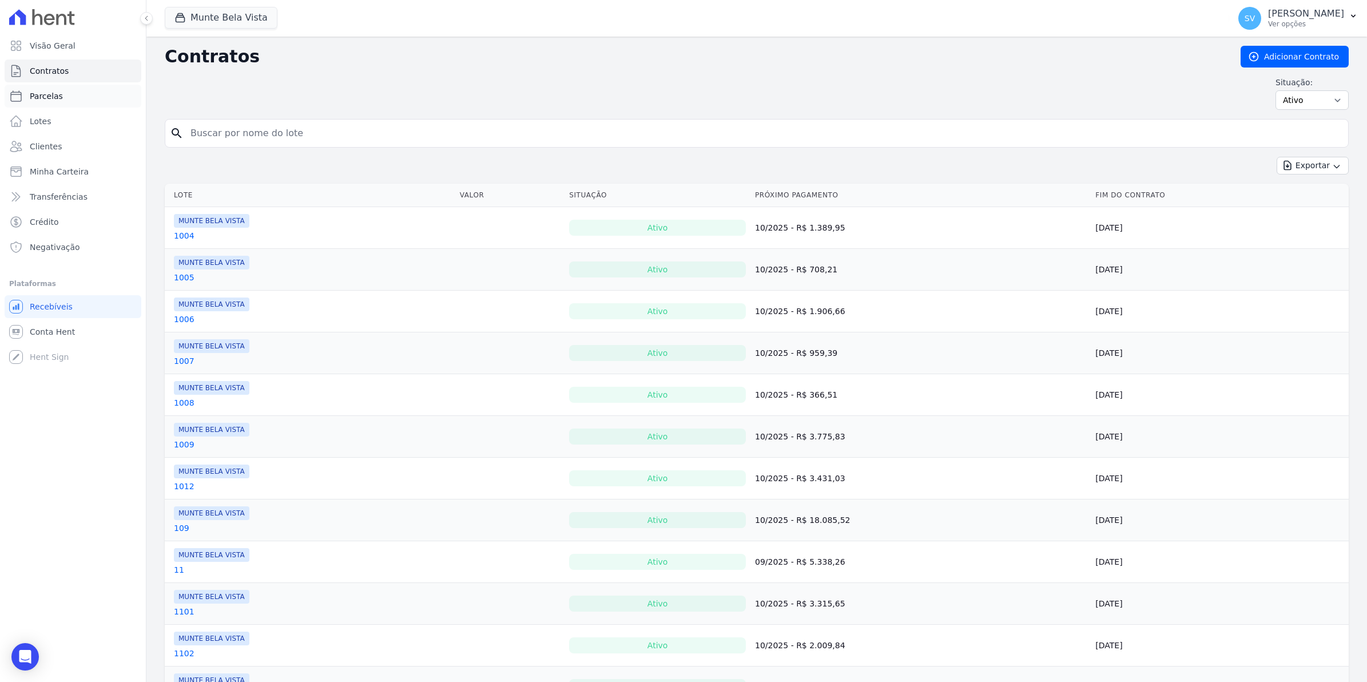
click at [41, 98] on span "Parcelas" at bounding box center [46, 95] width 33 height 11
select select
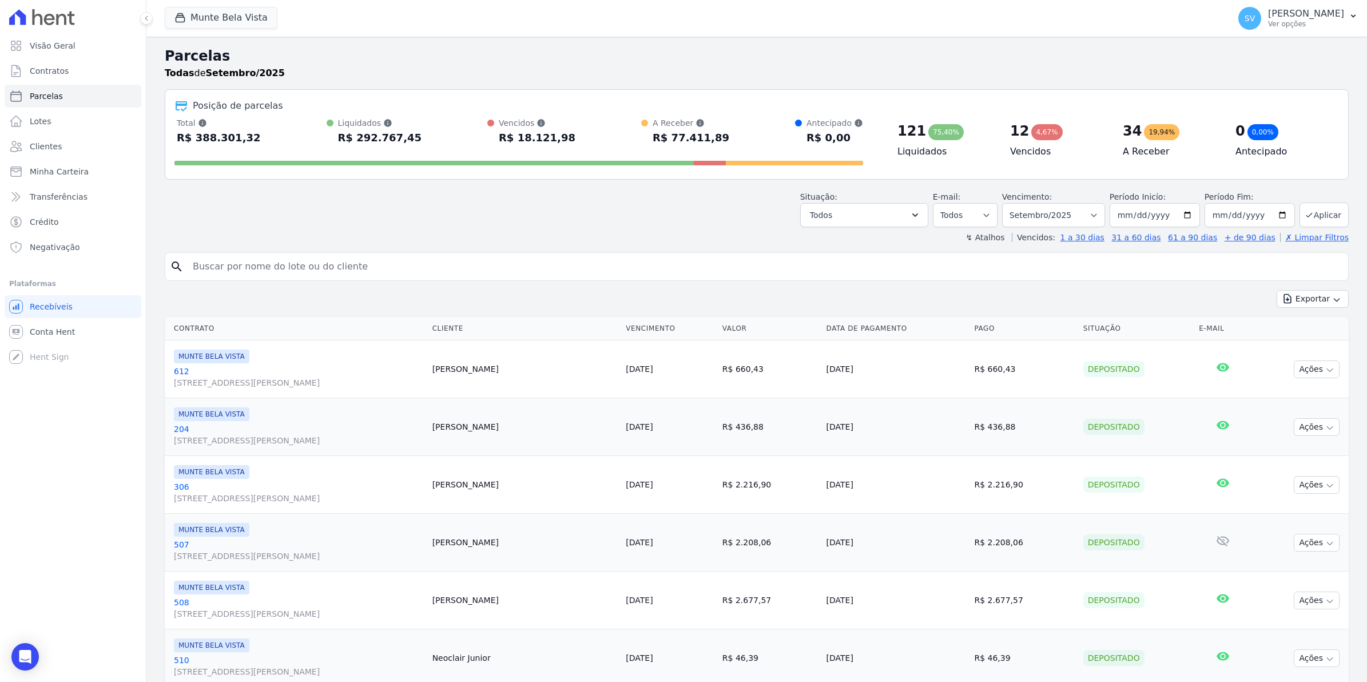
click at [257, 275] on input "search" at bounding box center [765, 266] width 1158 height 23
click at [50, 335] on span "Conta Hent" at bounding box center [52, 331] width 45 height 11
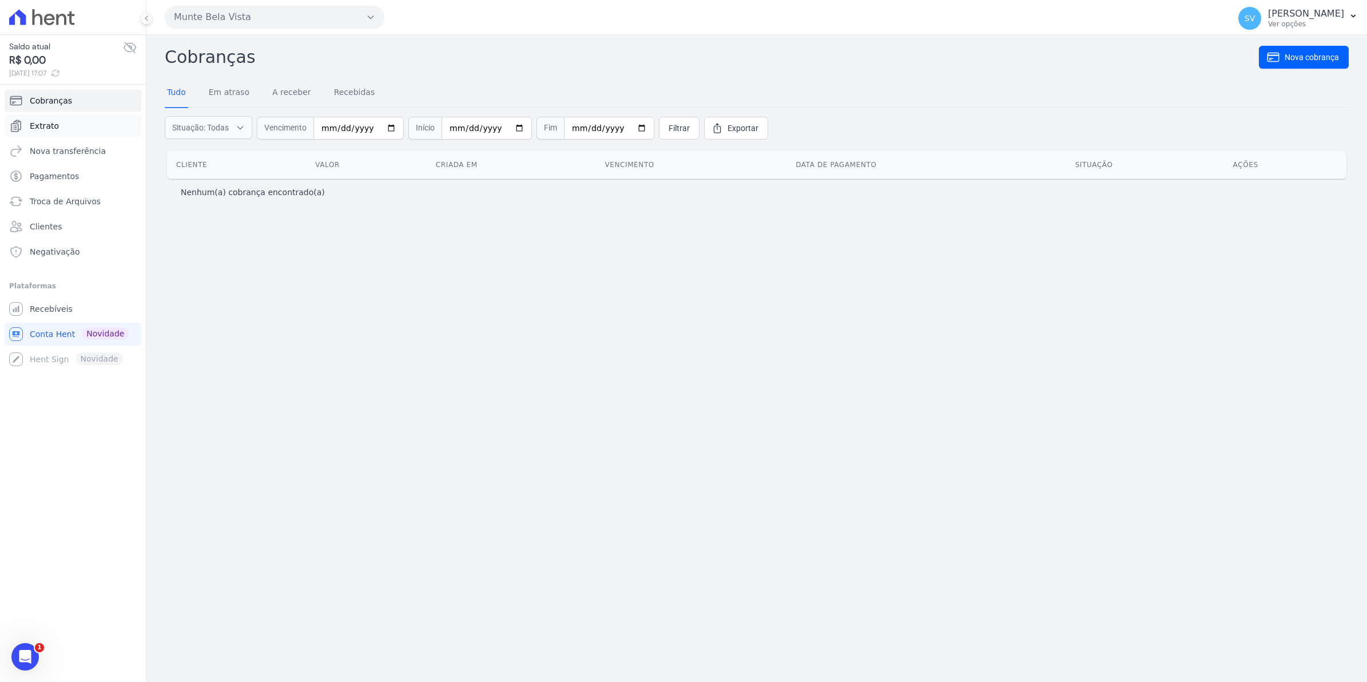
click at [53, 122] on span "Extrato" at bounding box center [44, 125] width 29 height 11
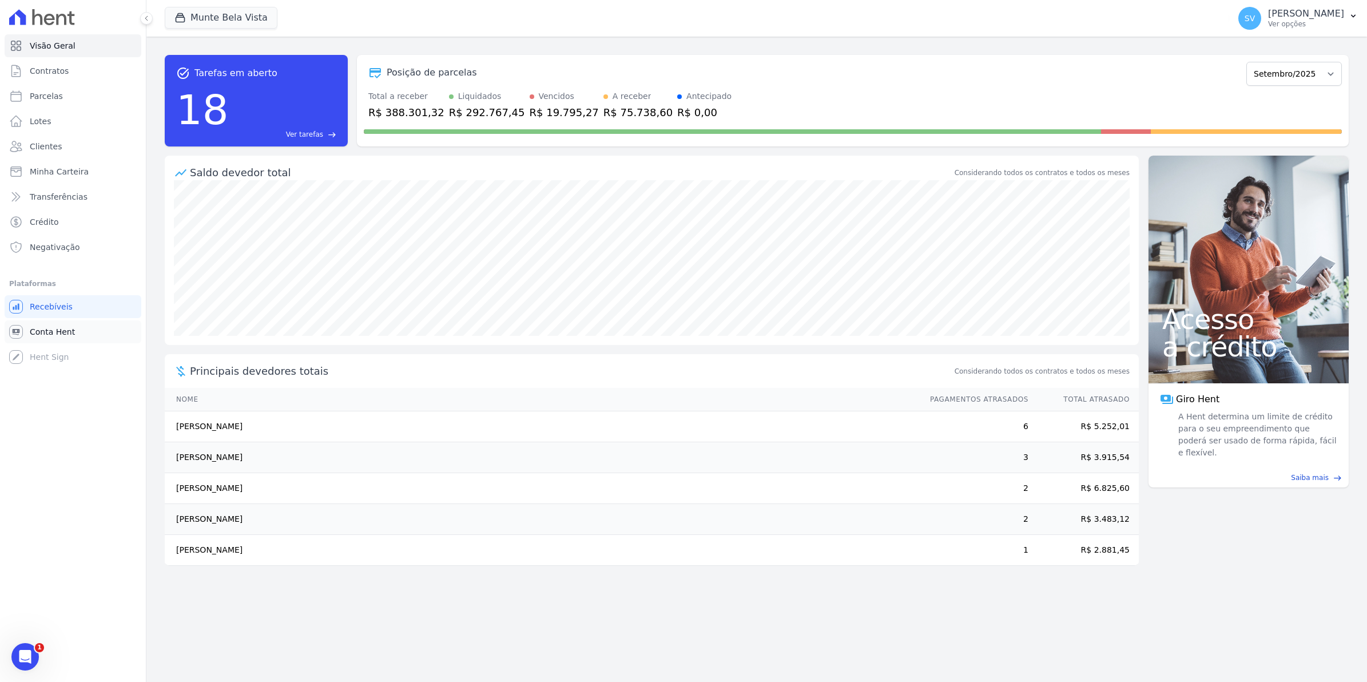
click at [30, 338] on link "Conta Hent" at bounding box center [73, 331] width 137 height 23
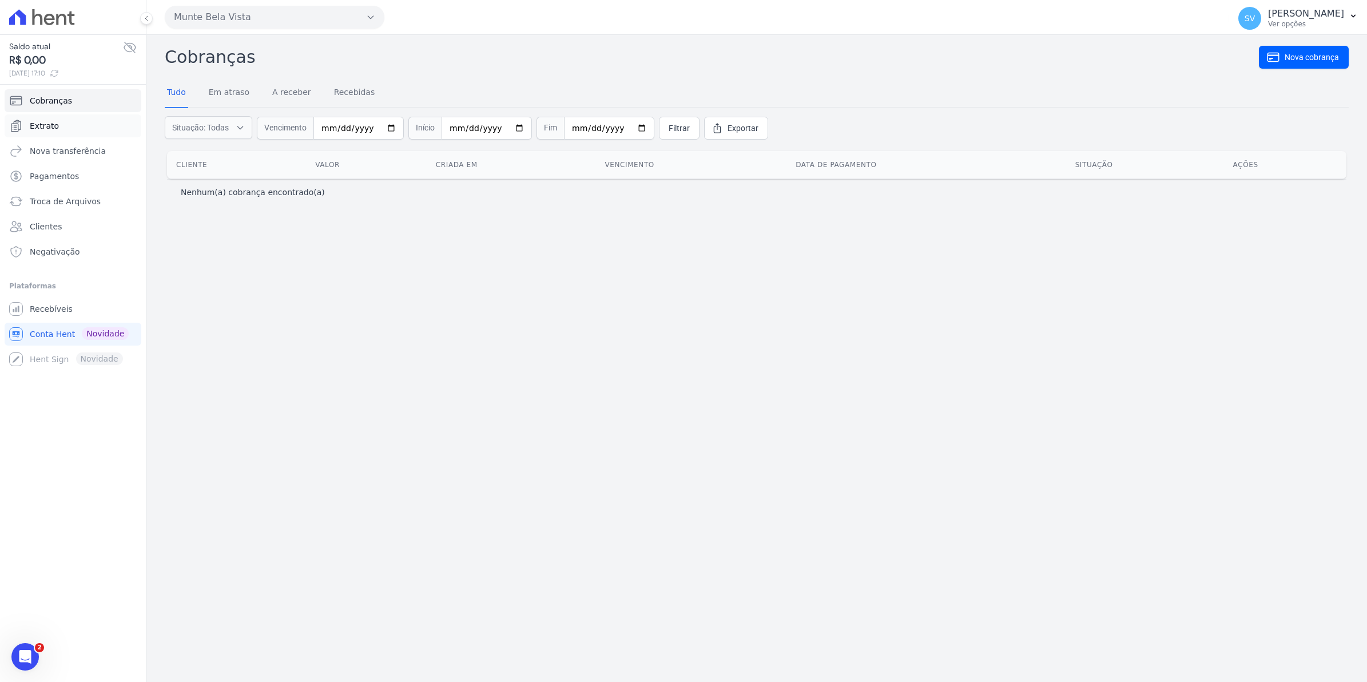
click at [43, 125] on span "Extrato" at bounding box center [44, 125] width 29 height 11
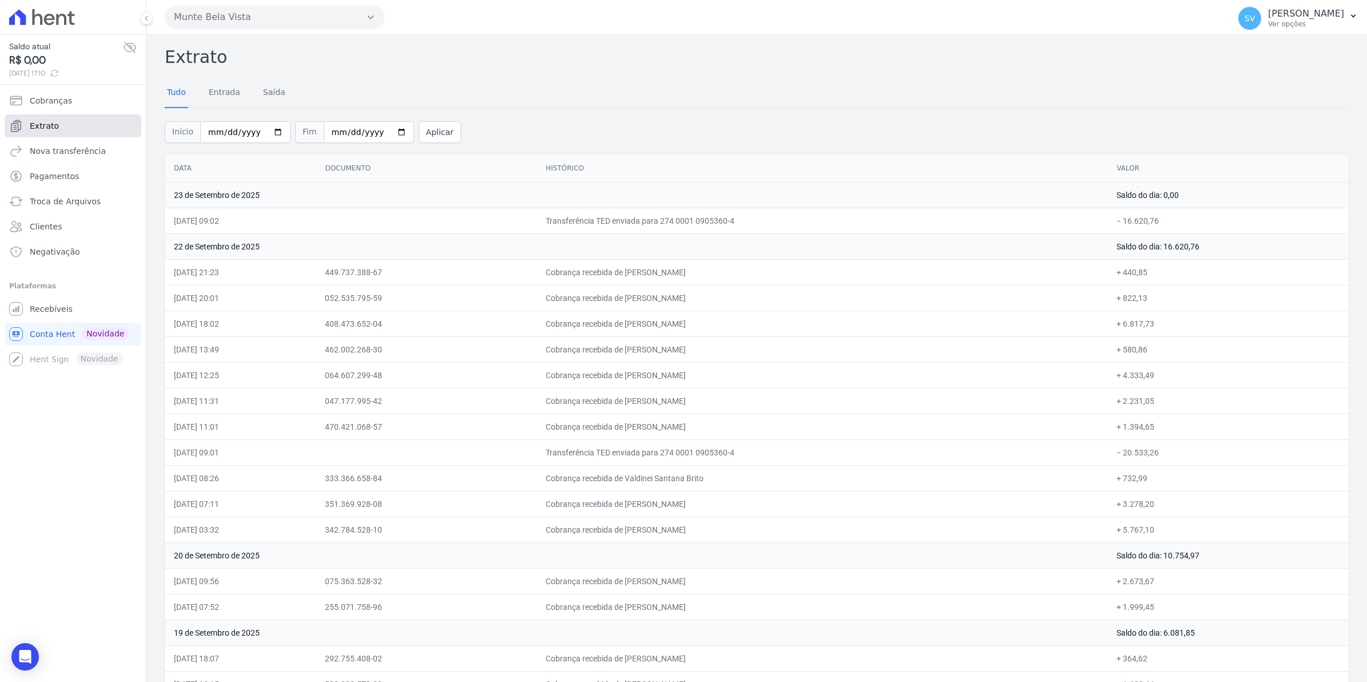
click at [61, 121] on link "Extrato" at bounding box center [73, 125] width 137 height 23
click at [50, 130] on span "Extrato" at bounding box center [44, 125] width 29 height 11
click at [55, 304] on span "Recebíveis" at bounding box center [51, 308] width 43 height 11
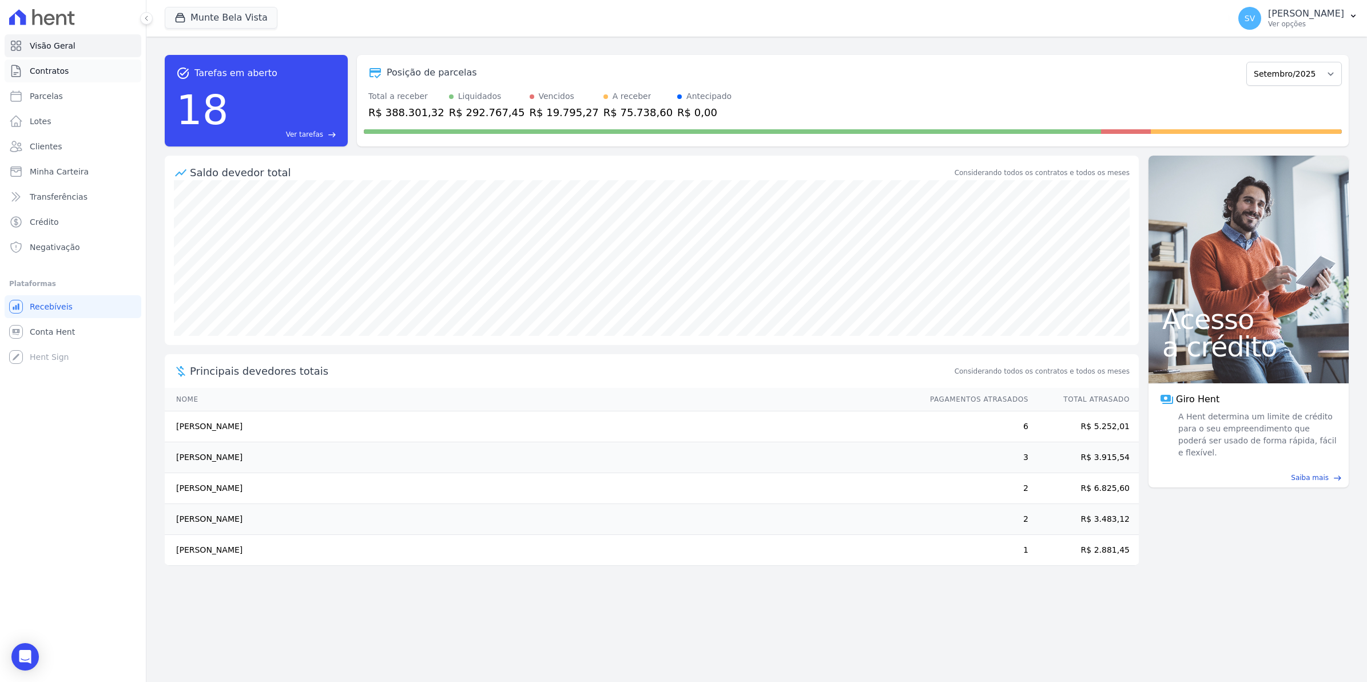
click at [44, 73] on span "Contratos" at bounding box center [49, 70] width 39 height 11
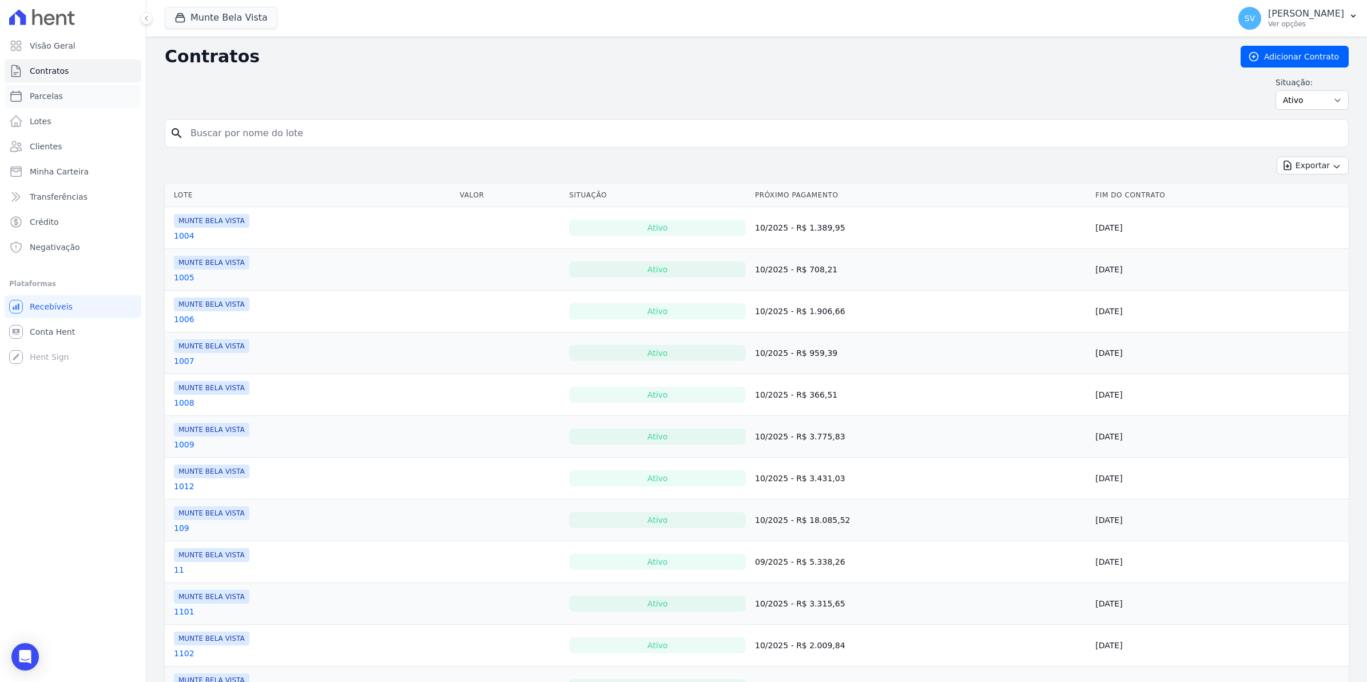
click at [58, 98] on span "Parcelas" at bounding box center [46, 95] width 33 height 11
select select
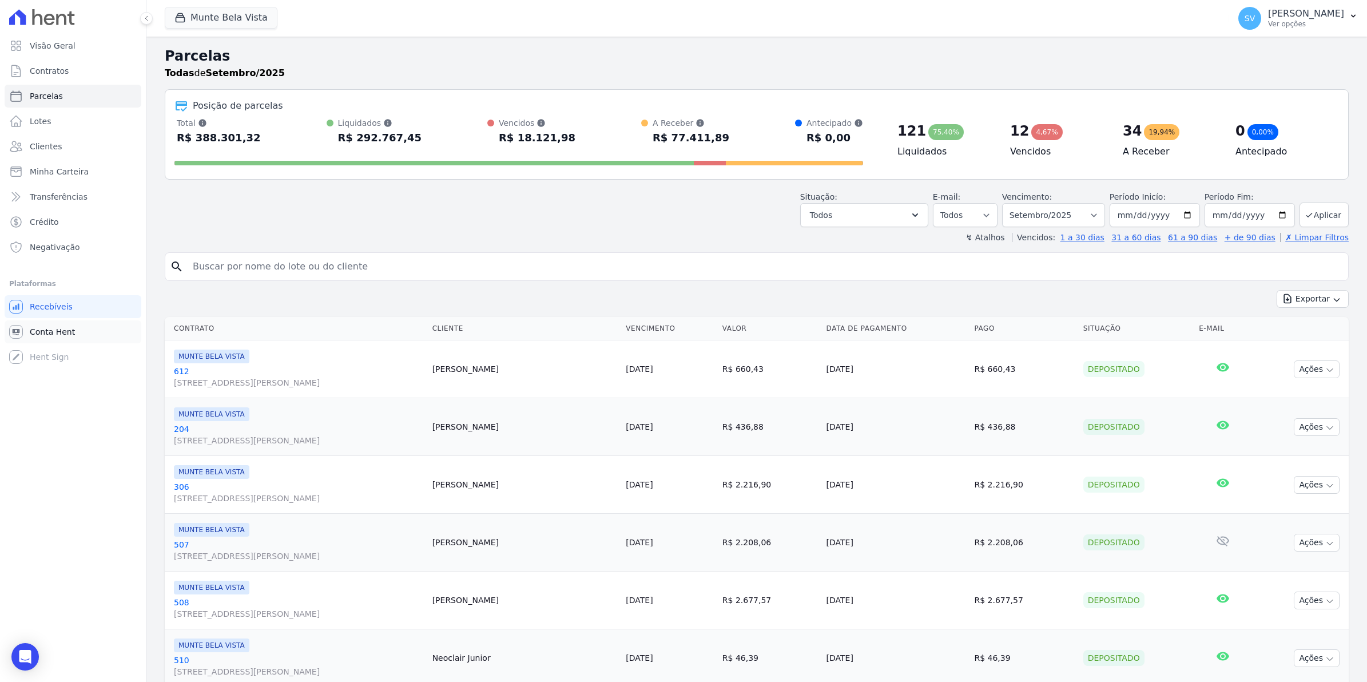
click at [56, 332] on span "Conta Hent" at bounding box center [52, 331] width 45 height 11
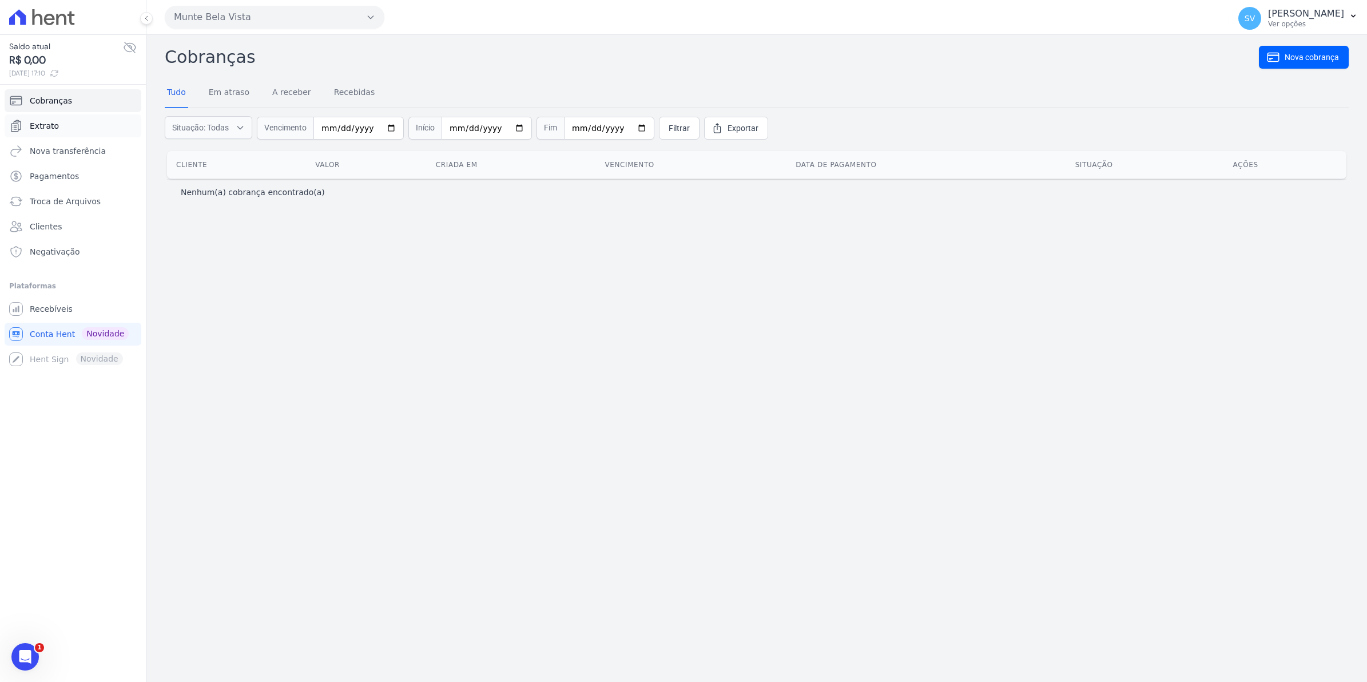
click at [49, 126] on span "Extrato" at bounding box center [44, 125] width 29 height 11
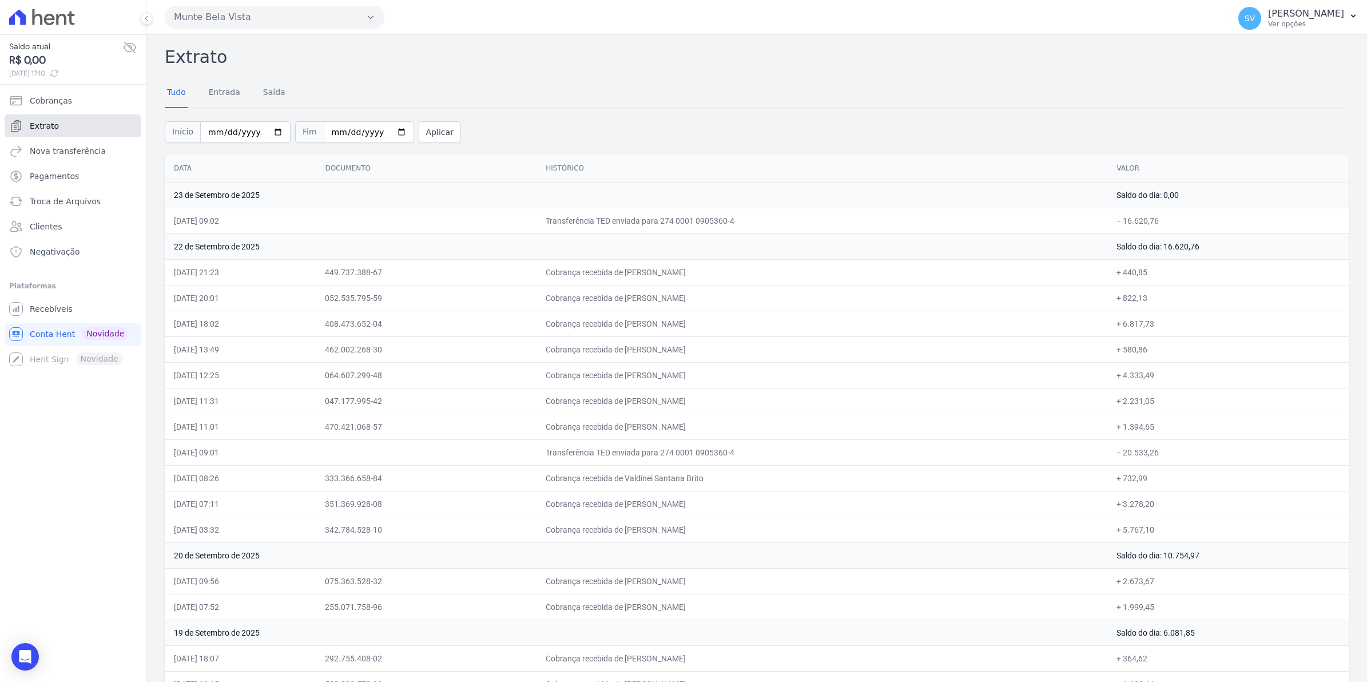
click at [41, 129] on span "Extrato" at bounding box center [44, 125] width 29 height 11
click at [37, 336] on span "Conta Hent" at bounding box center [52, 333] width 45 height 11
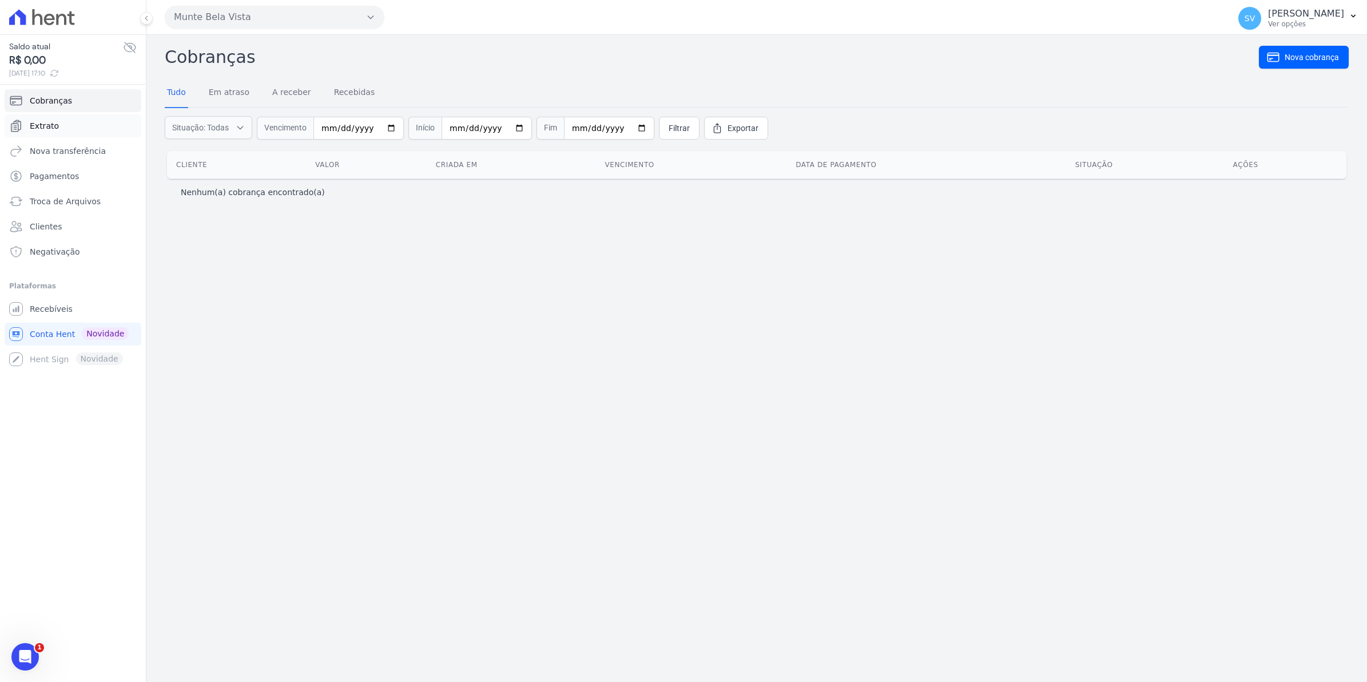
click at [47, 130] on span "Extrato" at bounding box center [44, 125] width 29 height 11
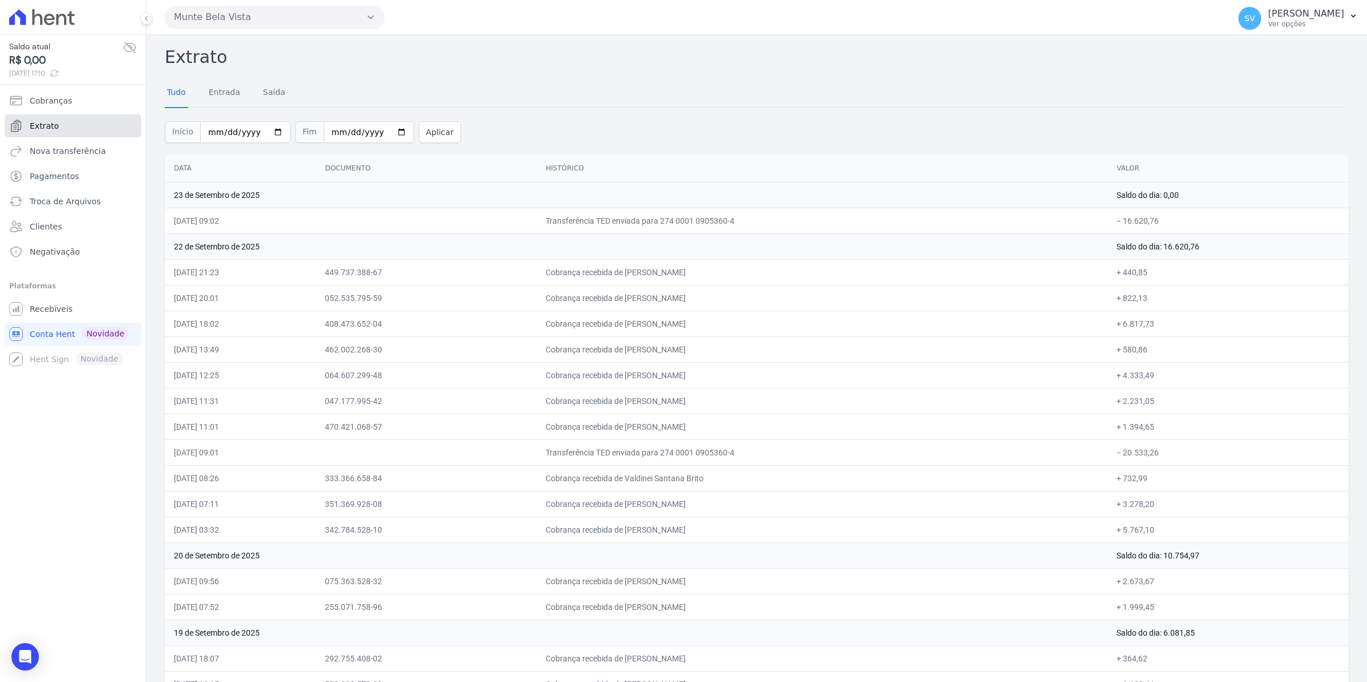
click at [40, 121] on span "Extrato" at bounding box center [44, 125] width 29 height 11
click at [38, 124] on span "Extrato" at bounding box center [44, 125] width 29 height 11
click at [40, 128] on span "Extrato" at bounding box center [44, 125] width 29 height 11
click at [917, 355] on td "Cobrança recebida de [PERSON_NAME]" at bounding box center [822, 349] width 571 height 26
click at [52, 333] on span "Conta Hent" at bounding box center [52, 333] width 45 height 11
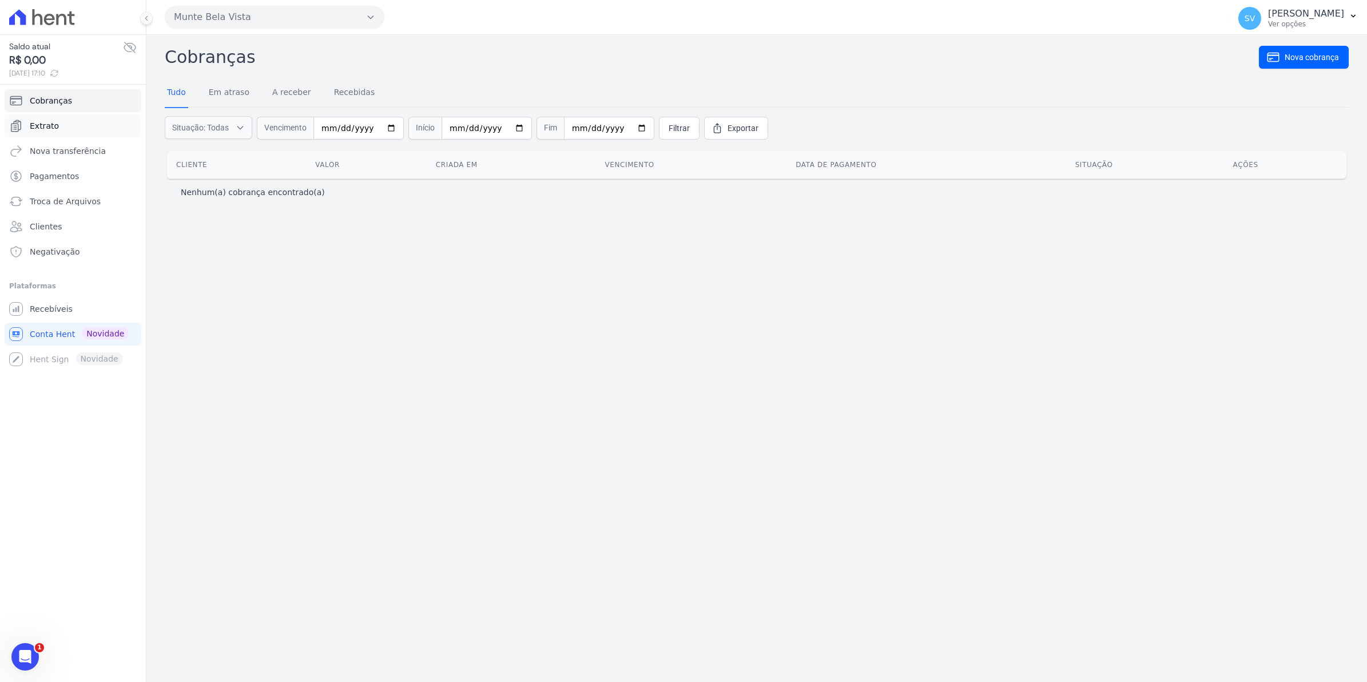
click at [47, 122] on span "Extrato" at bounding box center [44, 125] width 29 height 11
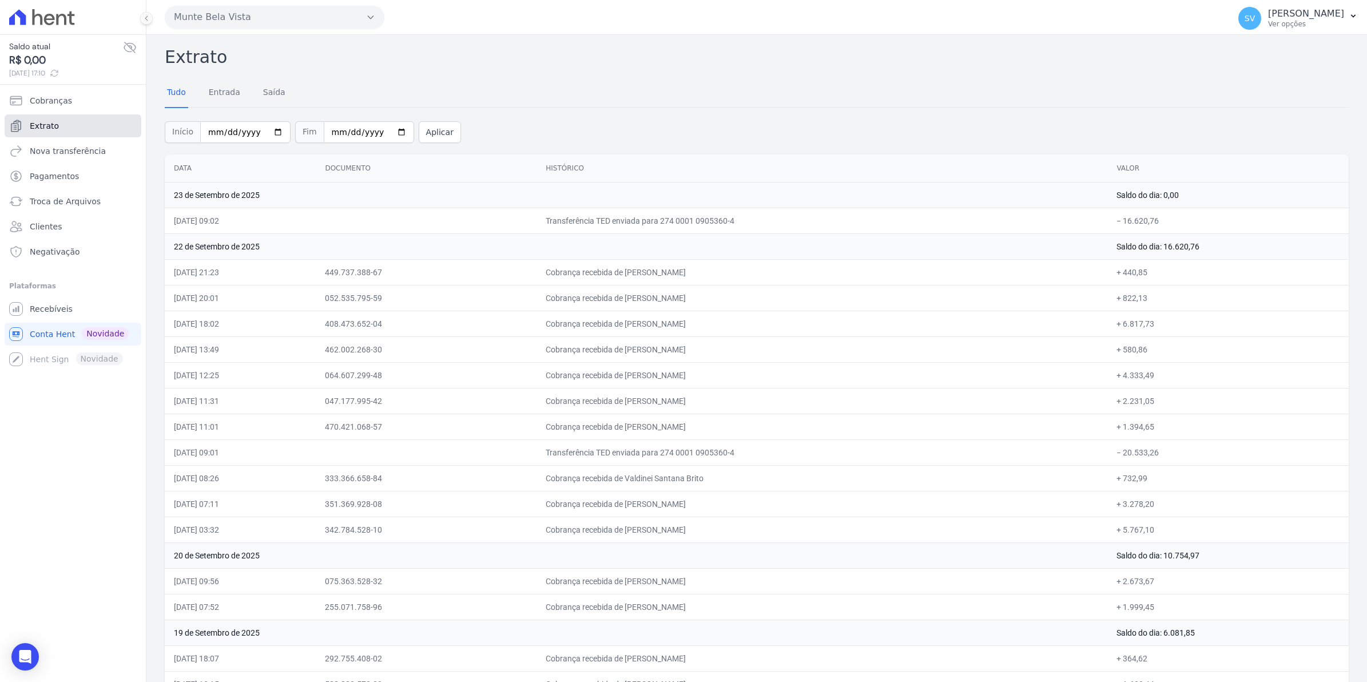
click at [38, 129] on span "Extrato" at bounding box center [44, 125] width 29 height 11
click at [49, 127] on span "Extrato" at bounding box center [44, 125] width 29 height 11
click at [47, 132] on link "Extrato" at bounding box center [73, 125] width 137 height 23
click at [58, 128] on link "Extrato" at bounding box center [73, 125] width 137 height 23
click at [43, 120] on span "Extrato" at bounding box center [44, 125] width 29 height 11
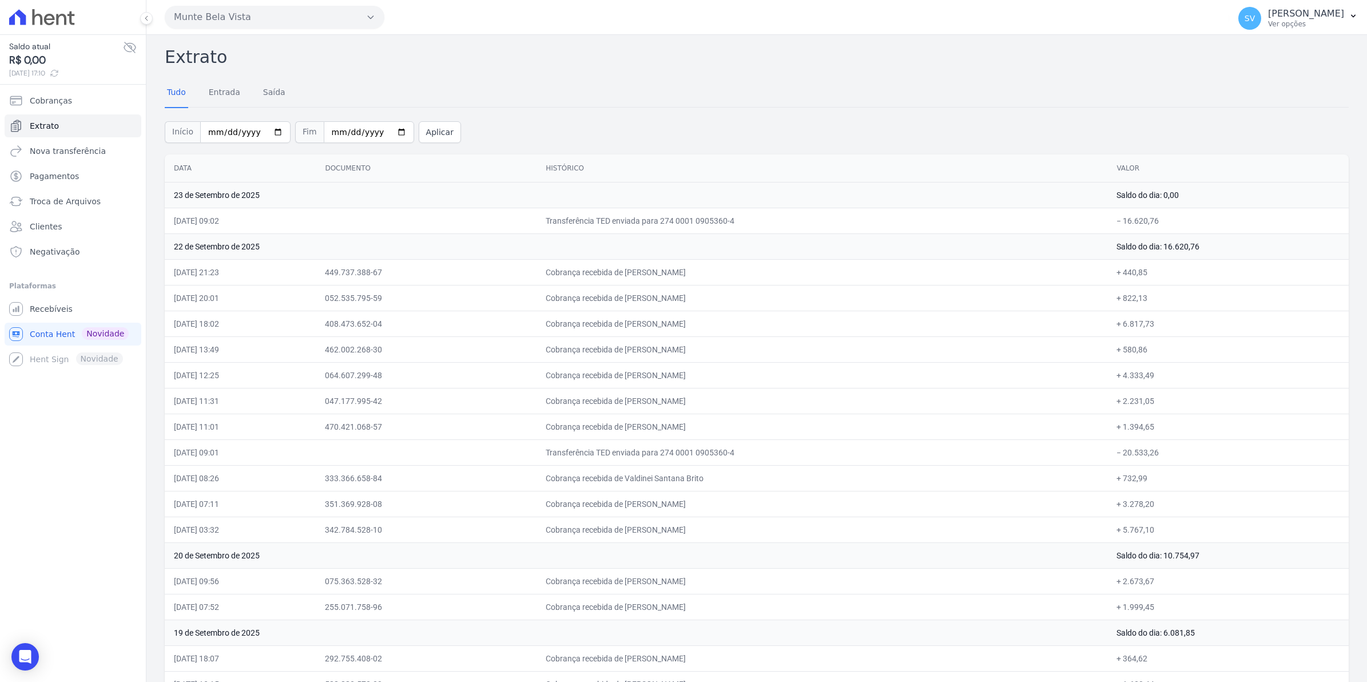
drag, startPoint x: 187, startPoint y: 158, endPoint x: 181, endPoint y: 153, distance: 8.1
click at [184, 159] on th "Data" at bounding box center [240, 168] width 151 height 28
click at [43, 129] on span "Extrato" at bounding box center [44, 125] width 29 height 11
click at [54, 133] on link "Extrato" at bounding box center [73, 125] width 137 height 23
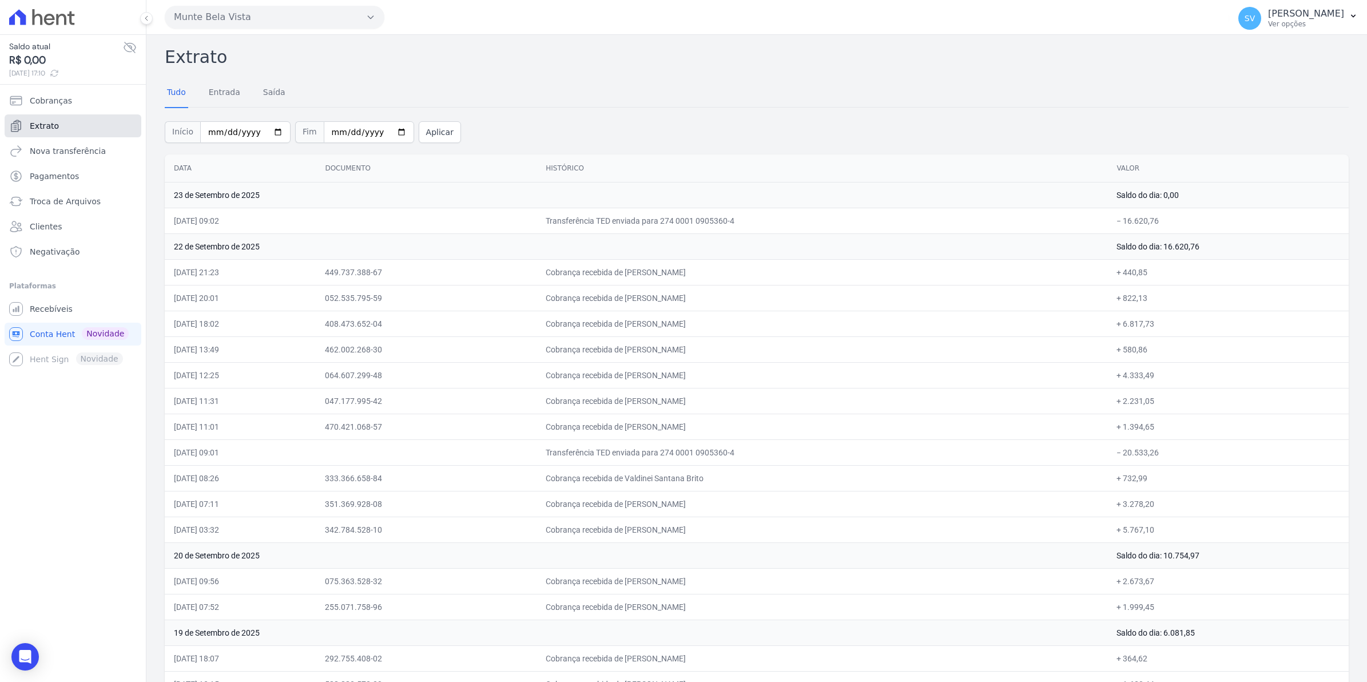
click at [33, 126] on span "Extrato" at bounding box center [44, 125] width 29 height 11
click at [40, 123] on span "Extrato" at bounding box center [44, 125] width 29 height 11
click at [50, 126] on span "Extrato" at bounding box center [44, 125] width 29 height 11
click at [49, 119] on link "Extrato" at bounding box center [73, 125] width 137 height 23
click at [50, 118] on link "Extrato" at bounding box center [73, 125] width 137 height 23
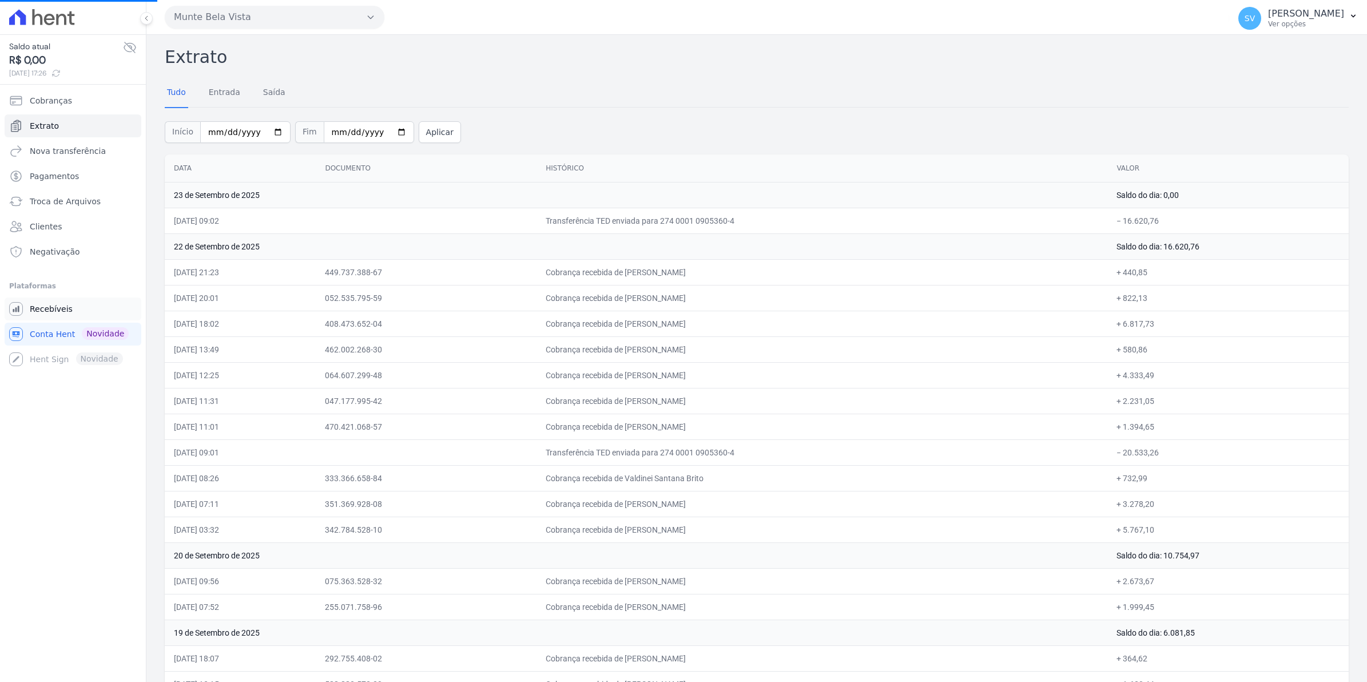
click at [31, 306] on span "Recebíveis" at bounding box center [51, 308] width 43 height 11
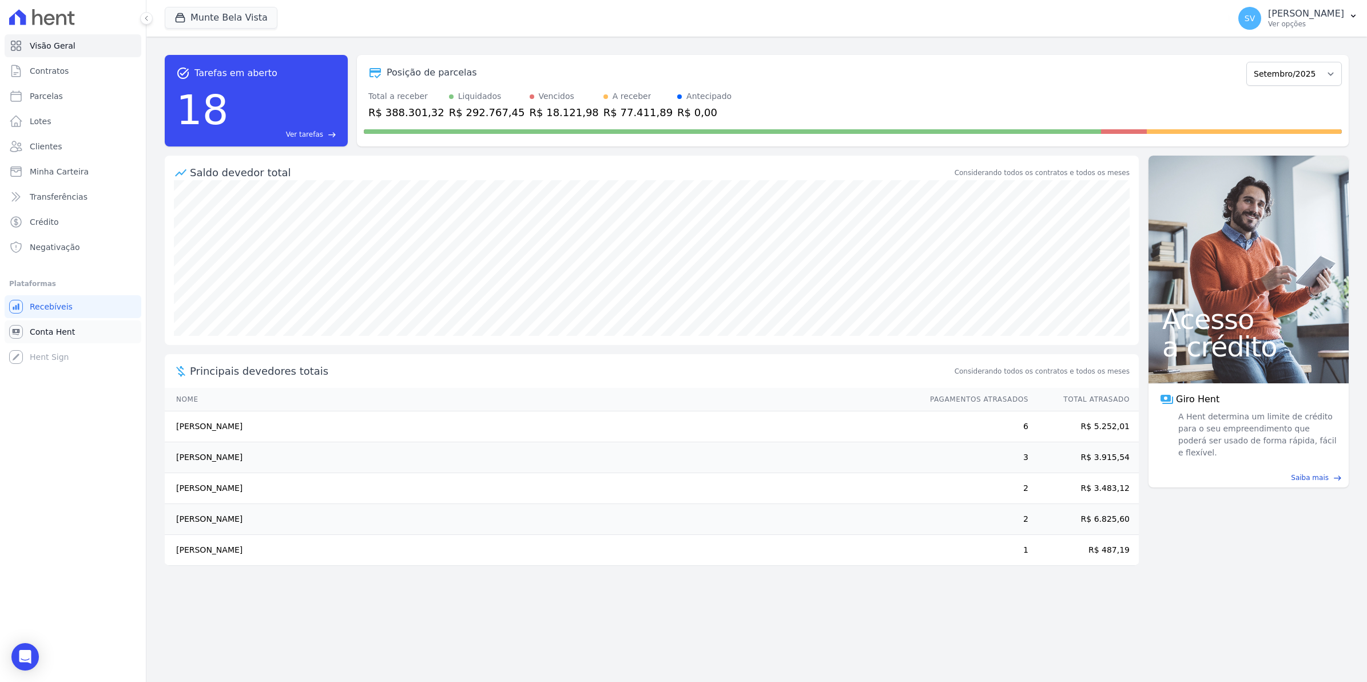
click at [56, 331] on span "Conta Hent" at bounding box center [52, 331] width 45 height 11
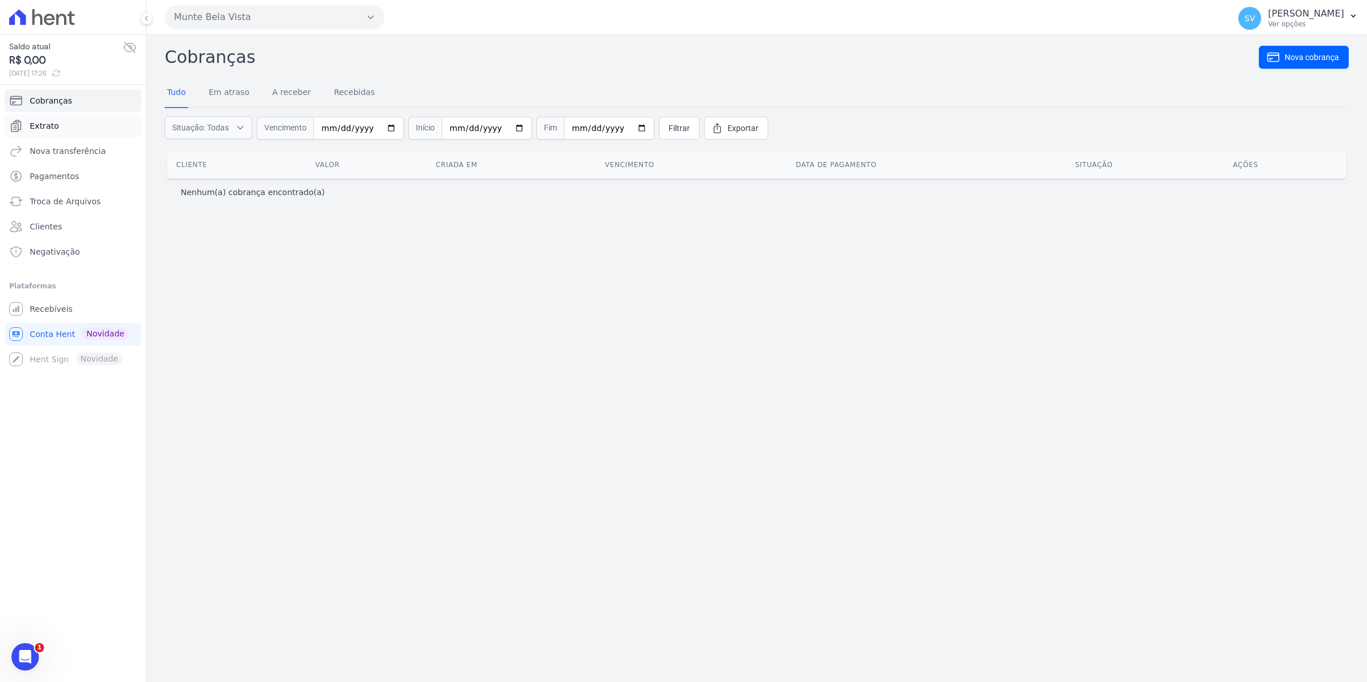
click at [58, 125] on link "Extrato" at bounding box center [73, 125] width 137 height 23
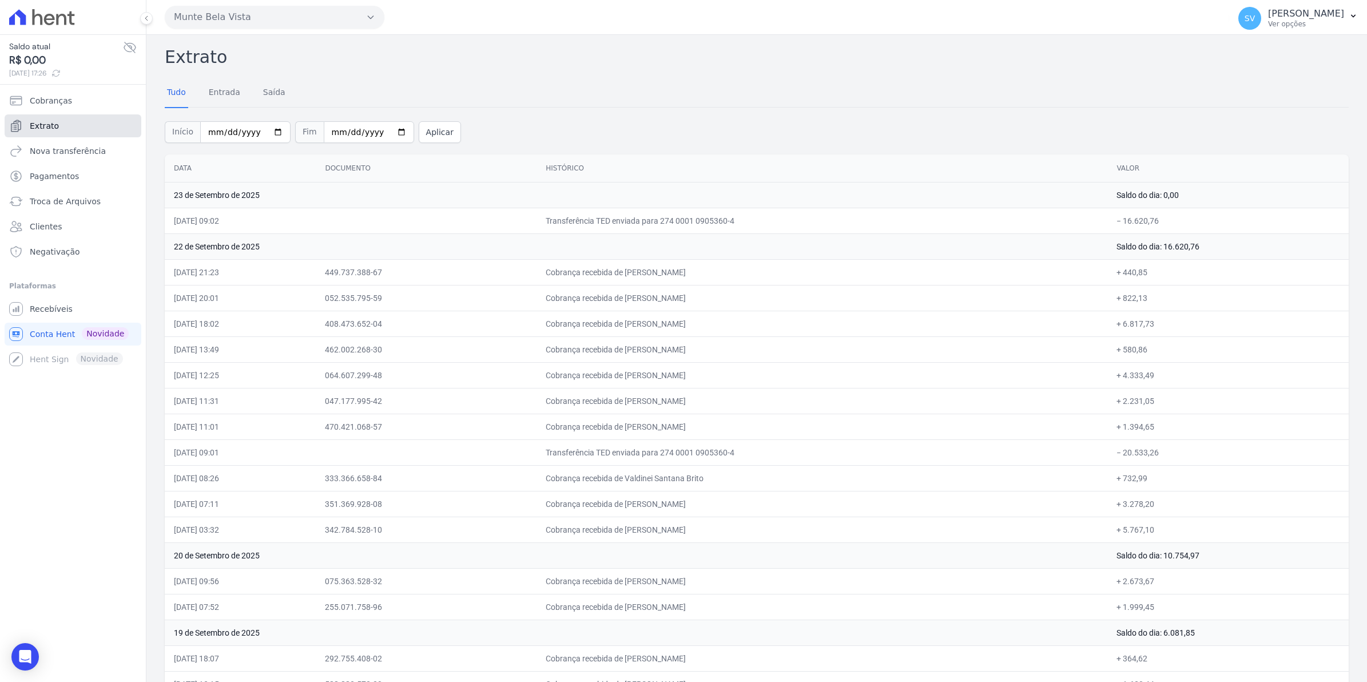
click at [44, 124] on span "Extrato" at bounding box center [44, 125] width 29 height 11
click at [49, 123] on span "Extrato" at bounding box center [44, 125] width 29 height 11
click at [57, 99] on span "Cobranças" at bounding box center [51, 100] width 42 height 11
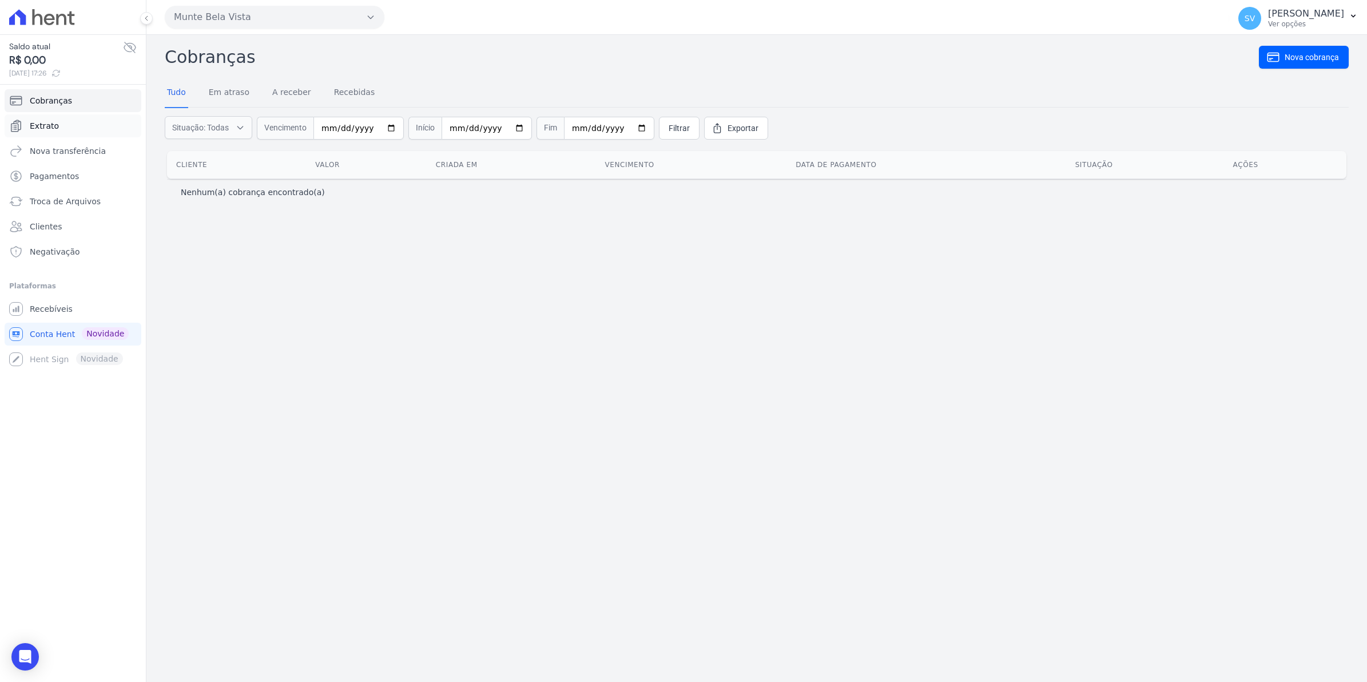
click at [45, 124] on span "Extrato" at bounding box center [44, 125] width 29 height 11
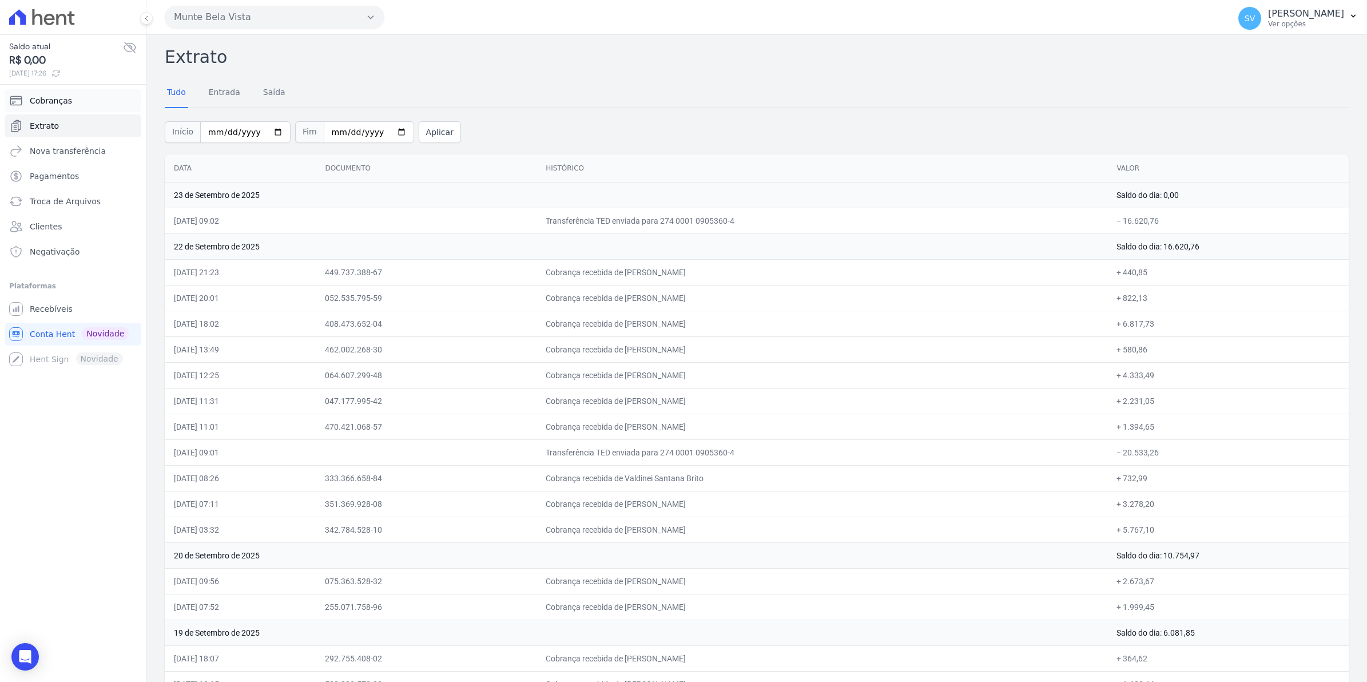
click at [38, 109] on link "Cobranças" at bounding box center [73, 100] width 137 height 23
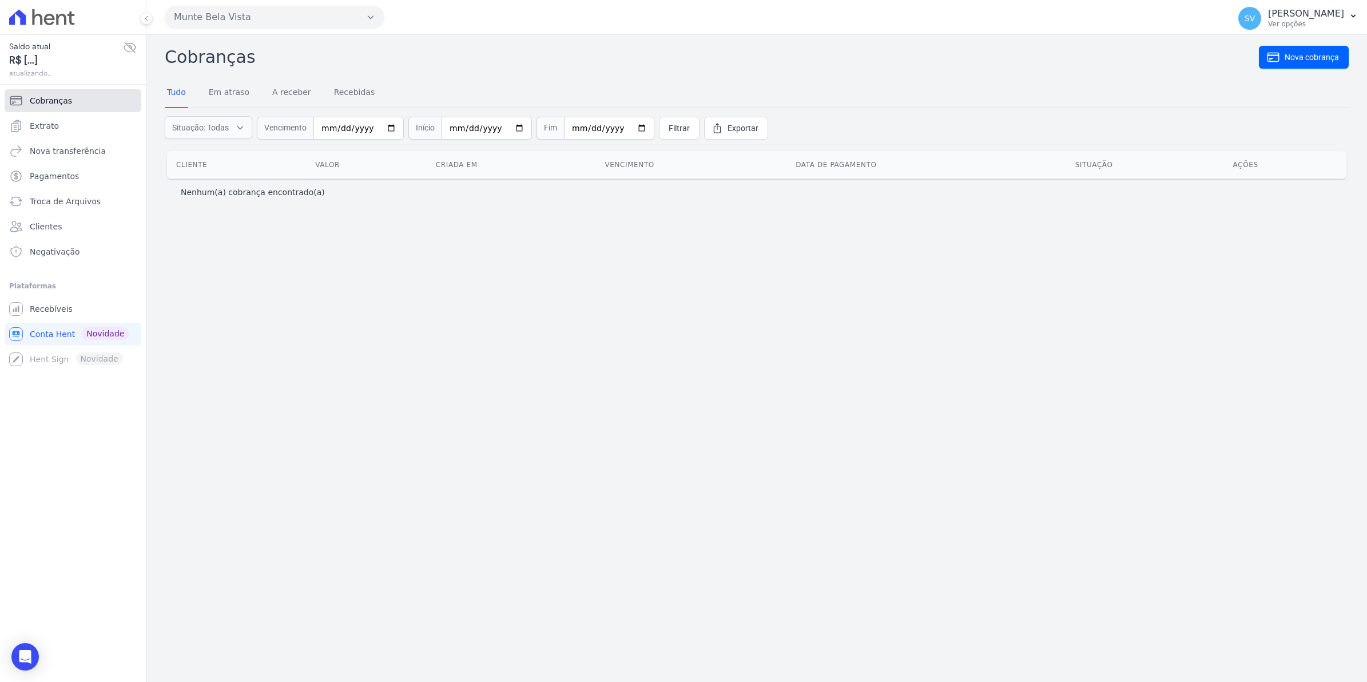
click at [44, 101] on span "Cobranças" at bounding box center [51, 100] width 42 height 11
click at [67, 123] on link "Extrato" at bounding box center [73, 125] width 137 height 23
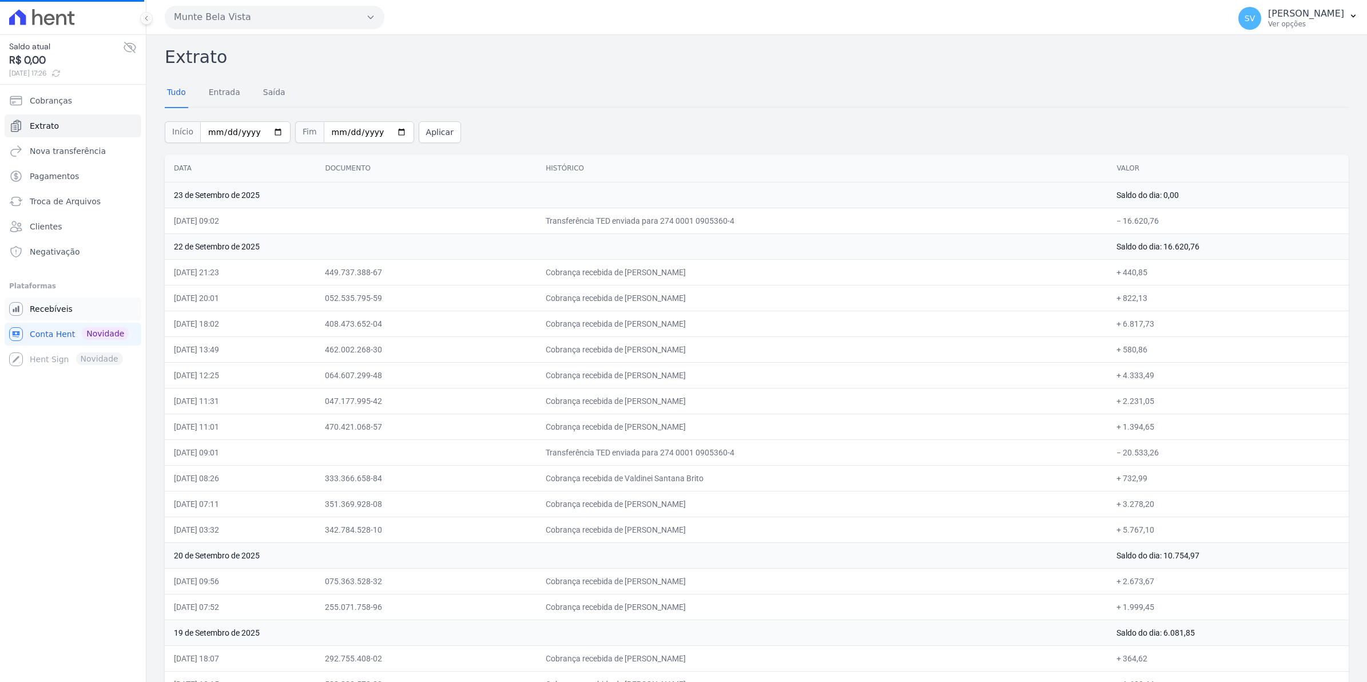
click at [55, 315] on span "Recebíveis" at bounding box center [51, 308] width 43 height 11
click at [61, 121] on link "Extrato" at bounding box center [73, 125] width 137 height 23
click at [41, 119] on link "Extrato" at bounding box center [73, 125] width 137 height 23
click at [44, 122] on span "Extrato" at bounding box center [44, 125] width 29 height 11
click at [27, 124] on link "Extrato" at bounding box center [73, 125] width 137 height 23
